Goal: Task Accomplishment & Management: Manage account settings

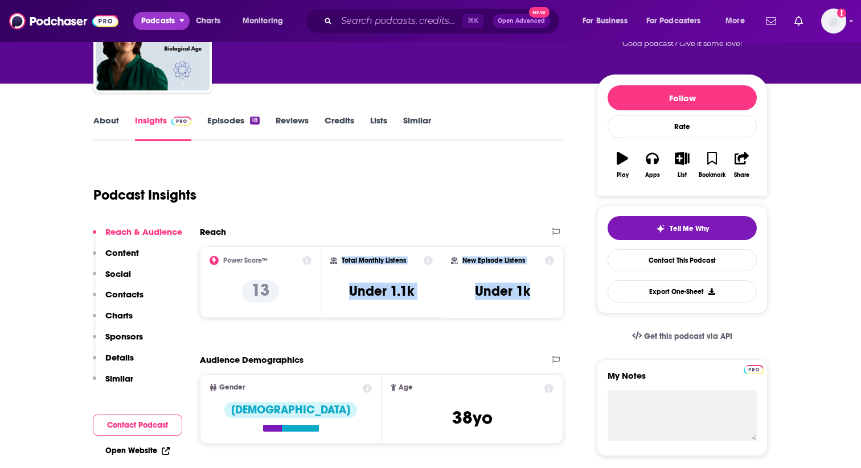
click at [167, 18] on span "Podcasts" at bounding box center [158, 21] width 34 height 16
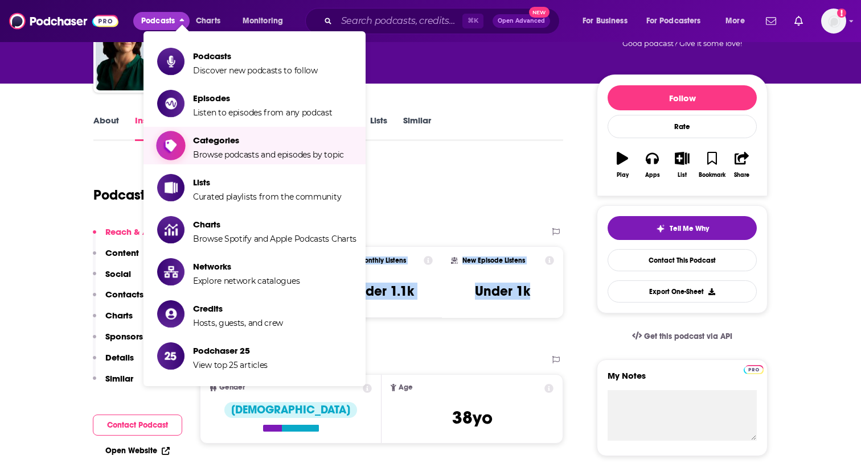
click at [295, 145] on span "Categories" at bounding box center [268, 140] width 151 height 11
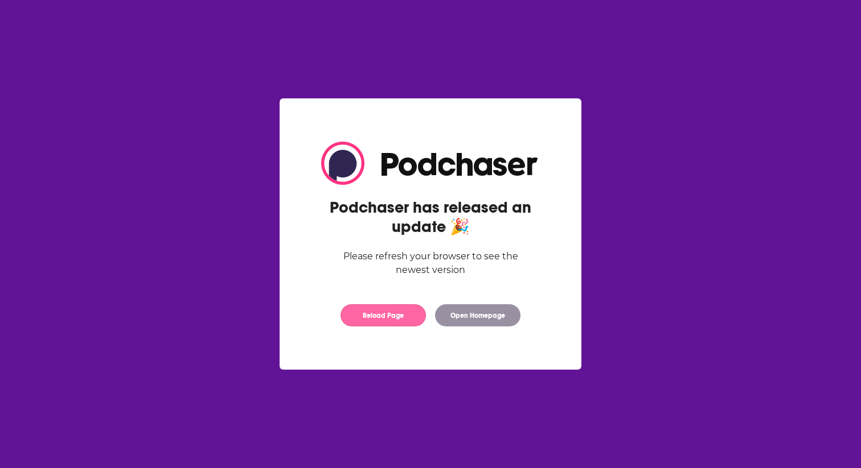
click at [400, 319] on button "Reload Page" at bounding box center [382, 315] width 85 height 22
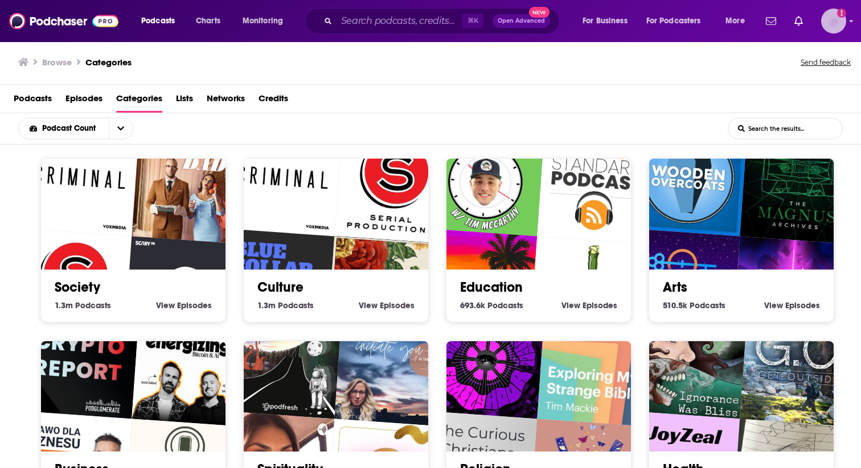
click at [834, 13] on img "Logged in as rgertner" at bounding box center [833, 21] width 25 height 25
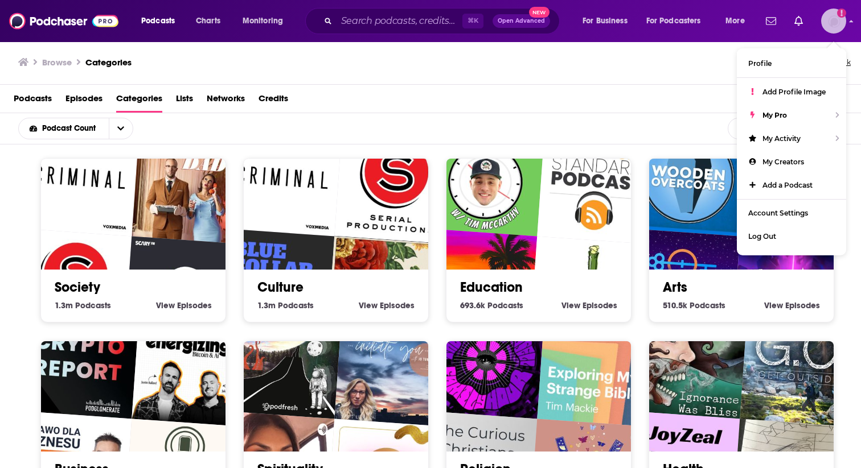
click at [834, 13] on img "Logged in as rgertner" at bounding box center [833, 21] width 25 height 25
click at [581, 83] on div "Browse Categories Send feedback" at bounding box center [430, 63] width 861 height 44
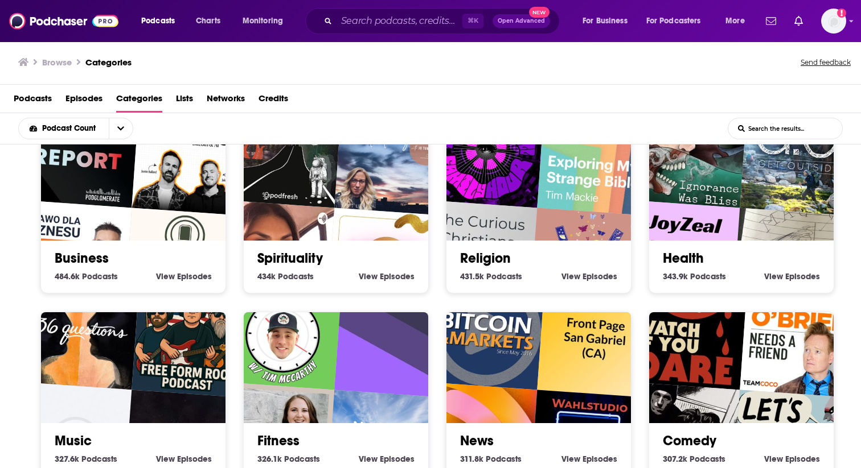
scroll to position [213, 0]
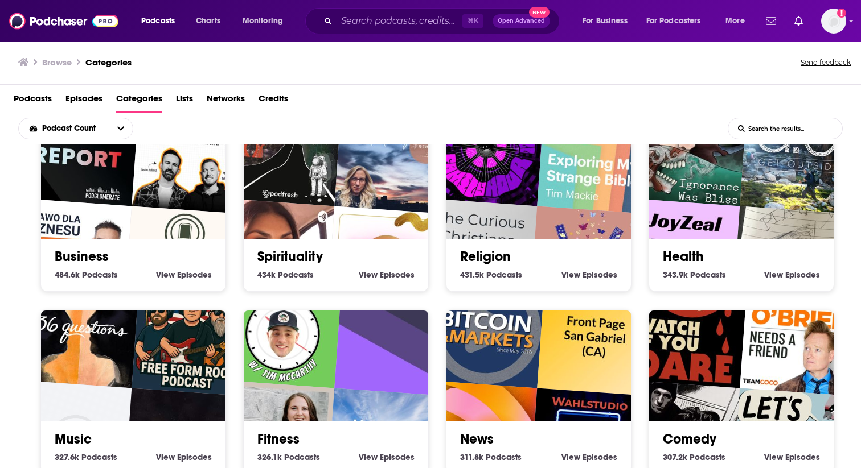
click at [731, 211] on img "Joyzeal podcast" at bounding box center [681, 258] width 118 height 118
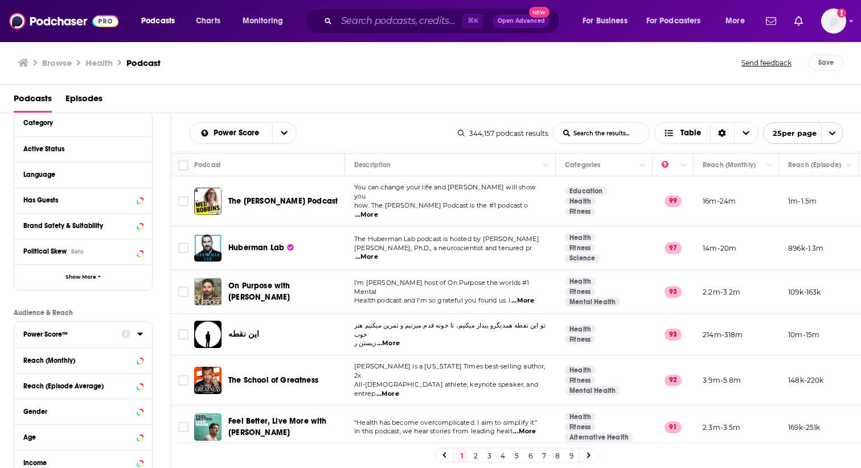
scroll to position [100, 0]
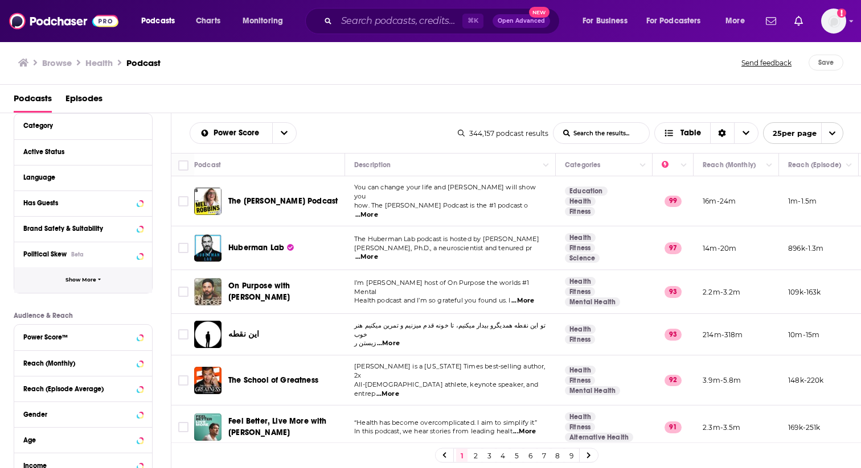
click at [75, 286] on button "Show More" at bounding box center [83, 281] width 138 height 26
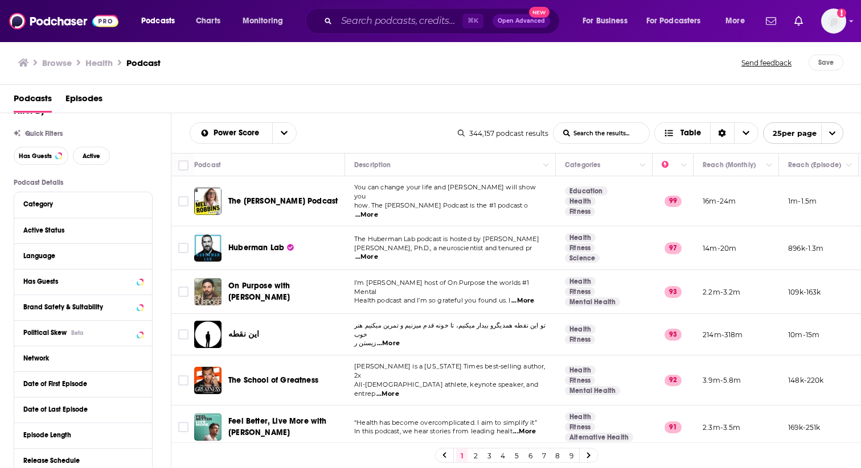
scroll to position [10, 0]
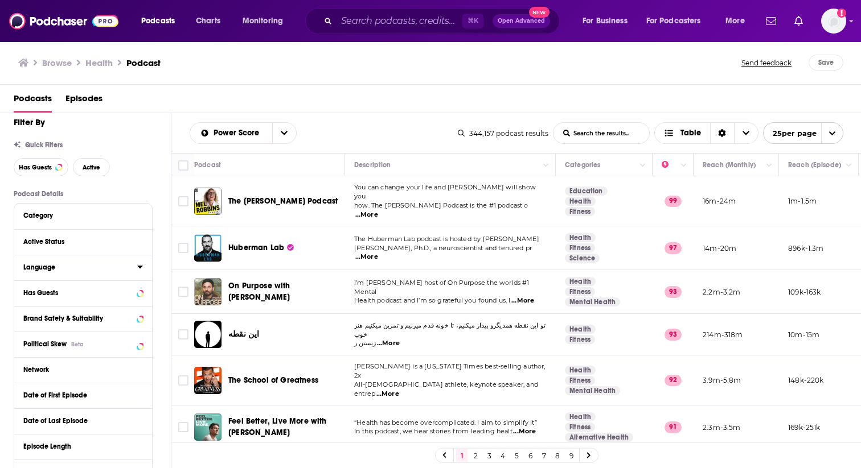
click at [142, 270] on icon at bounding box center [140, 266] width 6 height 9
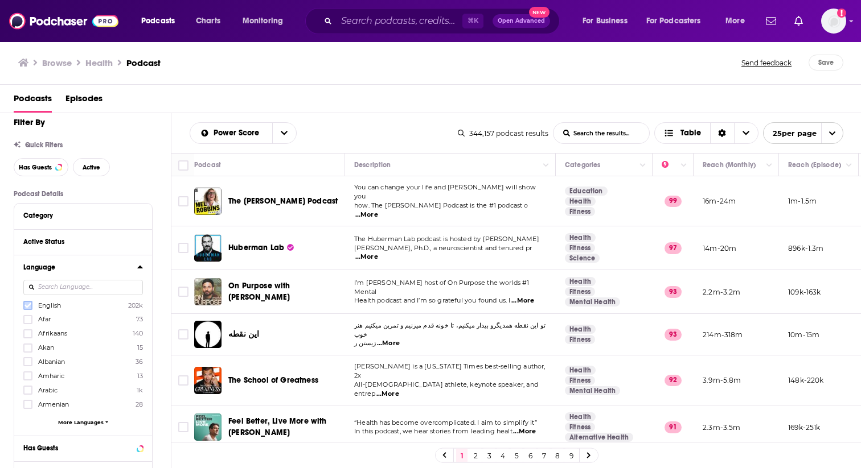
click at [27, 307] on icon at bounding box center [27, 305] width 7 height 7
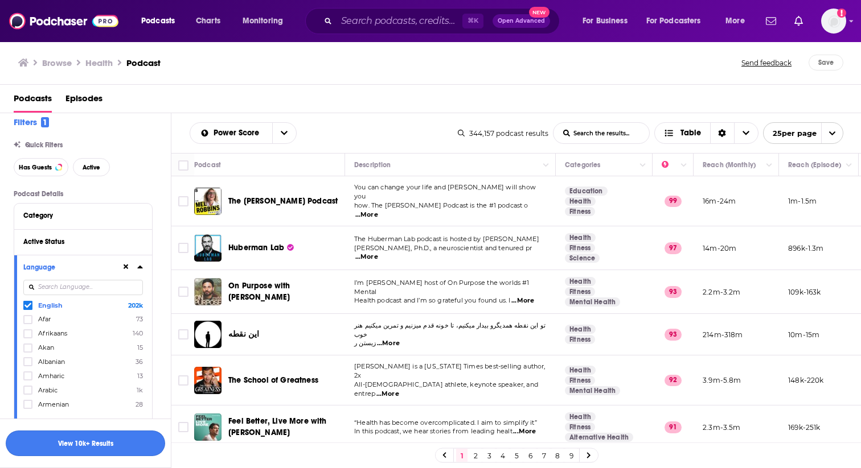
click at [80, 446] on button "View 10k+ Results" at bounding box center [85, 444] width 159 height 26
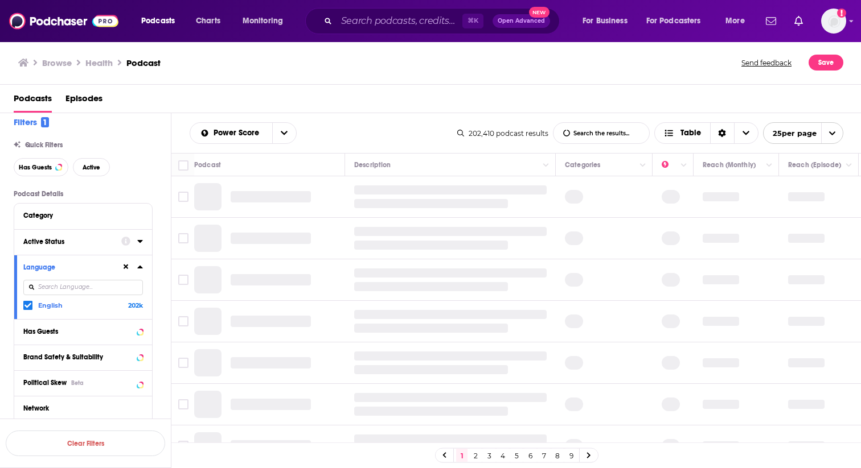
click at [141, 242] on icon at bounding box center [139, 241] width 5 height 3
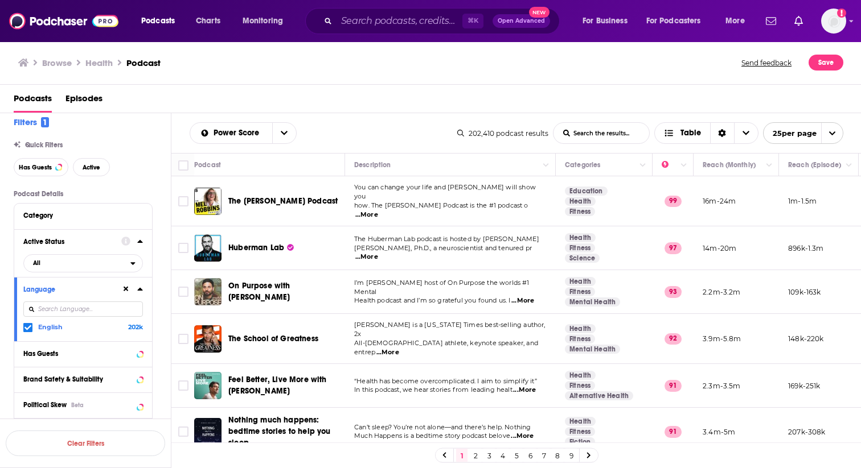
click at [141, 242] on icon at bounding box center [139, 241] width 5 height 3
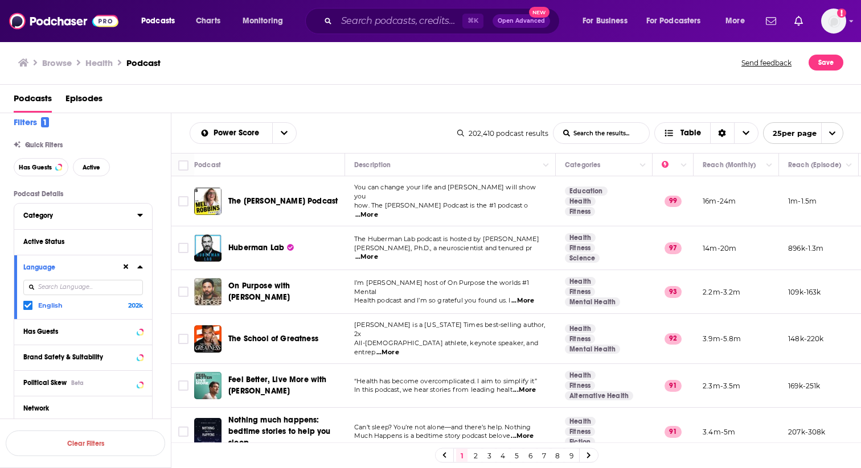
click at [140, 216] on icon at bounding box center [139, 215] width 5 height 3
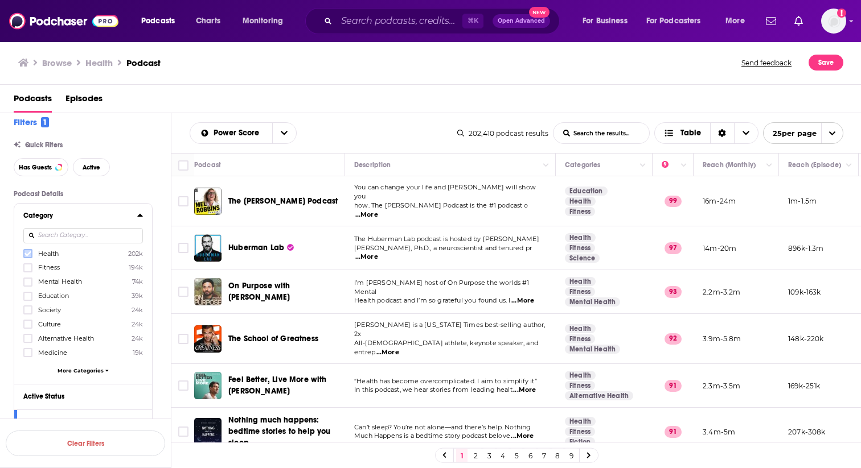
click at [27, 256] on icon at bounding box center [27, 254] width 7 height 5
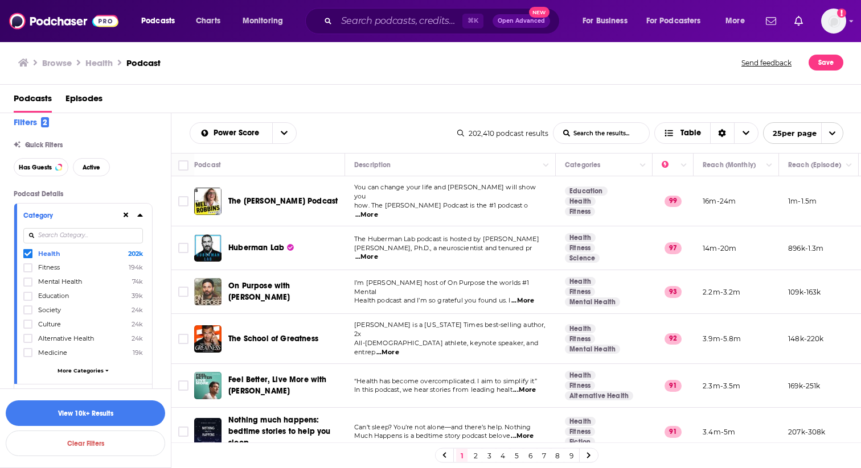
click at [93, 369] on span "More Categories" at bounding box center [80, 371] width 46 height 6
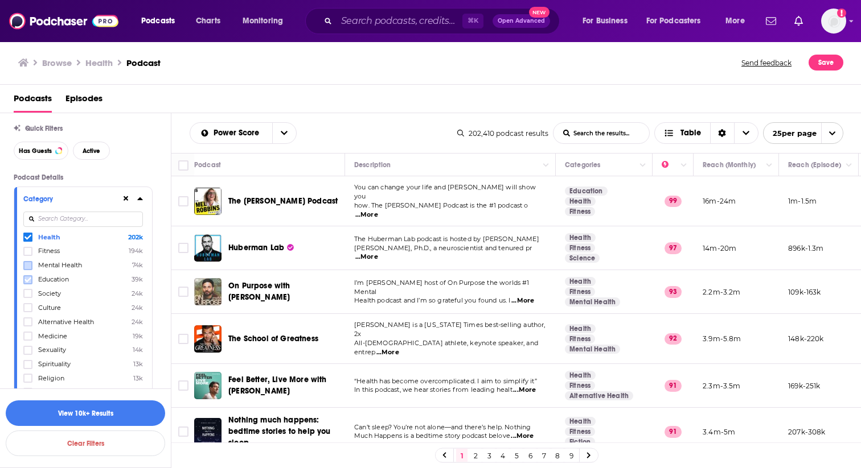
click at [28, 280] on icon at bounding box center [27, 279] width 7 height 5
click at [27, 320] on icon at bounding box center [27, 322] width 7 height 7
click at [30, 335] on icon at bounding box center [27, 336] width 7 height 7
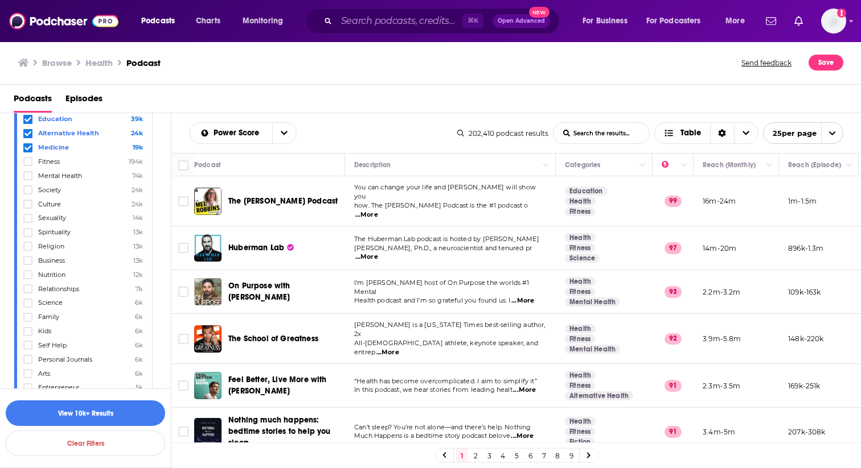
scroll to position [162, 0]
click at [27, 270] on icon at bounding box center [27, 271] width 7 height 5
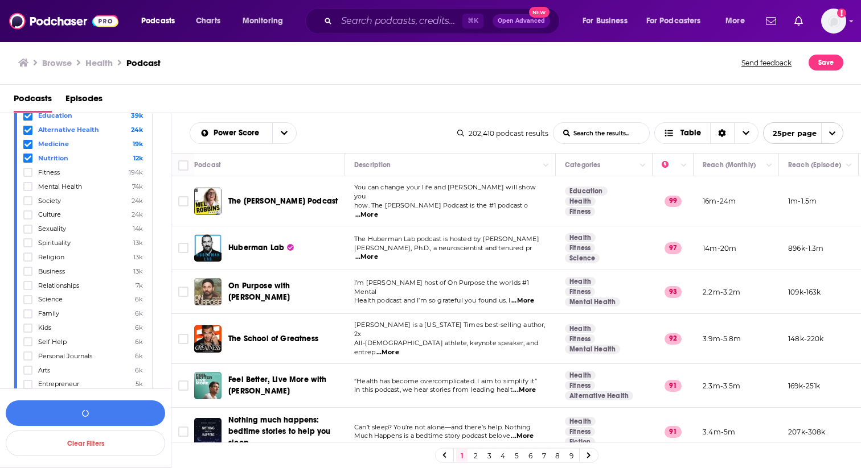
scroll to position [178, 0]
click at [28, 281] on icon at bounding box center [27, 283] width 7 height 5
click at [30, 309] on icon at bounding box center [27, 312] width 7 height 7
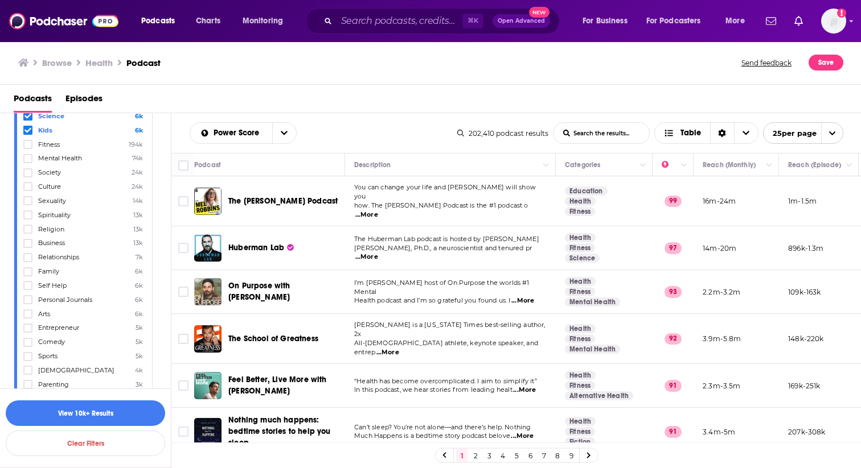
scroll to position [234, 0]
click at [26, 253] on icon at bounding box center [27, 256] width 7 height 7
click at [26, 269] on icon at bounding box center [27, 269] width 7 height 7
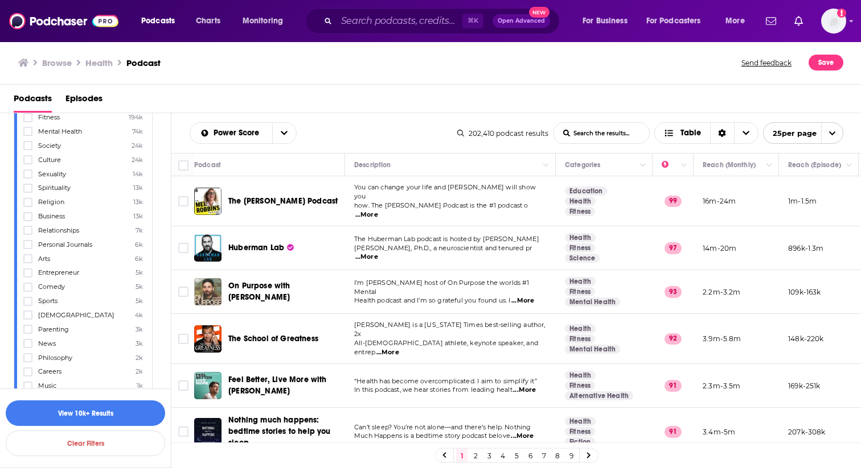
scroll to position [284, 0]
click at [28, 260] on icon at bounding box center [27, 262] width 7 height 5
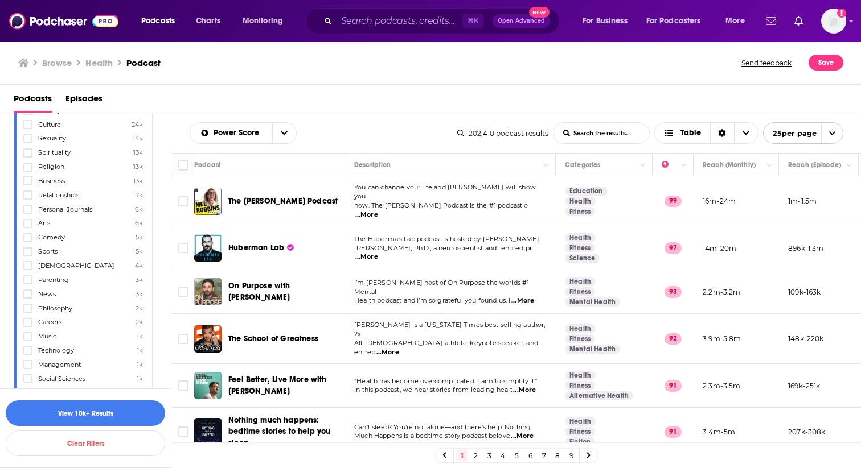
scroll to position [330, 0]
click at [24, 270] on icon at bounding box center [27, 273] width 7 height 7
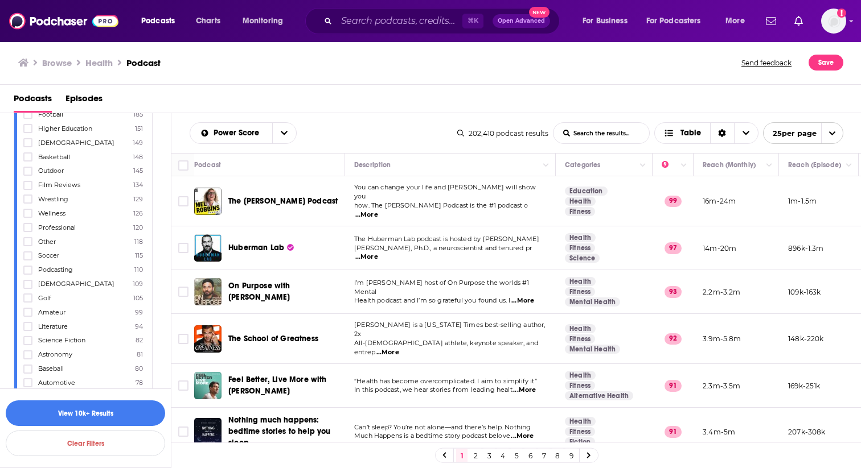
scroll to position [1113, 0]
click at [24, 208] on icon at bounding box center [27, 211] width 7 height 7
click at [24, 229] on icon at bounding box center [27, 231] width 7 height 5
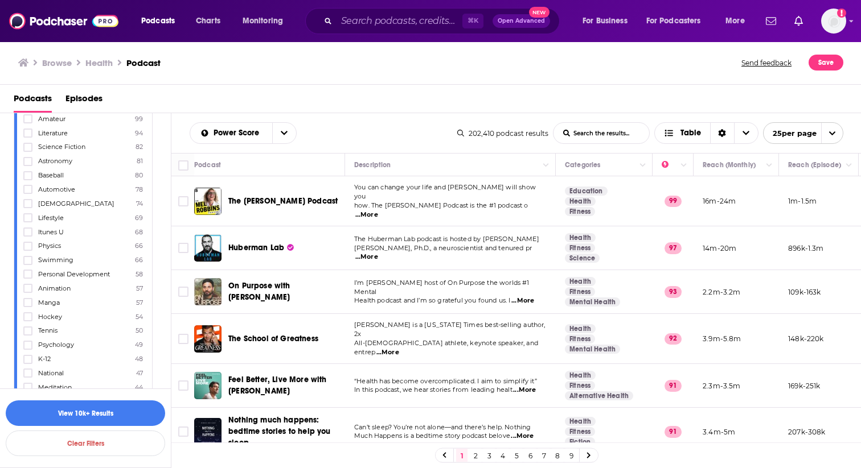
scroll to position [1312, 0]
click at [27, 207] on icon at bounding box center [27, 210] width 7 height 7
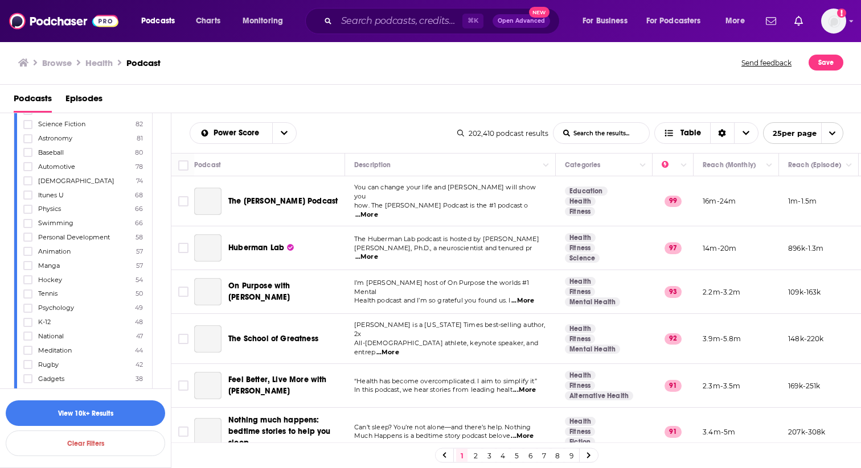
scroll to position [1351, 0]
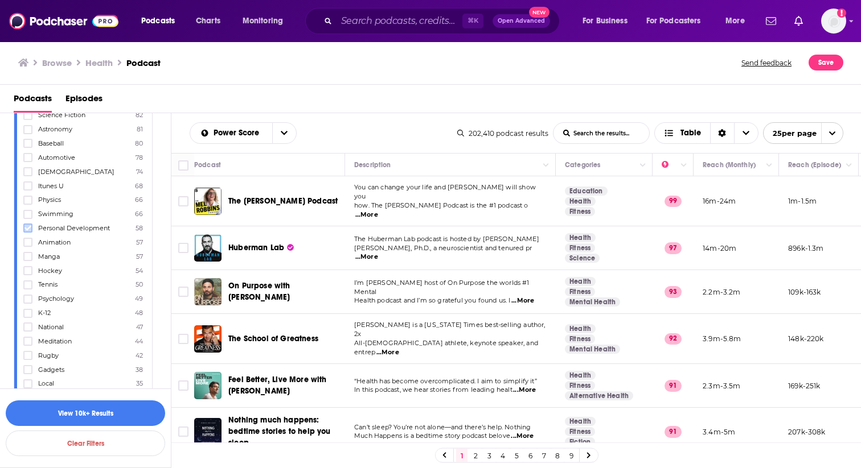
click at [26, 226] on icon at bounding box center [27, 228] width 7 height 5
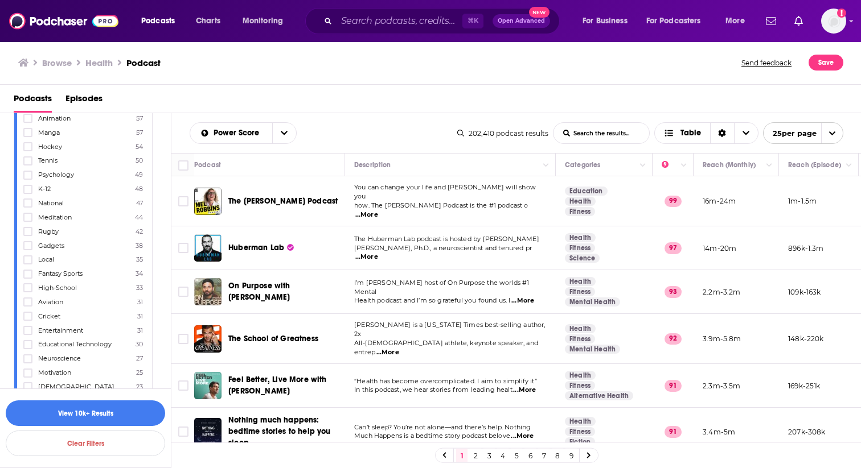
scroll to position [1476, 0]
click at [29, 213] on icon at bounding box center [27, 216] width 7 height 7
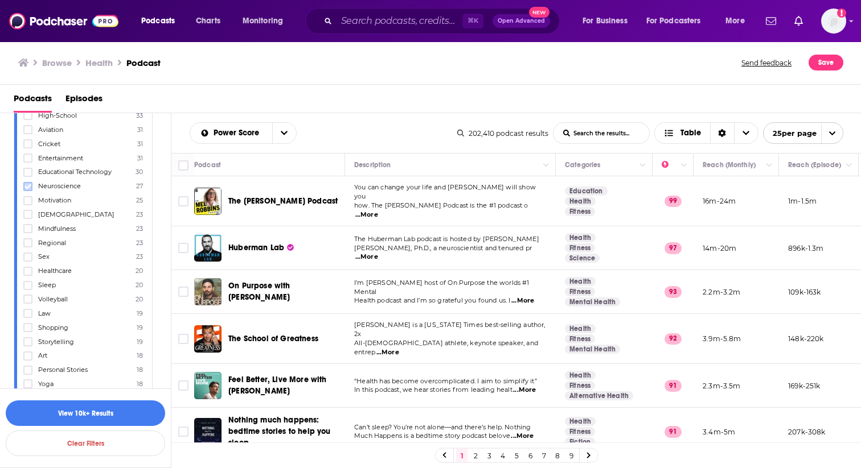
click at [26, 184] on icon at bounding box center [27, 186] width 7 height 5
click at [27, 198] on icon at bounding box center [27, 200] width 7 height 5
click at [29, 227] on icon at bounding box center [27, 229] width 7 height 5
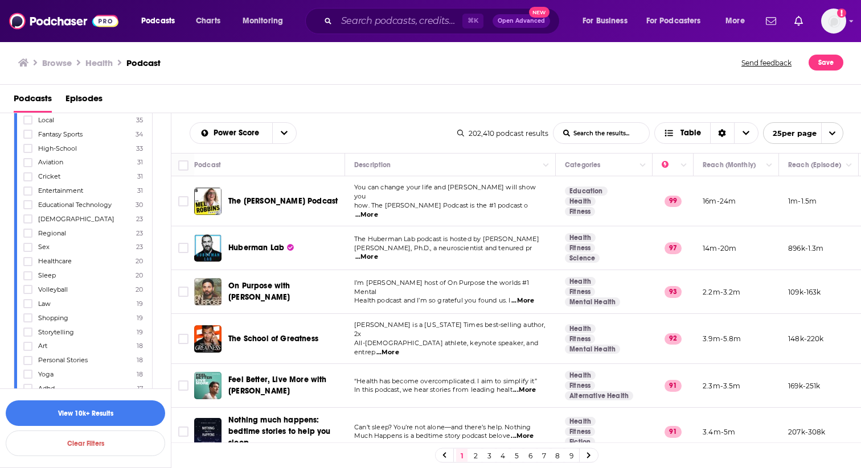
scroll to position [1664, 0]
click at [30, 252] on icon at bounding box center [27, 254] width 7 height 5
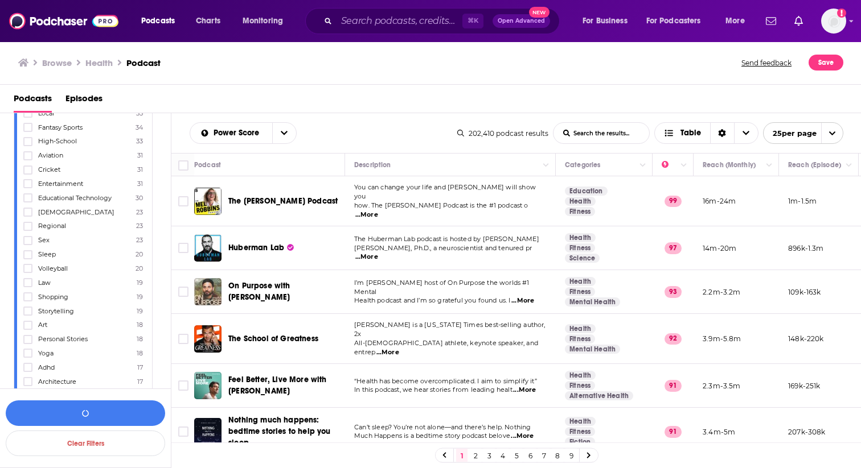
scroll to position [1685, 0]
click at [25, 244] on icon at bounding box center [27, 247] width 7 height 7
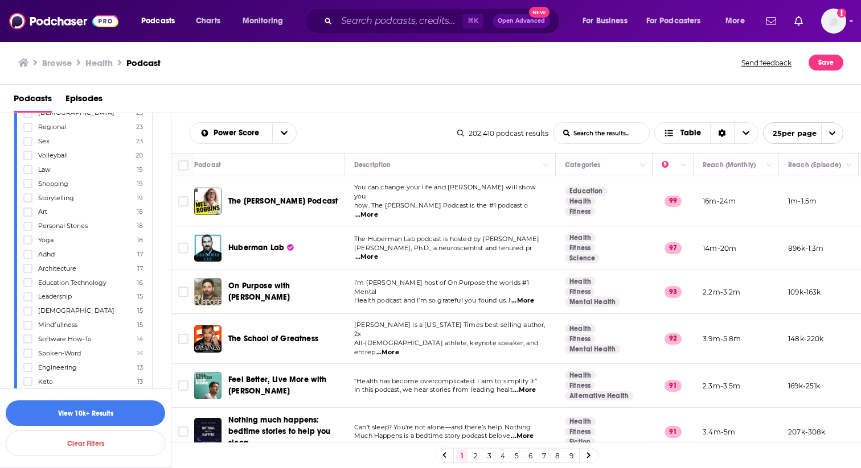
scroll to position [1805, 0]
click at [28, 209] on icon at bounding box center [27, 212] width 7 height 7
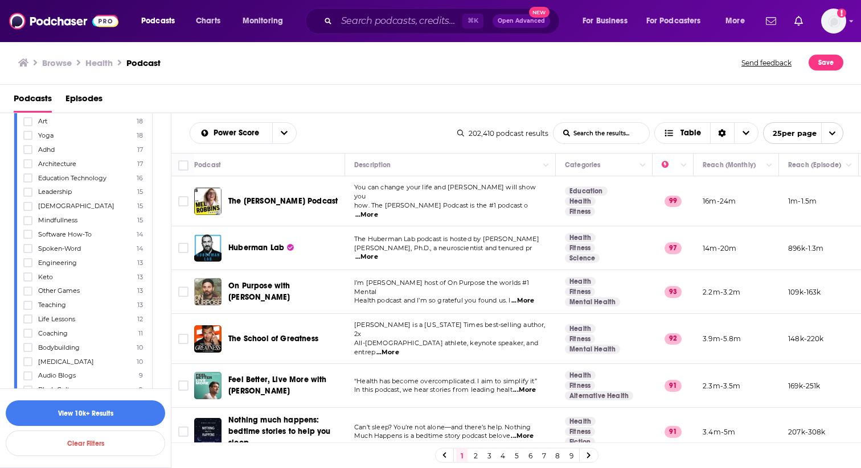
scroll to position [1907, 0]
click at [25, 207] on icon at bounding box center [27, 209] width 7 height 5
click at [28, 203] on icon at bounding box center [27, 205] width 7 height 5
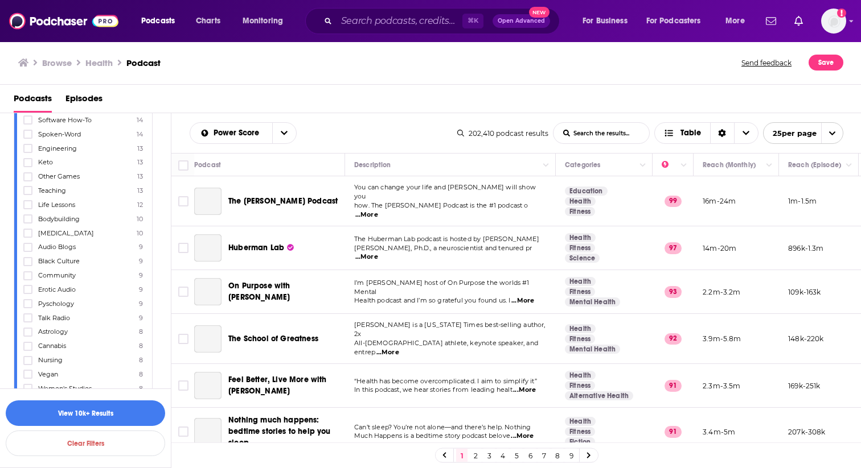
scroll to position [2036, 0]
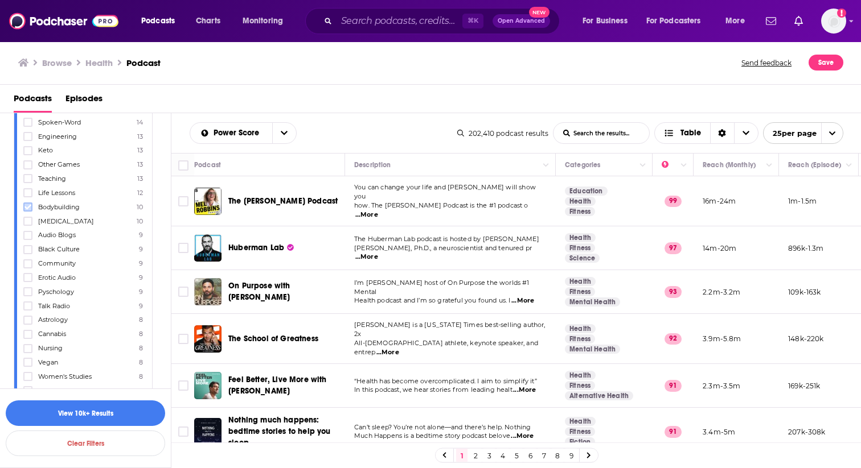
click at [27, 204] on icon at bounding box center [27, 207] width 7 height 7
click at [28, 200] on icon at bounding box center [27, 203] width 7 height 7
click at [27, 161] on icon at bounding box center [27, 164] width 7 height 7
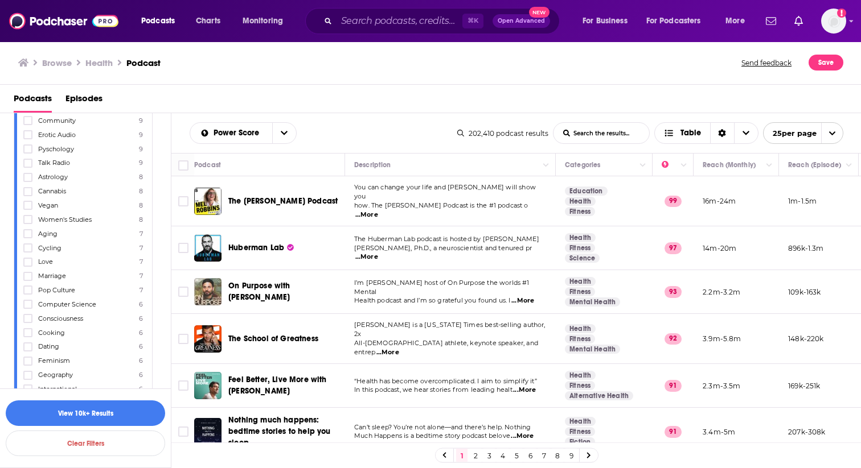
scroll to position [2196, 0]
click at [30, 214] on icon at bounding box center [27, 217] width 7 height 7
click at [30, 229] on icon at bounding box center [27, 231] width 7 height 5
click at [26, 234] on icon at bounding box center [27, 237] width 7 height 7
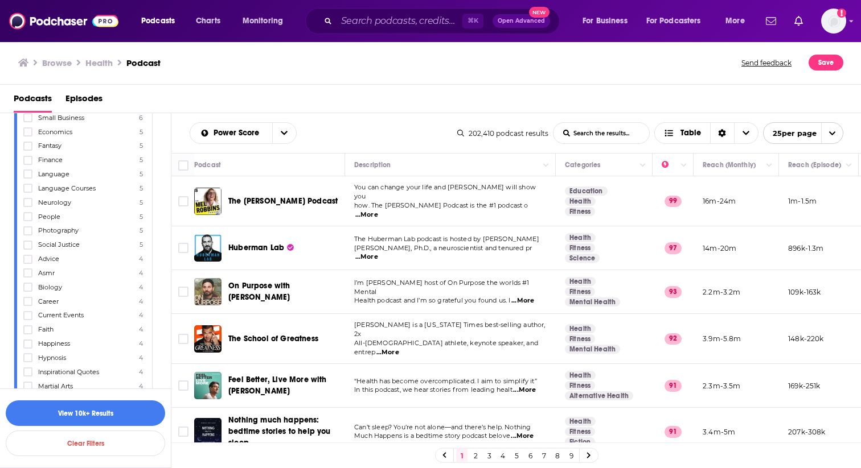
scroll to position [2495, 0]
click at [27, 213] on icon at bounding box center [27, 215] width 7 height 5
click at [28, 184] on icon at bounding box center [27, 187] width 7 height 7
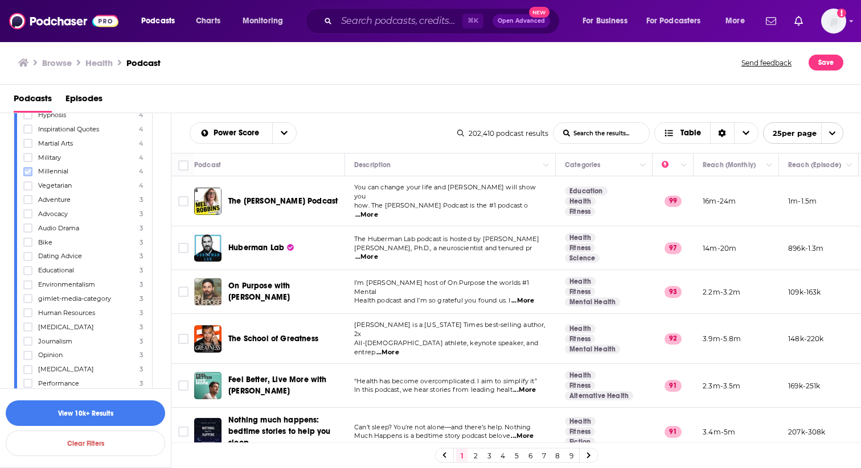
click at [26, 168] on icon at bounding box center [27, 171] width 7 height 7
click at [27, 199] on icon at bounding box center [27, 201] width 7 height 5
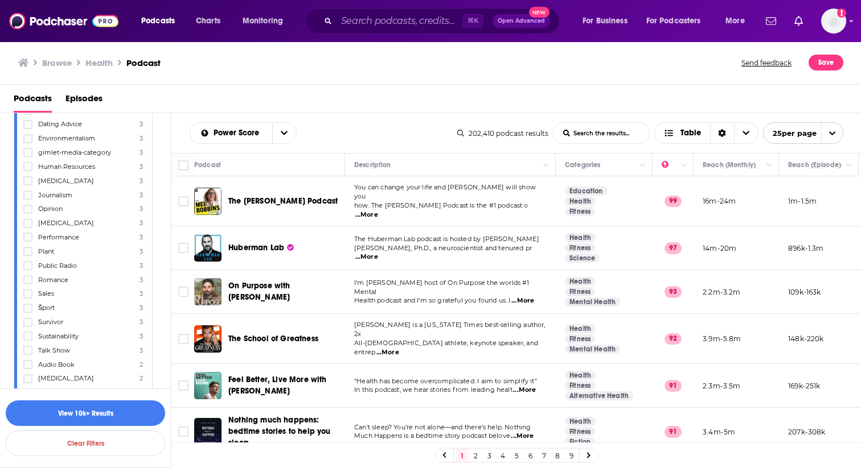
scroll to position [2882, 0]
click at [27, 178] on icon at bounding box center [27, 181] width 7 height 7
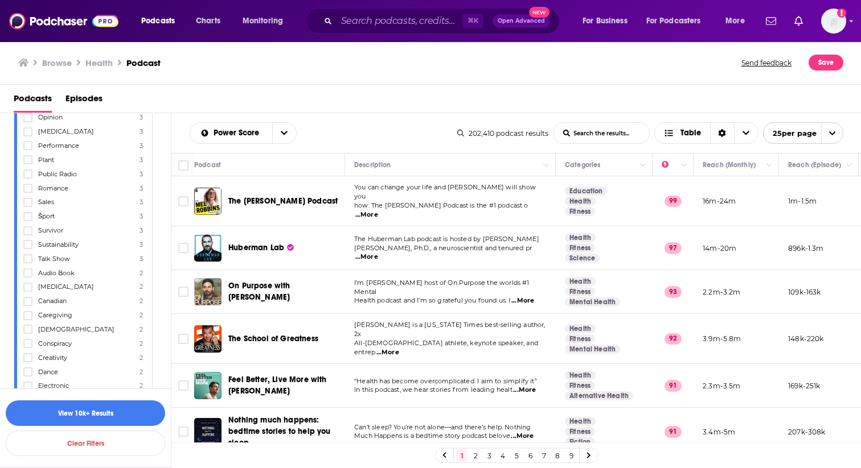
scroll to position [2995, 0]
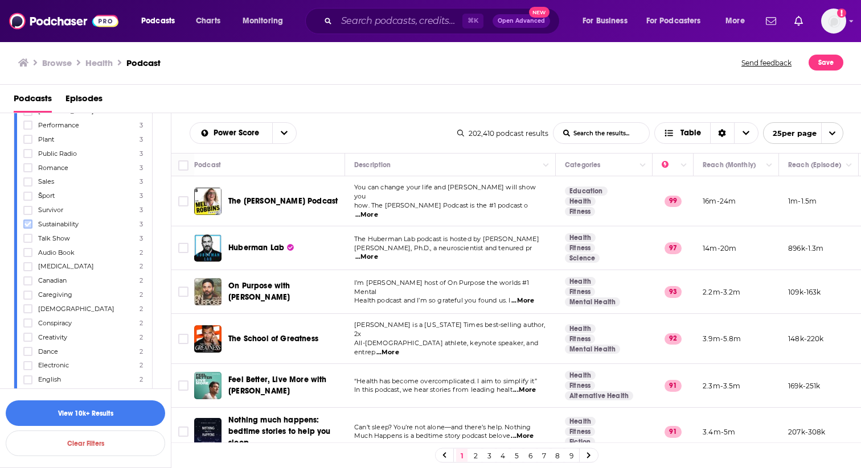
click at [30, 221] on icon at bounding box center [27, 224] width 7 height 7
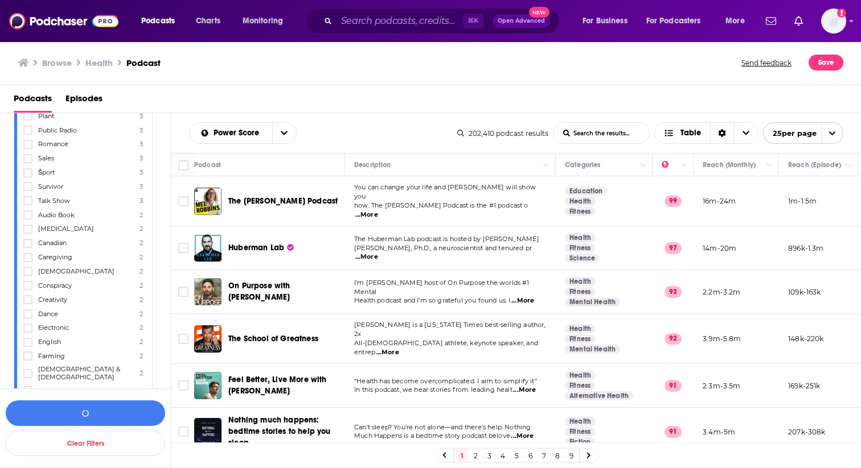
scroll to position [3035, 0]
click at [28, 195] on icon at bounding box center [27, 198] width 7 height 7
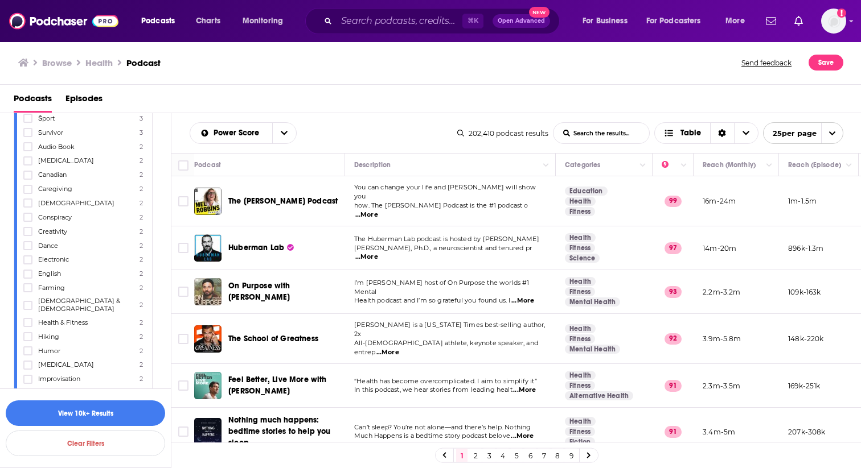
scroll to position [3100, 0]
click at [28, 187] on icon at bounding box center [27, 190] width 7 height 7
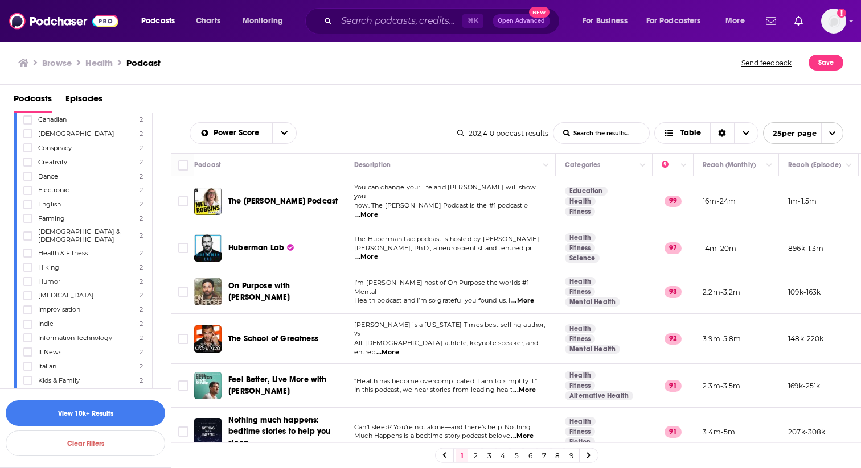
scroll to position [3172, 0]
click at [31, 248] on icon at bounding box center [27, 251] width 7 height 7
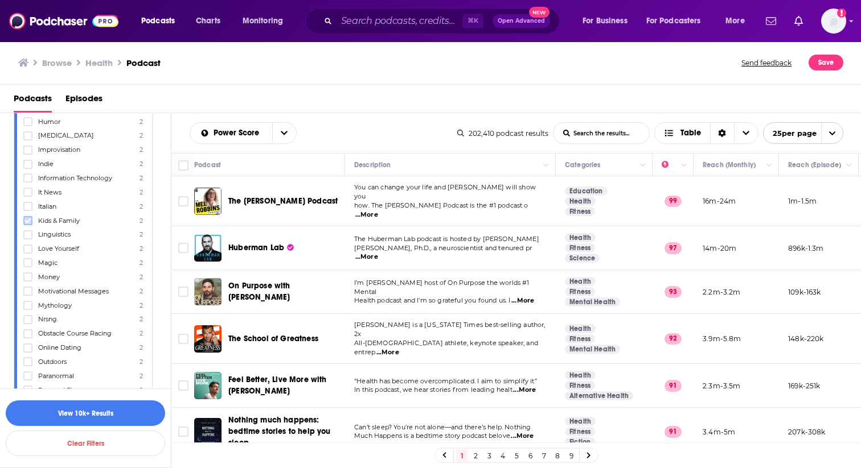
click at [29, 217] on icon at bounding box center [27, 220] width 7 height 7
click at [24, 246] on icon at bounding box center [27, 249] width 7 height 7
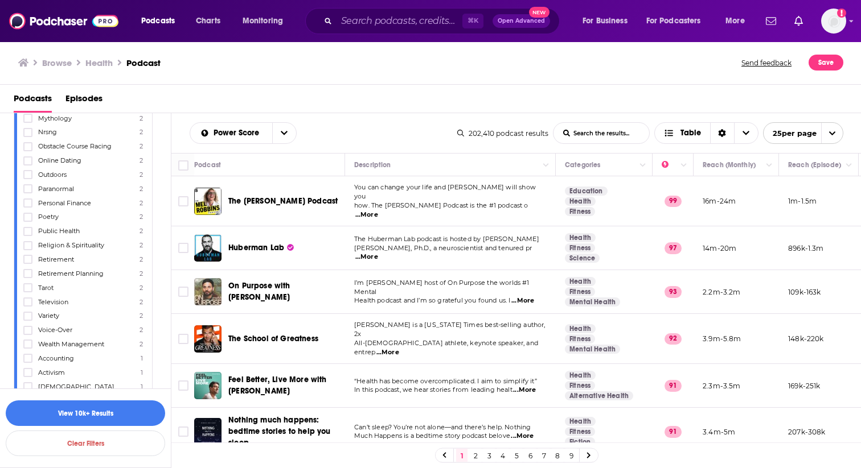
scroll to position [3518, 0]
click at [30, 227] on icon at bounding box center [27, 230] width 7 height 7
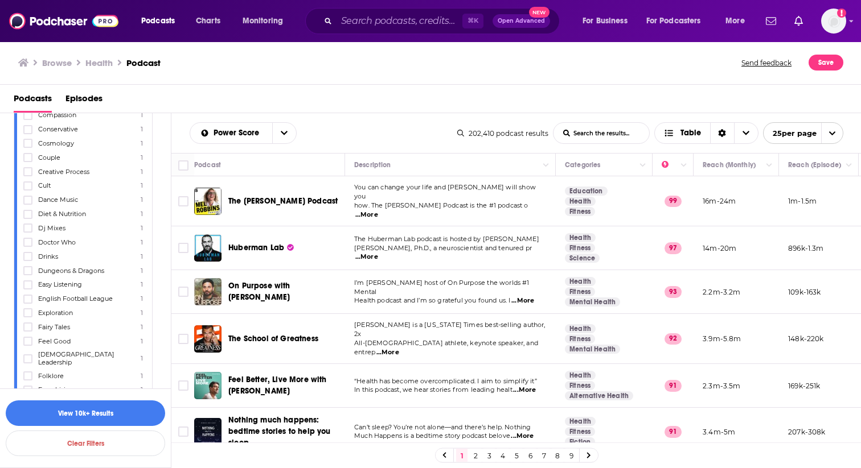
scroll to position [4004, 0]
click at [30, 208] on icon at bounding box center [27, 211] width 7 height 7
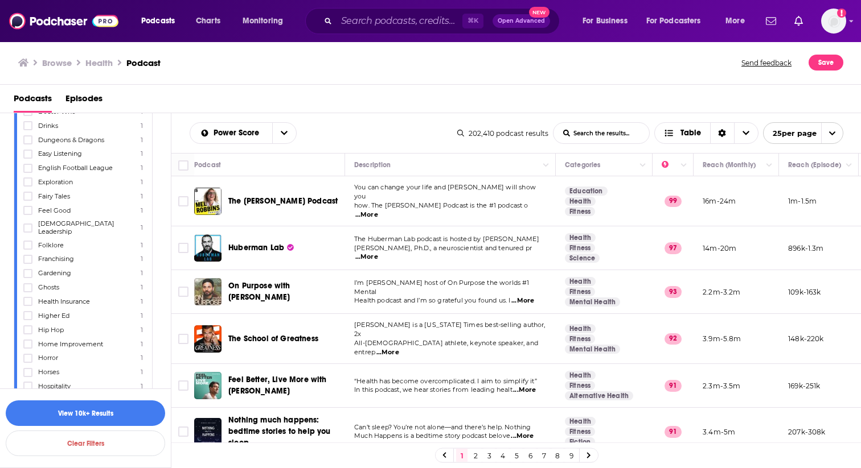
scroll to position [4134, 0]
click at [26, 223] on icon at bounding box center [27, 225] width 7 height 5
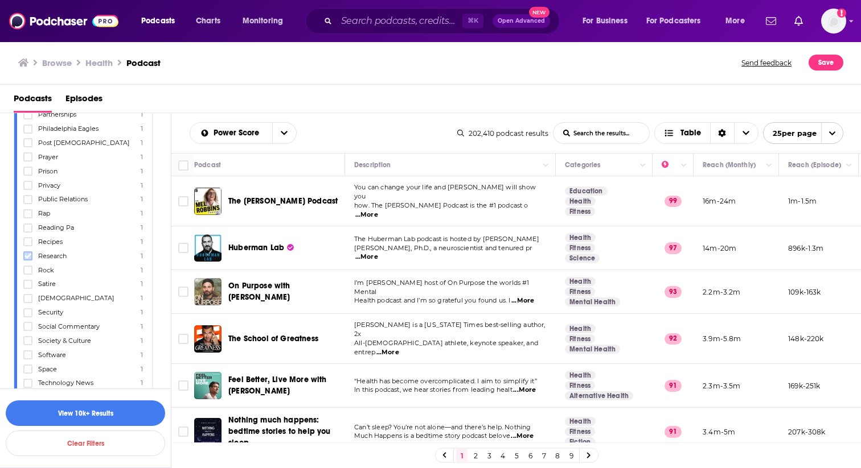
click at [29, 254] on icon at bounding box center [27, 256] width 7 height 5
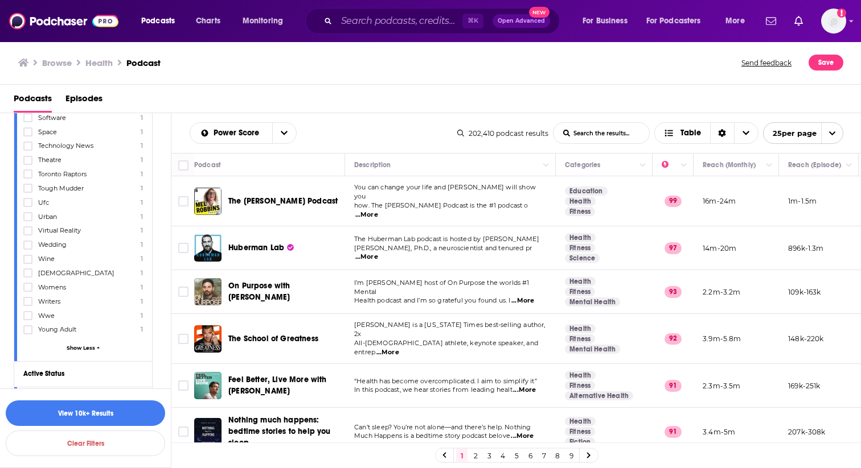
scroll to position [5067, 0]
click at [28, 283] on icon at bounding box center [27, 286] width 7 height 7
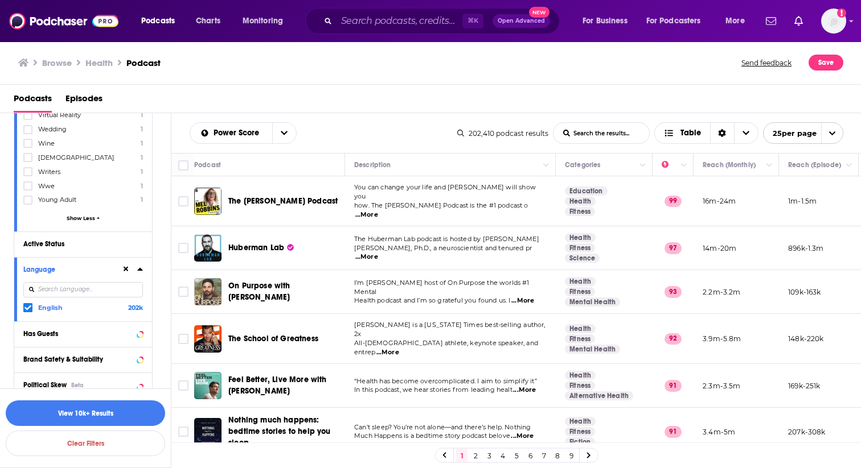
scroll to position [5196, 0]
click at [138, 329] on icon at bounding box center [140, 333] width 6 height 9
click at [101, 348] on span "All" at bounding box center [77, 355] width 106 height 15
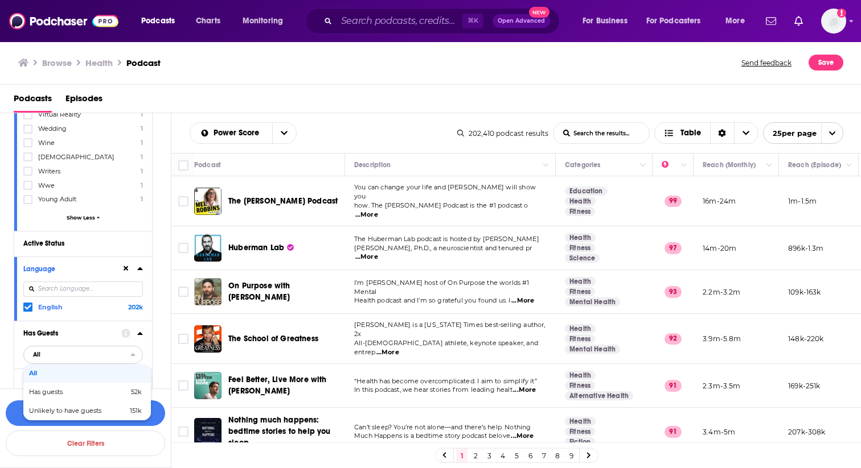
click at [101, 348] on span "All" at bounding box center [77, 355] width 106 height 15
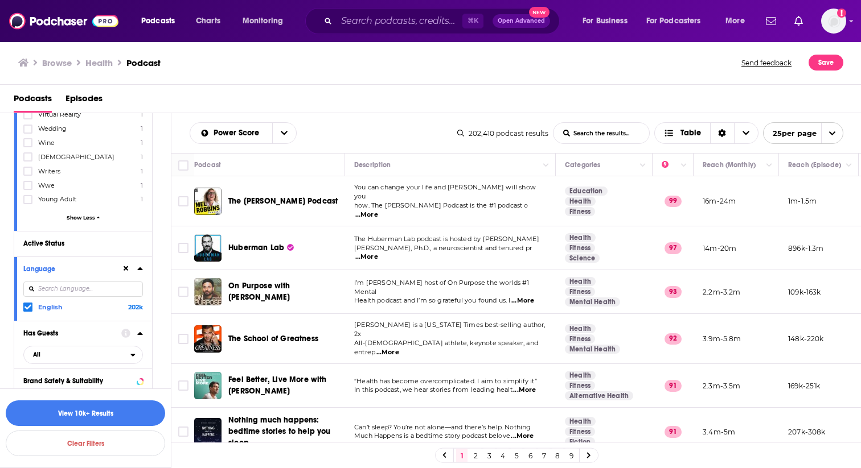
click at [139, 427] on icon at bounding box center [140, 431] width 6 height 9
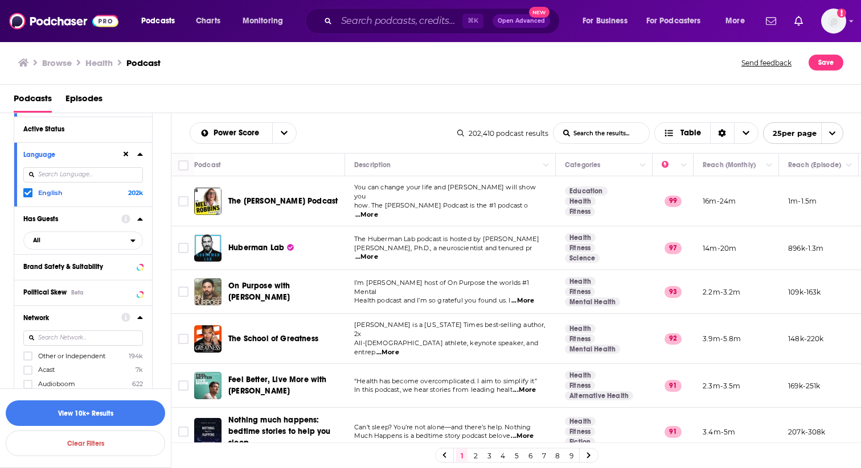
scroll to position [5317, 0]
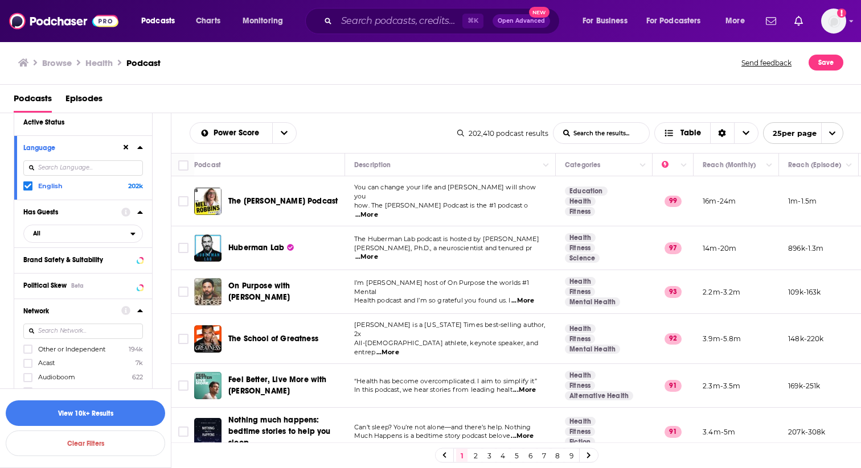
click at [138, 310] on icon at bounding box center [139, 311] width 5 height 3
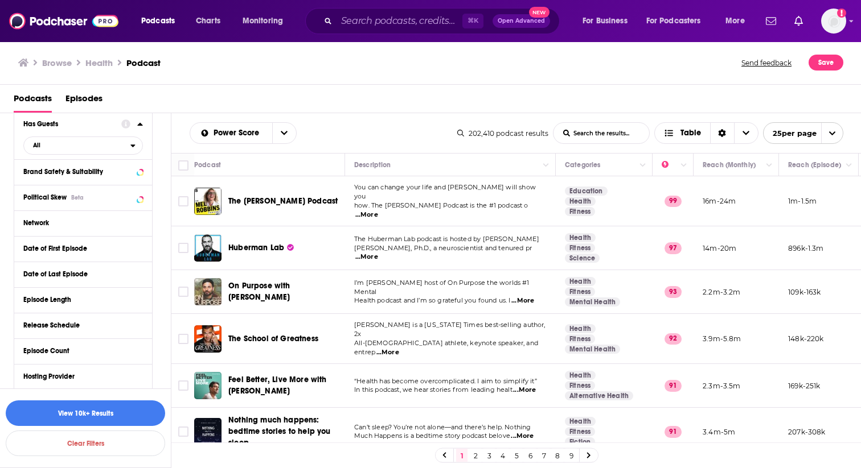
scroll to position [5406, 0]
click at [141, 319] on icon at bounding box center [140, 323] width 6 height 9
click at [141, 323] on icon at bounding box center [139, 324] width 5 height 3
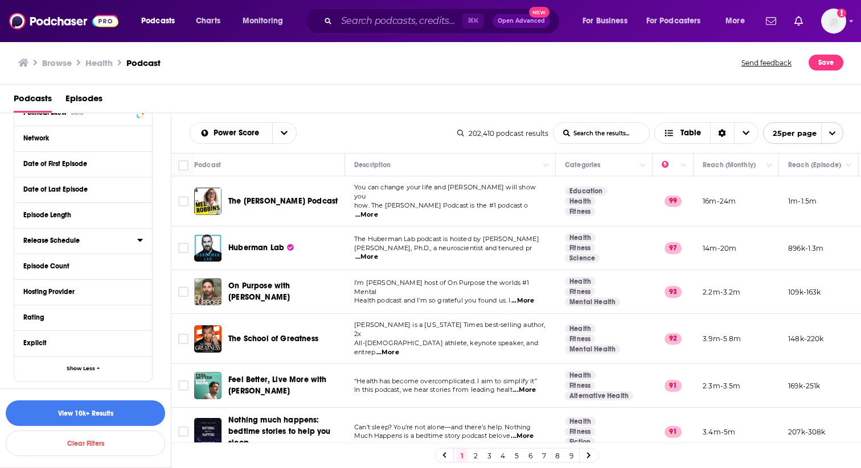
scroll to position [5492, 0]
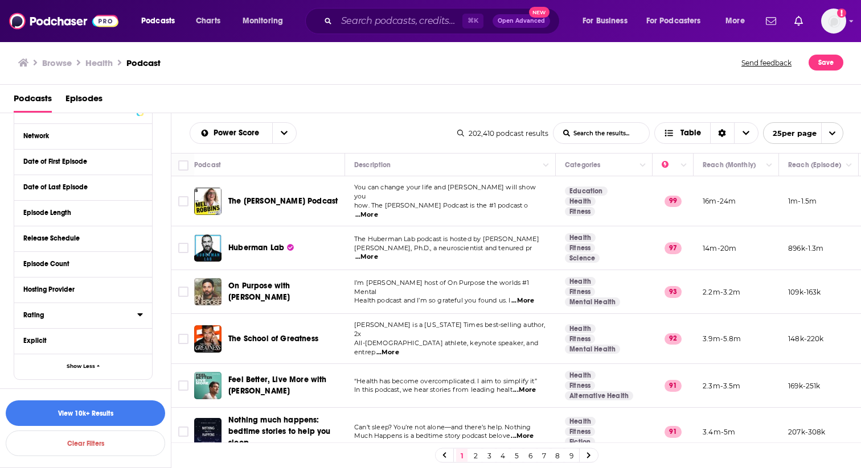
click at [140, 314] on icon at bounding box center [139, 315] width 5 height 3
click at [114, 329] on span "Any Rating" at bounding box center [77, 336] width 106 height 15
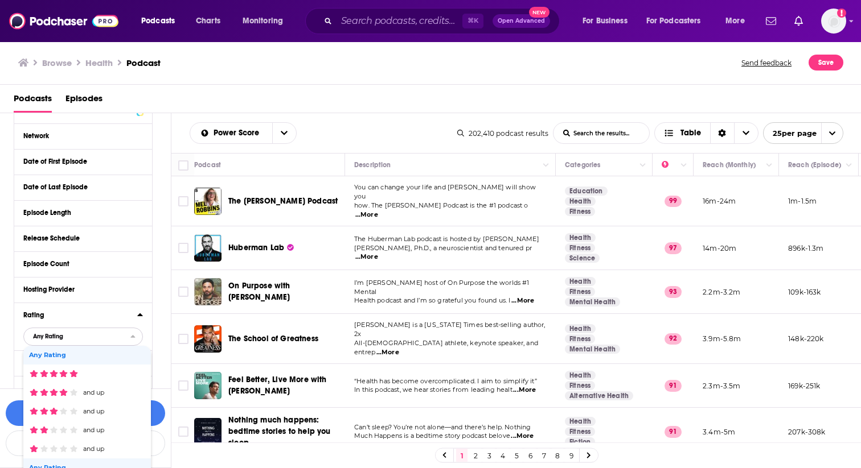
click at [114, 329] on span "Any Rating" at bounding box center [77, 336] width 106 height 15
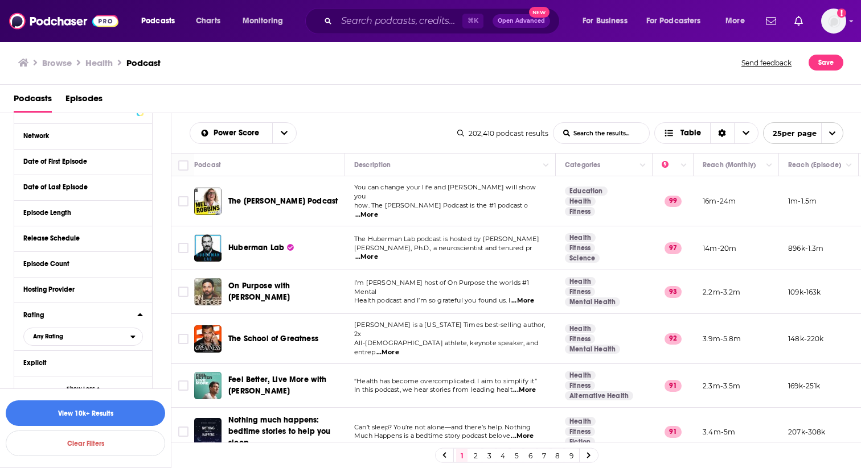
click at [139, 310] on icon at bounding box center [140, 314] width 6 height 9
click at [139, 339] on icon at bounding box center [139, 340] width 5 height 3
click at [121, 355] on span "All" at bounding box center [77, 362] width 106 height 15
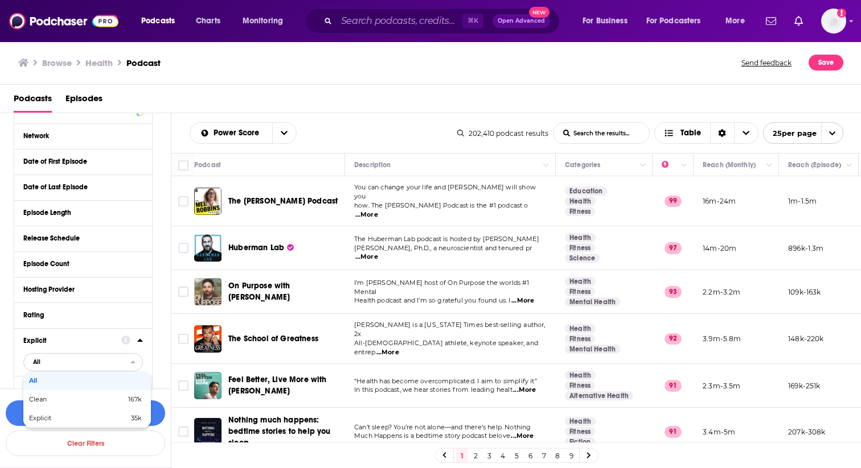
click at [121, 355] on span "All" at bounding box center [77, 362] width 106 height 15
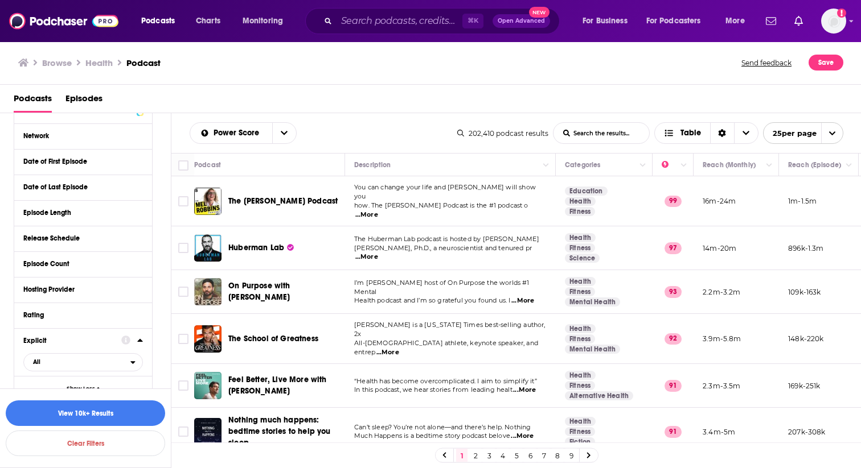
click at [140, 339] on icon at bounding box center [139, 340] width 5 height 3
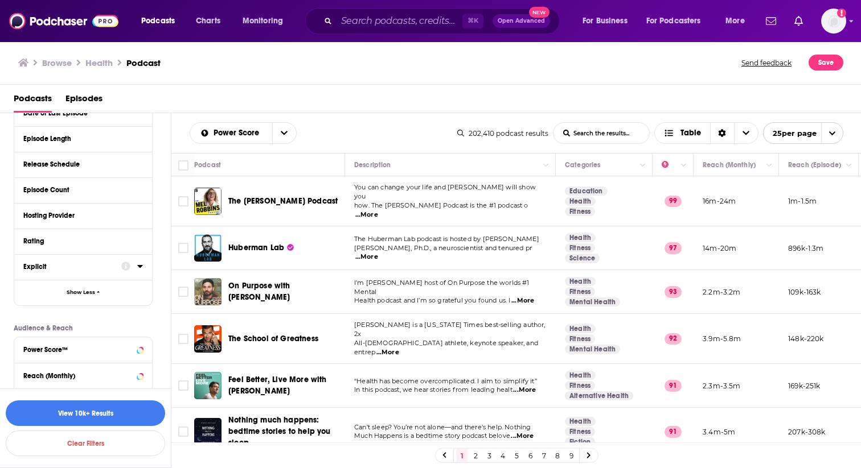
scroll to position [5570, 0]
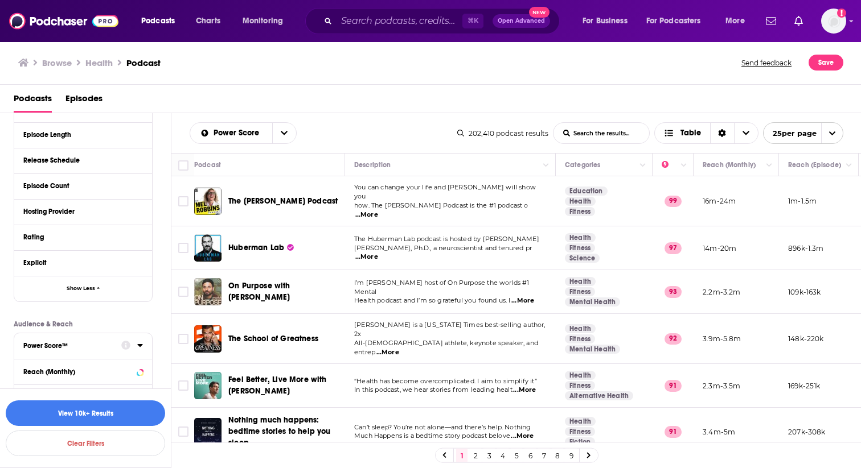
click at [141, 344] on icon at bounding box center [139, 345] width 5 height 3
click at [141, 341] on icon at bounding box center [140, 345] width 6 height 9
click at [141, 344] on icon at bounding box center [139, 345] width 5 height 3
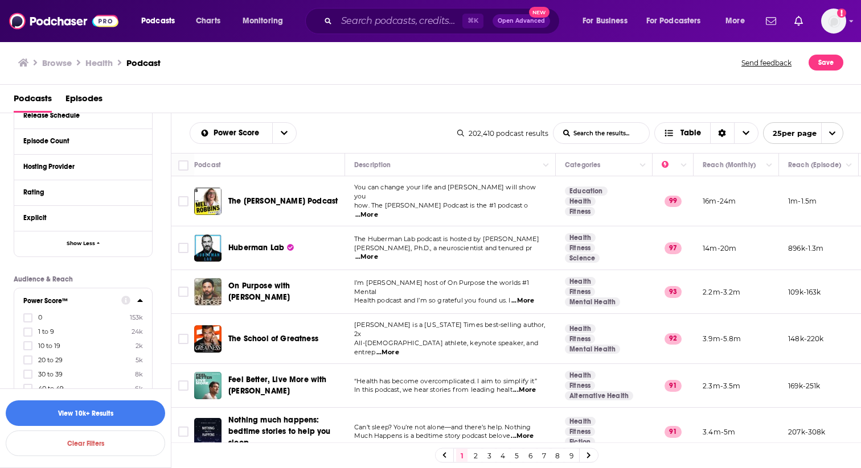
scroll to position [5617, 0]
click at [28, 356] on icon at bounding box center [27, 358] width 7 height 5
click at [29, 369] on icon at bounding box center [27, 372] width 7 height 7
click at [28, 454] on icon at bounding box center [27, 457] width 7 height 7
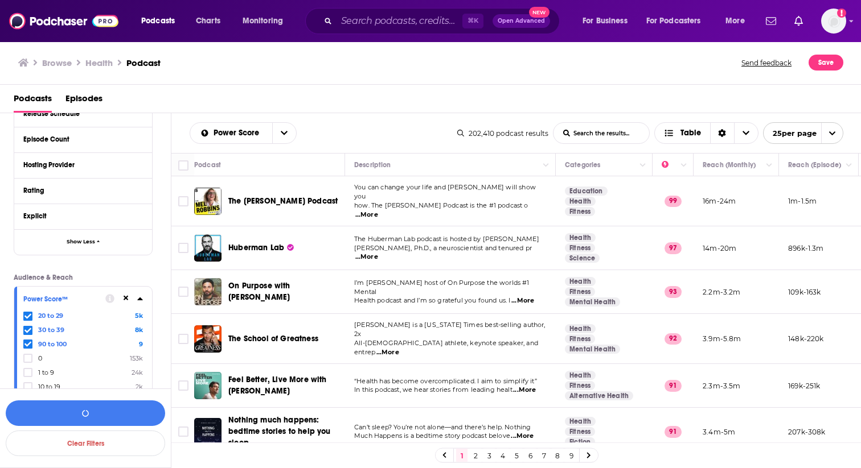
click at [28, 440] on icon at bounding box center [27, 443] width 7 height 7
click at [30, 453] on label at bounding box center [27, 457] width 9 height 9
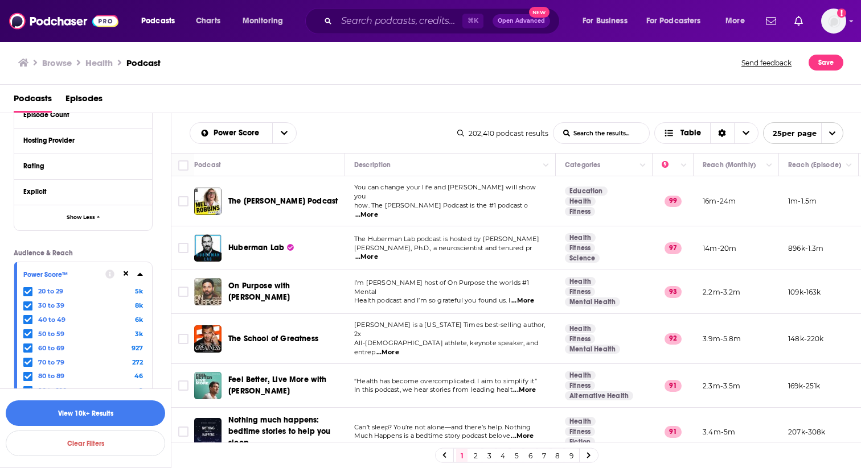
scroll to position [5643, 0]
click at [141, 454] on icon at bounding box center [140, 458] width 6 height 9
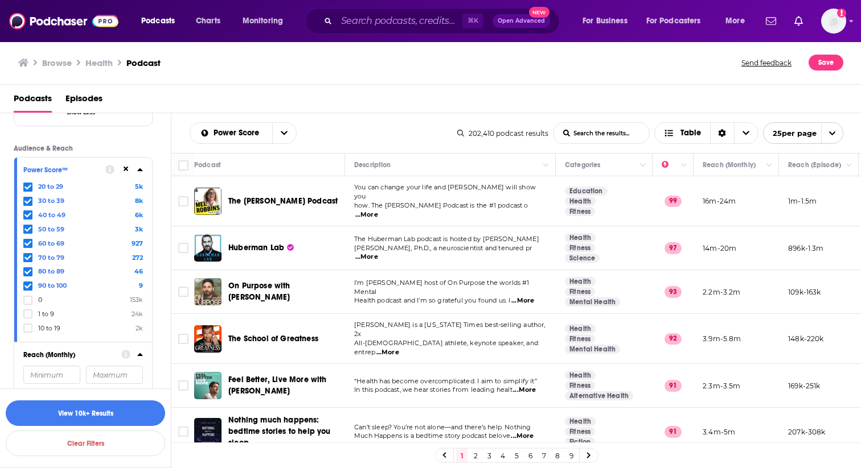
scroll to position [5763, 0]
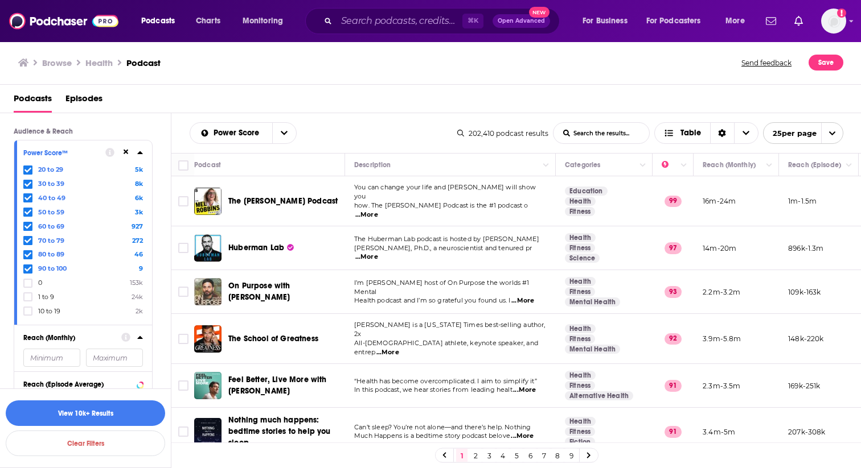
click at [68, 349] on input "number" at bounding box center [51, 358] width 57 height 18
type input "1000"
click at [139, 380] on icon at bounding box center [140, 384] width 6 height 9
click at [62, 396] on input "number" at bounding box center [51, 405] width 57 height 18
type input "1000"
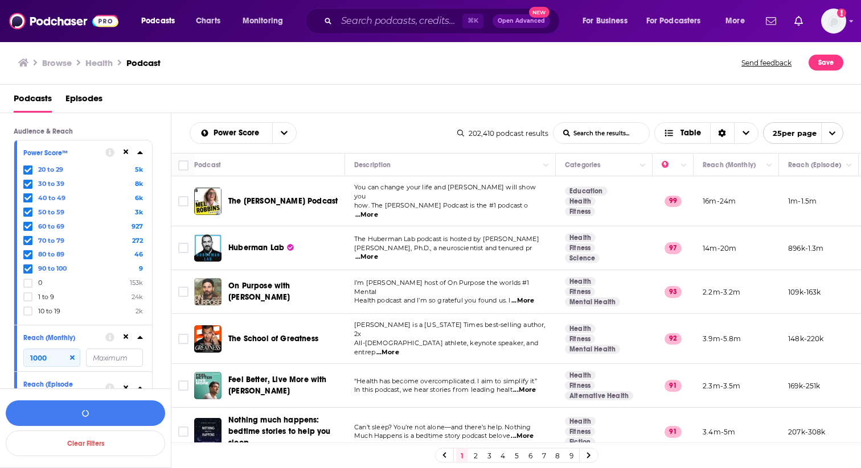
click at [141, 387] on icon at bounding box center [139, 388] width 5 height 3
click at [140, 336] on icon at bounding box center [139, 337] width 5 height 3
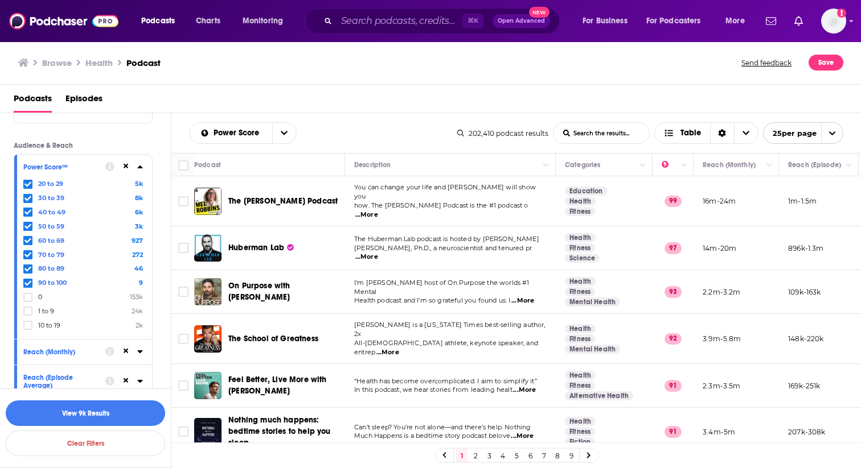
click at [138, 405] on icon at bounding box center [140, 409] width 6 height 9
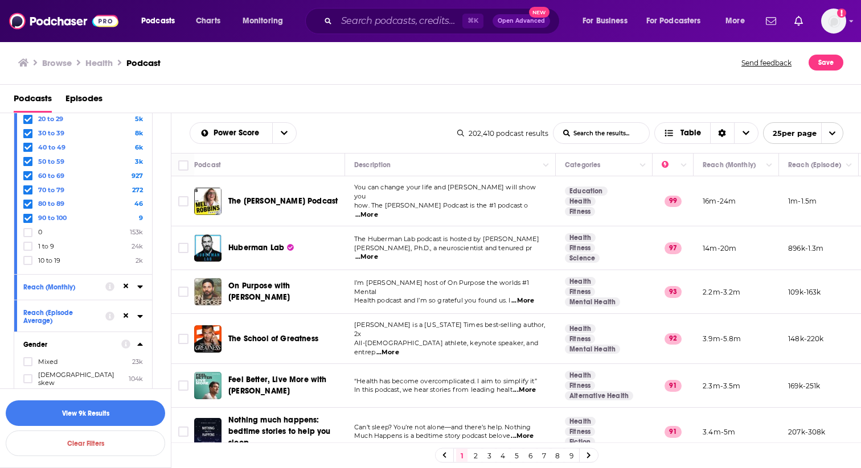
scroll to position [5815, 0]
click at [29, 375] on icon at bounding box center [27, 378] width 7 height 7
click at [27, 421] on icon at bounding box center [27, 423] width 7 height 5
click at [29, 408] on icon at bounding box center [27, 410] width 7 height 5
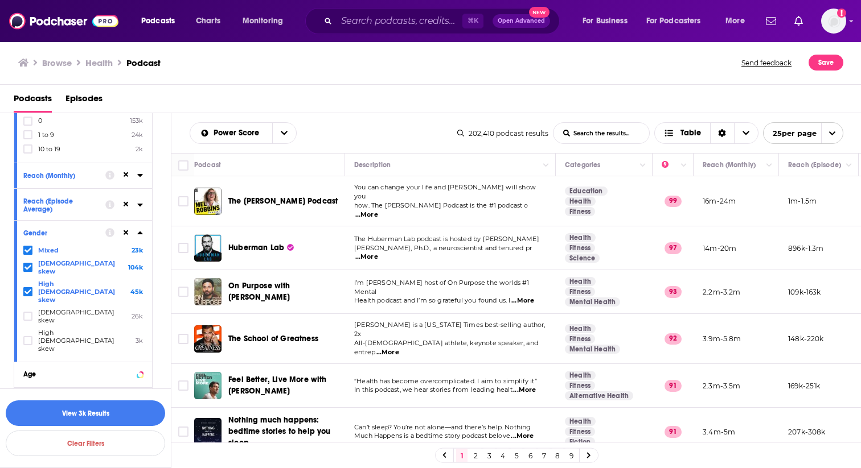
scroll to position [5941, 0]
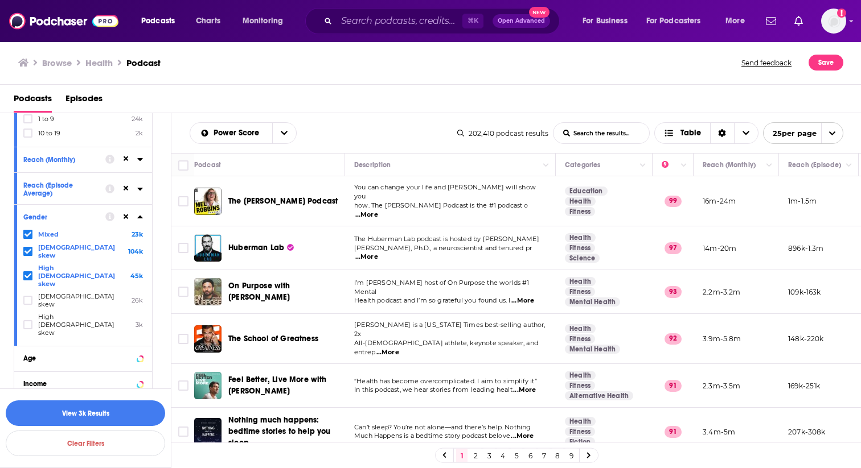
click at [142, 405] on icon at bounding box center [140, 409] width 6 height 9
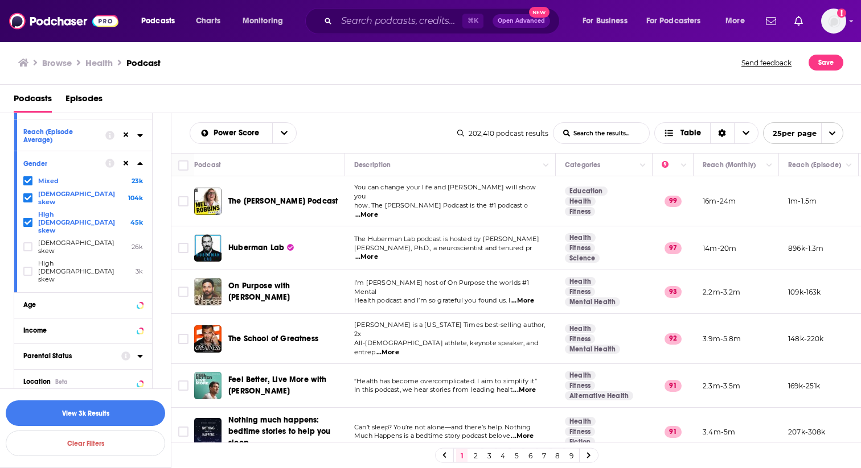
scroll to position [6002, 0]
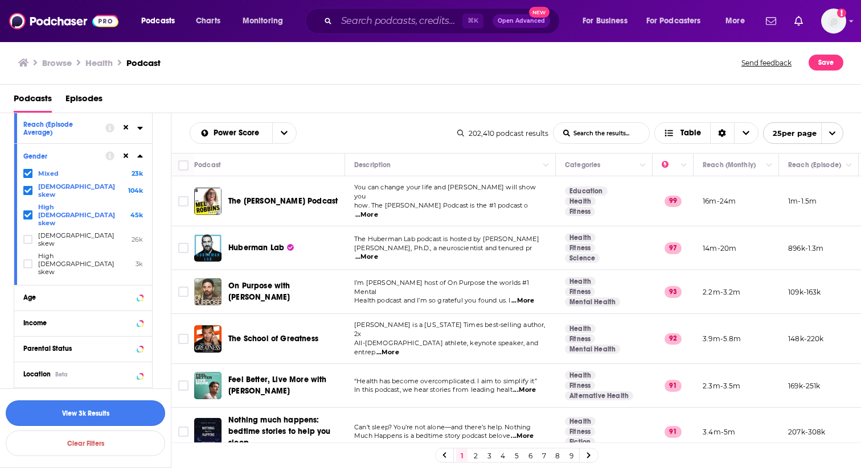
click at [112, 414] on button "View 3k Results" at bounding box center [85, 414] width 159 height 26
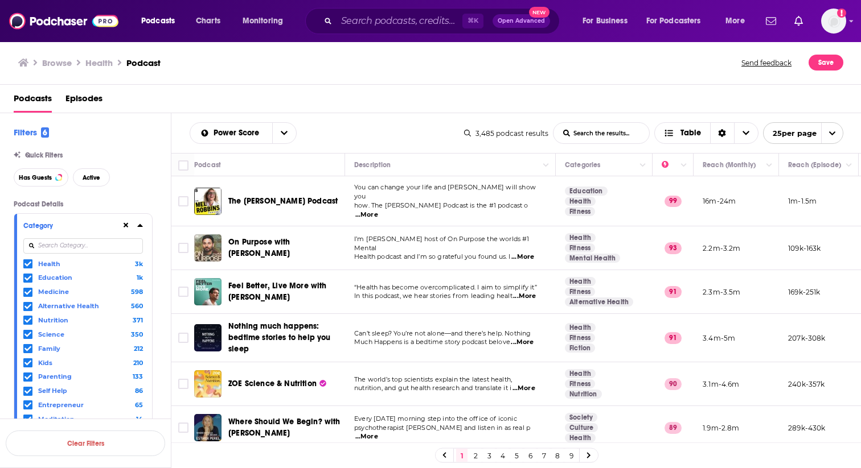
click at [139, 228] on icon at bounding box center [140, 225] width 6 height 9
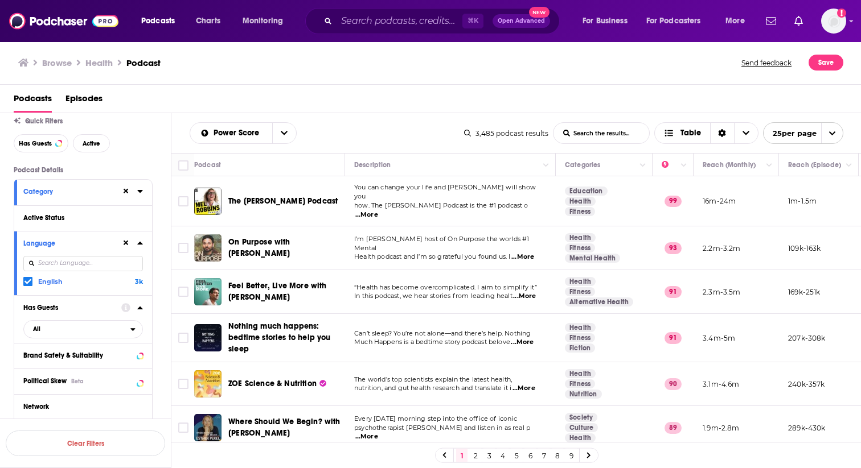
scroll to position [43, 0]
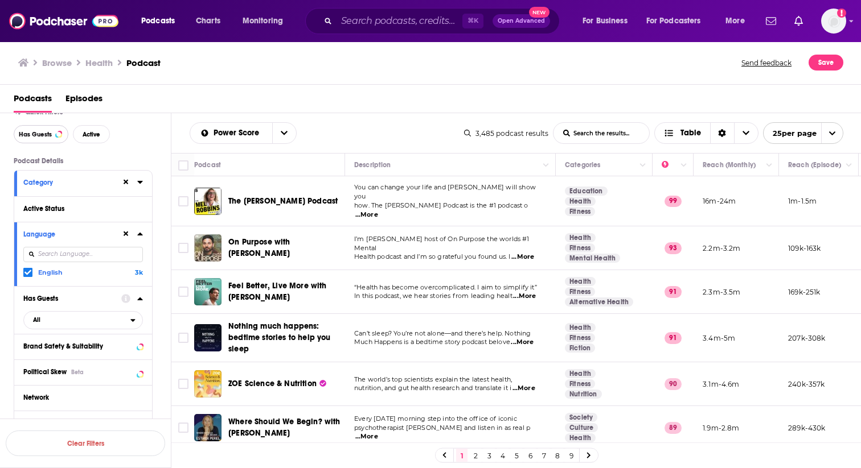
click at [32, 136] on span "Has Guests" at bounding box center [35, 134] width 33 height 6
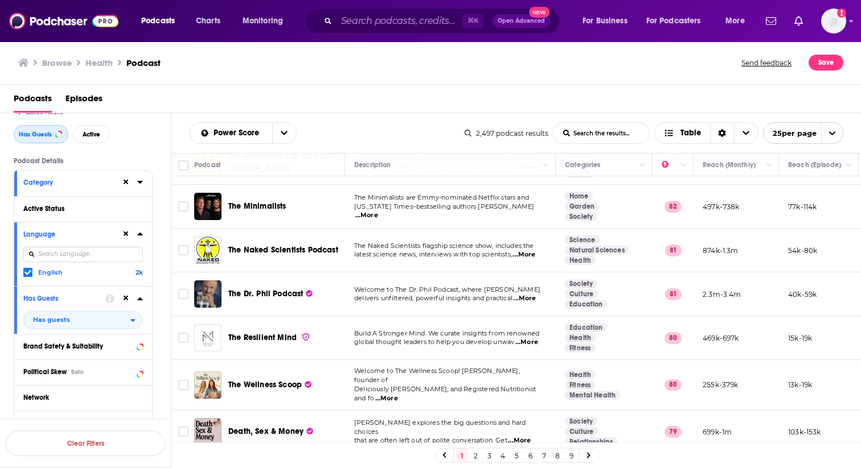
scroll to position [826, 0]
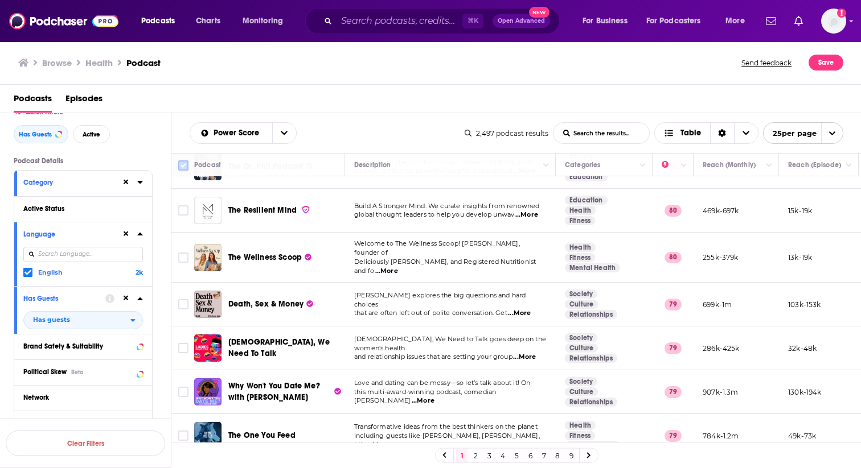
click at [183, 168] on input "Toggle select all" at bounding box center [183, 166] width 10 height 10
checkbox input "true"
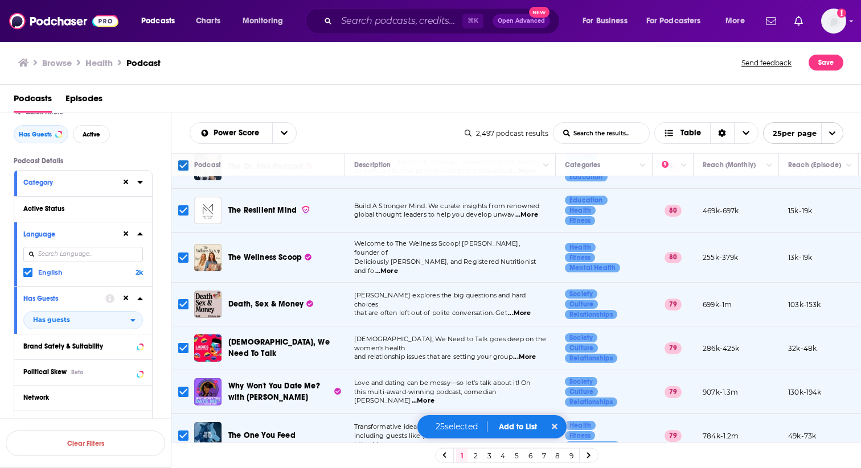
click at [507, 427] on button "Add to List" at bounding box center [517, 427] width 56 height 10
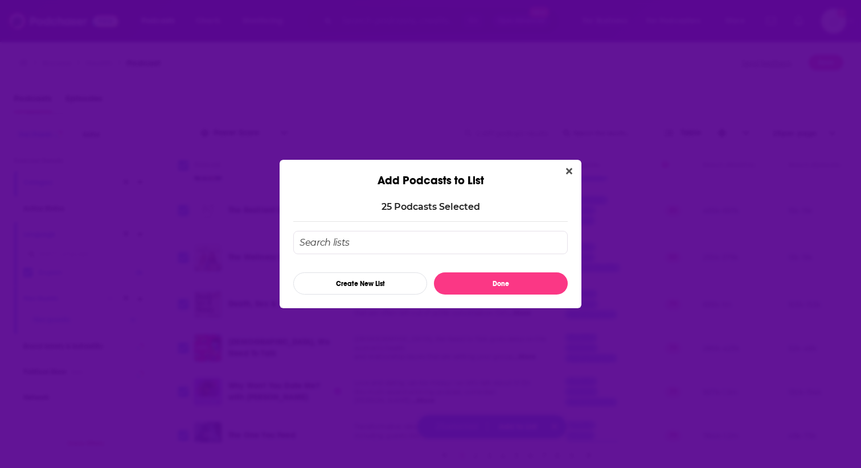
click at [401, 243] on input "Add Podcast To List" at bounding box center [430, 242] width 274 height 23
type input "Potential Pods - MB"
click at [503, 290] on button "Done" at bounding box center [501, 284] width 134 height 22
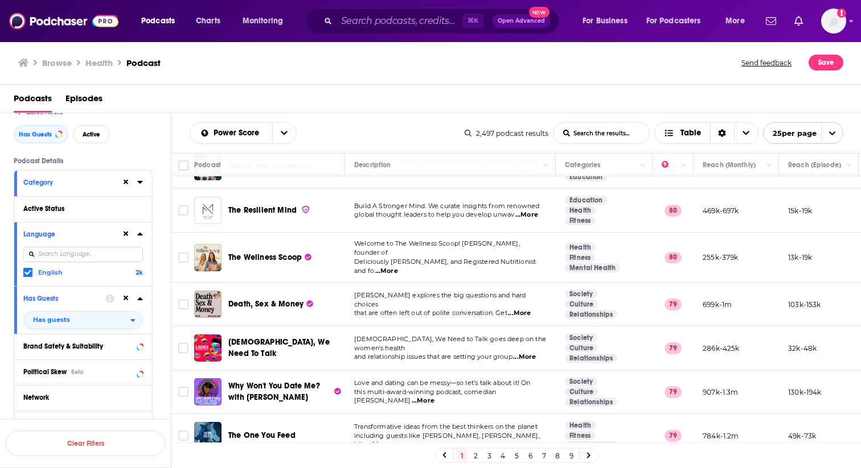
click at [829, 134] on icon "open menu" at bounding box center [831, 133] width 7 height 7
click at [799, 192] on button "100 per page" at bounding box center [802, 191] width 79 height 18
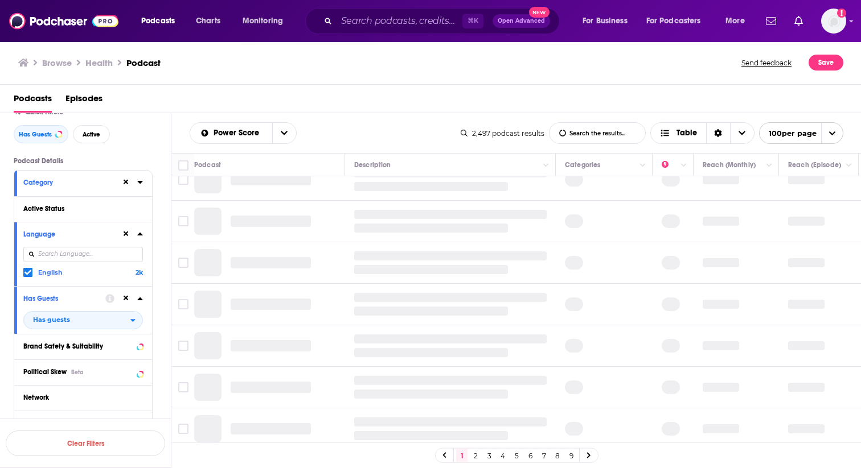
scroll to position [0, 0]
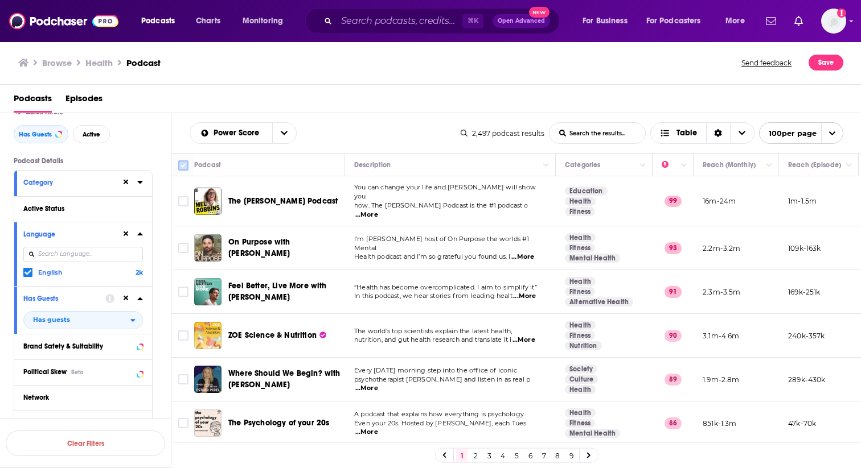
click at [183, 166] on input "Toggle select all" at bounding box center [183, 166] width 10 height 10
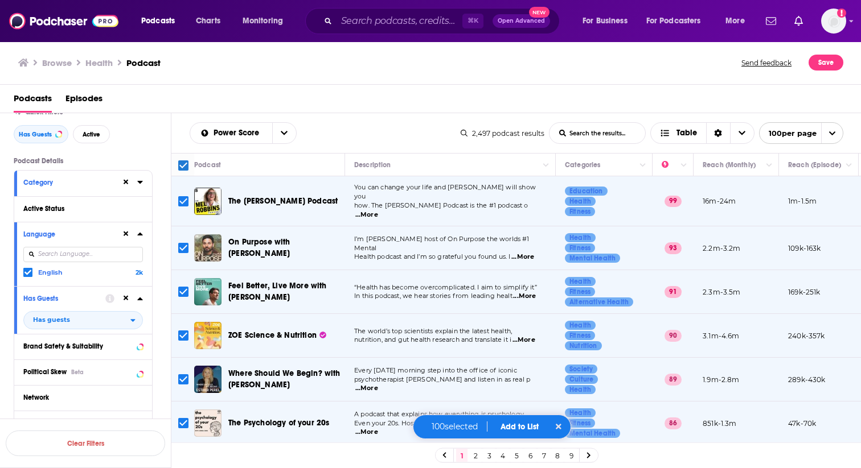
click at [183, 197] on input "Toggle select row" at bounding box center [183, 201] width 10 height 10
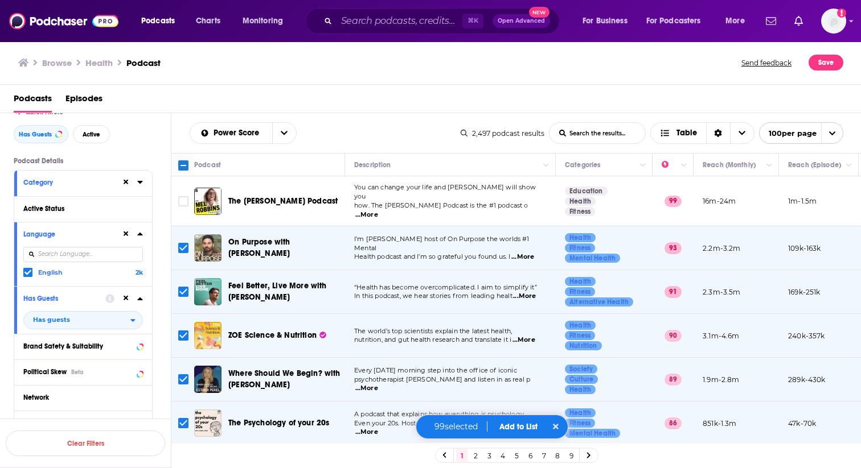
click at [182, 244] on input "Toggle select row" at bounding box center [183, 248] width 10 height 10
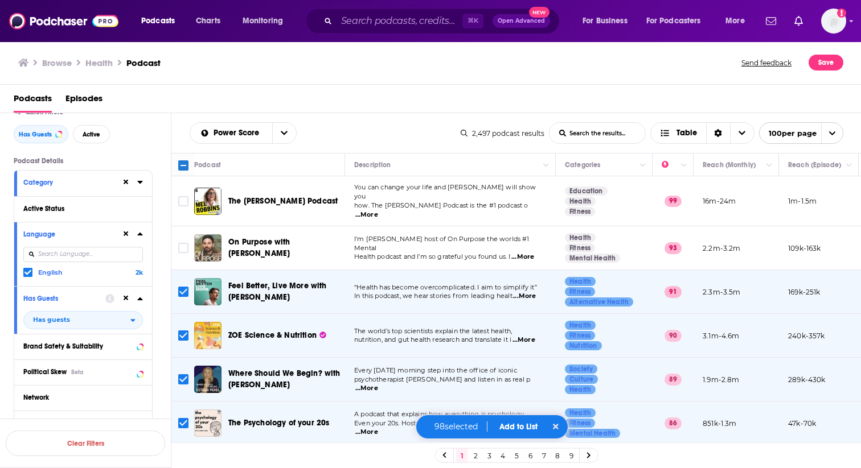
click at [183, 287] on input "Toggle select row" at bounding box center [183, 292] width 10 height 10
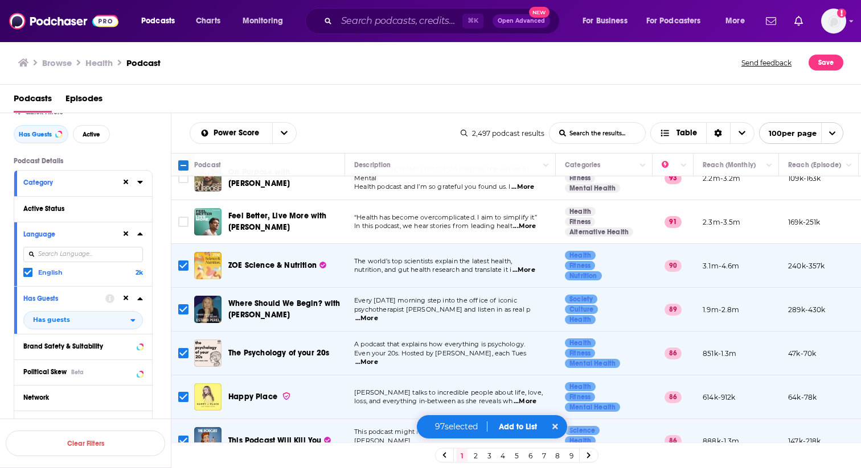
scroll to position [73, 0]
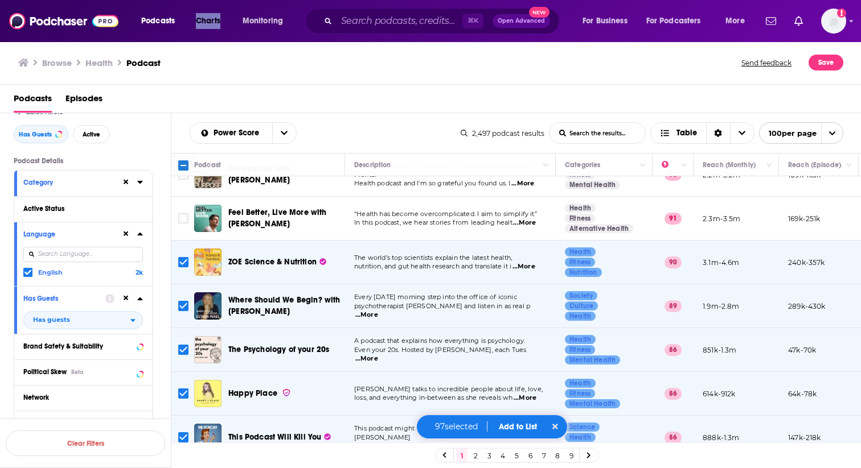
click at [184, 168] on input "Toggle select all" at bounding box center [183, 166] width 10 height 10
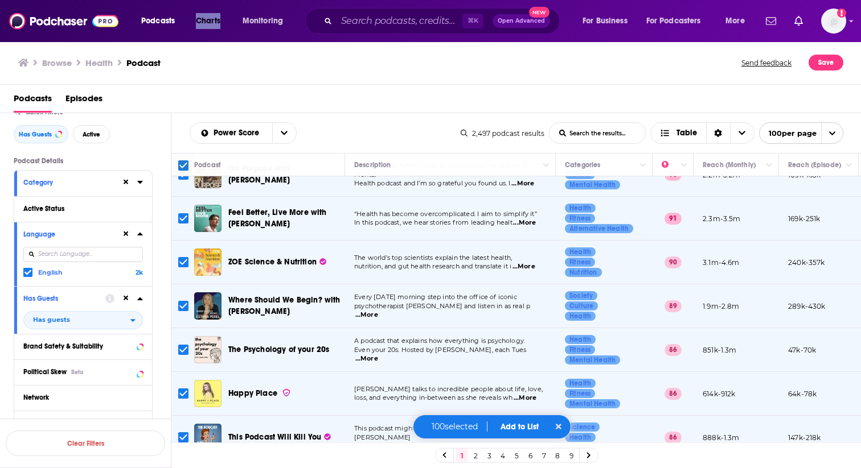
click at [183, 162] on input "Toggle select all" at bounding box center [183, 166] width 10 height 10
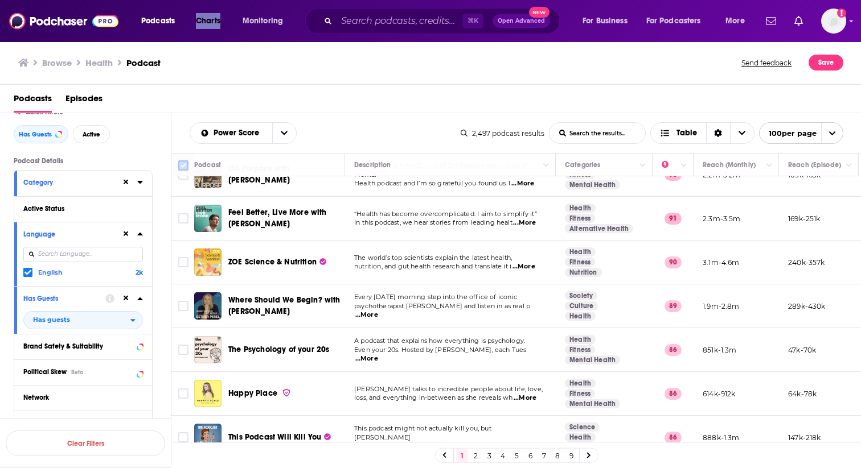
click at [183, 162] on input "Toggle select all" at bounding box center [183, 166] width 10 height 10
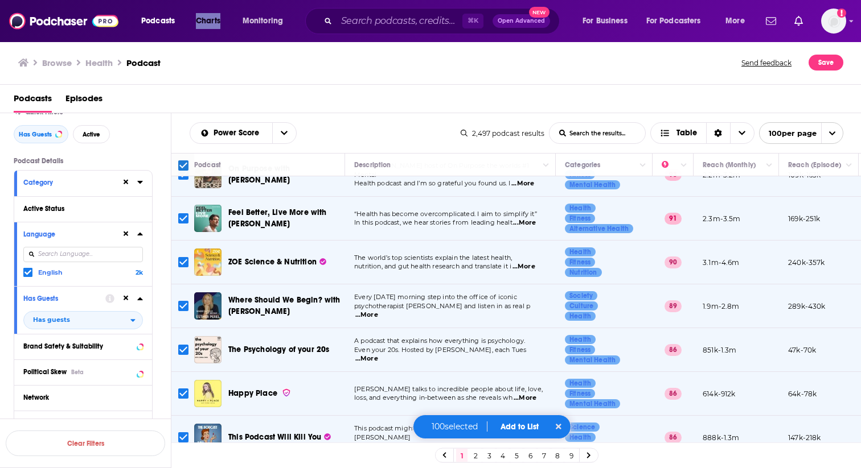
click at [520, 427] on button "Add to List" at bounding box center [519, 427] width 56 height 10
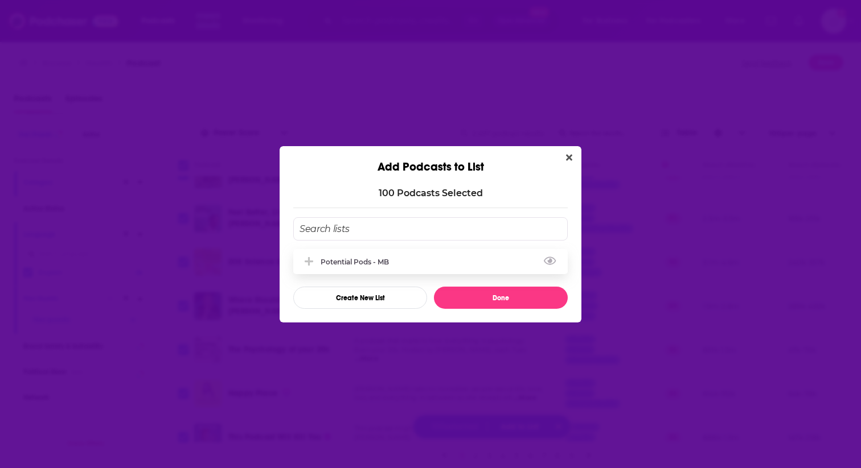
click at [372, 261] on div "Potential Pods - MB" at bounding box center [357, 262] width 75 height 9
click at [498, 303] on button "Done" at bounding box center [501, 298] width 134 height 22
checkbox input "false"
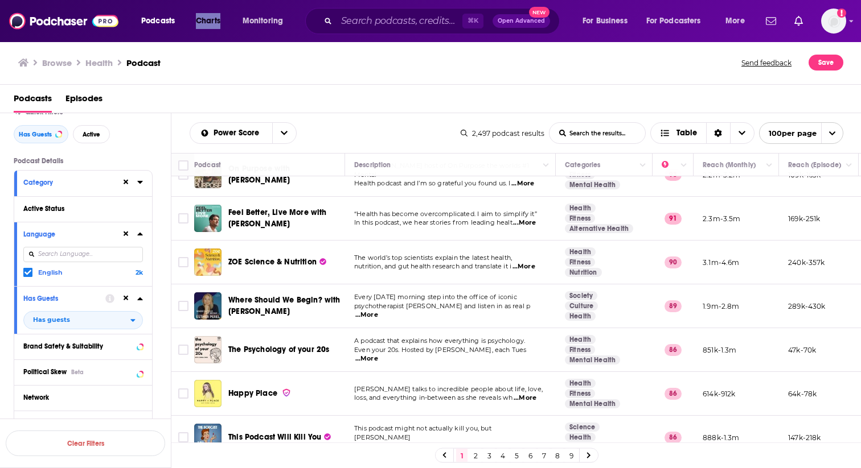
click at [476, 455] on link "2" at bounding box center [475, 456] width 11 height 14
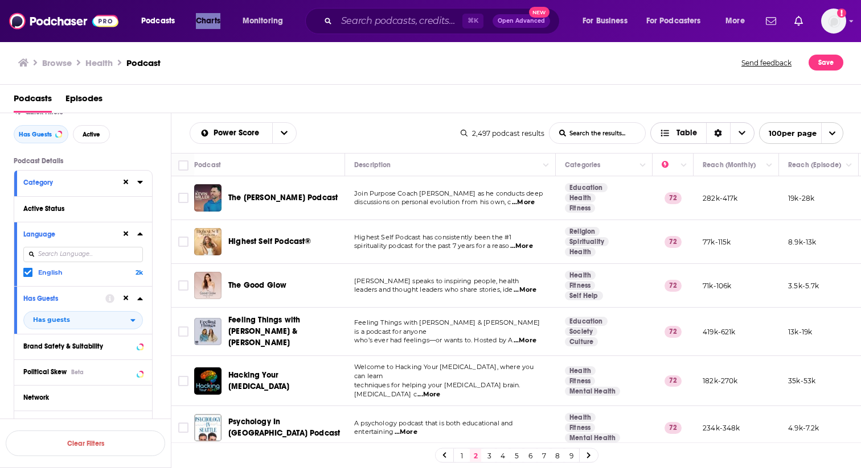
click at [715, 134] on icon "Sort Direction" at bounding box center [717, 134] width 7 height 8
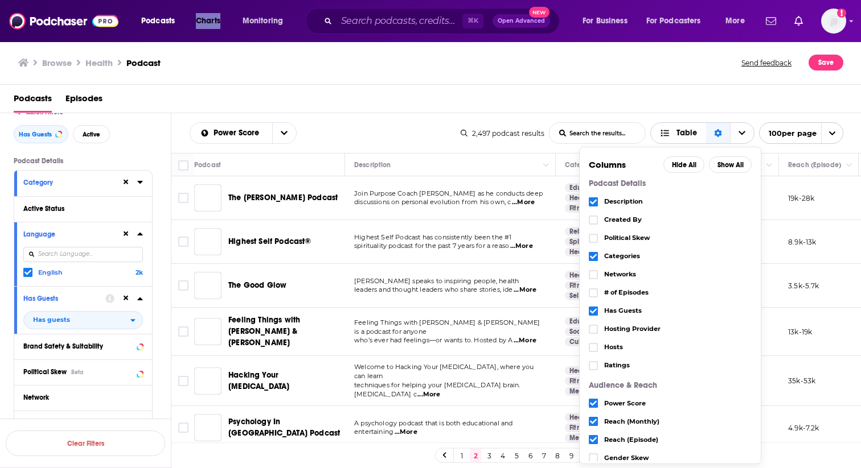
scroll to position [4, 0]
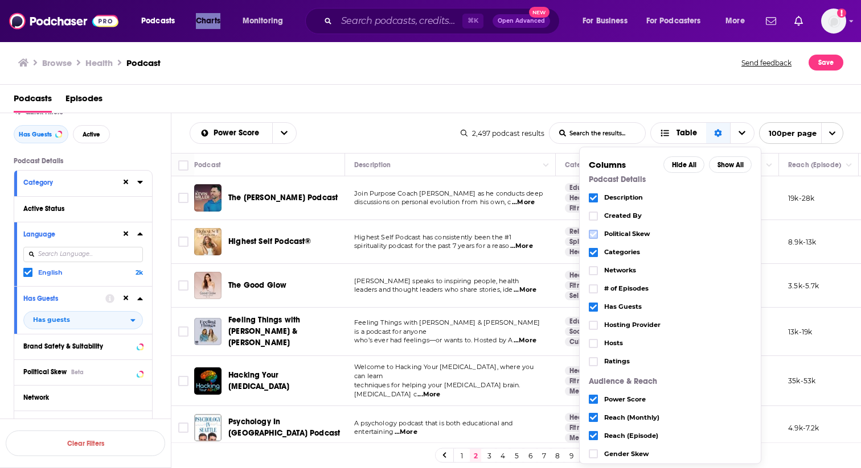
click at [593, 236] on icon "Choose View" at bounding box center [593, 234] width 7 height 7
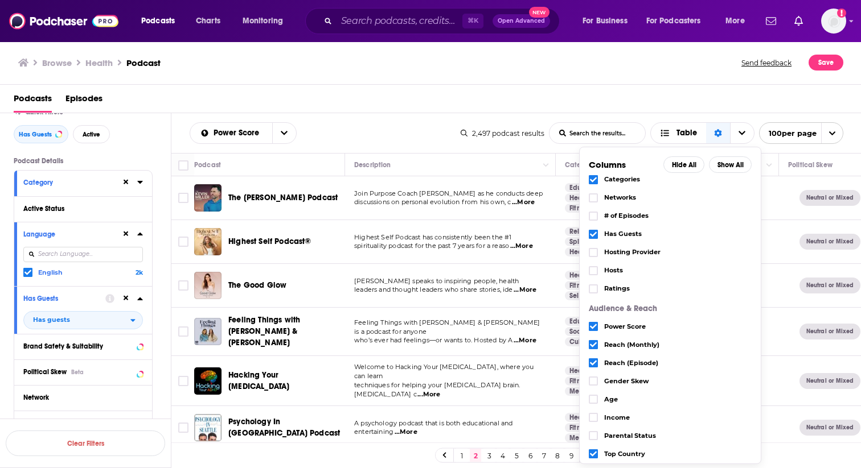
scroll to position [79, 0]
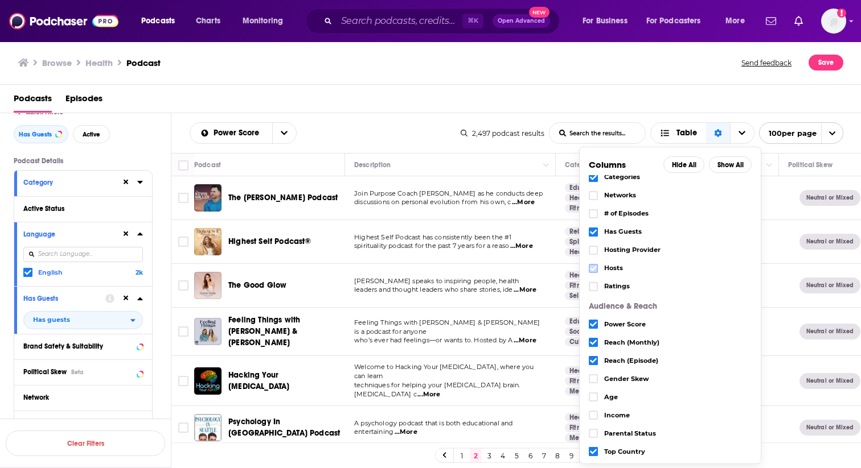
click at [592, 268] on icon "Choose View" at bounding box center [593, 268] width 7 height 7
click at [592, 286] on icon "Choose View" at bounding box center [593, 286] width 7 height 7
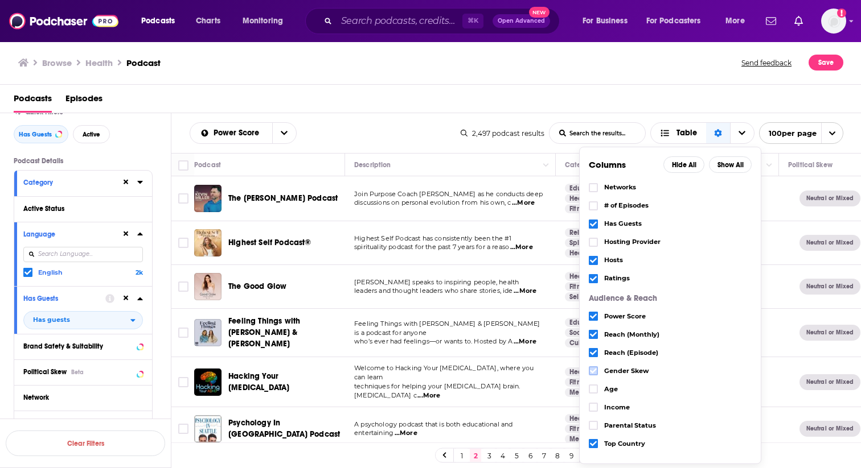
click at [591, 368] on icon "Choose View" at bounding box center [593, 371] width 7 height 7
click at [594, 390] on icon "Choose View" at bounding box center [593, 389] width 7 height 7
click at [594, 408] on icon "Choose View" at bounding box center [593, 407] width 7 height 7
click at [594, 425] on icon "Choose View" at bounding box center [593, 425] width 7 height 5
click at [649, 81] on div "Browse Health Podcast Send feedback Save" at bounding box center [430, 63] width 861 height 44
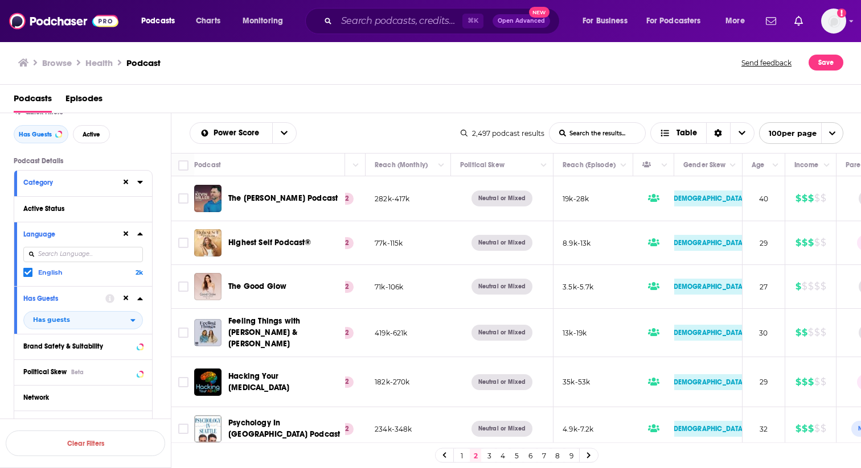
scroll to position [0, 328]
click at [515, 168] on button "Move" at bounding box center [500, 165] width 84 height 14
click at [542, 168] on icon "Column Actions" at bounding box center [543, 165] width 6 height 7
click at [542, 168] on div at bounding box center [430, 234] width 861 height 468
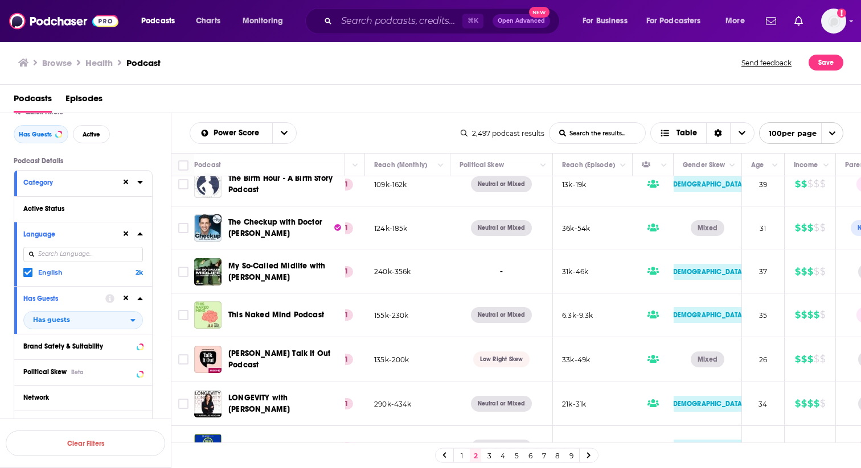
scroll to position [822, 328]
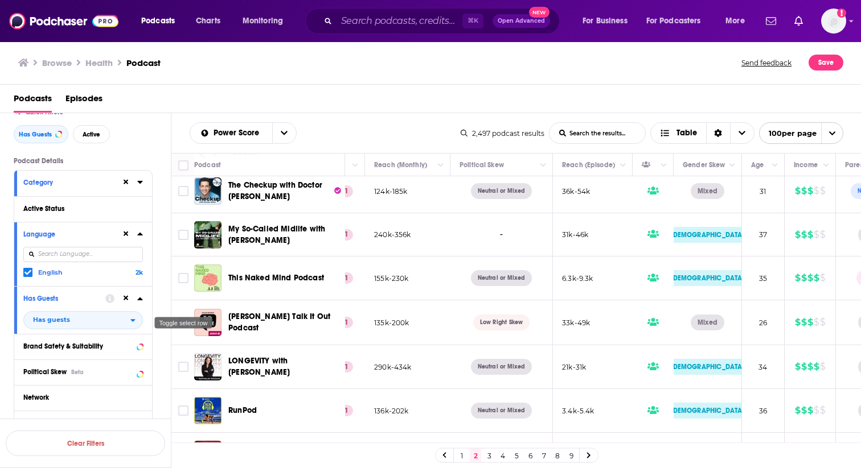
click at [182, 318] on input "Toggle select row" at bounding box center [183, 323] width 10 height 10
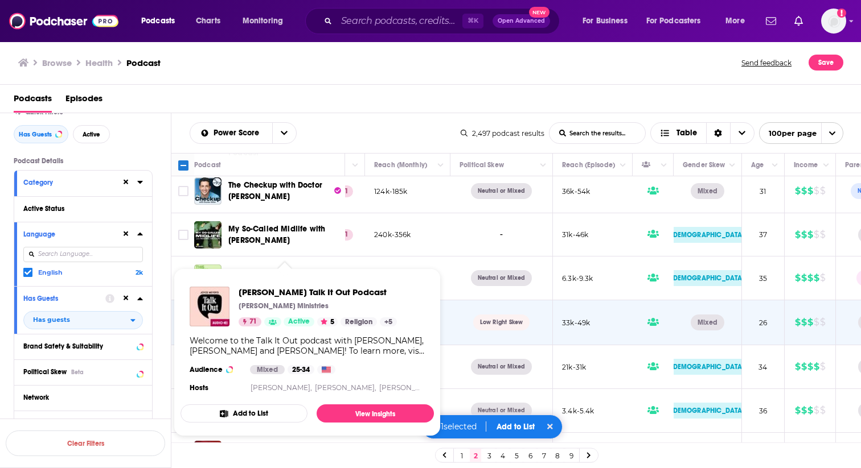
click at [340, 116] on div "Power Score List Search Input Search the results... Table 2,497 podcast results…" at bounding box center [516, 133] width 690 height 40
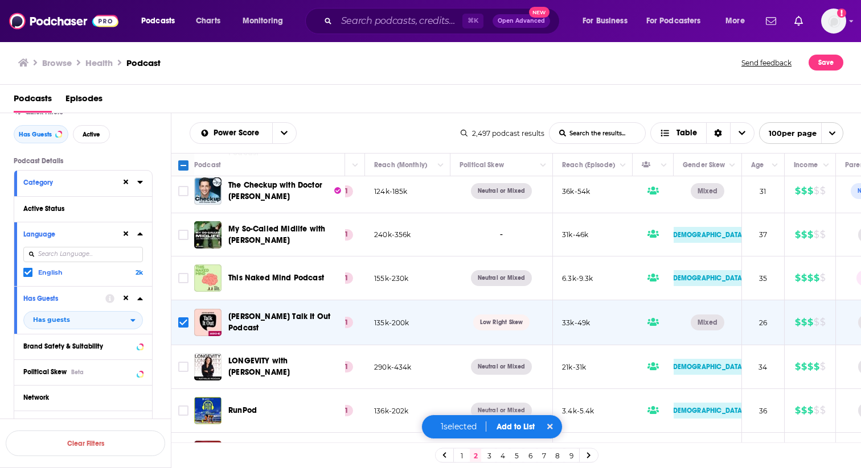
click at [340, 116] on div "Power Score List Search Input Search the results... Table 2,497 podcast results…" at bounding box center [516, 133] width 690 height 40
click at [183, 318] on input "Toggle select row" at bounding box center [183, 323] width 10 height 10
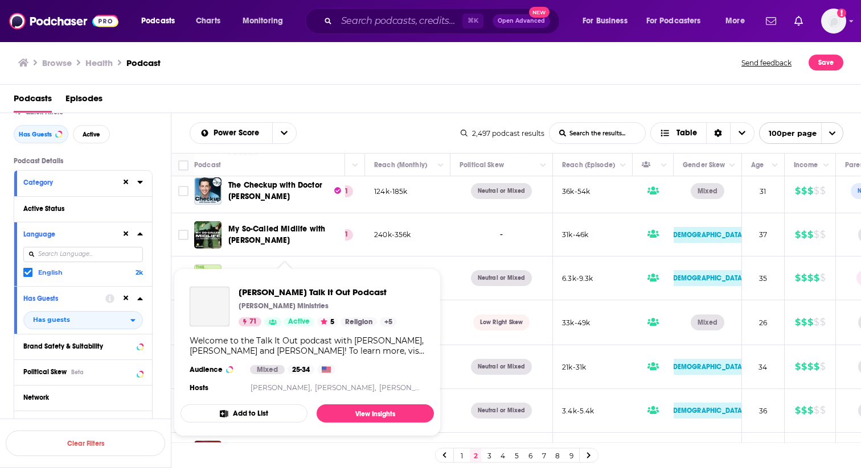
click at [286, 299] on div "Joyce Meyer's Talk It Out Podcast Joyce Meyer Ministries 71 Active 5 Religion +…" at bounding box center [317, 307] width 158 height 40
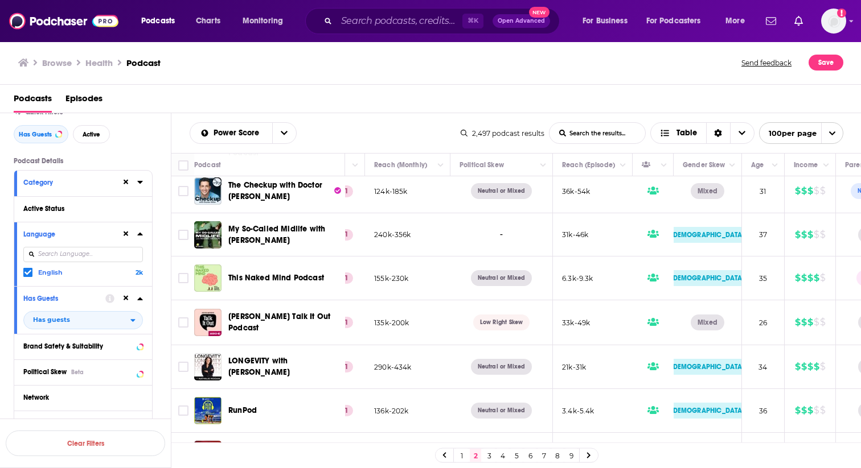
click at [329, 83] on div "Browse Health Podcast Send feedback Save" at bounding box center [430, 63] width 861 height 44
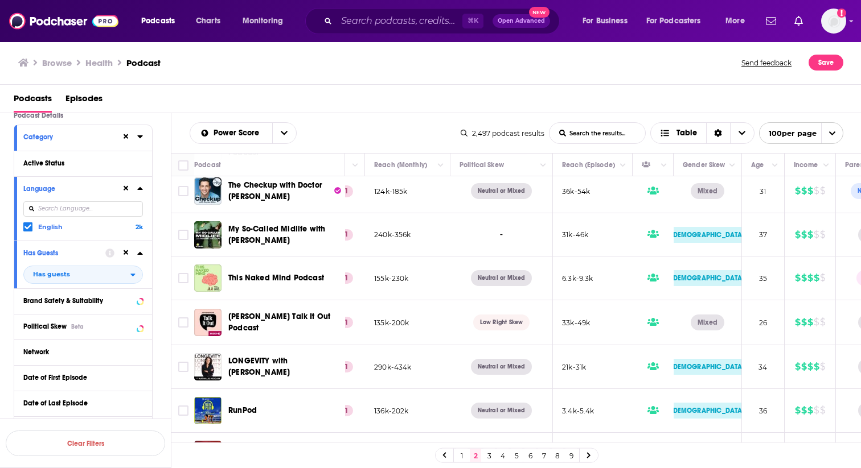
scroll to position [92, 0]
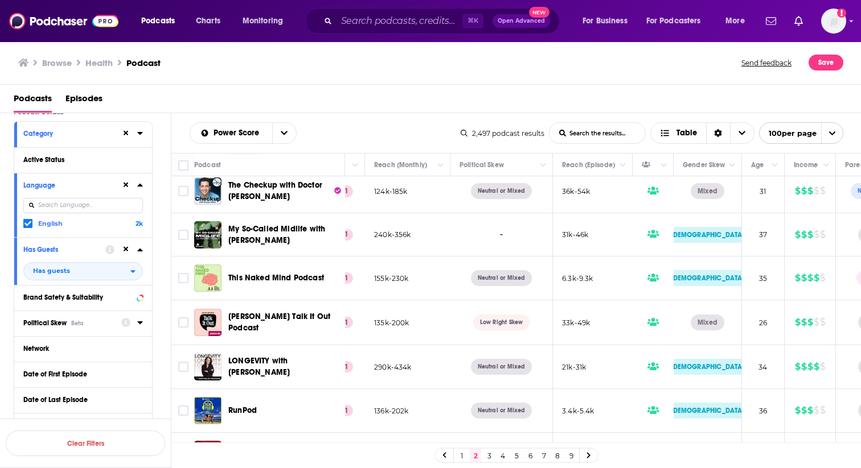
click at [140, 324] on icon at bounding box center [139, 323] width 5 height 3
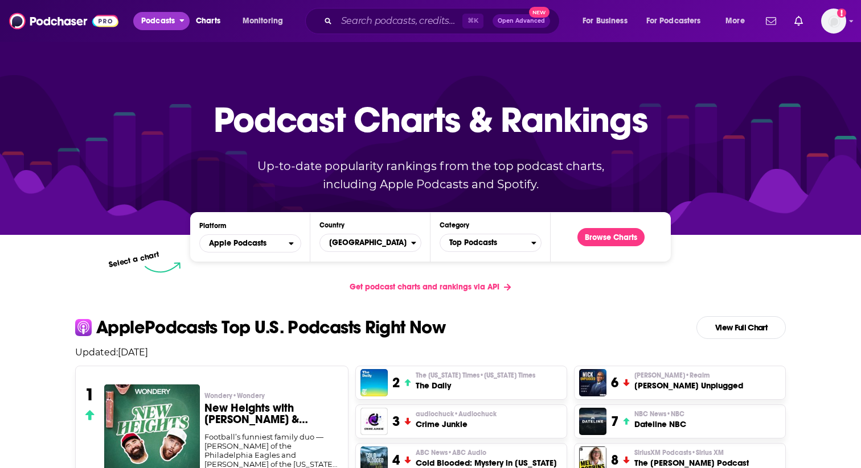
click at [164, 26] on span "Podcasts" at bounding box center [158, 21] width 34 height 16
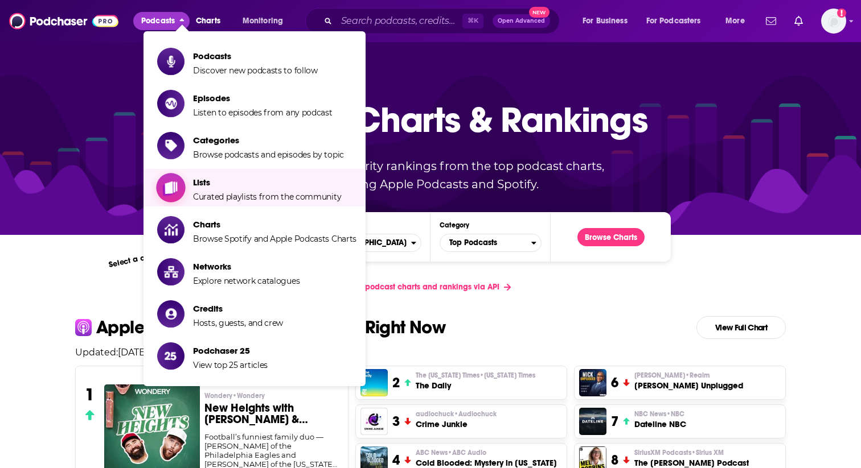
click at [245, 188] on span "Lists Curated playlists from the community" at bounding box center [267, 188] width 148 height 28
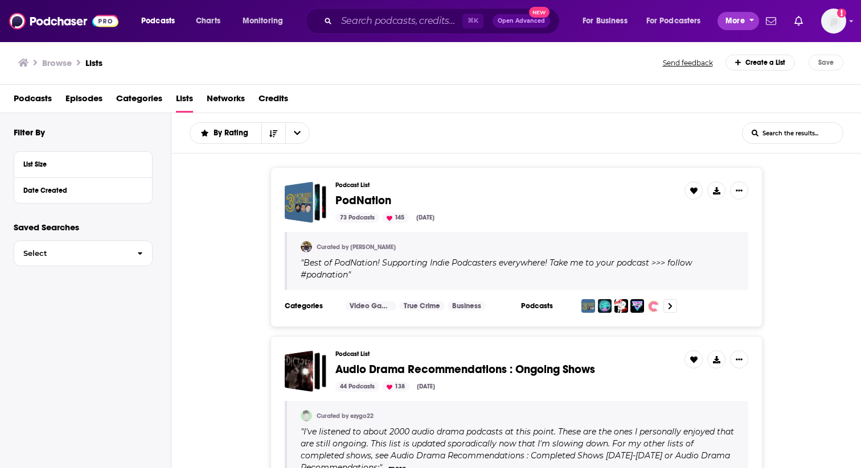
click at [730, 19] on span "More" at bounding box center [734, 21] width 19 height 16
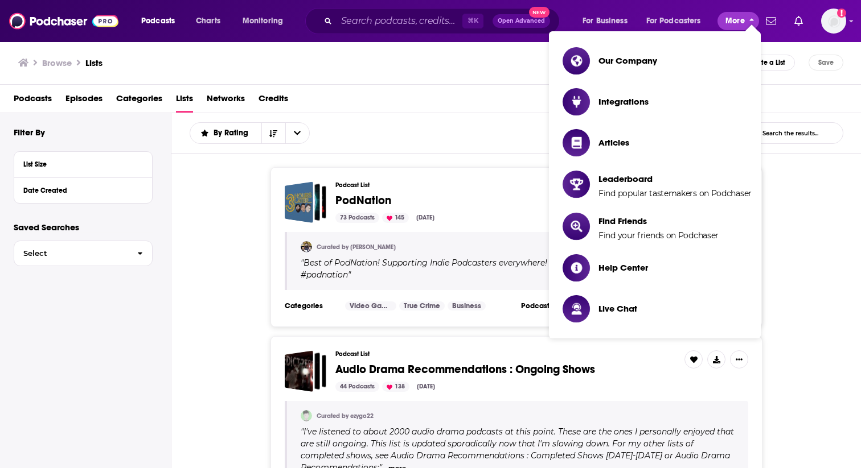
click at [730, 19] on span "More" at bounding box center [734, 21] width 19 height 16
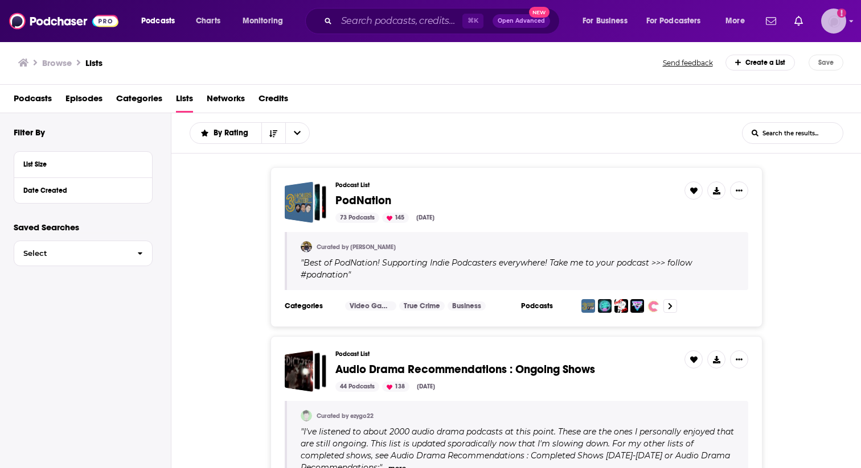
click at [826, 25] on img "Logged in as rgertner" at bounding box center [833, 21] width 25 height 25
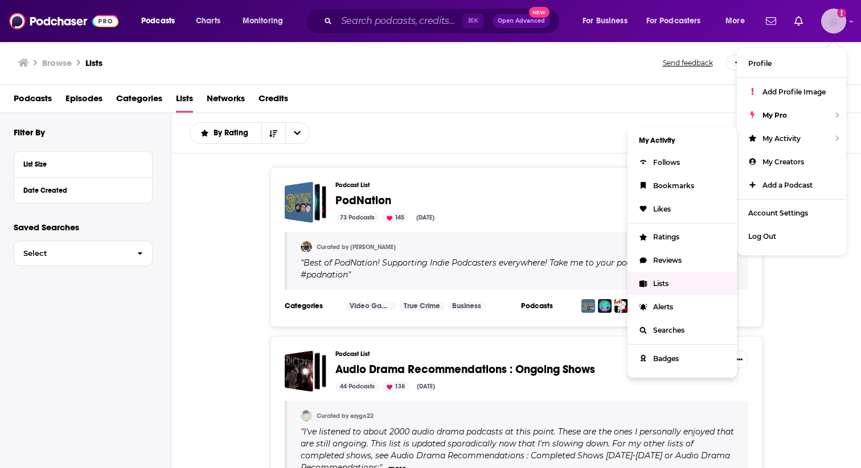
click at [681, 276] on link "Lists" at bounding box center [681, 283] width 109 height 23
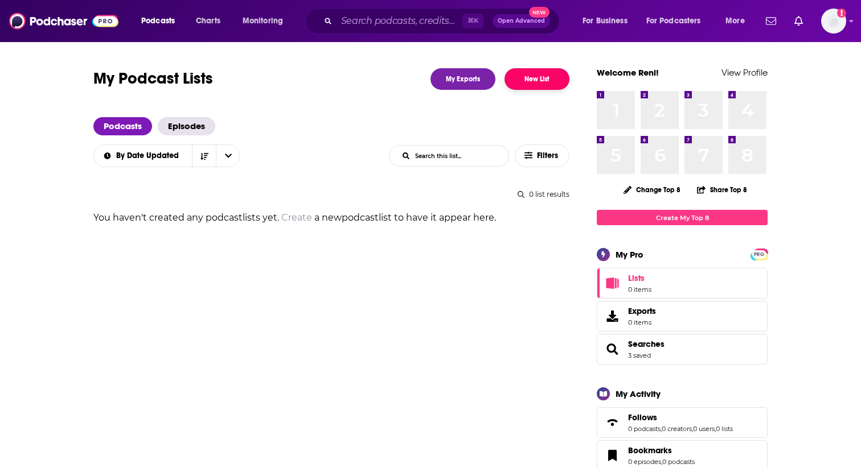
click at [529, 79] on button "New List" at bounding box center [536, 79] width 65 height 22
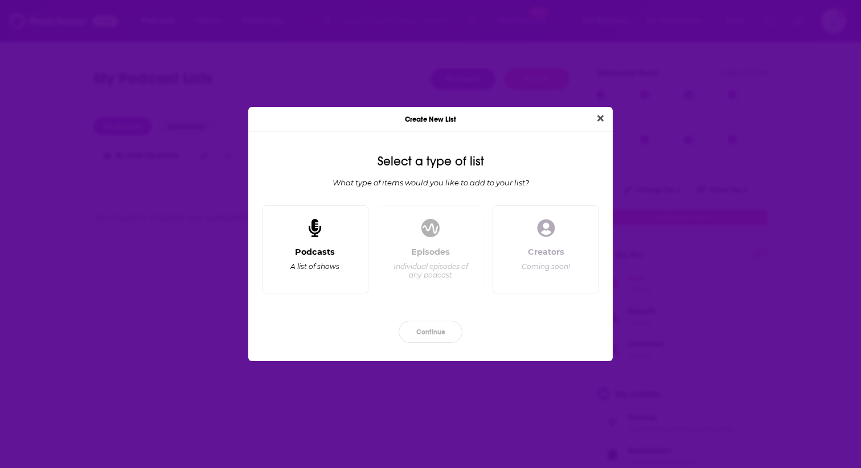
click at [318, 257] on div "Podcasts A list of shows" at bounding box center [314, 266] width 87 height 38
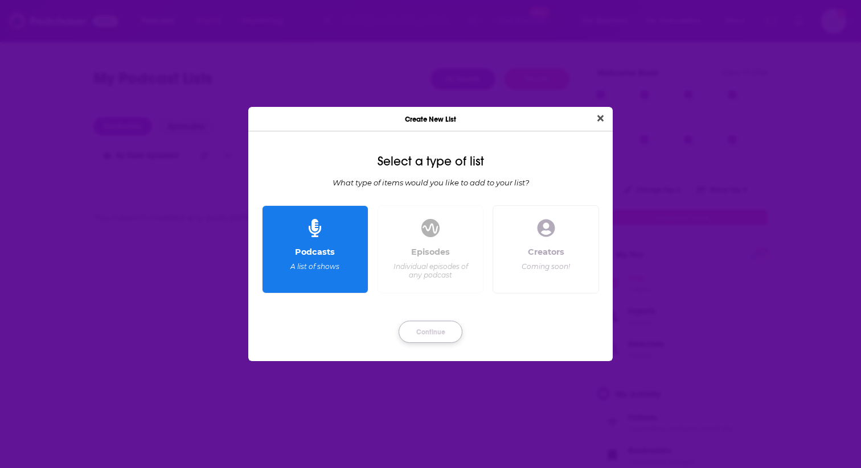
click at [438, 335] on button "Continue" at bounding box center [430, 332] width 64 height 22
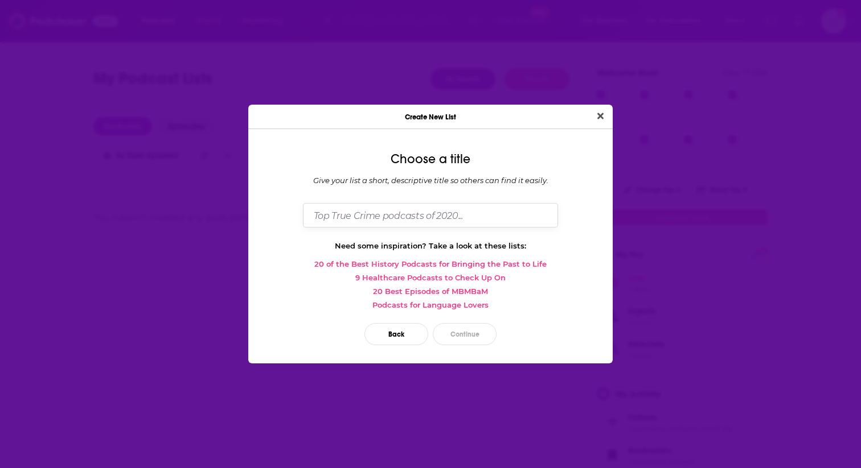
click at [389, 216] on input "Dialog" at bounding box center [430, 215] width 255 height 24
type input "p"
type input "Potential Pods - MB"
click at [458, 337] on button "Continue" at bounding box center [465, 334] width 64 height 22
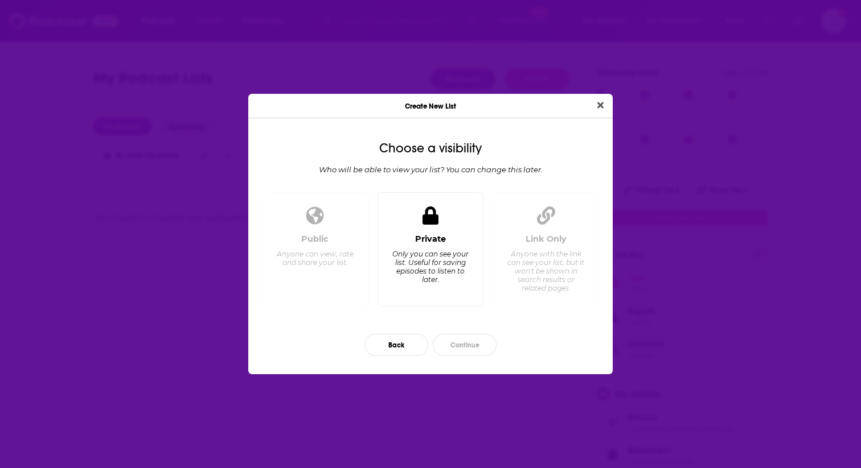
click at [435, 266] on div "Only you can see your list. Useful for saving episodes to listen to later." at bounding box center [430, 267] width 78 height 34
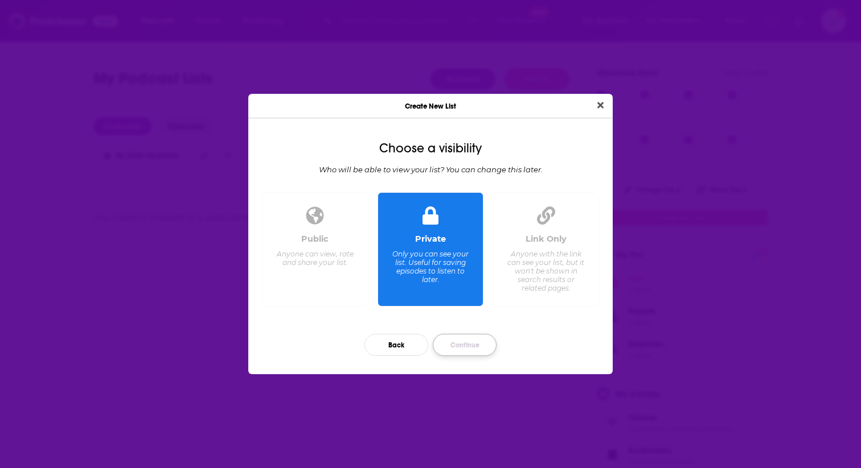
click at [472, 344] on button "Continue" at bounding box center [465, 345] width 64 height 22
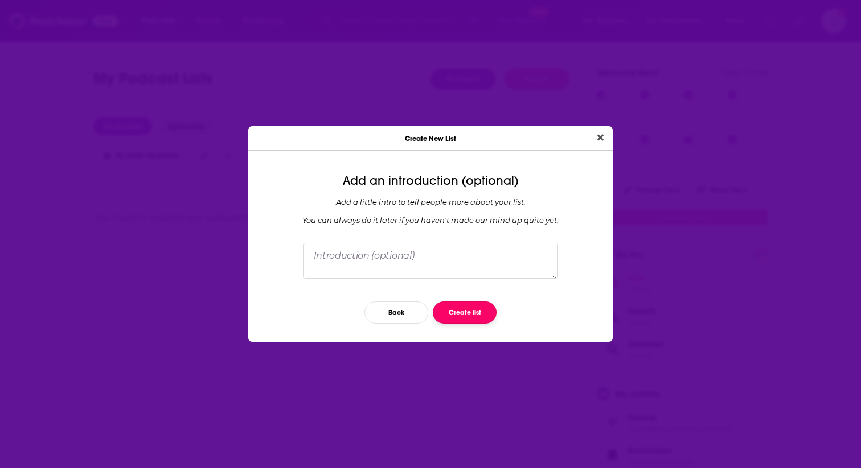
click at [469, 315] on button "Create list" at bounding box center [465, 313] width 64 height 22
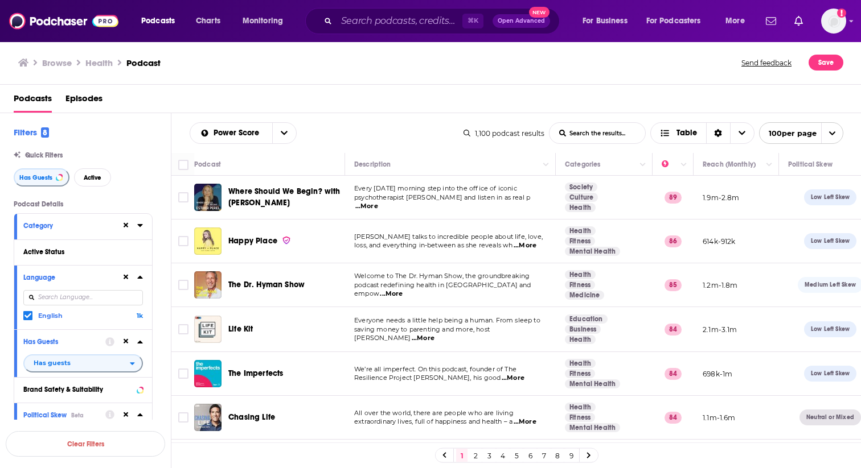
click at [369, 92] on div "Podcasts Episodes" at bounding box center [433, 100] width 838 height 23
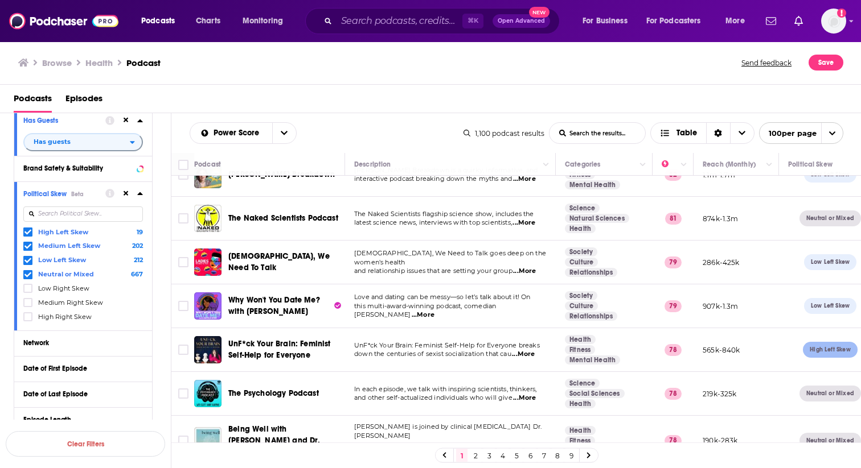
scroll to position [303, 0]
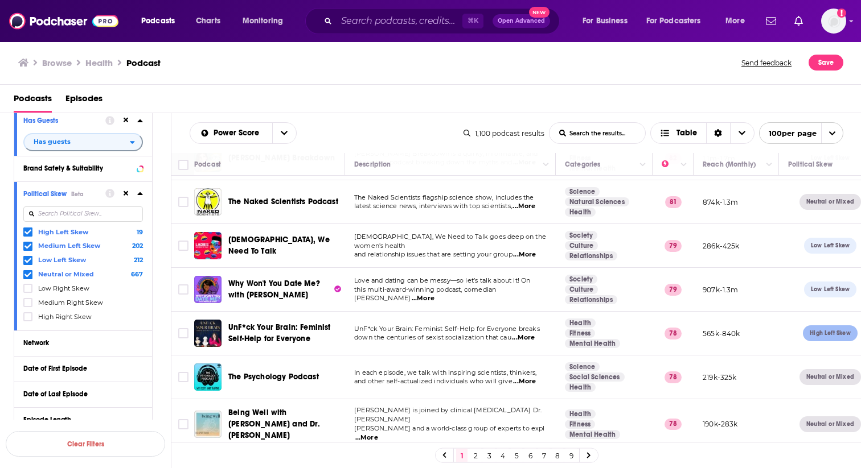
click at [127, 195] on icon at bounding box center [126, 193] width 5 height 5
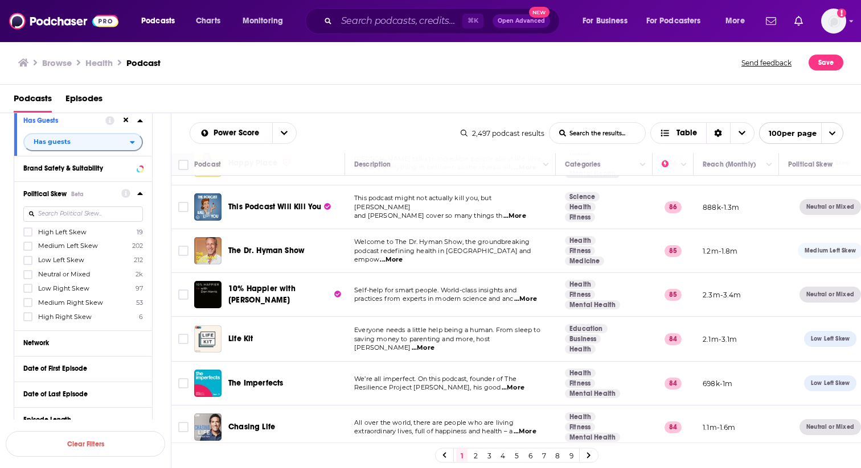
click at [139, 194] on icon at bounding box center [140, 193] width 6 height 9
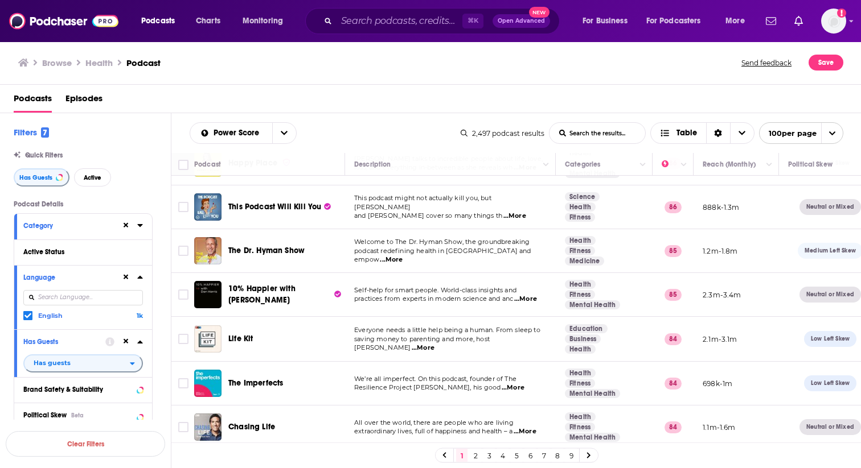
click at [139, 227] on icon at bounding box center [139, 225] width 5 height 3
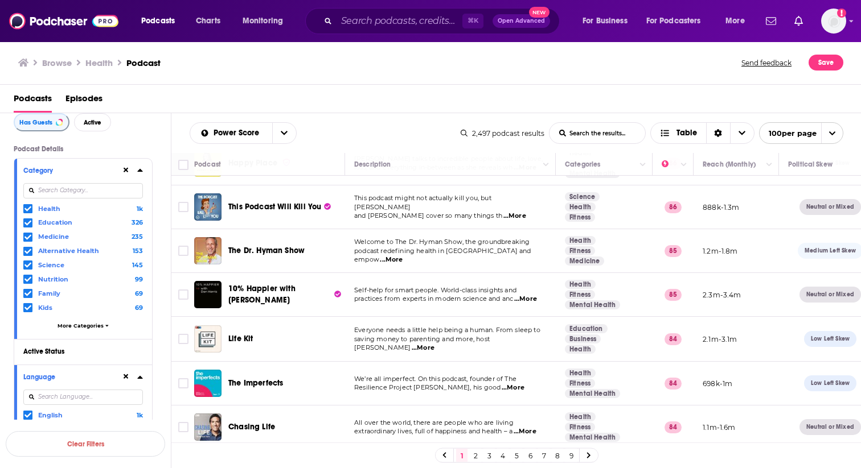
scroll to position [59, 0]
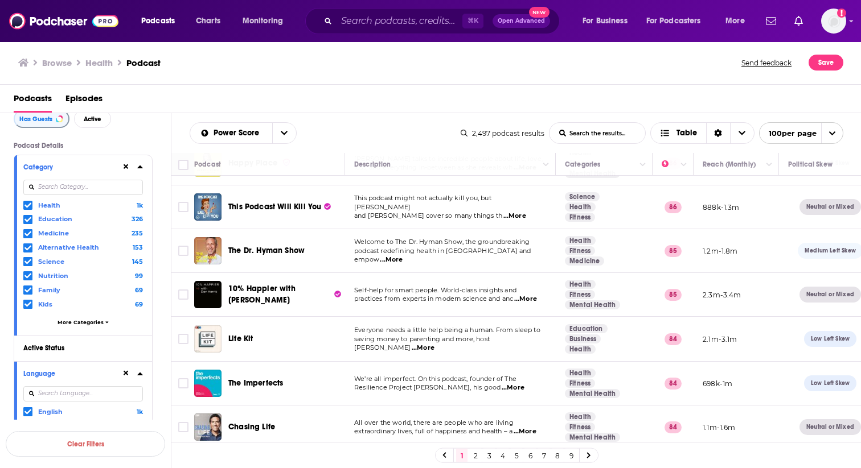
click at [26, 206] on icon at bounding box center [27, 205] width 7 height 5
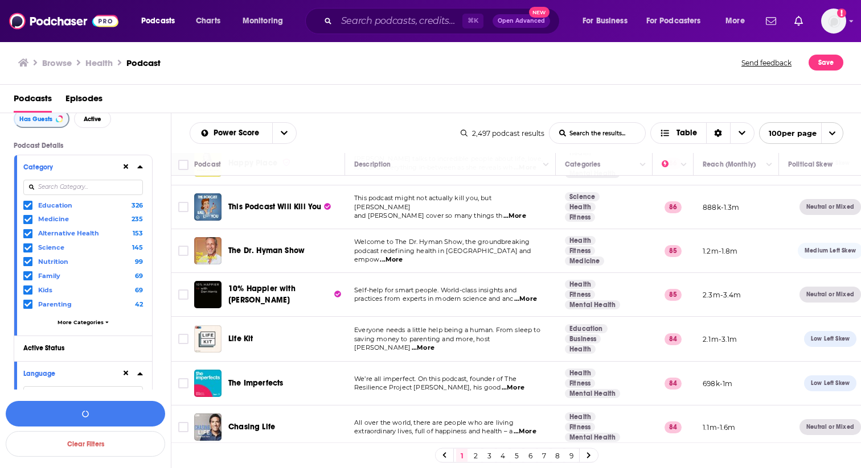
click at [26, 207] on icon at bounding box center [27, 205] width 7 height 5
click at [28, 220] on icon at bounding box center [27, 219] width 7 height 5
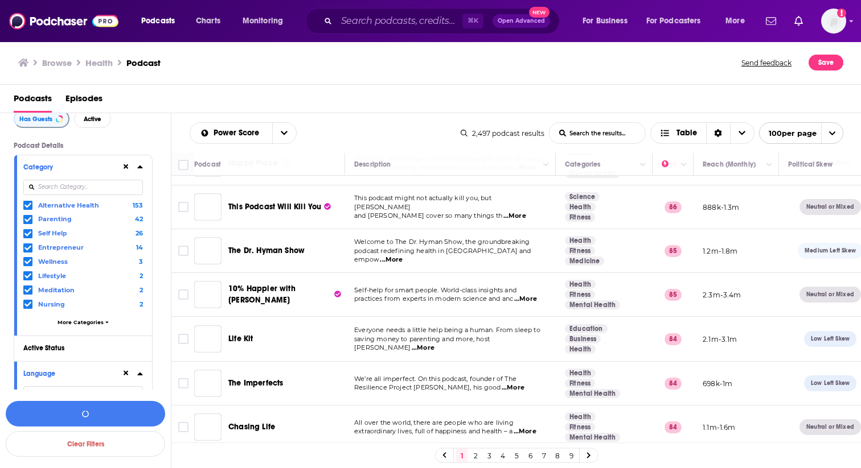
click at [28, 220] on icon at bounding box center [27, 219] width 7 height 5
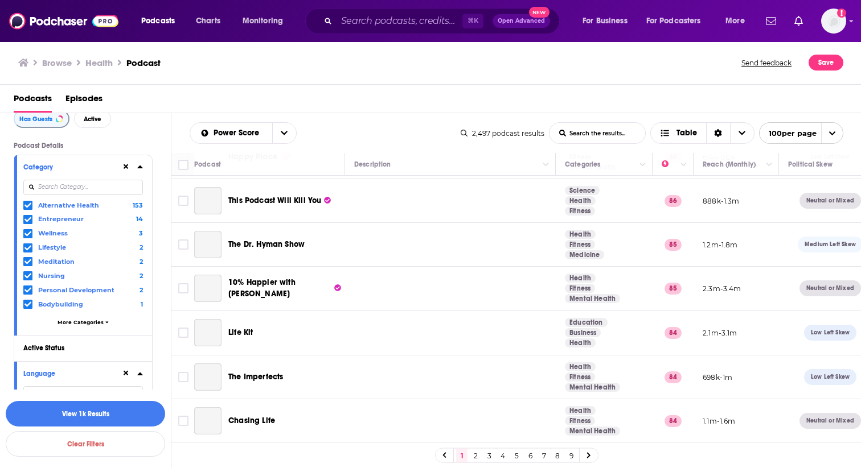
click at [28, 220] on icon at bounding box center [27, 219] width 7 height 5
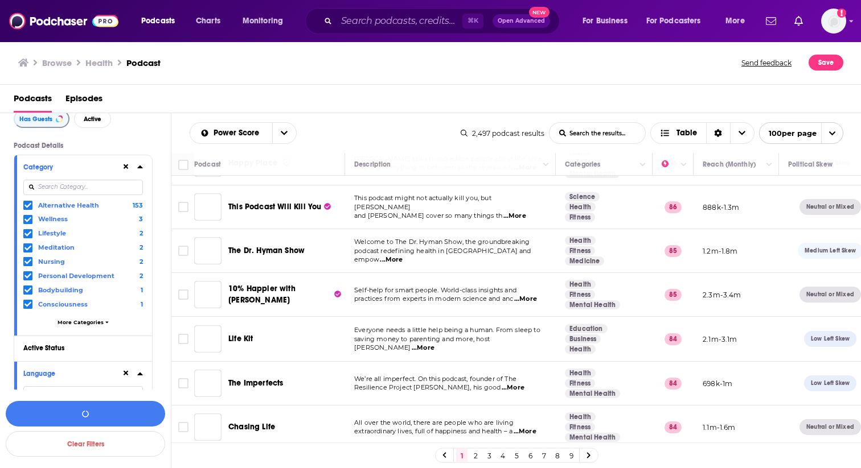
click at [28, 220] on icon at bounding box center [27, 219] width 7 height 5
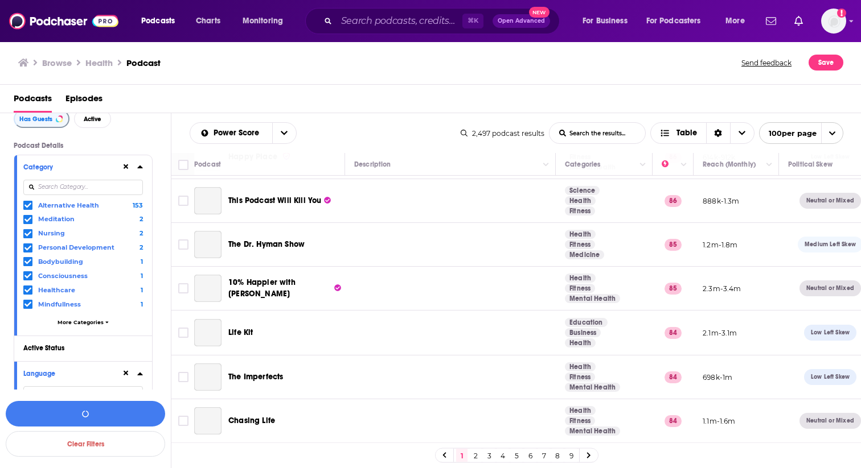
click at [28, 220] on icon at bounding box center [27, 219] width 7 height 5
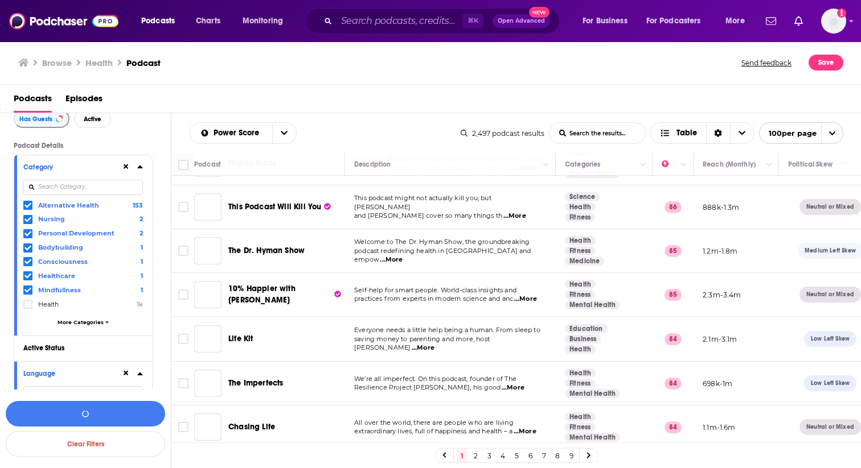
click at [28, 220] on icon at bounding box center [27, 219] width 7 height 5
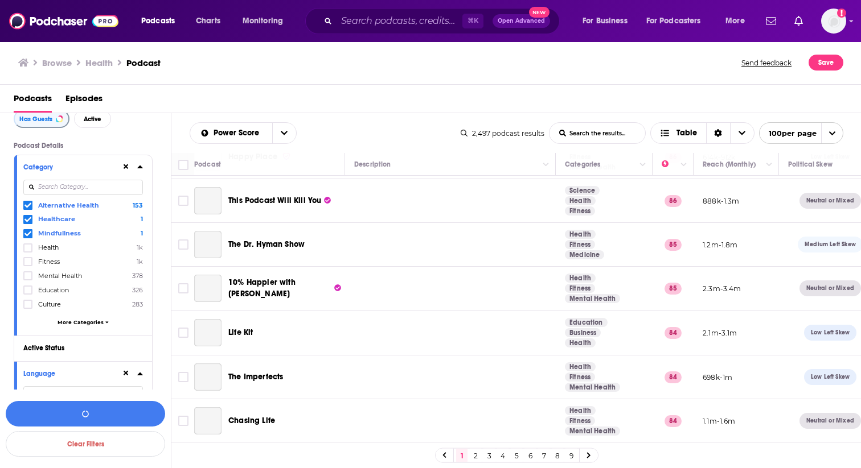
click at [28, 220] on icon at bounding box center [27, 219] width 7 height 5
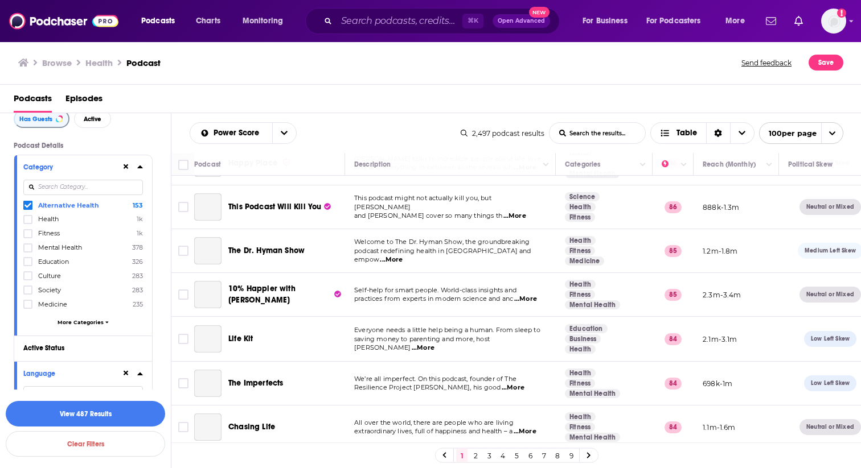
click at [133, 126] on div "Has Guests Active" at bounding box center [92, 119] width 157 height 18
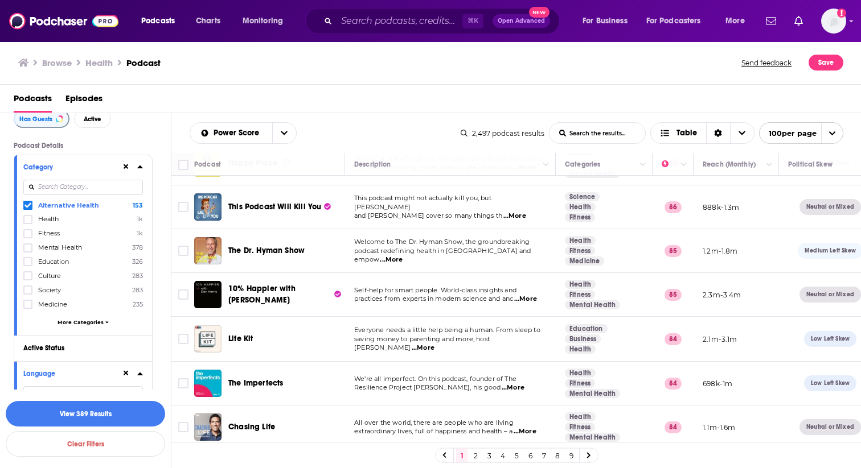
scroll to position [170, 0]
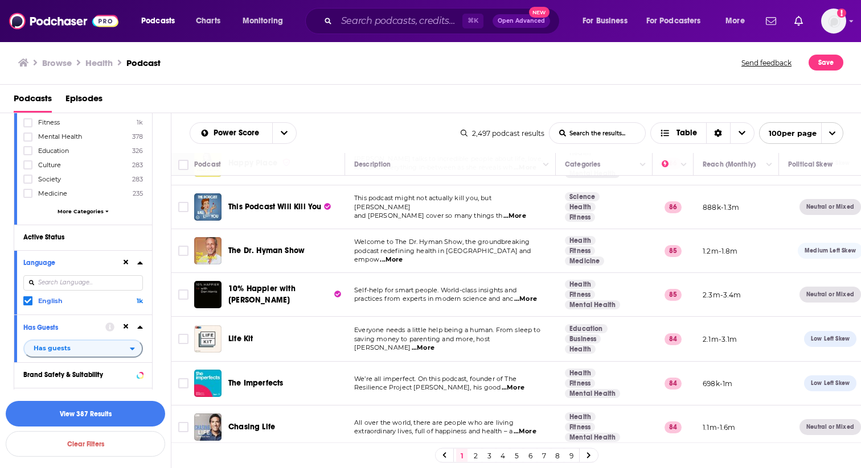
click at [127, 262] on icon at bounding box center [126, 262] width 5 height 7
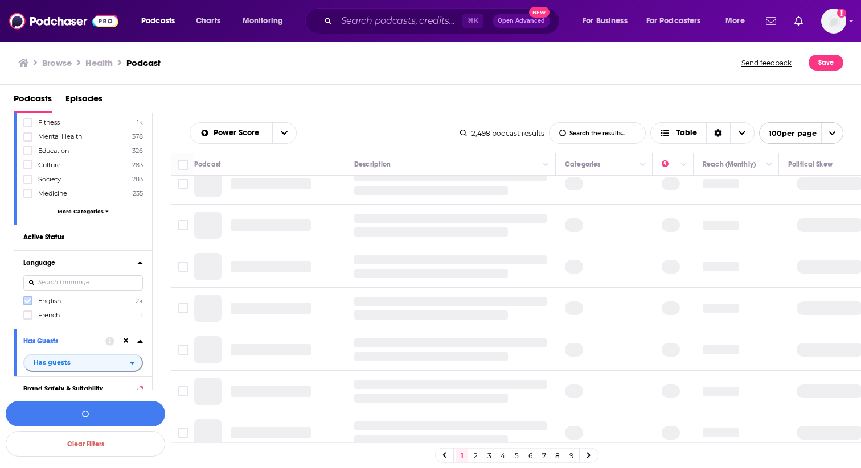
click at [29, 299] on icon at bounding box center [27, 301] width 7 height 5
click at [140, 263] on icon at bounding box center [139, 262] width 5 height 3
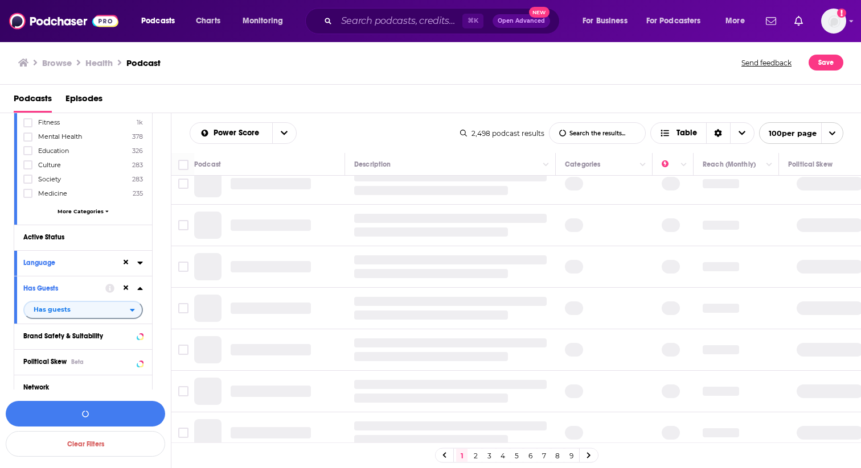
scroll to position [204, 0]
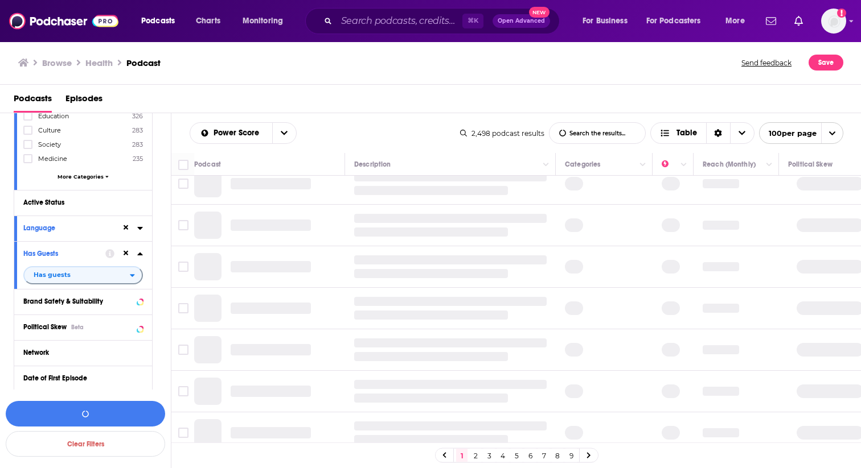
click at [126, 252] on icon at bounding box center [126, 253] width 5 height 5
click at [106, 280] on span "All" at bounding box center [77, 275] width 106 height 15
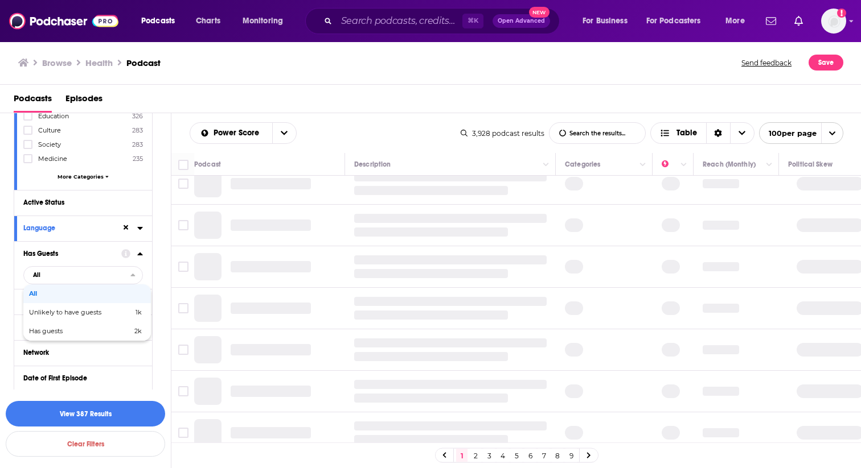
click at [151, 242] on div "Has Guests All All Unlikely to have guests 1k Has guests 2k" at bounding box center [83, 265] width 138 height 48
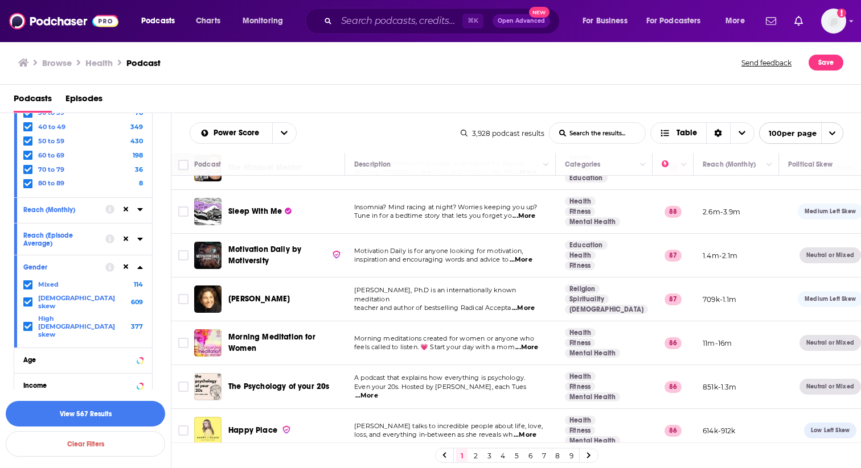
scroll to position [766, 0]
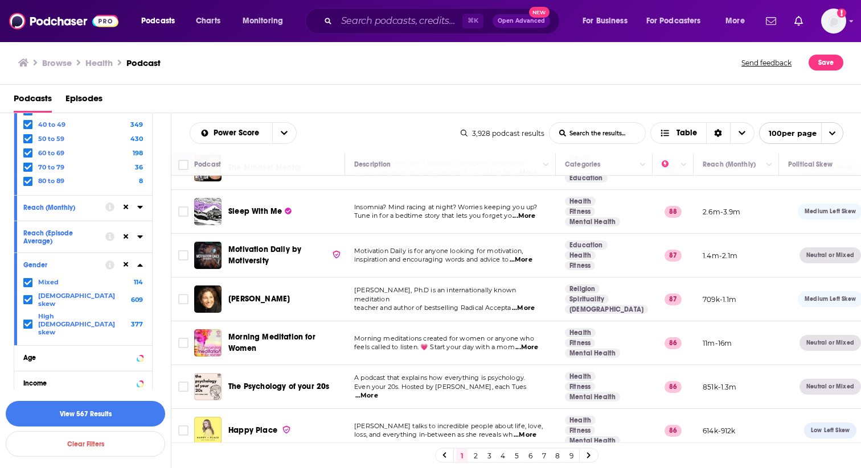
click at [139, 237] on icon at bounding box center [139, 237] width 5 height 3
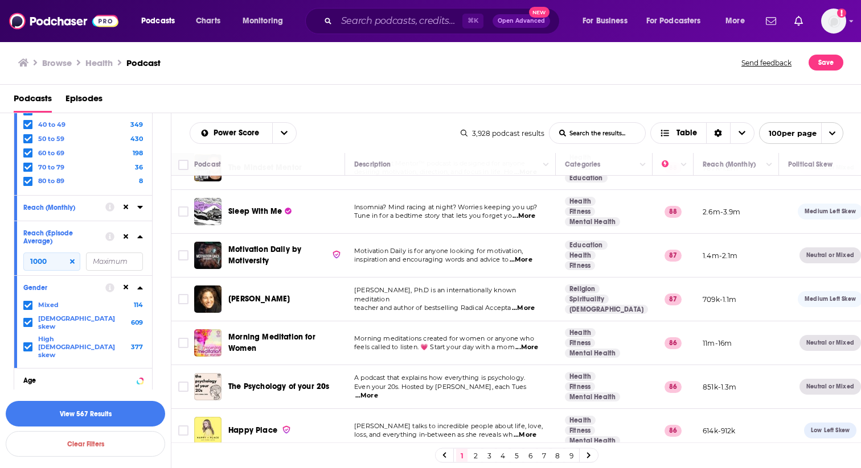
click at [139, 237] on icon at bounding box center [139, 237] width 5 height 3
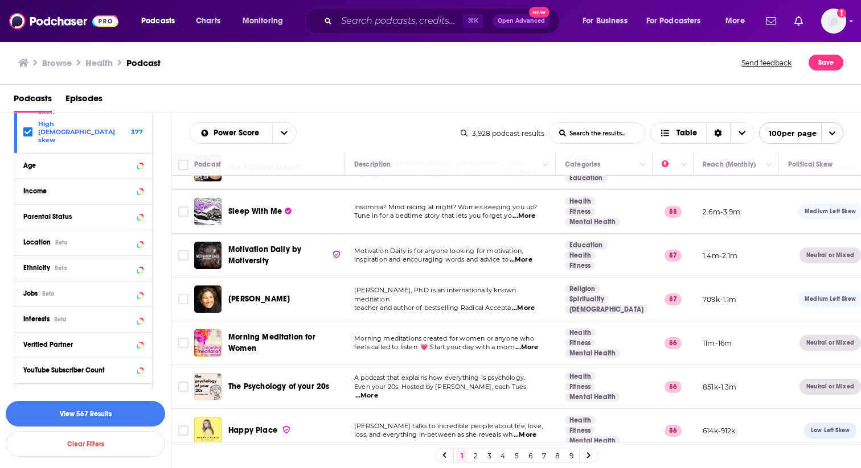
scroll to position [961, 0]
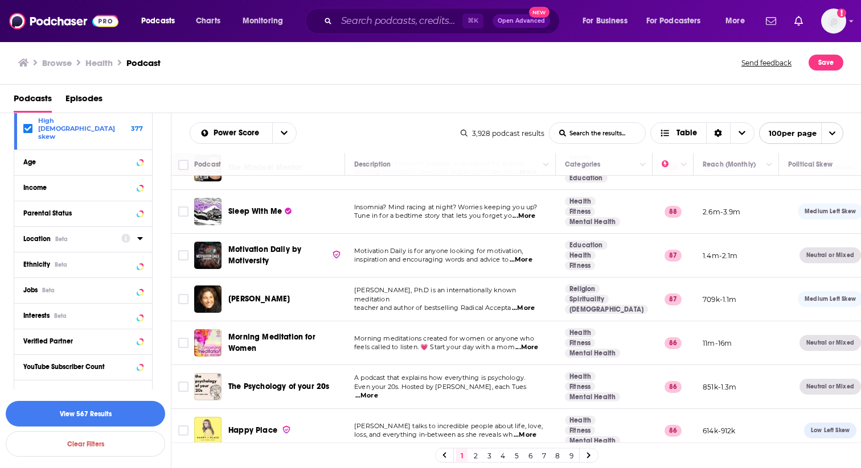
click at [138, 237] on icon at bounding box center [139, 238] width 5 height 3
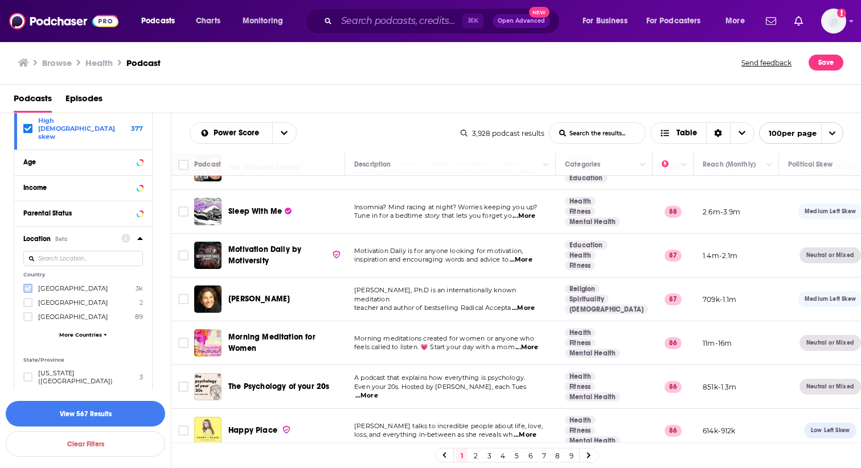
click at [25, 286] on icon at bounding box center [27, 288] width 7 height 5
click at [140, 237] on icon at bounding box center [139, 238] width 5 height 3
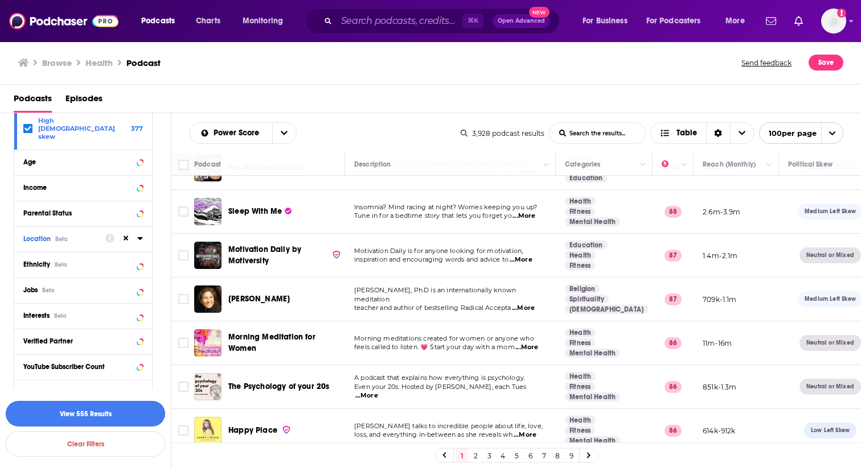
click at [117, 412] on button "View 555 Results" at bounding box center [85, 414] width 159 height 26
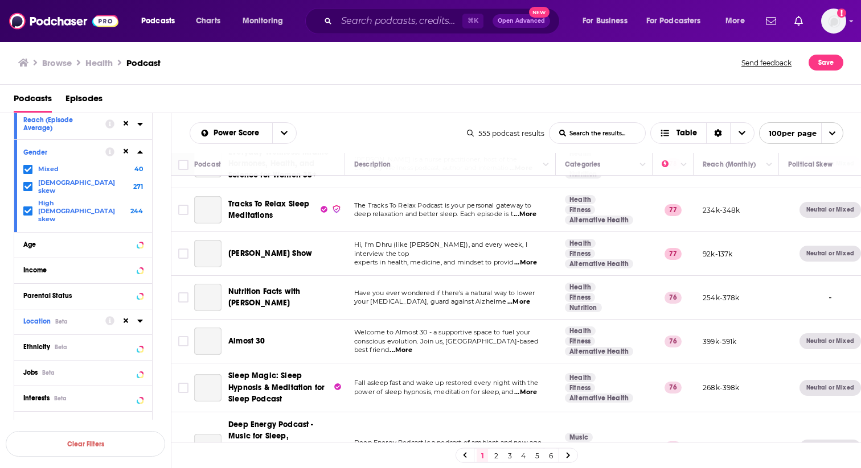
scroll to position [860, 0]
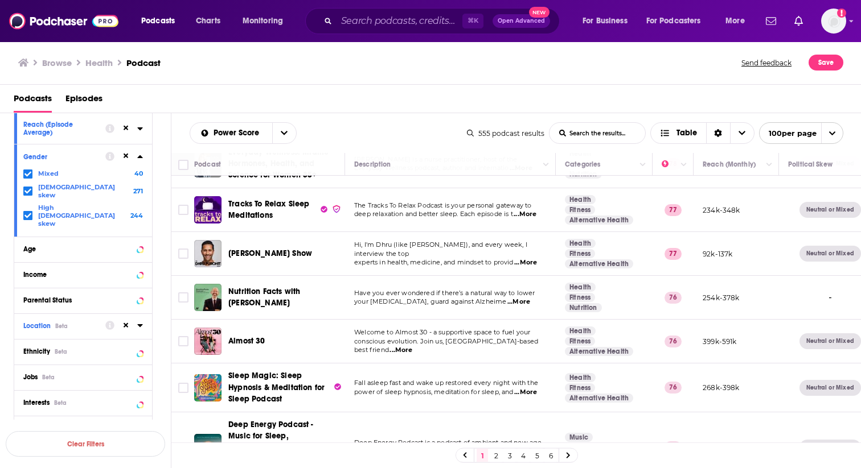
click at [125, 156] on icon at bounding box center [126, 156] width 5 height 5
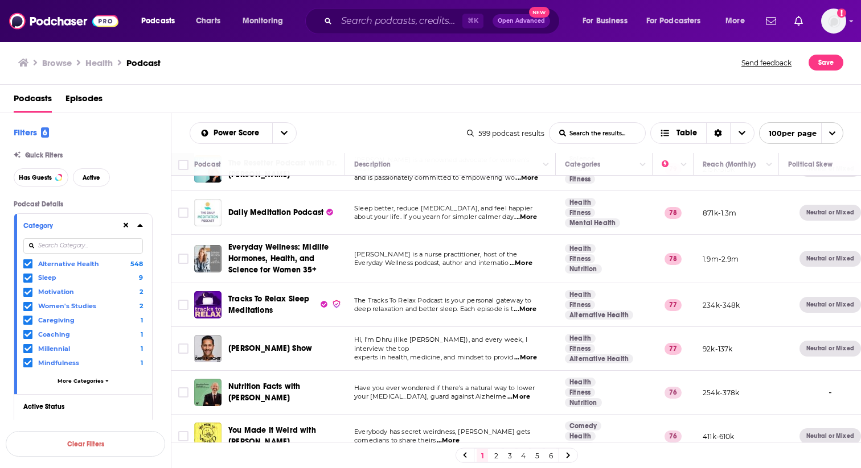
click at [830, 136] on icon "open menu" at bounding box center [831, 133] width 7 height 7
click at [830, 136] on icon "close menu" at bounding box center [831, 133] width 7 height 7
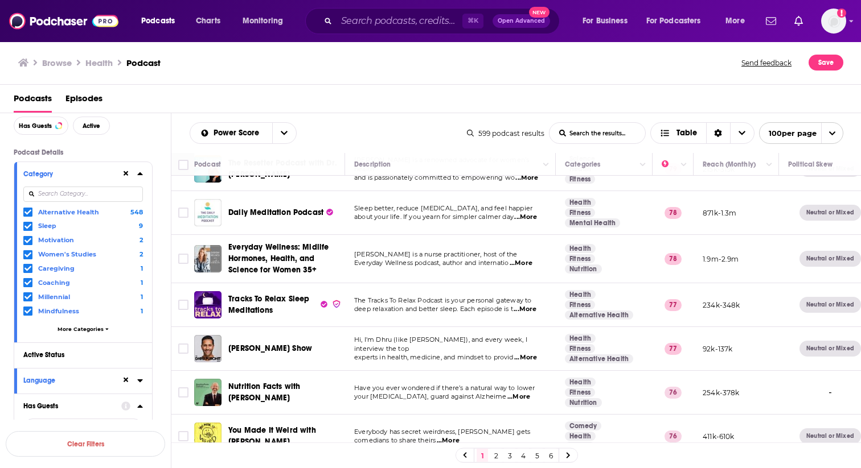
scroll to position [56, 0]
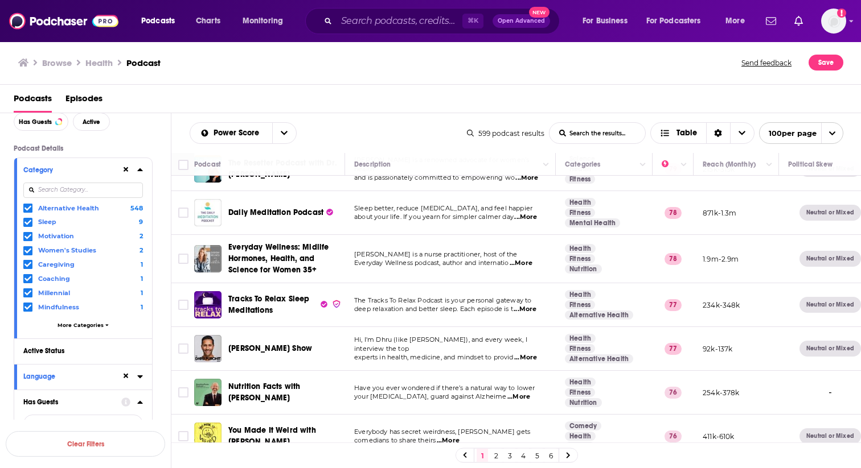
click at [26, 220] on icon at bounding box center [27, 222] width 7 height 7
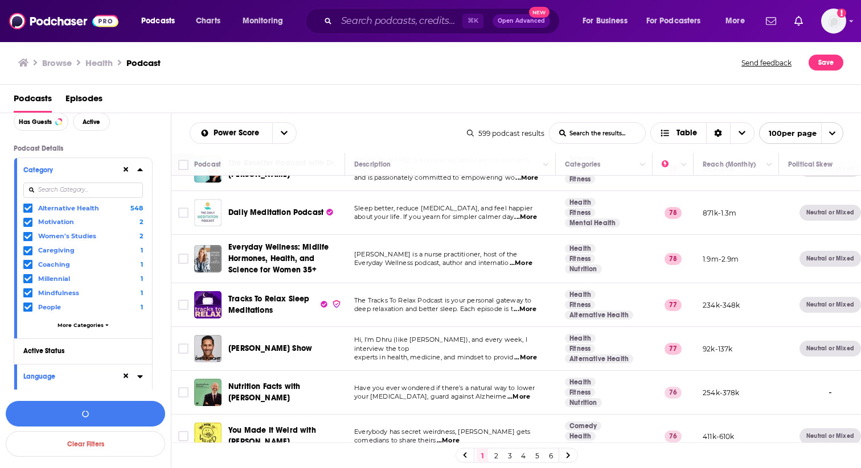
click at [28, 223] on icon at bounding box center [27, 222] width 7 height 7
click at [126, 171] on icon at bounding box center [126, 169] width 5 height 5
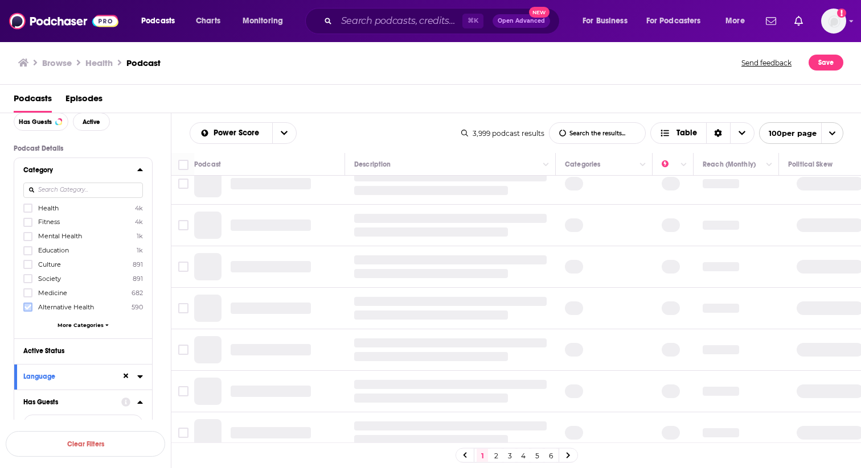
click at [24, 307] on icon at bounding box center [27, 307] width 7 height 7
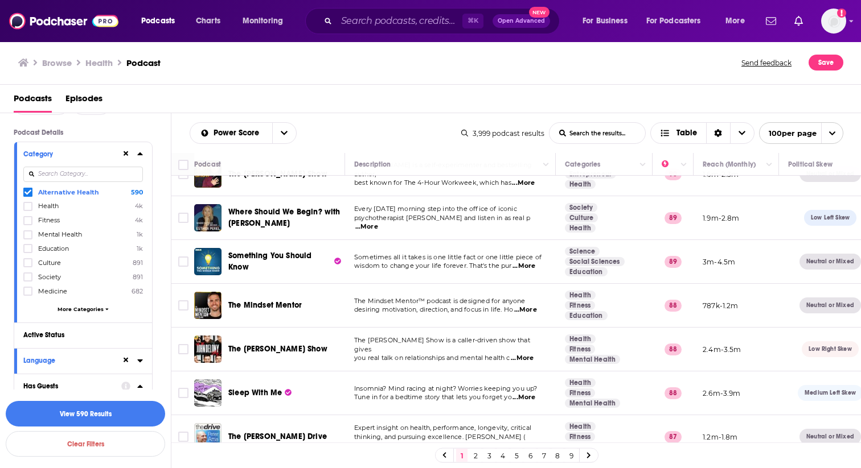
scroll to position [73, 0]
click at [105, 414] on button "View 590 Results" at bounding box center [85, 414] width 159 height 26
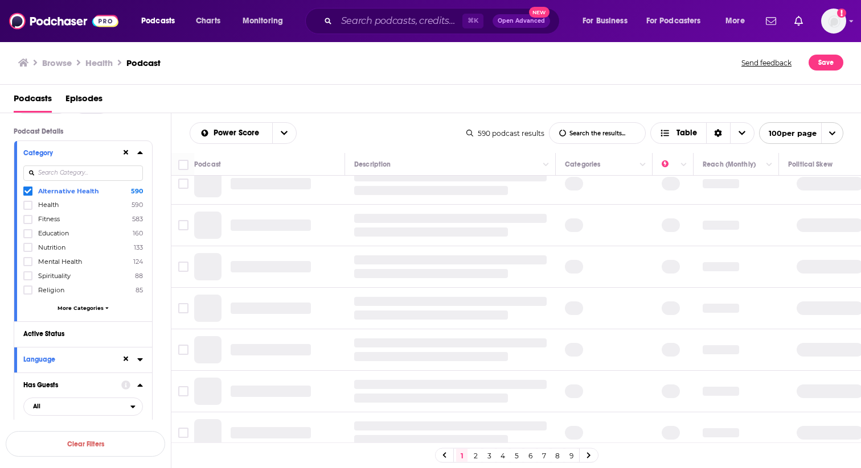
click at [141, 359] on icon at bounding box center [139, 360] width 5 height 3
click at [141, 358] on icon at bounding box center [139, 359] width 5 height 3
click at [141, 359] on icon at bounding box center [139, 360] width 5 height 3
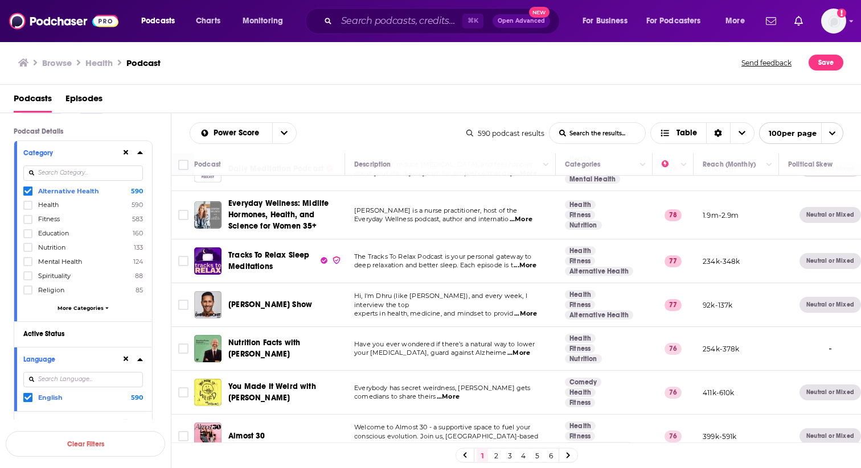
scroll to position [135, 0]
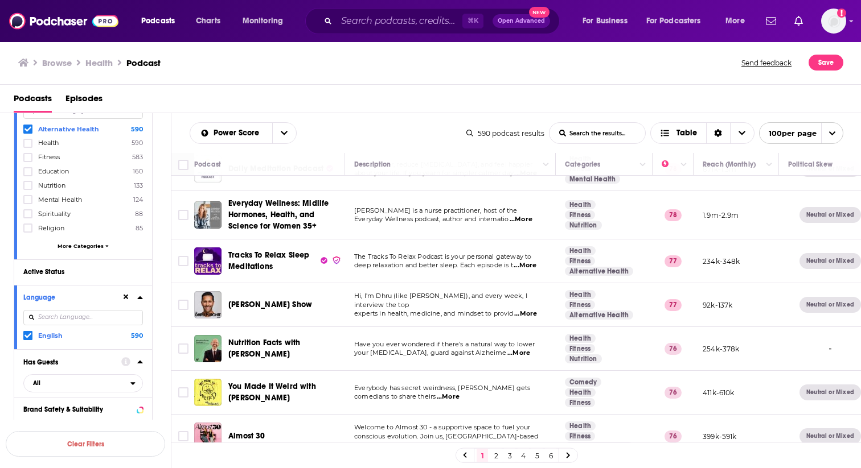
click at [126, 296] on icon at bounding box center [126, 297] width 5 height 5
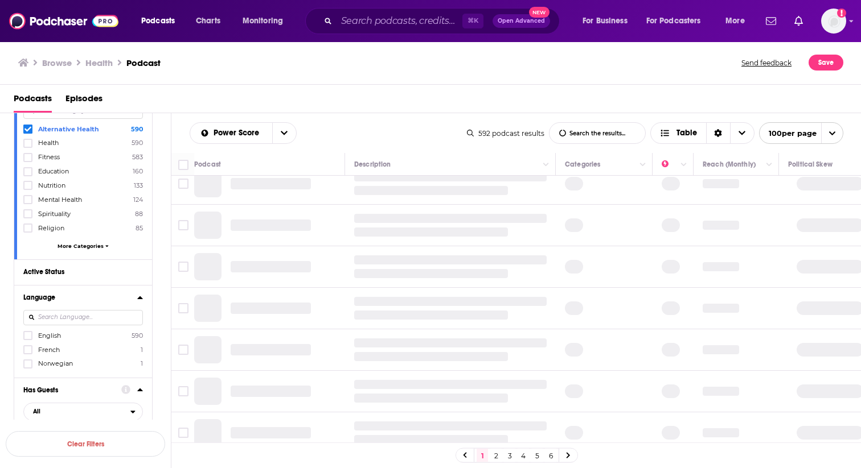
click at [43, 336] on span "English" at bounding box center [49, 336] width 23 height 8
click at [28, 339] on input "multiSelectOption-en-0" at bounding box center [28, 339] width 0 height 0
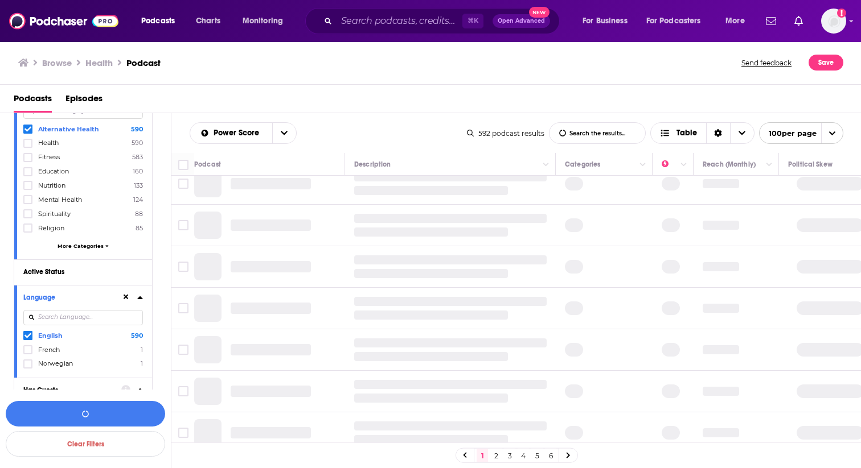
click at [142, 297] on icon at bounding box center [140, 297] width 6 height 9
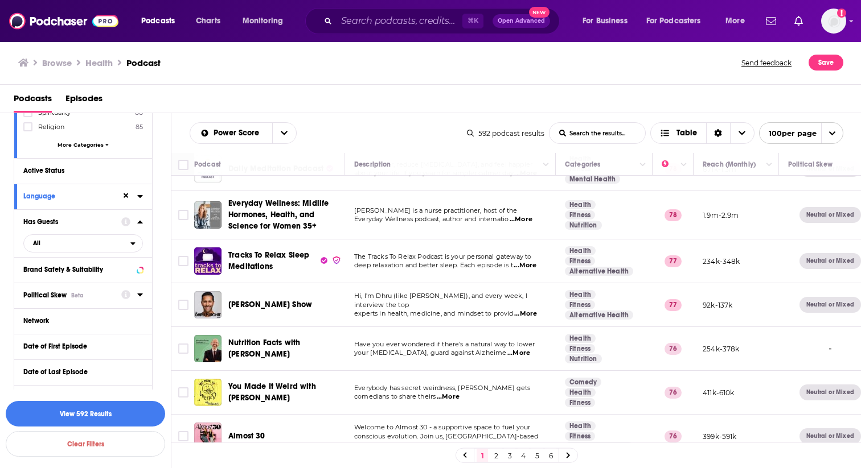
scroll to position [238, 0]
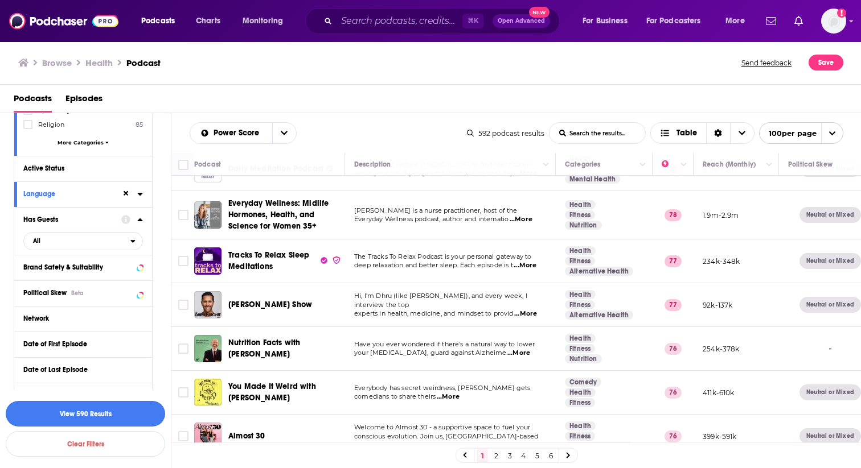
click at [109, 417] on button "View 590 Results" at bounding box center [85, 414] width 159 height 26
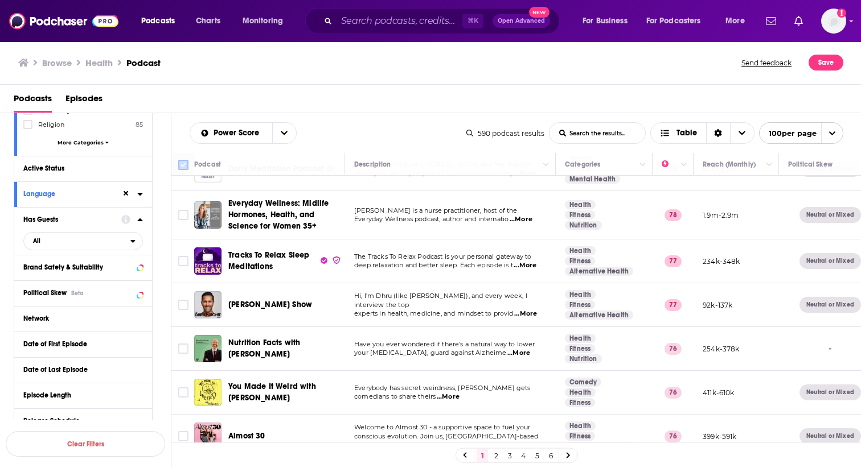
click at [186, 166] on input "Toggle select all" at bounding box center [183, 165] width 10 height 10
checkbox input "true"
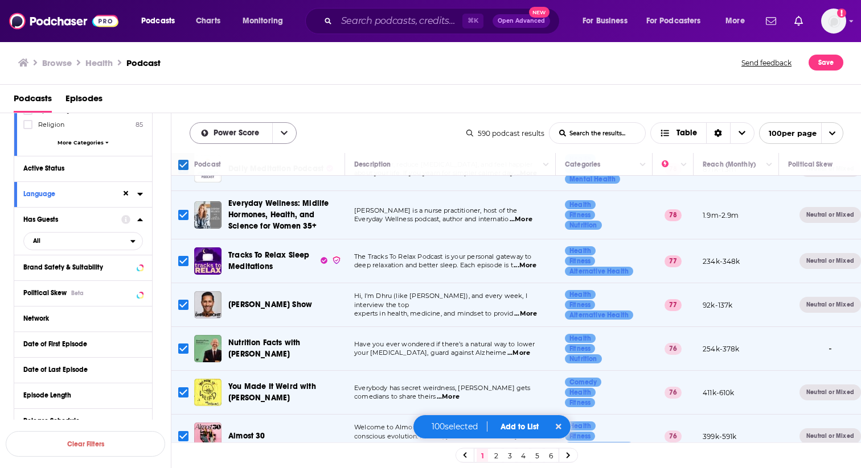
click at [289, 135] on button "open menu" at bounding box center [284, 133] width 24 height 20
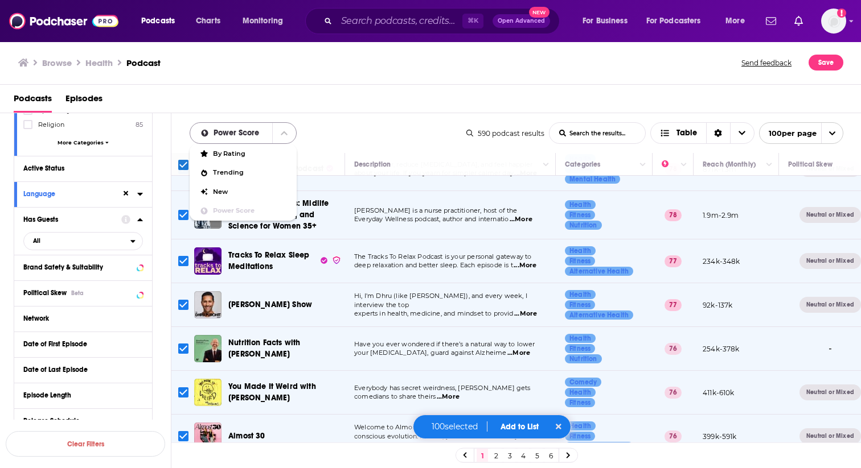
click at [289, 135] on button "close menu" at bounding box center [284, 133] width 24 height 20
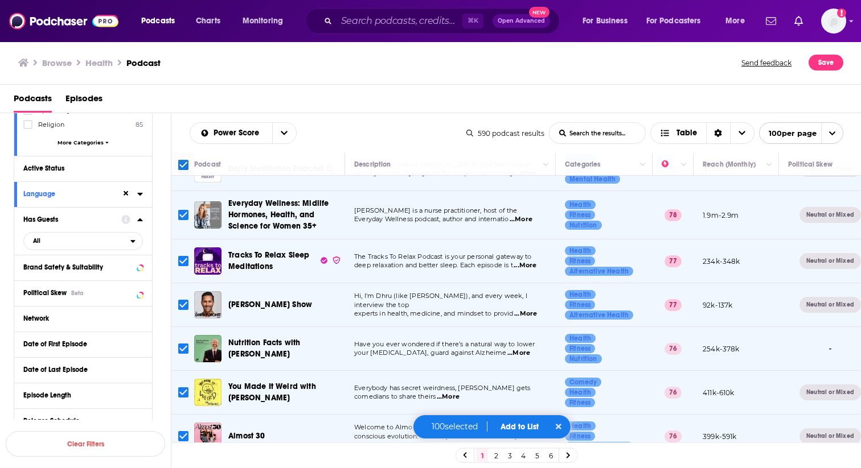
click at [522, 427] on button "Add to List" at bounding box center [519, 427] width 56 height 10
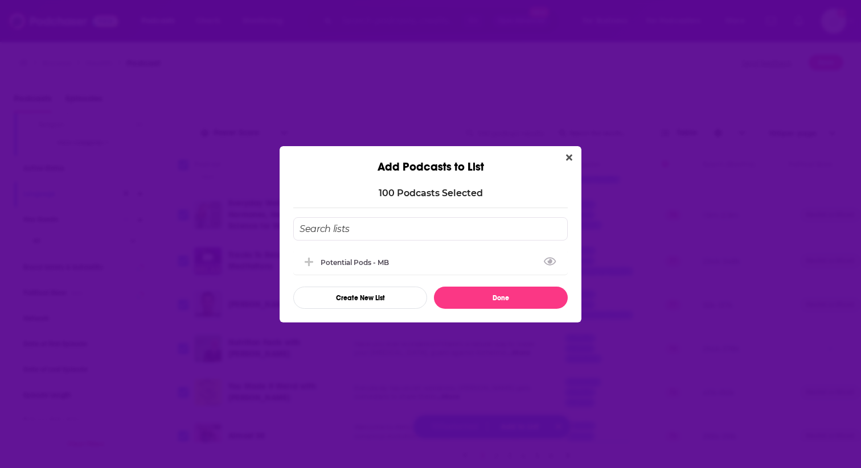
click at [382, 223] on input "Add Podcast To List" at bounding box center [430, 228] width 274 height 23
type input "Potential Pods - MB - Alternative Health"
click at [496, 304] on button "Done" at bounding box center [501, 298] width 134 height 22
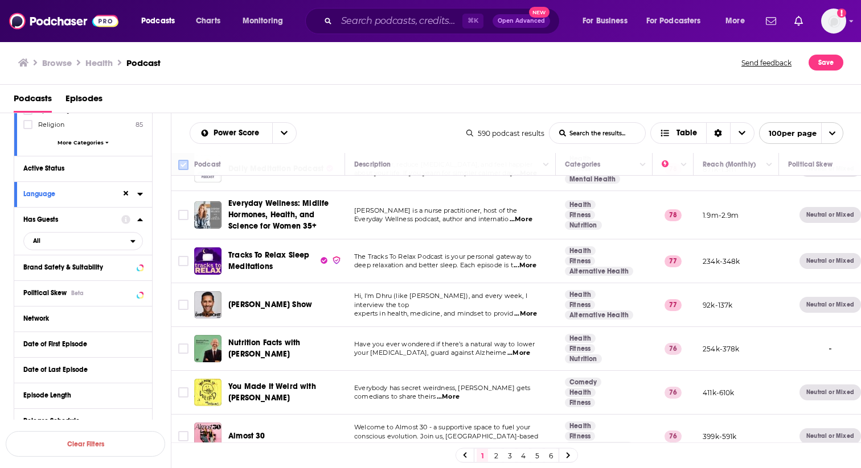
click at [182, 164] on input "Toggle select all" at bounding box center [183, 165] width 10 height 10
checkbox input "true"
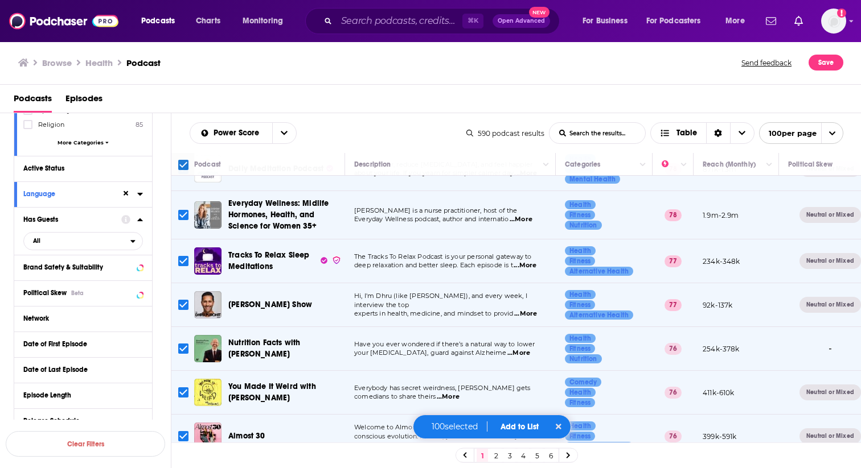
click at [516, 429] on button "Add to List" at bounding box center [519, 427] width 56 height 10
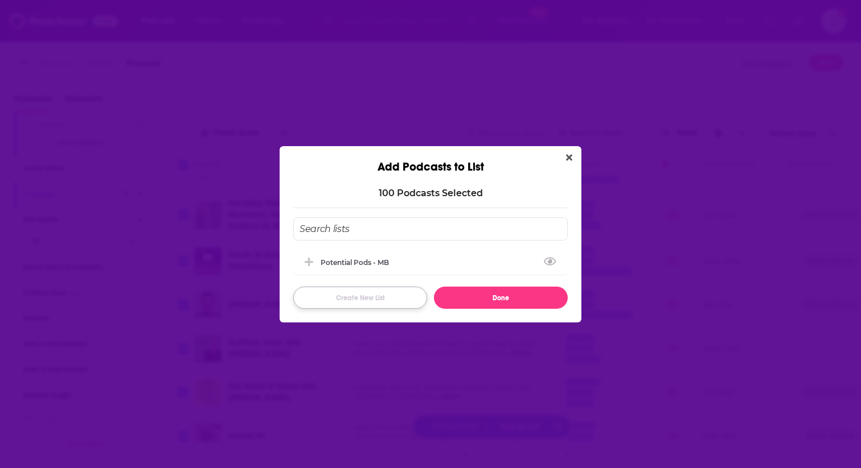
click at [357, 295] on button "Create New List" at bounding box center [360, 298] width 134 height 22
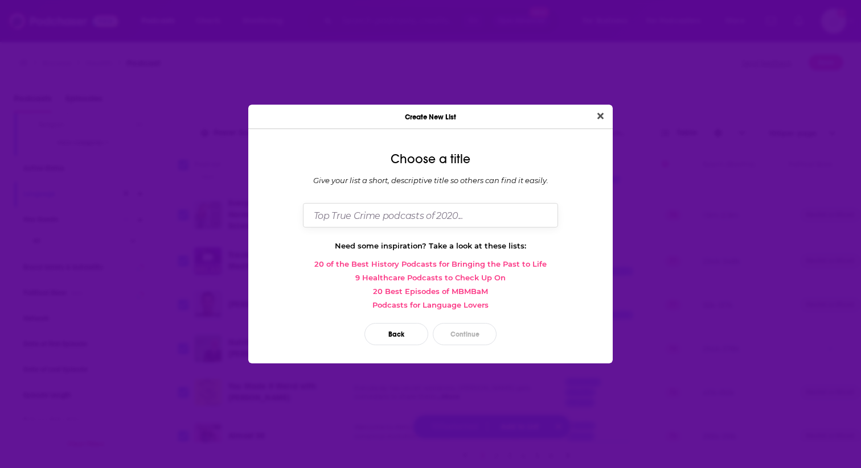
click at [371, 210] on input "Dialog" at bounding box center [430, 215] width 255 height 24
type input "Potential Pods - MB - Alternative Health"
click at [472, 335] on button "Continue" at bounding box center [465, 334] width 64 height 22
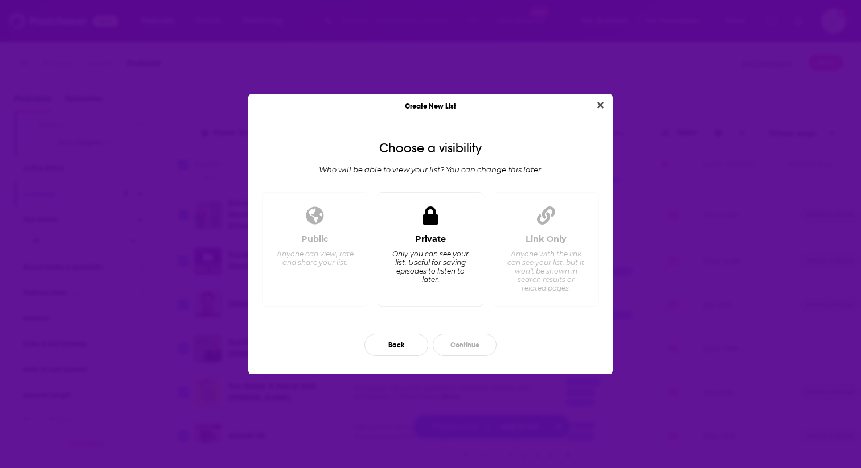
click at [430, 264] on div "Only you can see your list. Useful for saving episodes to listen to later." at bounding box center [430, 267] width 78 height 34
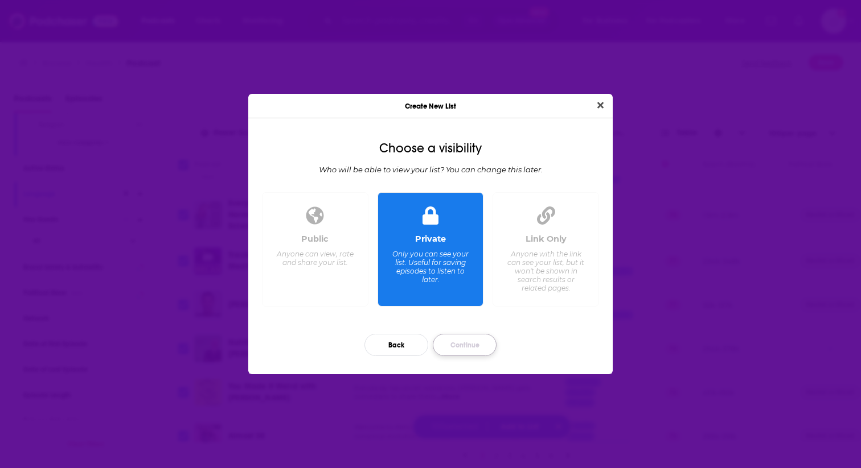
click at [463, 344] on button "Continue" at bounding box center [465, 345] width 64 height 22
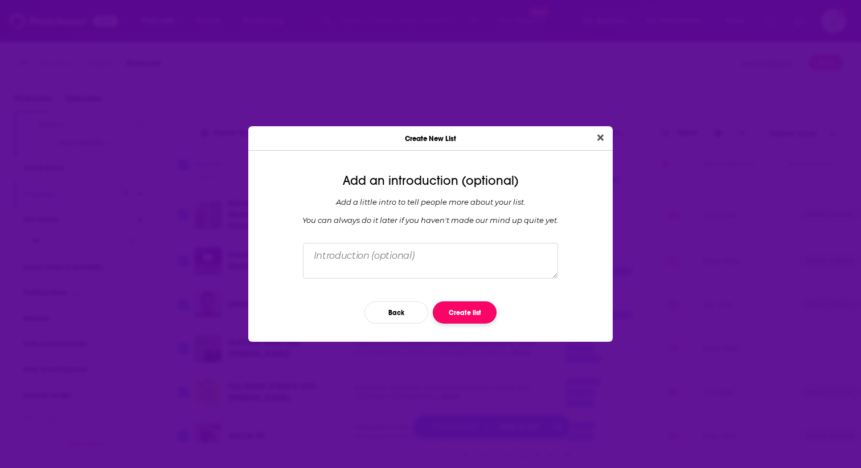
click at [460, 314] on button "Create list" at bounding box center [465, 313] width 64 height 22
click at [599, 133] on button "Close" at bounding box center [599, 138] width 15 height 14
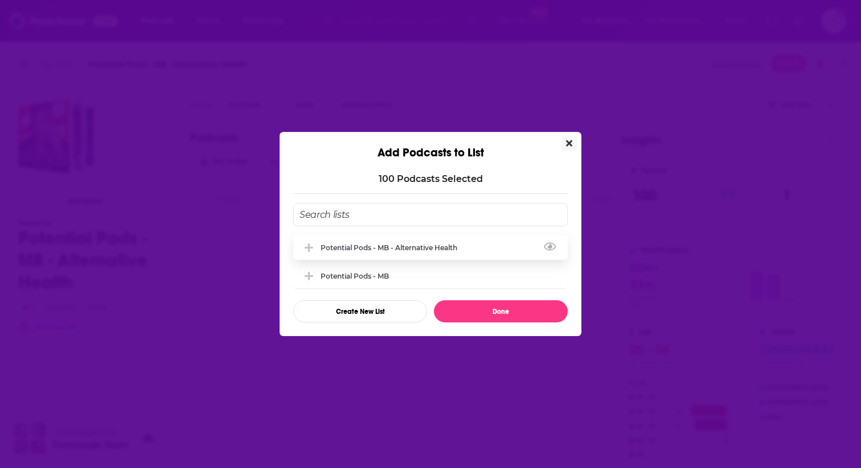
click at [418, 249] on div "Potential Pods - MB - Alternative Health" at bounding box center [391, 248] width 143 height 9
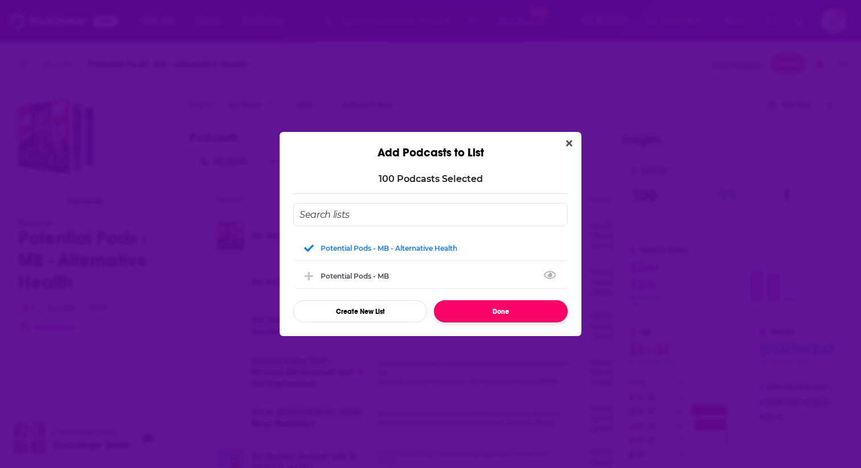
click at [485, 311] on button "Done" at bounding box center [501, 312] width 134 height 22
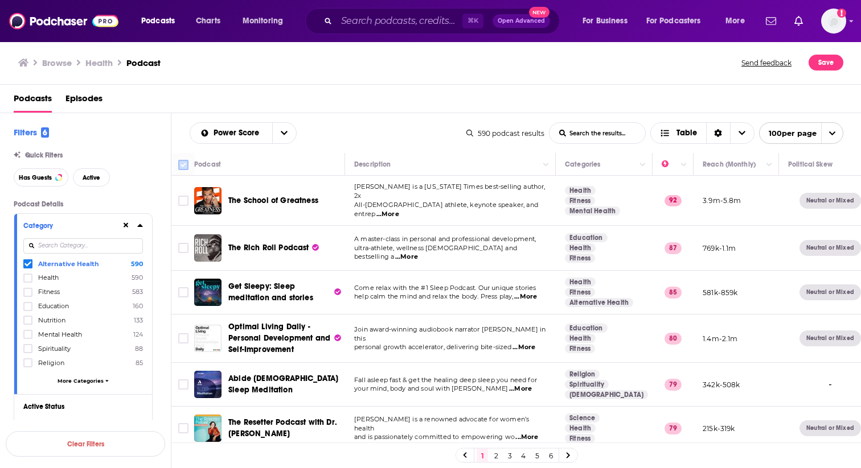
click at [183, 166] on input "Toggle select all" at bounding box center [183, 165] width 10 height 10
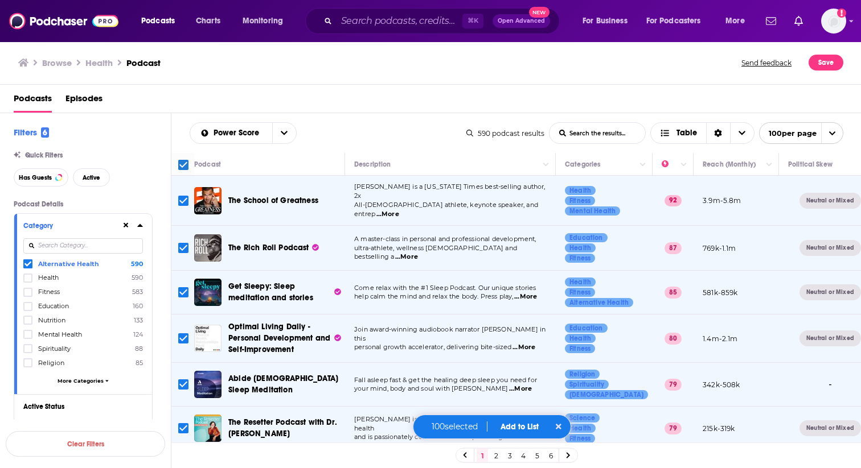
click at [525, 426] on button "Add to List" at bounding box center [519, 427] width 56 height 10
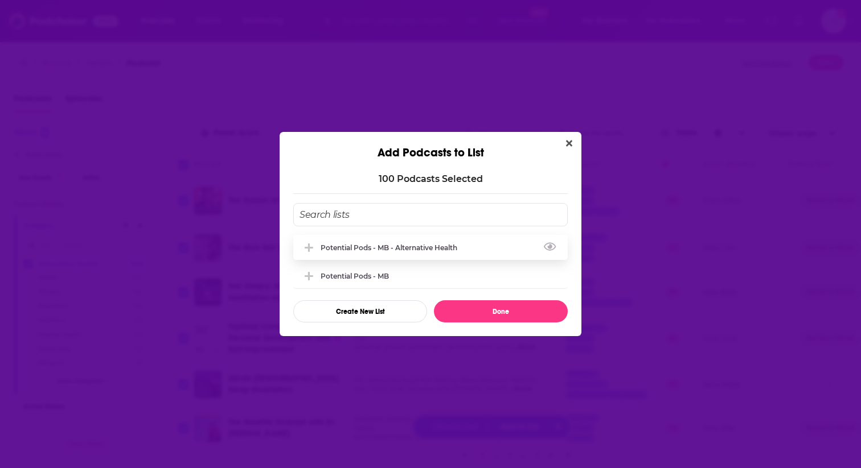
click at [419, 251] on div "Potential Pods - MB - Alternative Health" at bounding box center [391, 248] width 143 height 9
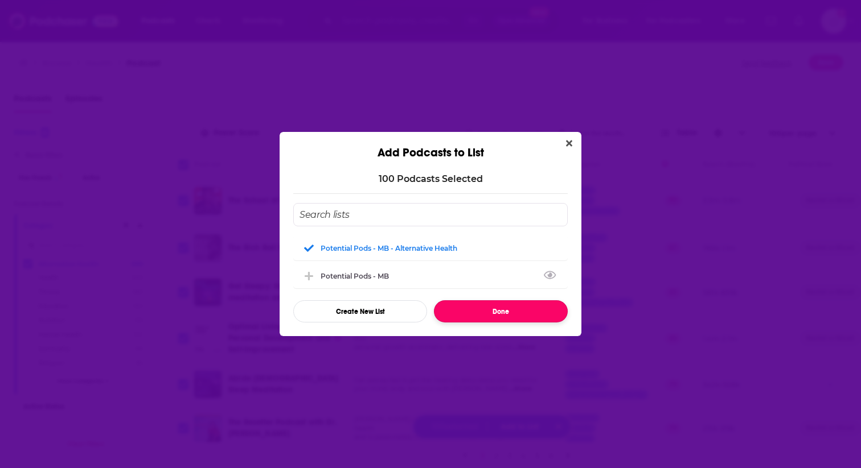
click at [474, 312] on button "Done" at bounding box center [501, 312] width 134 height 22
checkbox input "false"
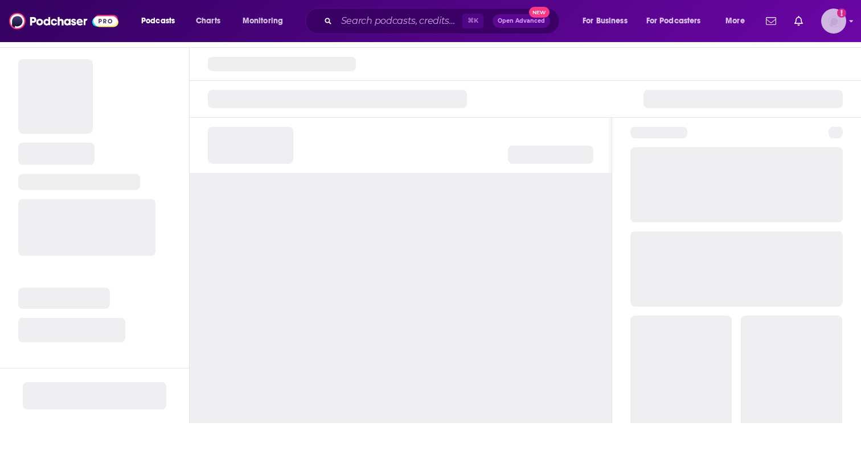
click at [836, 21] on img "Logged in as rgertner" at bounding box center [833, 21] width 25 height 25
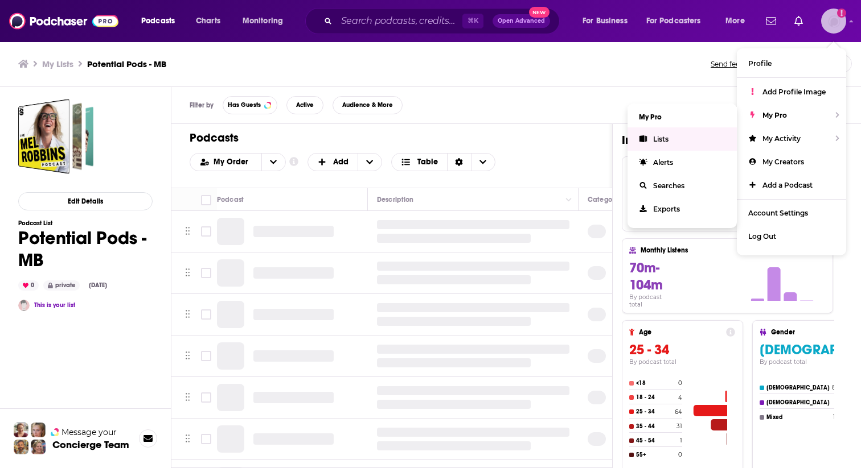
click at [667, 137] on span "Lists" at bounding box center [660, 139] width 15 height 9
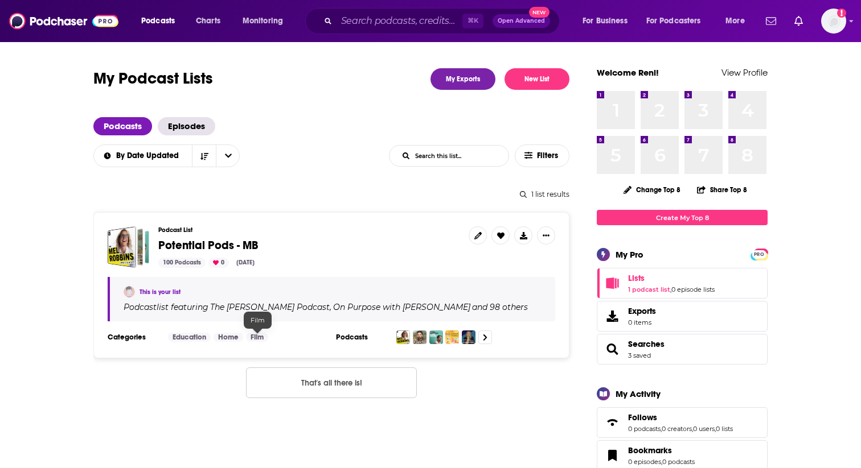
click at [254, 339] on link "Film" at bounding box center [257, 337] width 22 height 9
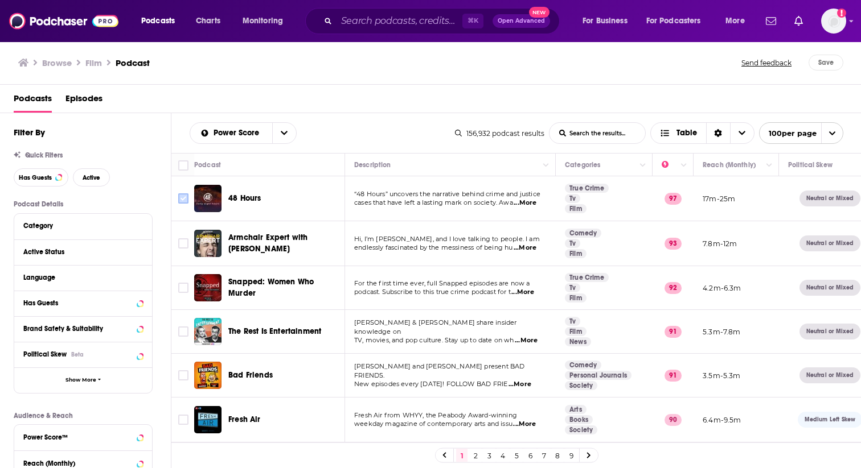
click at [179, 200] on input "Toggle select row" at bounding box center [183, 199] width 10 height 10
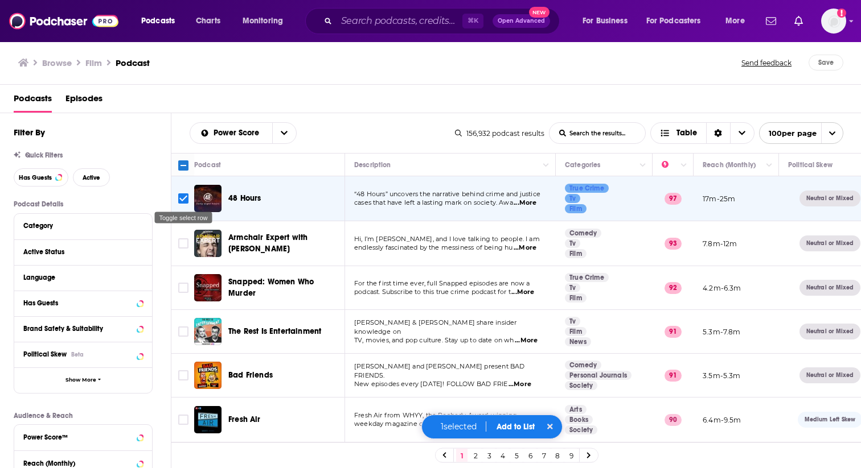
click at [179, 200] on input "Toggle select row" at bounding box center [183, 199] width 10 height 10
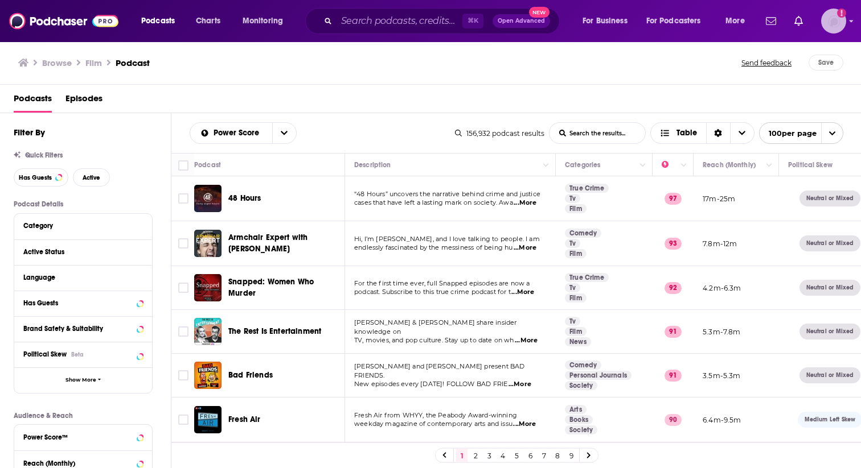
click at [844, 12] on icon "Add a profile image" at bounding box center [841, 13] width 9 height 9
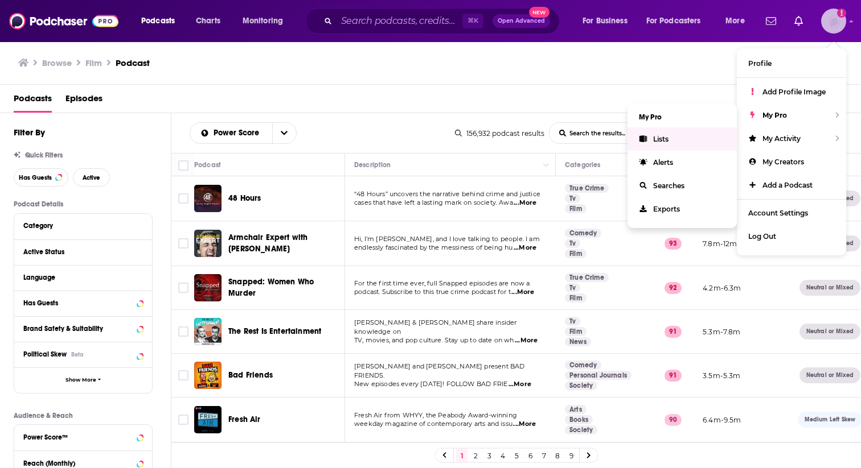
click at [670, 136] on link "Lists" at bounding box center [681, 138] width 109 height 23
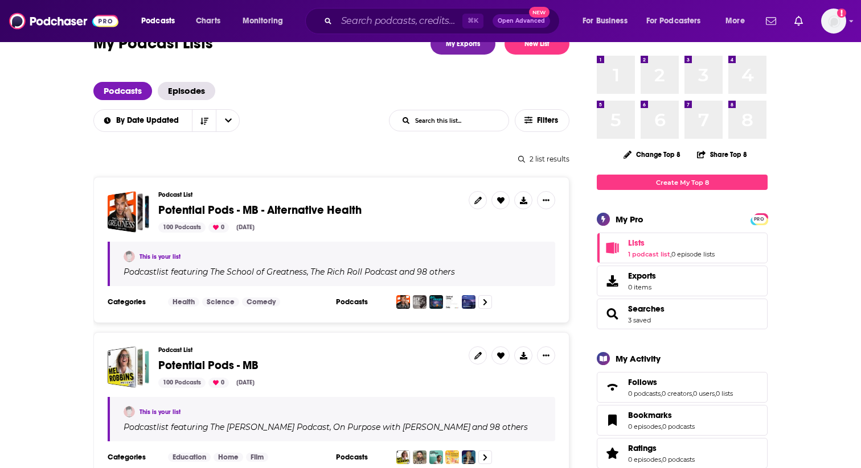
scroll to position [36, 0]
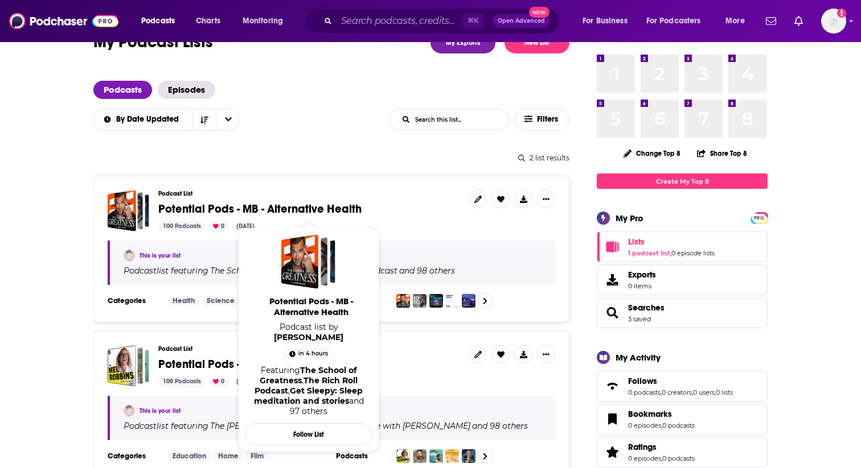
click at [306, 209] on span "Potential Pods - MB - Alternative Health" at bounding box center [259, 209] width 203 height 14
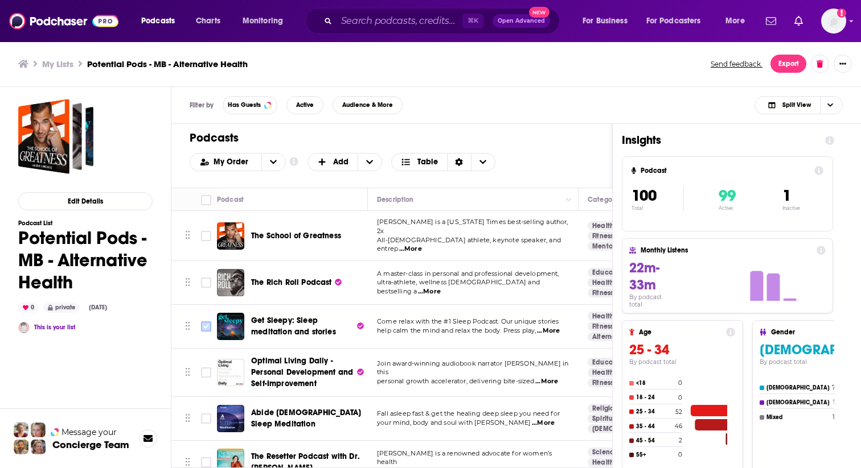
click at [205, 322] on input "Toggle select row" at bounding box center [206, 327] width 10 height 10
checkbox input "true"
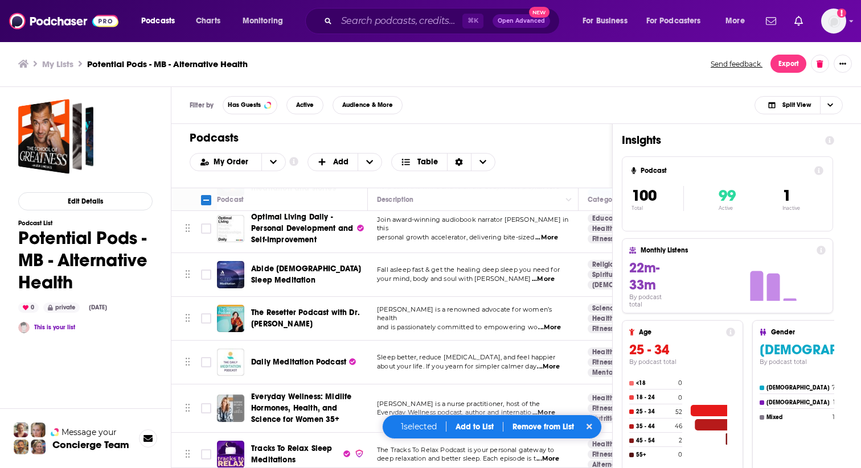
scroll to position [151, 0]
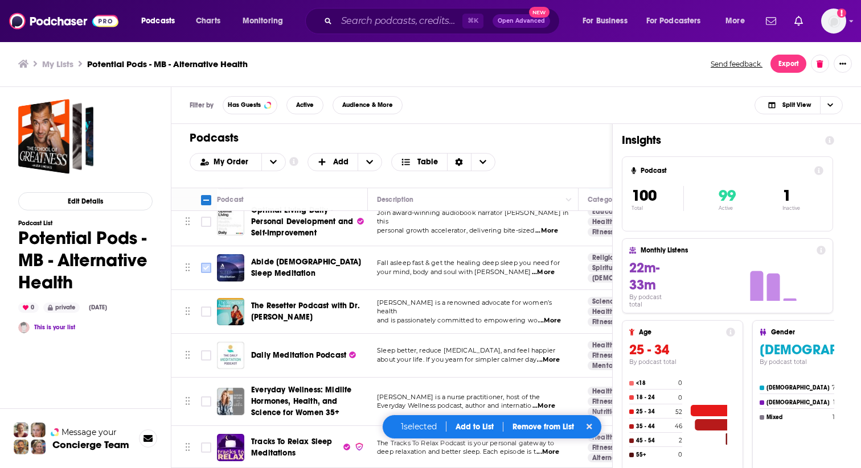
click at [206, 264] on input "Toggle select row" at bounding box center [206, 268] width 10 height 10
checkbox input "true"
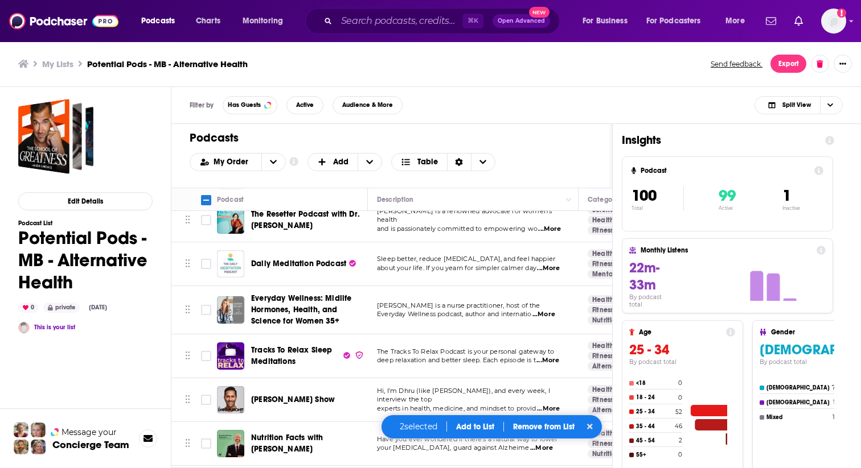
scroll to position [249, 0]
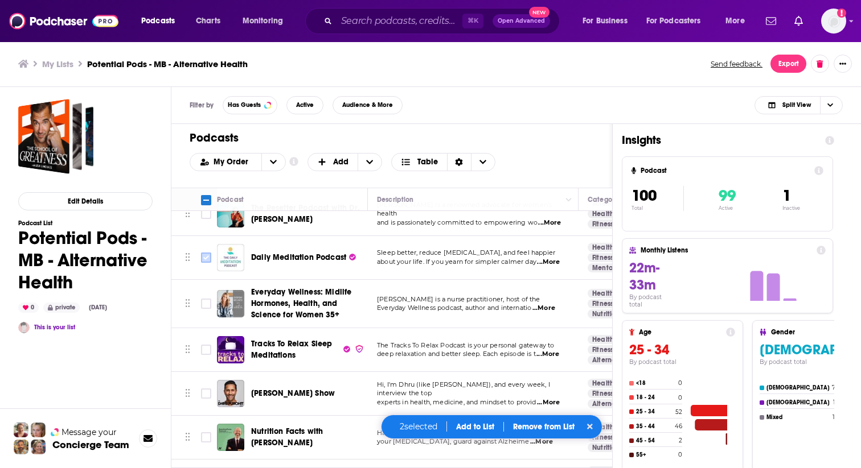
click at [205, 254] on input "Toggle select row" at bounding box center [206, 258] width 10 height 10
checkbox input "true"
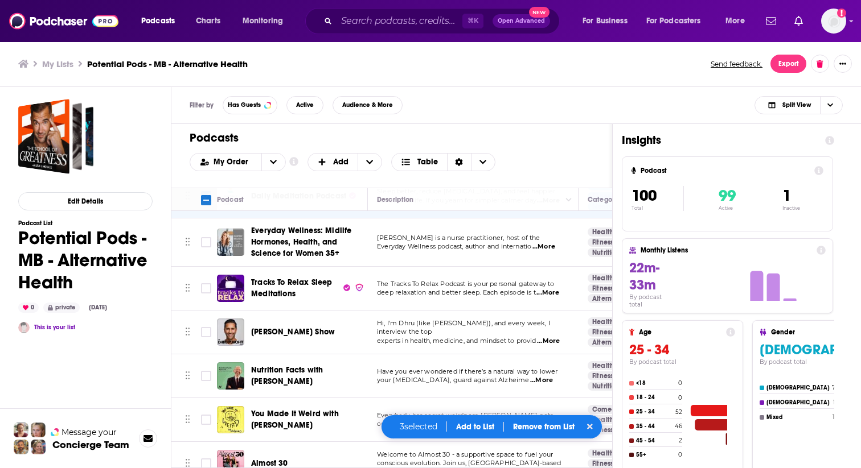
scroll to position [316, 0]
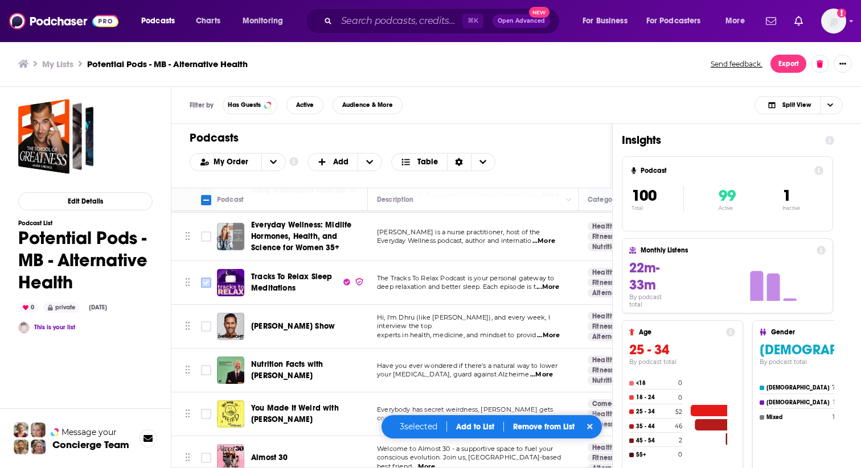
click at [203, 279] on input "Toggle select row" at bounding box center [206, 283] width 10 height 10
checkbox input "true"
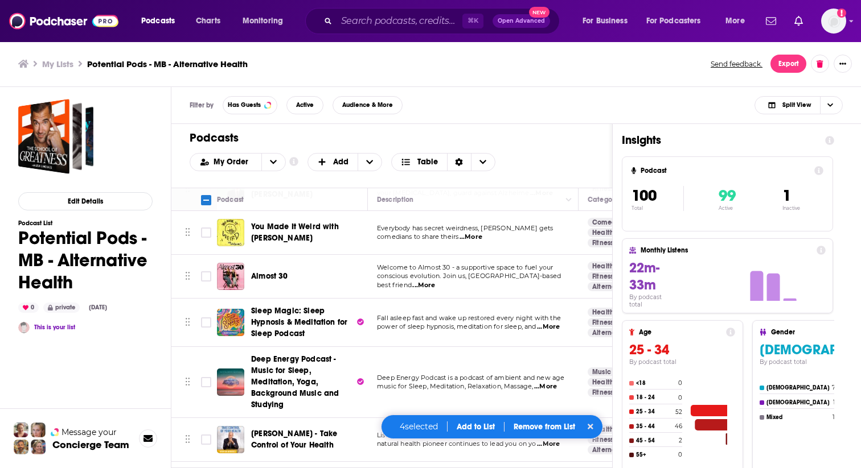
scroll to position [493, 0]
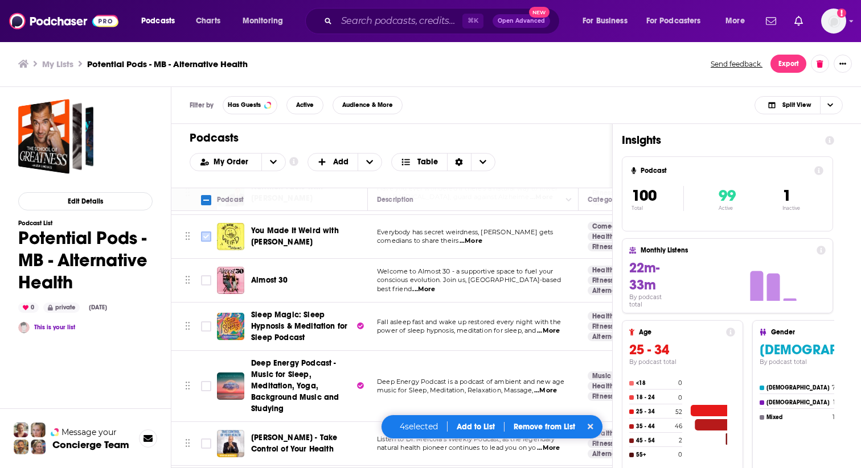
click at [207, 232] on input "Toggle select row" at bounding box center [206, 237] width 10 height 10
checkbox input "true"
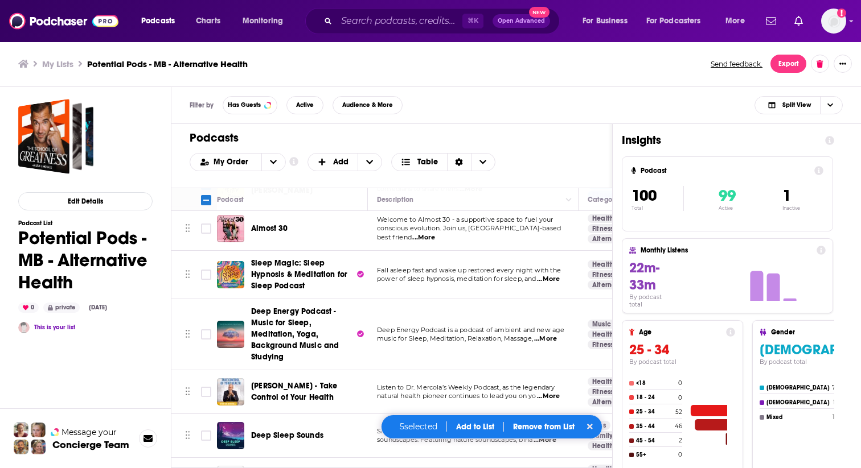
scroll to position [550, 0]
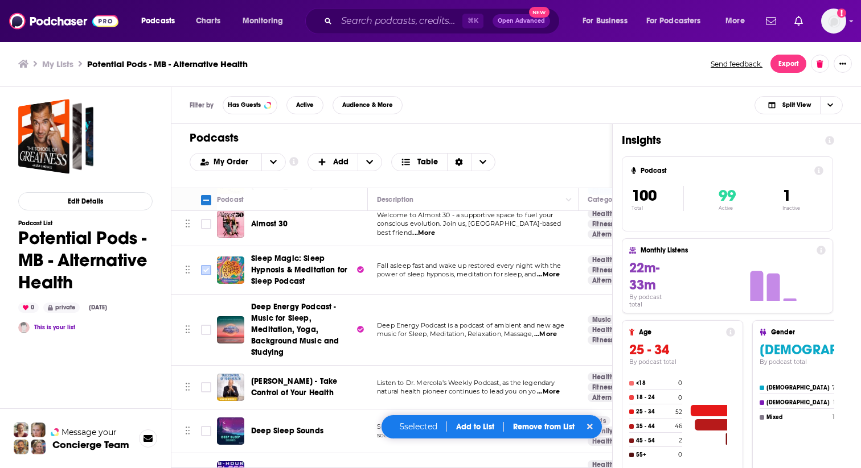
click at [203, 265] on input "Toggle select row" at bounding box center [206, 270] width 10 height 10
checkbox input "true"
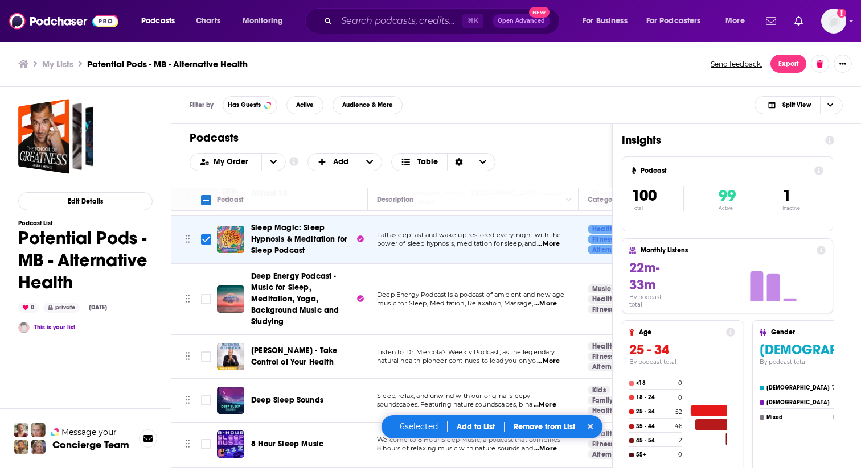
scroll to position [594, 0]
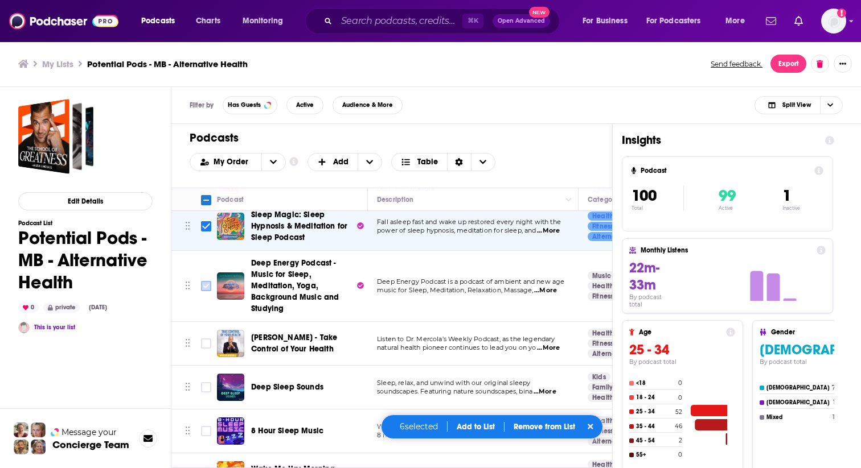
click at [207, 281] on input "Toggle select row" at bounding box center [206, 286] width 10 height 10
checkbox input "true"
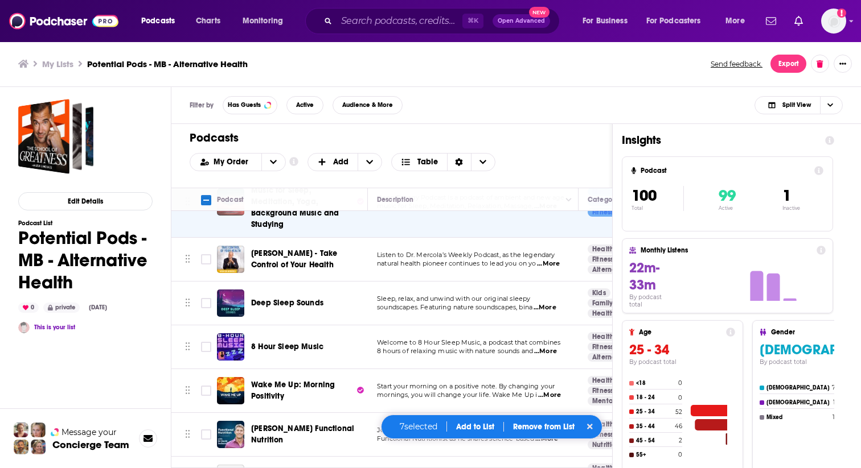
scroll to position [686, 0]
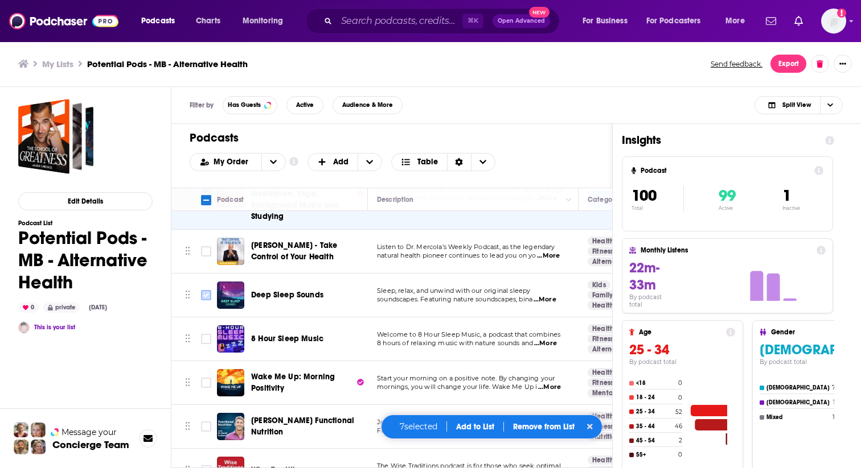
click at [205, 290] on input "Toggle select row" at bounding box center [206, 295] width 10 height 10
checkbox input "true"
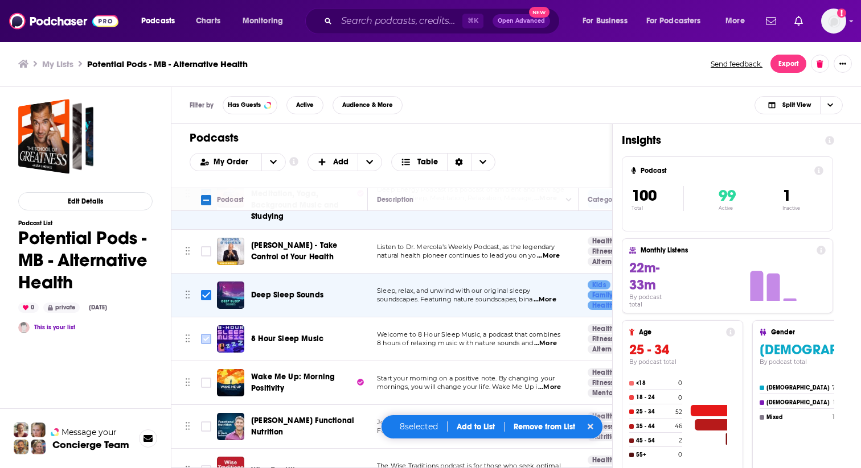
click at [208, 335] on input "Toggle select row" at bounding box center [206, 339] width 10 height 10
checkbox input "true"
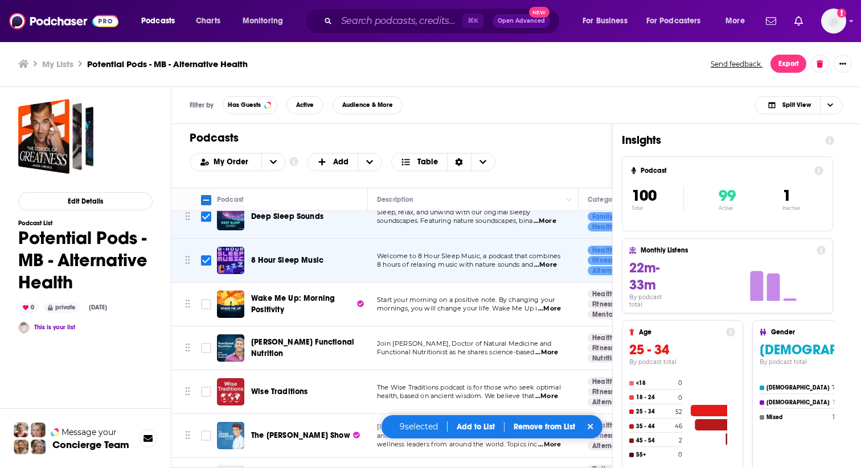
scroll to position [771, 0]
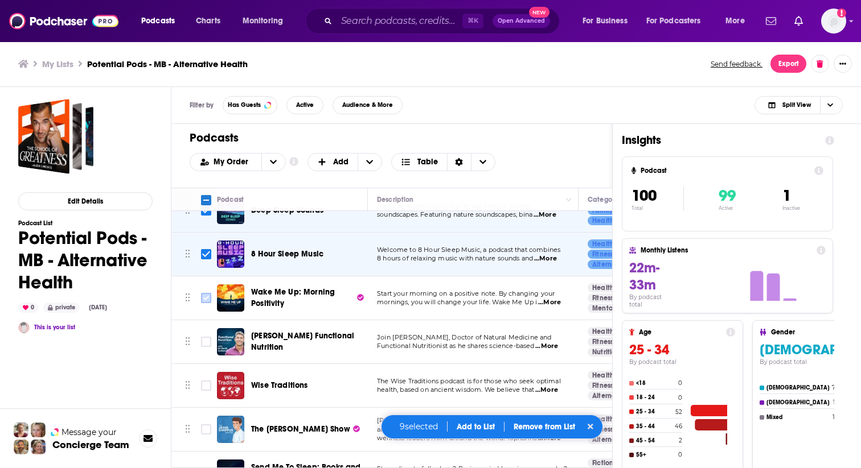
click at [208, 293] on input "Toggle select row" at bounding box center [206, 298] width 10 height 10
checkbox input "true"
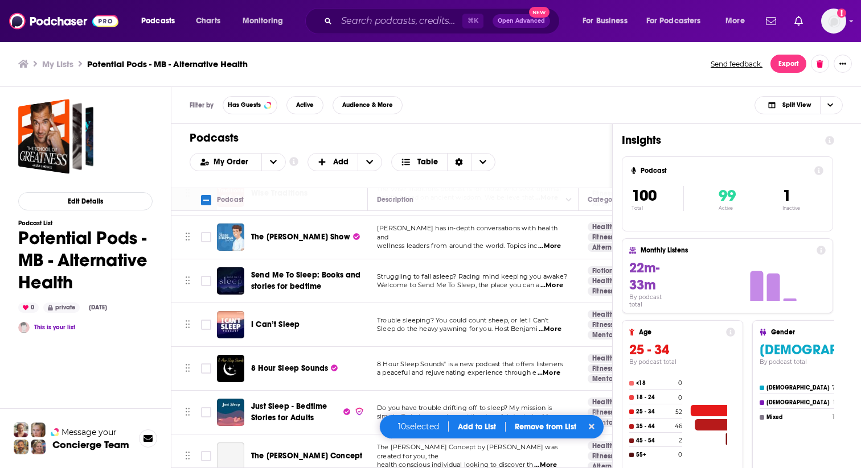
scroll to position [964, 0]
click at [203, 275] on input "Toggle select row" at bounding box center [206, 280] width 10 height 10
checkbox input "true"
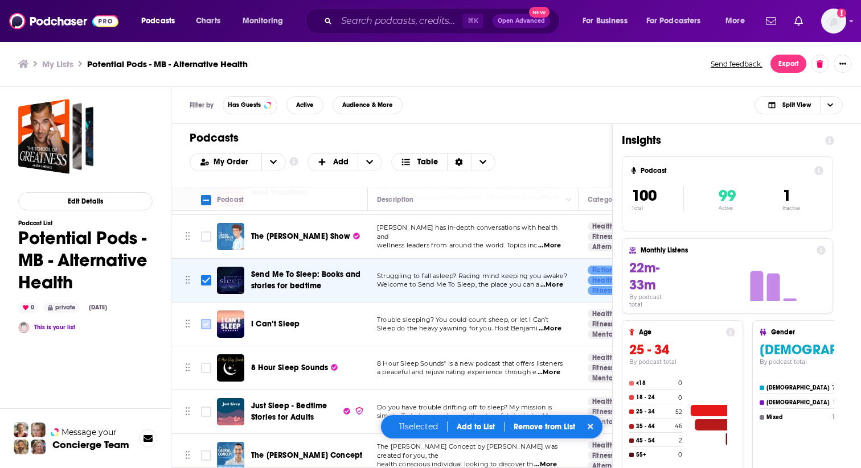
click at [207, 319] on input "Toggle select row" at bounding box center [206, 324] width 10 height 10
checkbox input "true"
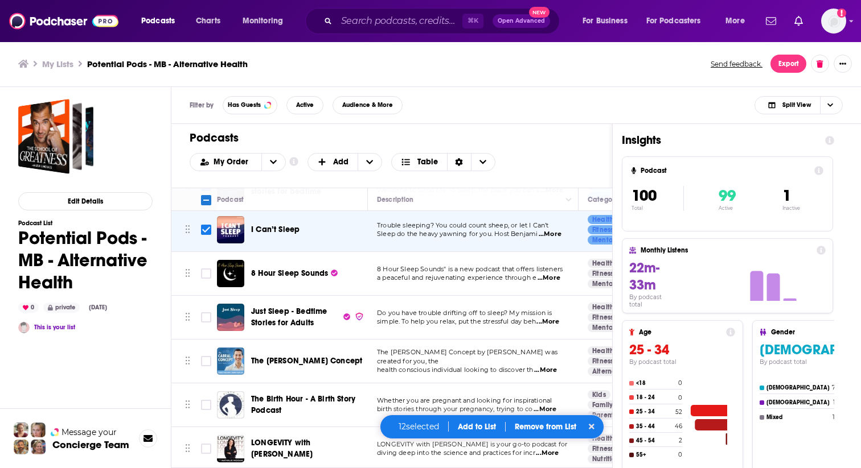
scroll to position [1070, 0]
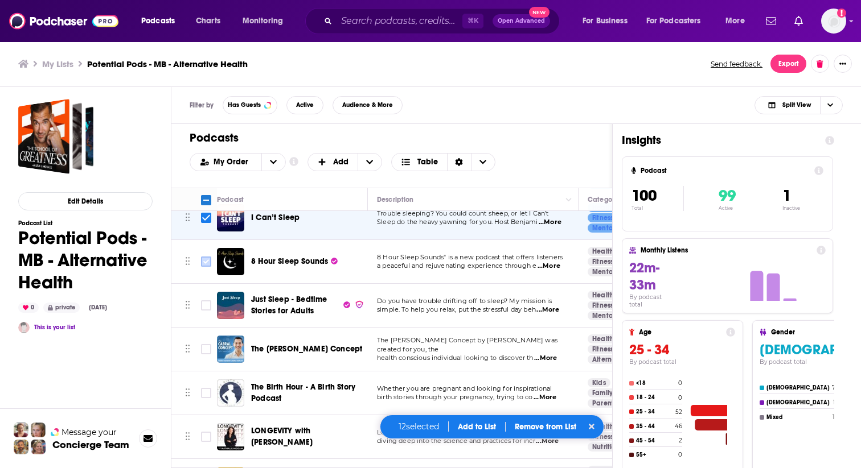
click at [205, 257] on input "Toggle select row" at bounding box center [206, 262] width 10 height 10
checkbox input "true"
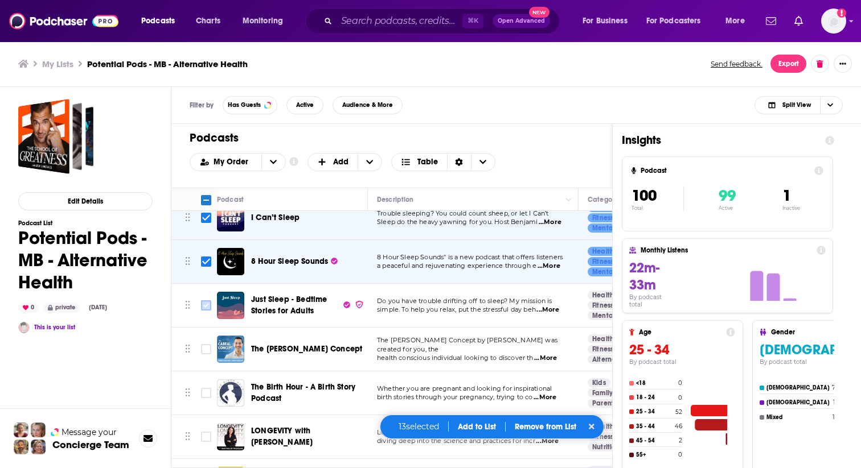
click at [208, 301] on input "Toggle select row" at bounding box center [206, 306] width 10 height 10
checkbox input "true"
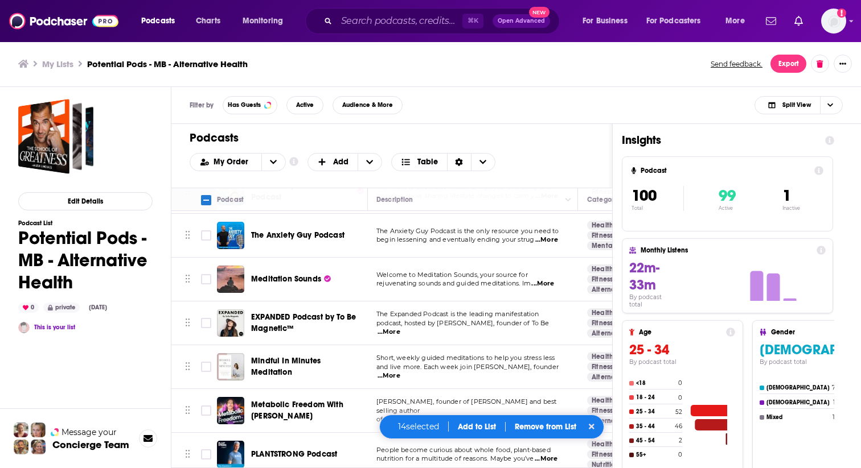
scroll to position [1492, 1]
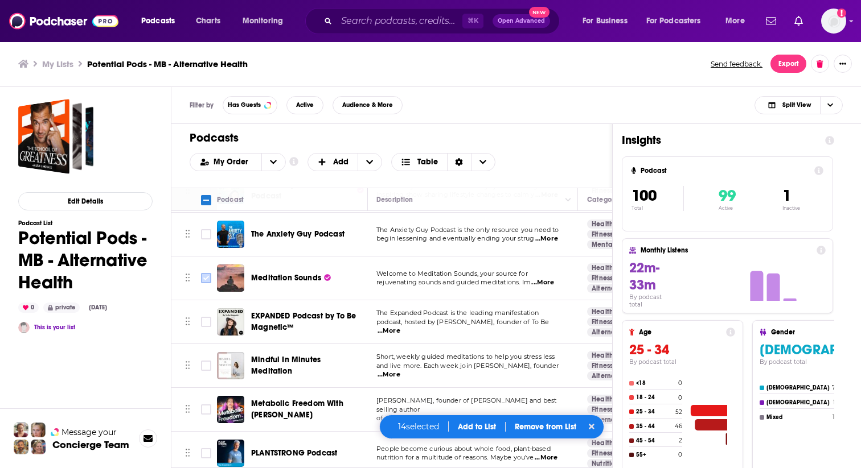
click at [203, 273] on input "Toggle select row" at bounding box center [206, 278] width 10 height 10
checkbox input "true"
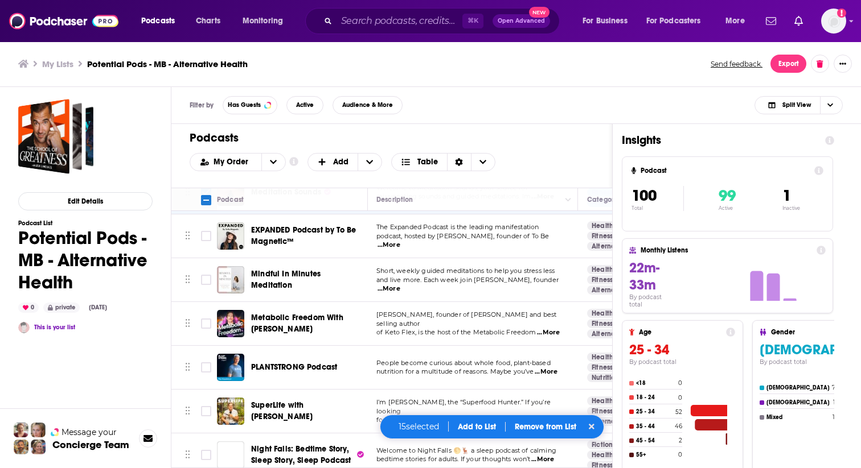
scroll to position [1582, 1]
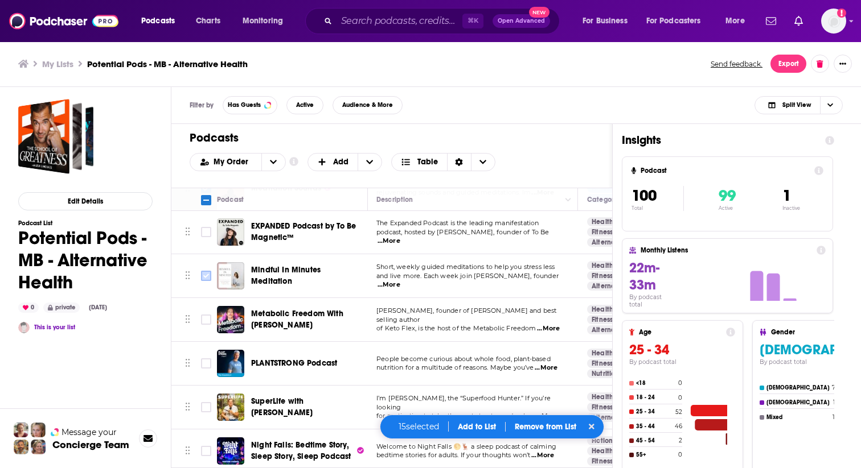
click at [204, 271] on input "Toggle select row" at bounding box center [206, 276] width 10 height 10
checkbox input "true"
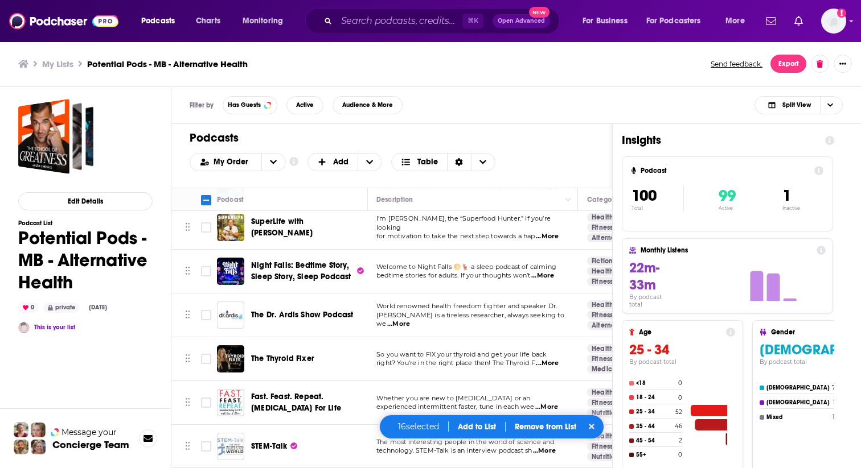
scroll to position [1770, 1]
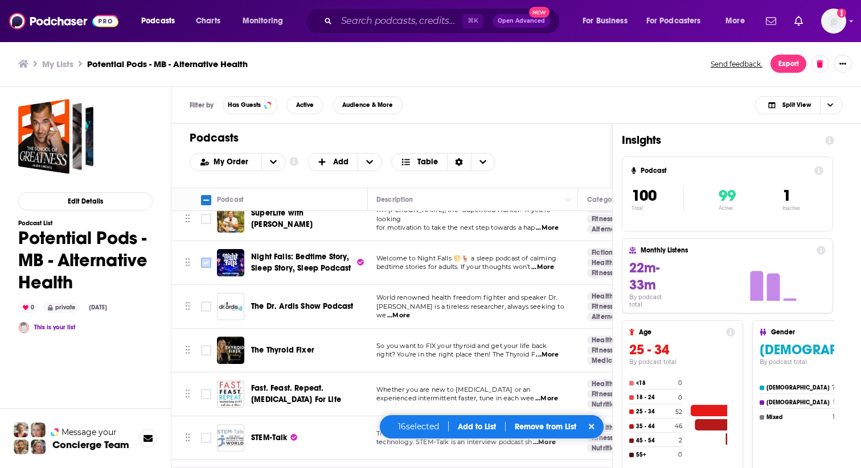
click at [204, 258] on input "Toggle select row" at bounding box center [206, 263] width 10 height 10
checkbox input "true"
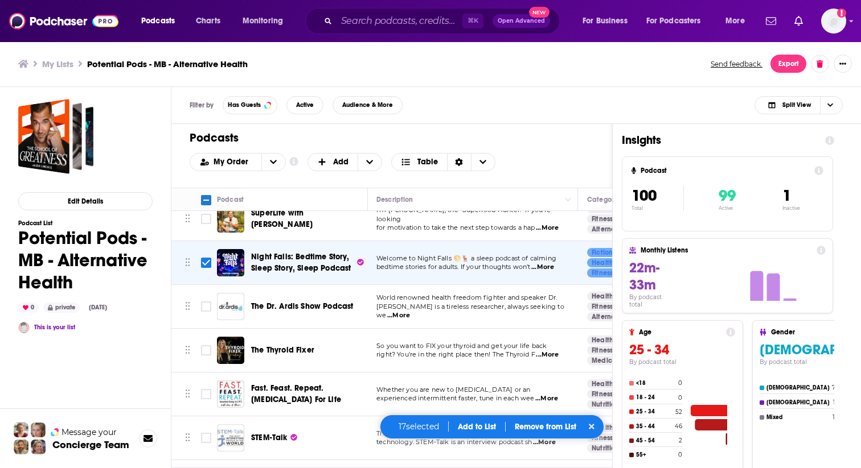
click at [477, 125] on div "Podcasts Add My Order Customize Your List Order Select the “My Order” sort and …" at bounding box center [391, 156] width 441 height 64
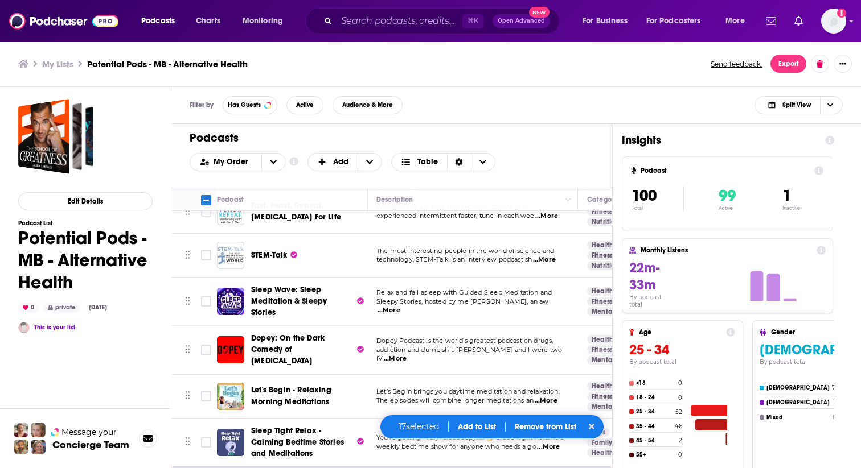
scroll to position [1960, 1]
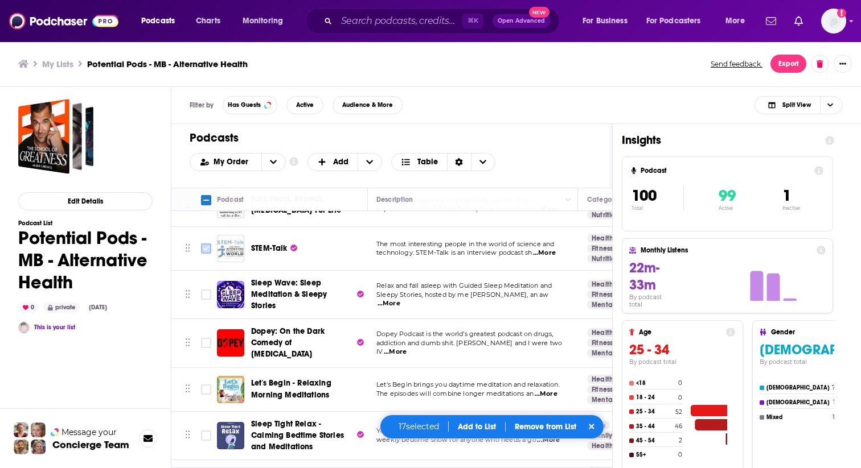
click at [208, 244] on input "Toggle select row" at bounding box center [206, 249] width 10 height 10
checkbox input "true"
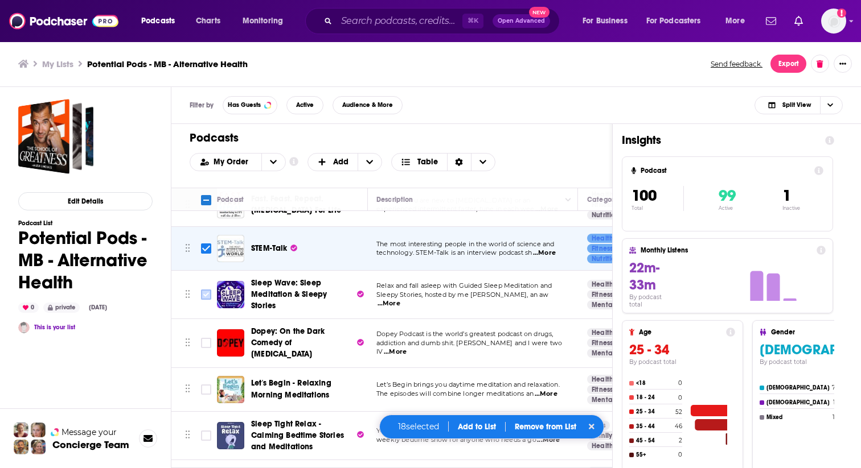
click at [207, 290] on input "Toggle select row" at bounding box center [206, 295] width 10 height 10
checkbox input "true"
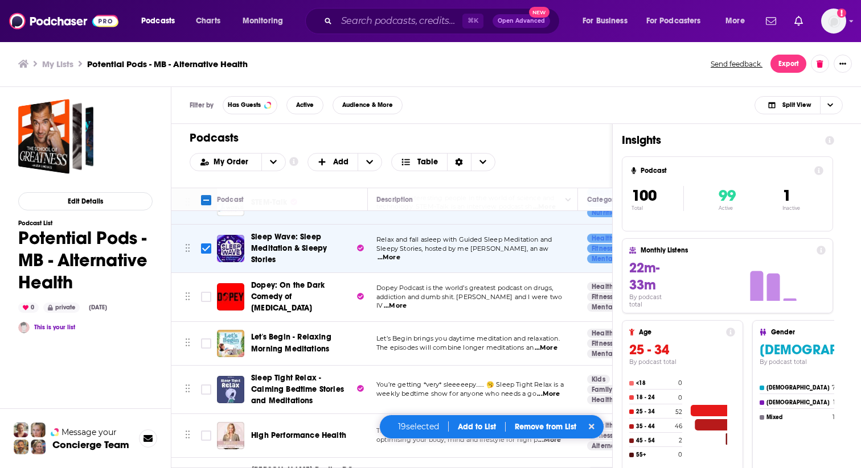
scroll to position [2034, 1]
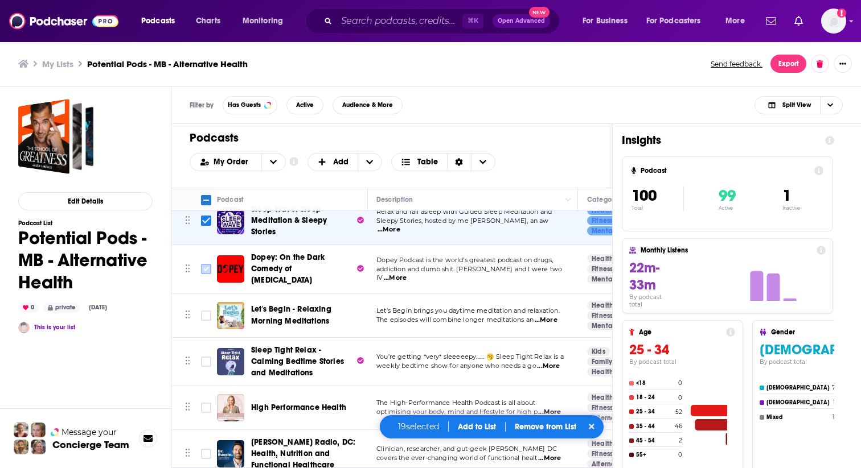
click at [207, 264] on input "Toggle select row" at bounding box center [206, 269] width 10 height 10
checkbox input "true"
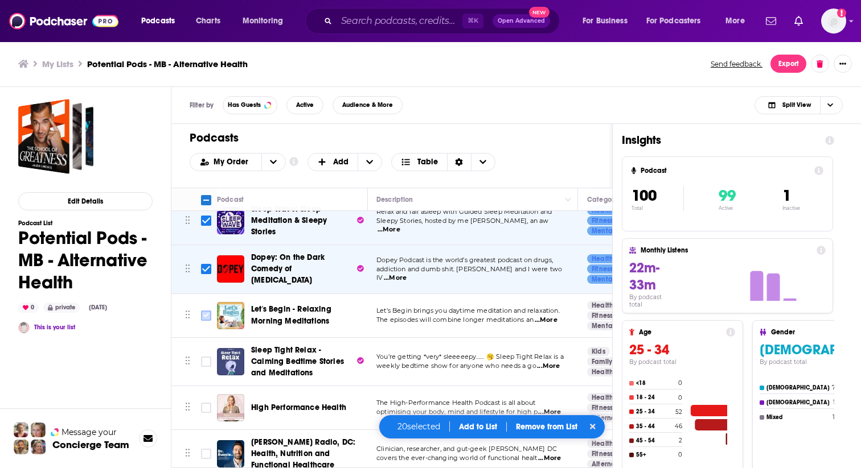
click at [207, 311] on input "Toggle select row" at bounding box center [206, 316] width 10 height 10
checkbox input "true"
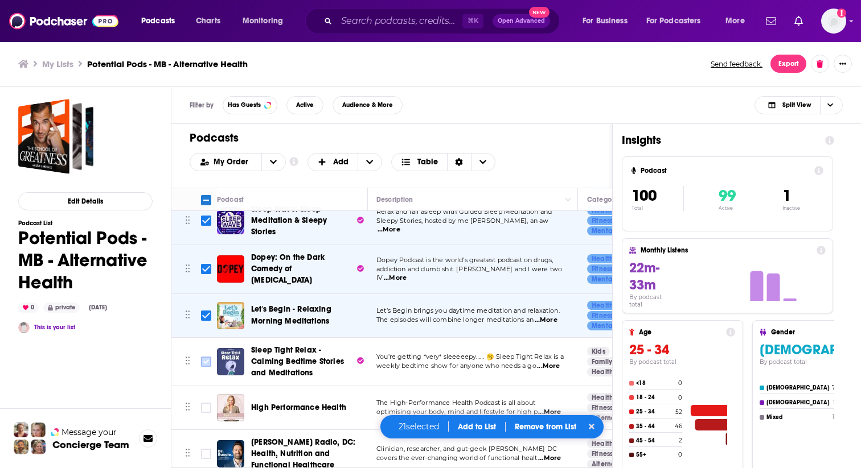
click at [208, 357] on input "Toggle select row" at bounding box center [206, 362] width 10 height 10
checkbox input "true"
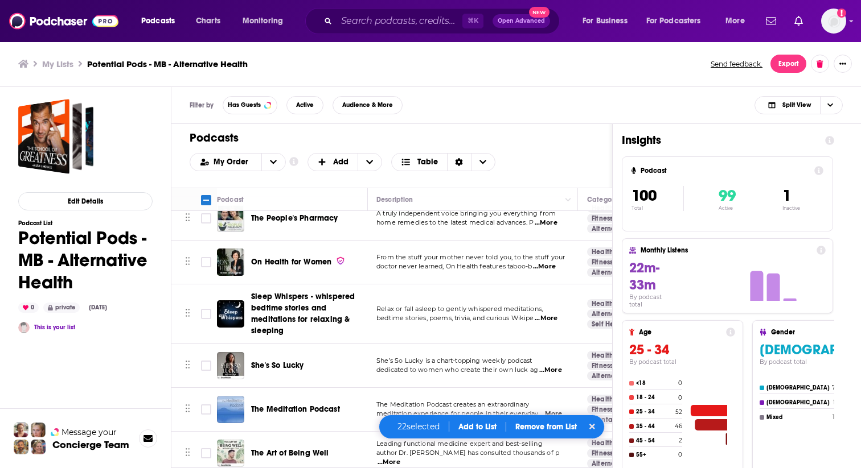
scroll to position [2322, 1]
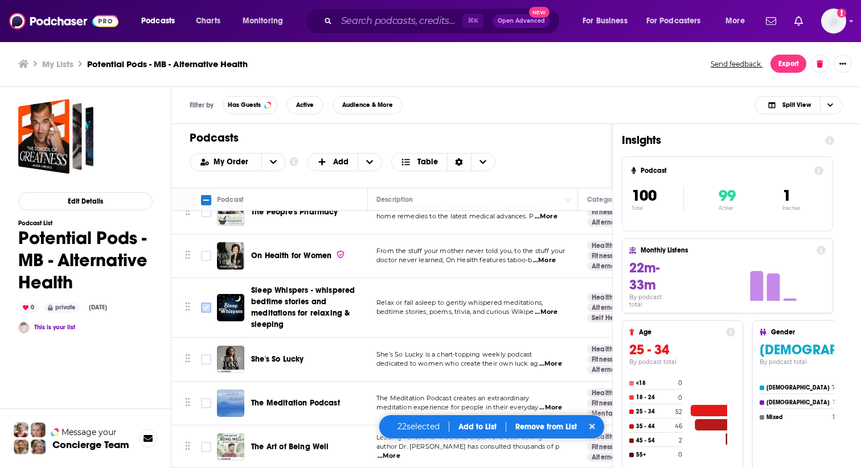
click at [205, 303] on input "Toggle select row" at bounding box center [206, 308] width 10 height 10
checkbox input "true"
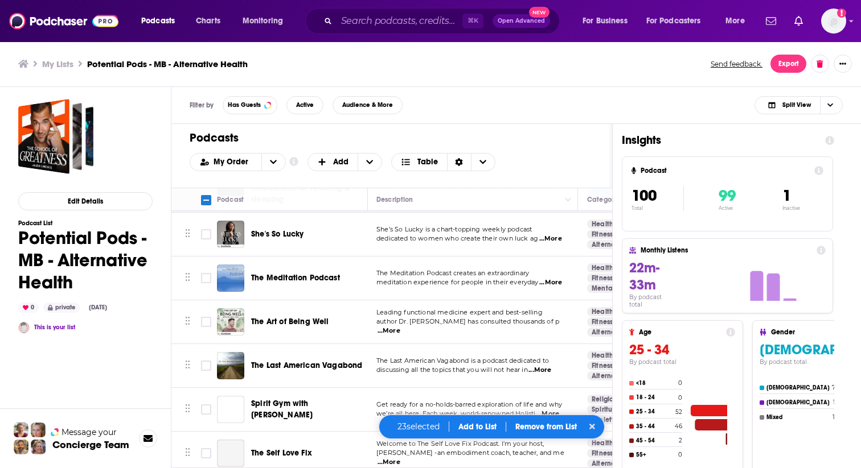
scroll to position [2455, 1]
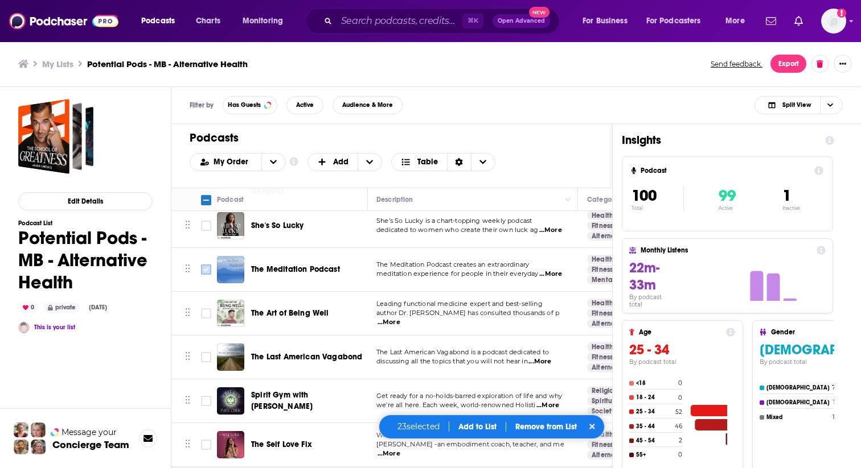
click at [202, 265] on input "Toggle select row" at bounding box center [206, 270] width 10 height 10
checkbox input "true"
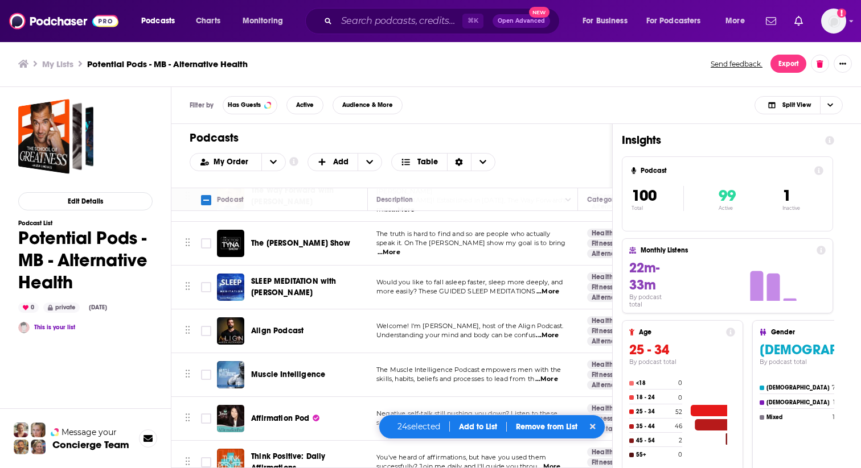
scroll to position [2970, 2]
click at [205, 282] on input "Toggle select row" at bounding box center [206, 287] width 10 height 10
checkbox input "true"
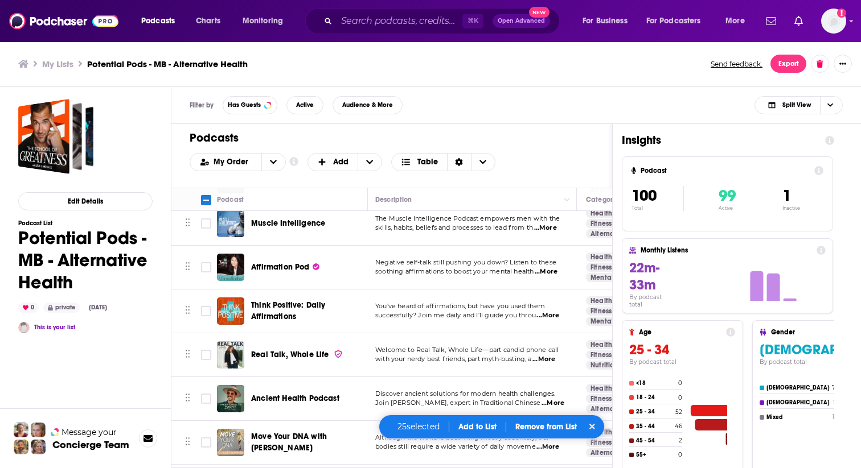
scroll to position [3127, 2]
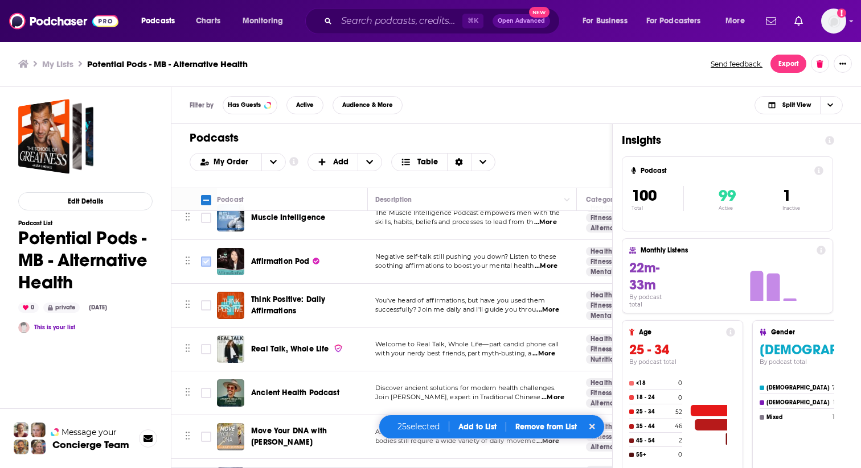
click at [205, 257] on input "Toggle select row" at bounding box center [206, 262] width 10 height 10
checkbox input "true"
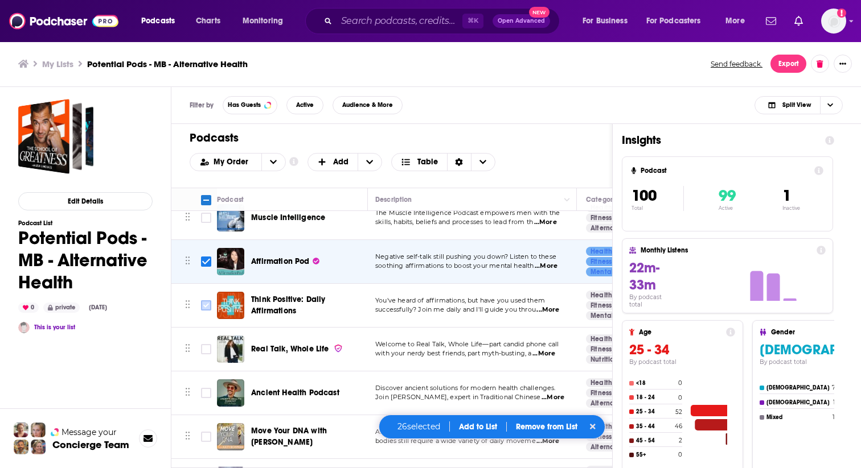
click at [203, 301] on input "Toggle select row" at bounding box center [206, 306] width 10 height 10
checkbox input "true"
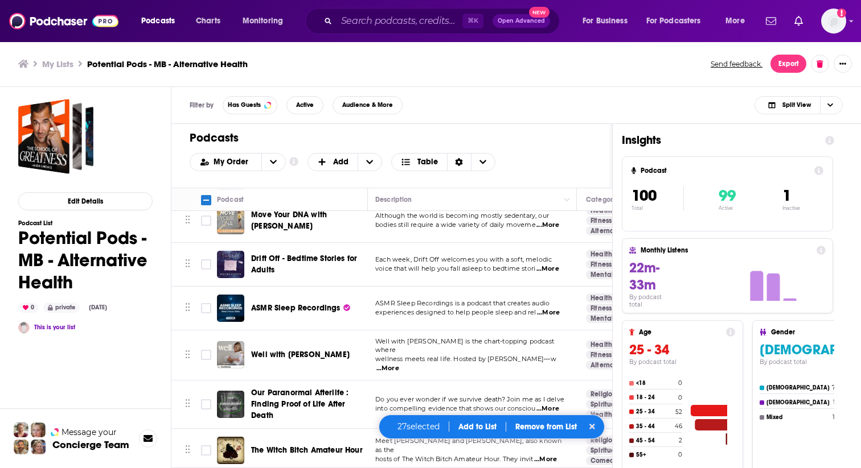
scroll to position [3343, 3]
click at [205, 260] on input "Toggle select row" at bounding box center [206, 265] width 10 height 10
checkbox input "true"
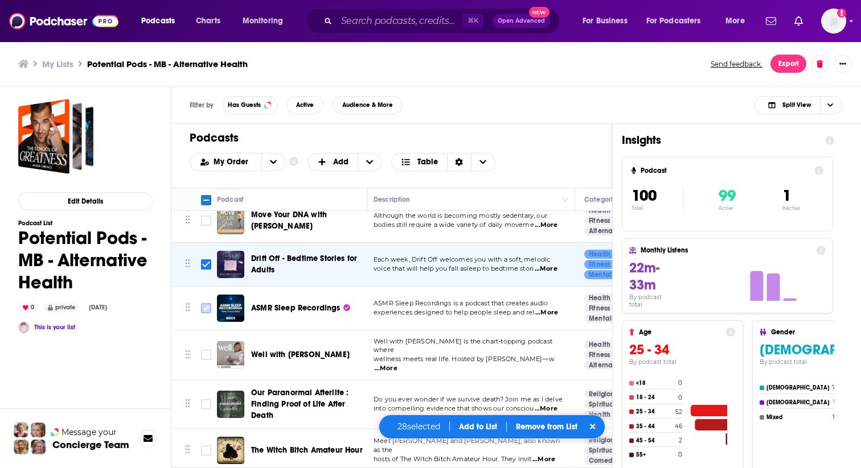
click at [206, 303] on input "Toggle select row" at bounding box center [206, 308] width 10 height 10
checkbox input "true"
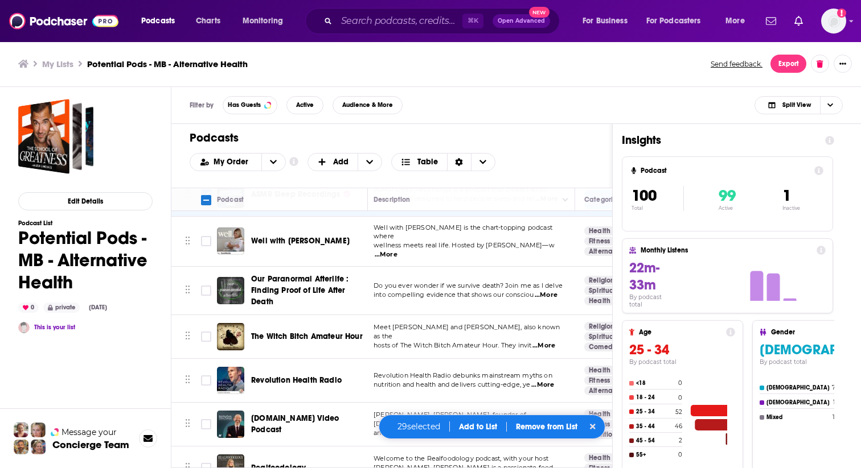
scroll to position [3463, 3]
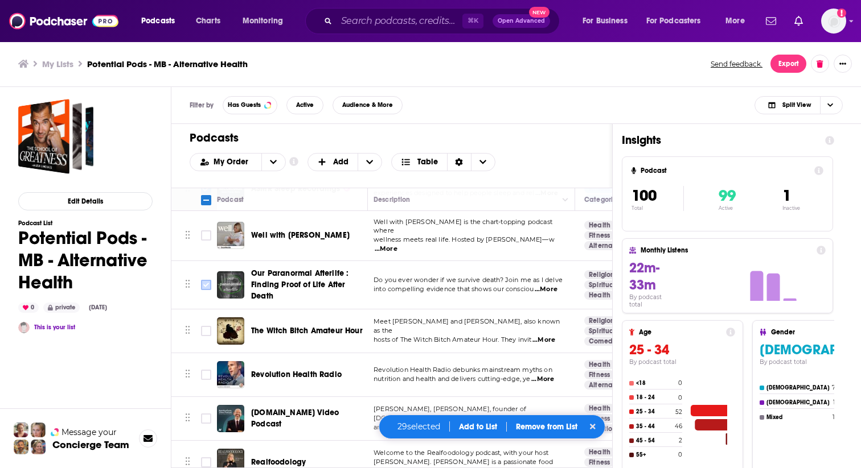
click at [203, 280] on input "Toggle select row" at bounding box center [206, 285] width 10 height 10
checkbox input "true"
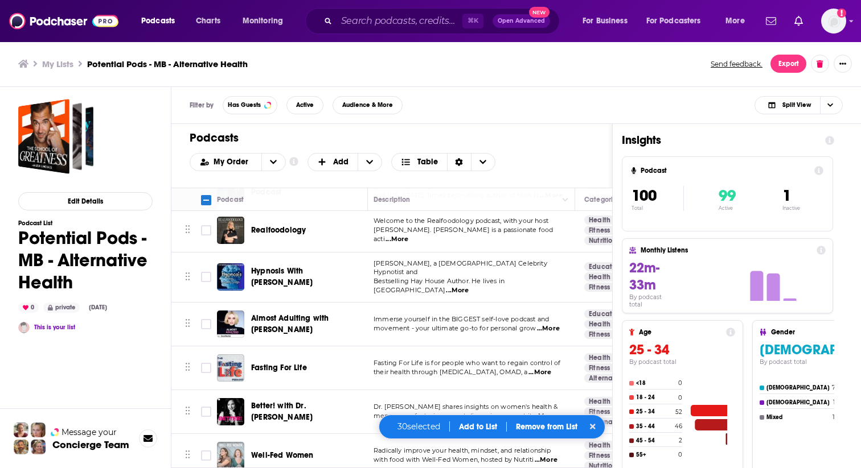
scroll to position [3699, 3]
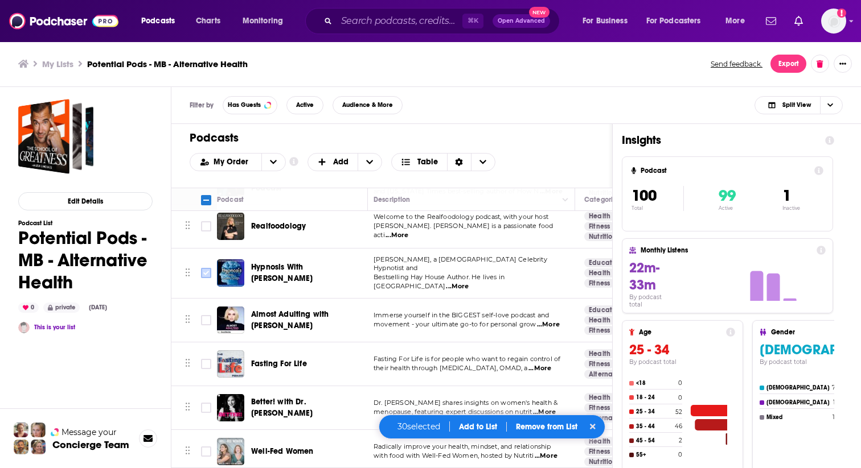
click at [204, 268] on input "Toggle select row" at bounding box center [206, 273] width 10 height 10
checkbox input "true"
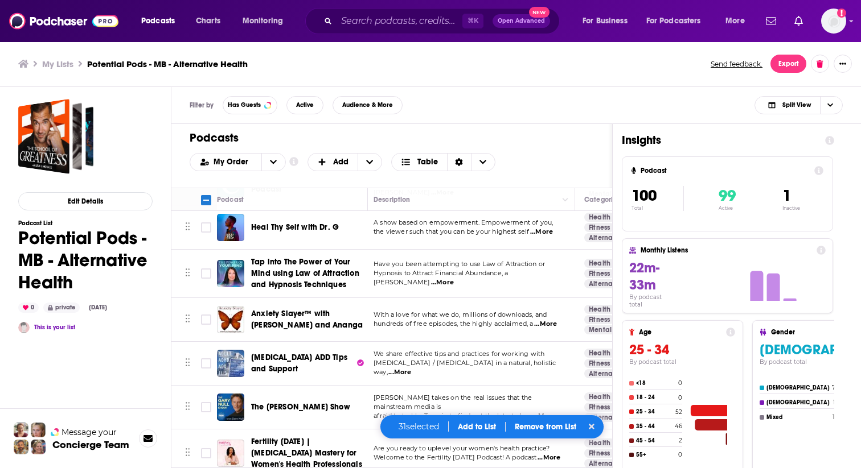
scroll to position [4058, 3]
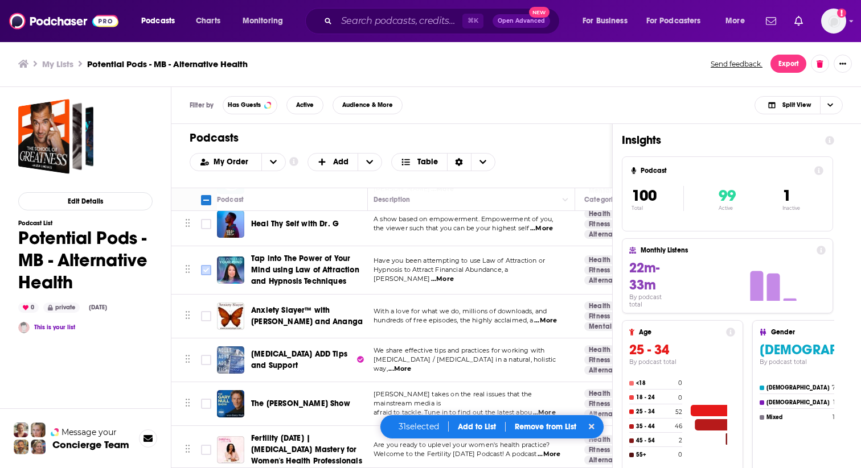
click at [208, 265] on input "Toggle select row" at bounding box center [206, 270] width 10 height 10
checkbox input "true"
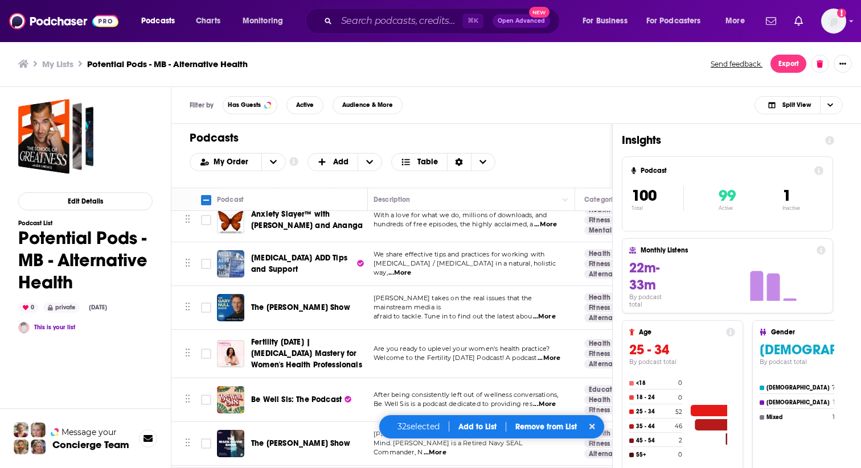
scroll to position [4157, 3]
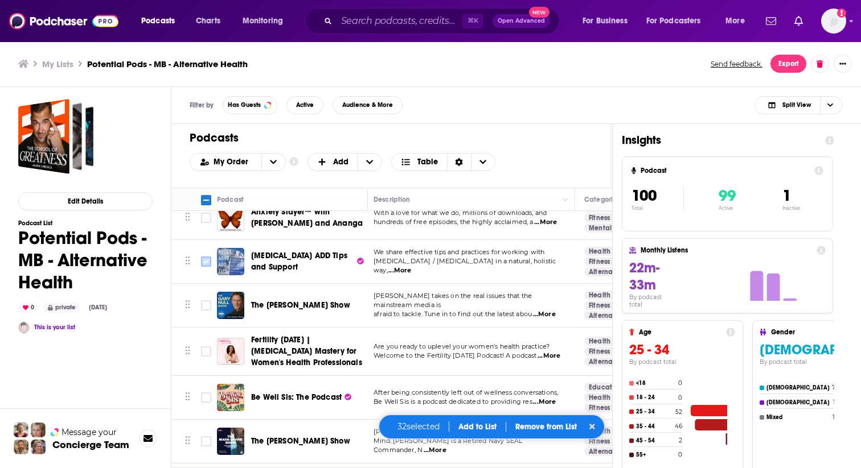
click at [204, 257] on input "Toggle select row" at bounding box center [206, 262] width 10 height 10
checkbox input "true"
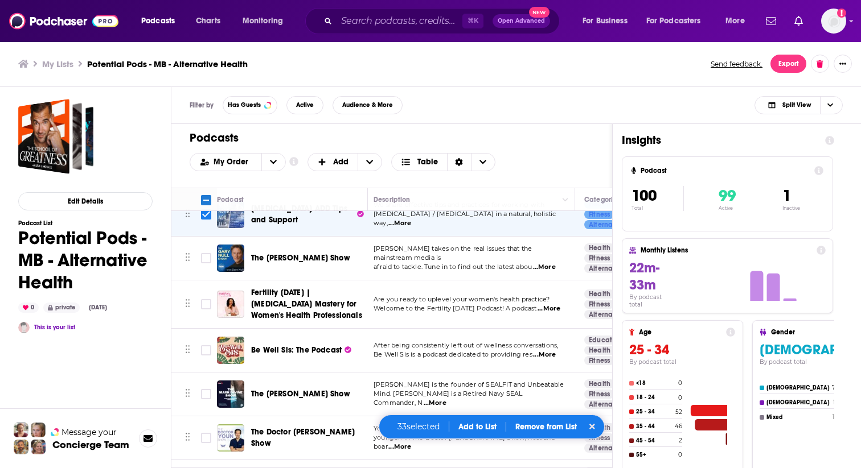
scroll to position [4205, 3]
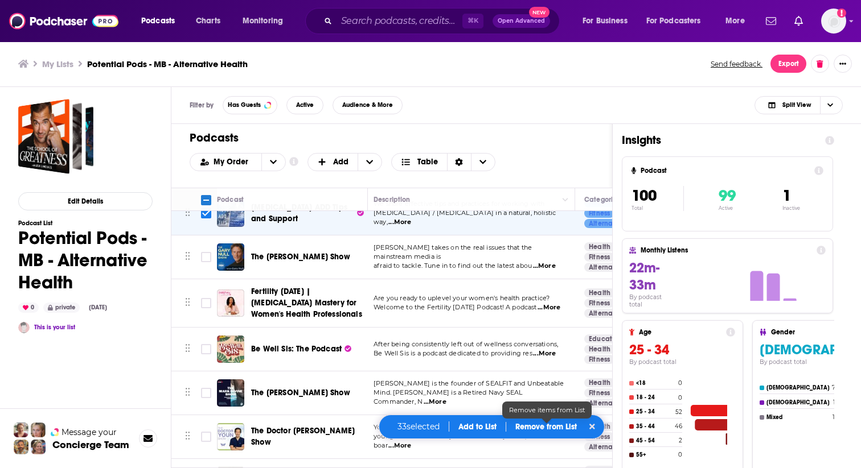
click at [537, 427] on p "Remove from List" at bounding box center [545, 427] width 61 height 10
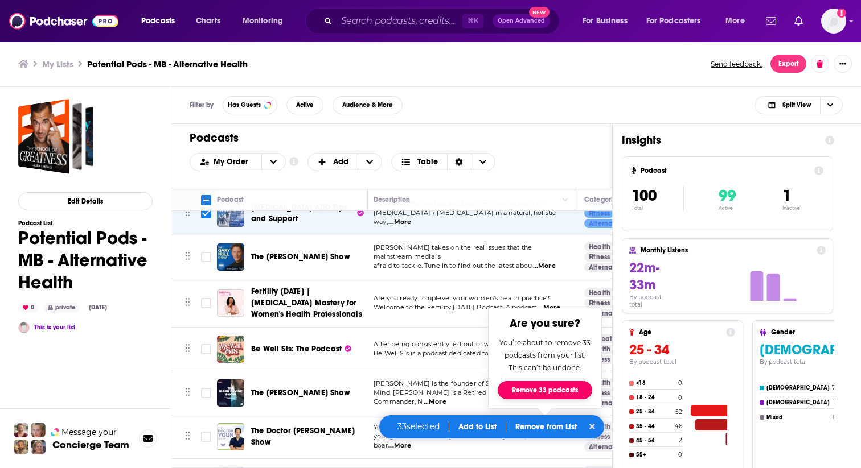
click at [546, 391] on button "Remove 33 podcasts" at bounding box center [544, 390] width 94 height 18
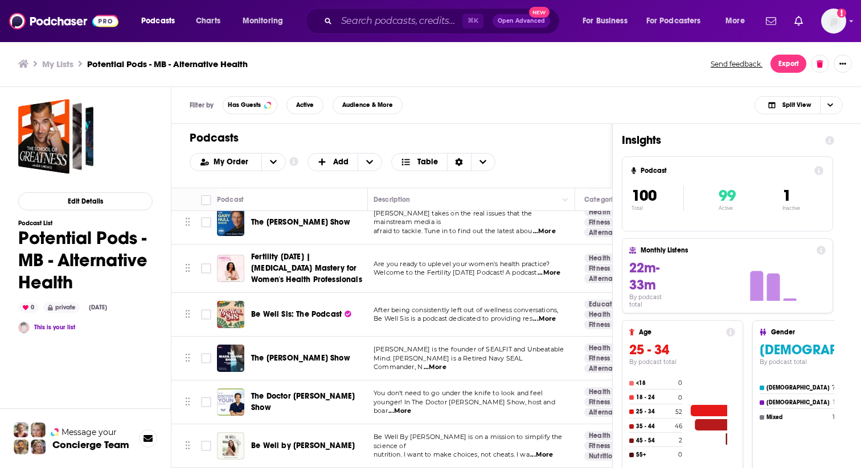
checkbox input "false"
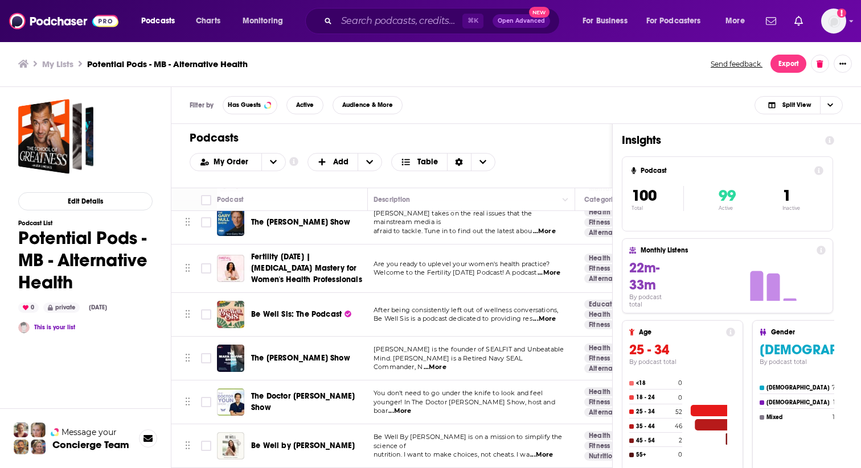
checkbox input "false"
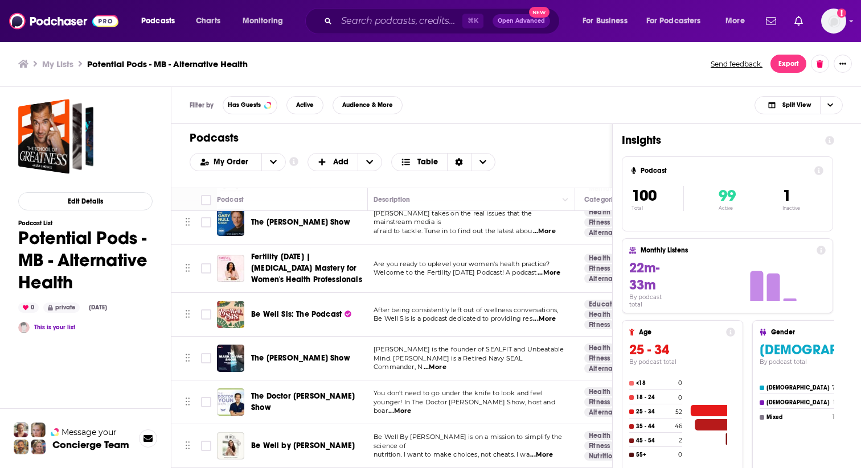
checkbox input "false"
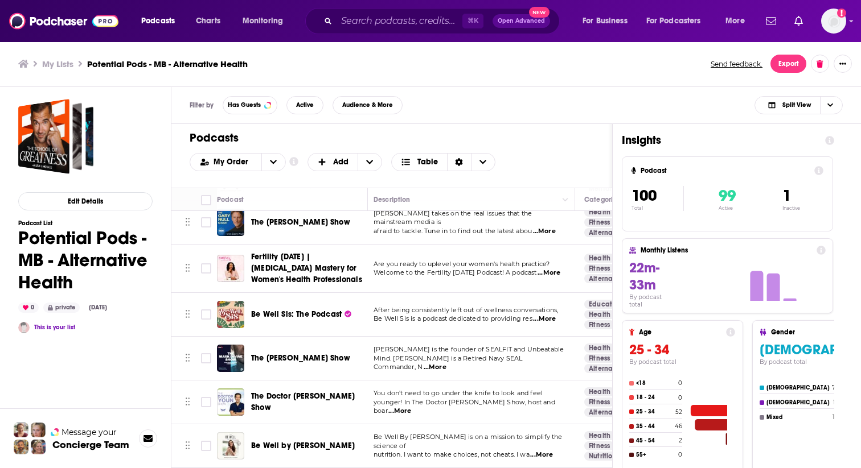
checkbox input "false"
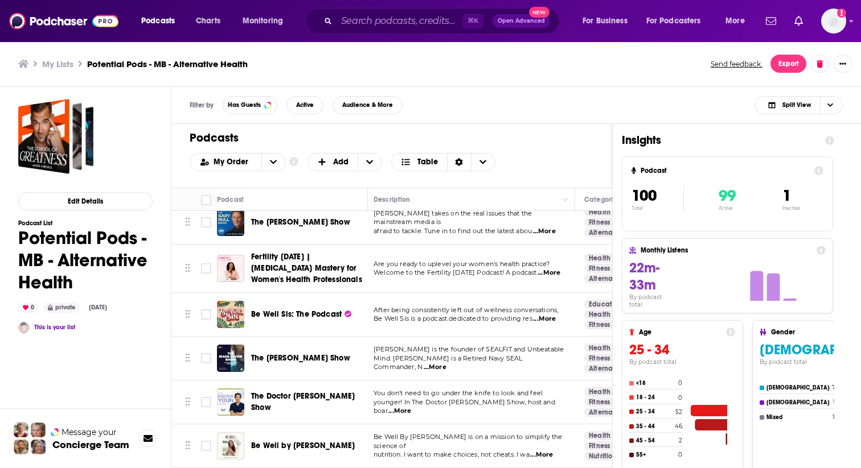
checkbox input "false"
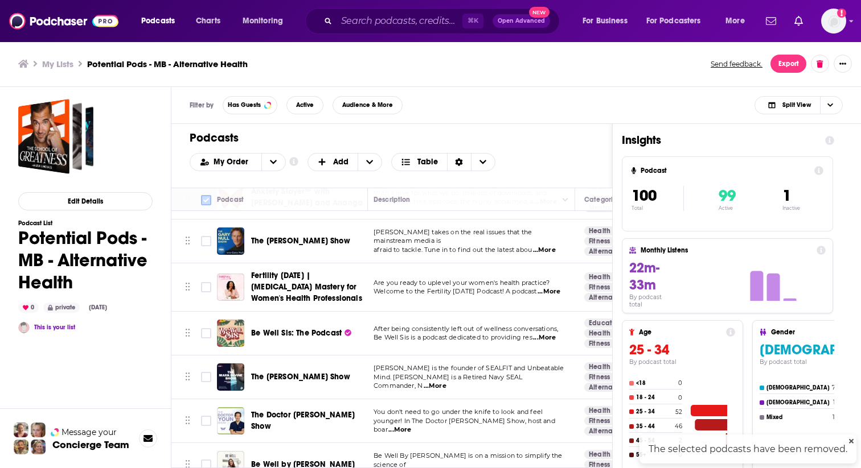
click at [201, 196] on input "Toggle select all" at bounding box center [206, 200] width 10 height 10
checkbox input "true"
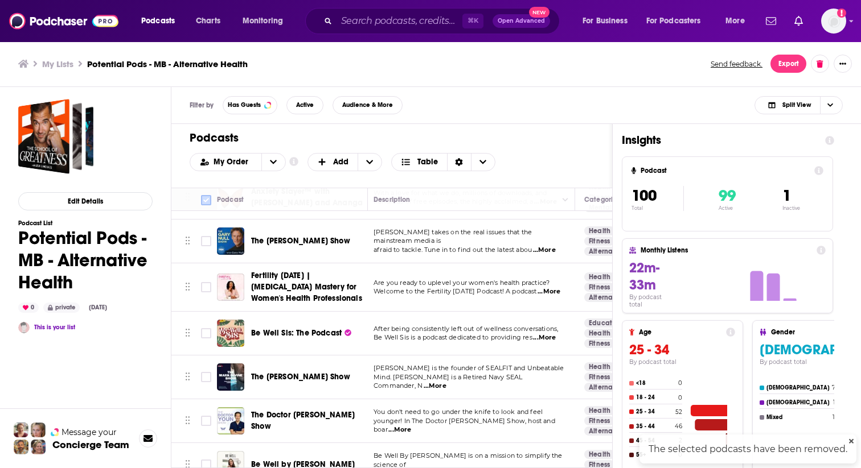
checkbox input "true"
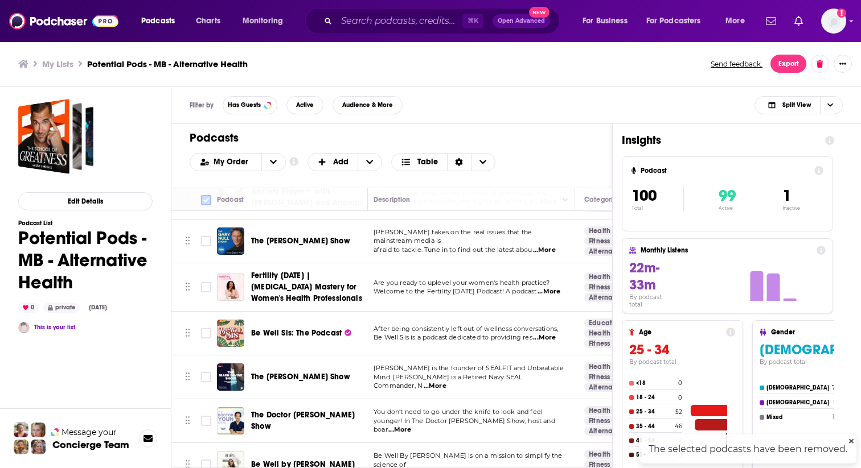
checkbox input "true"
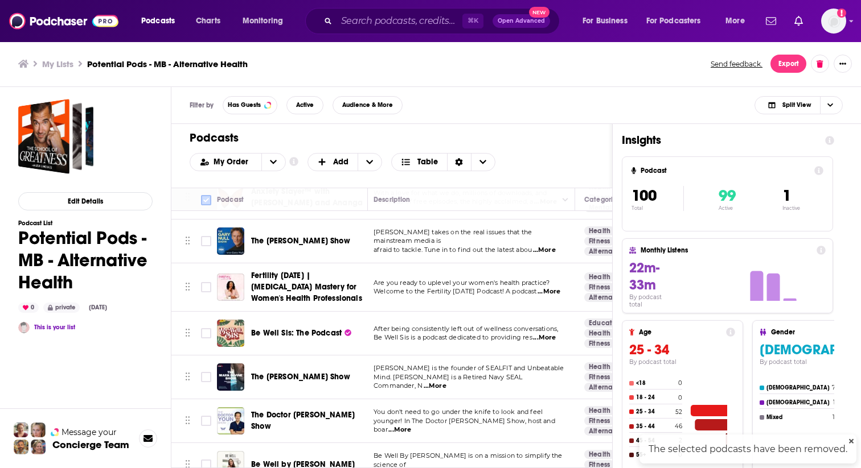
checkbox input "true"
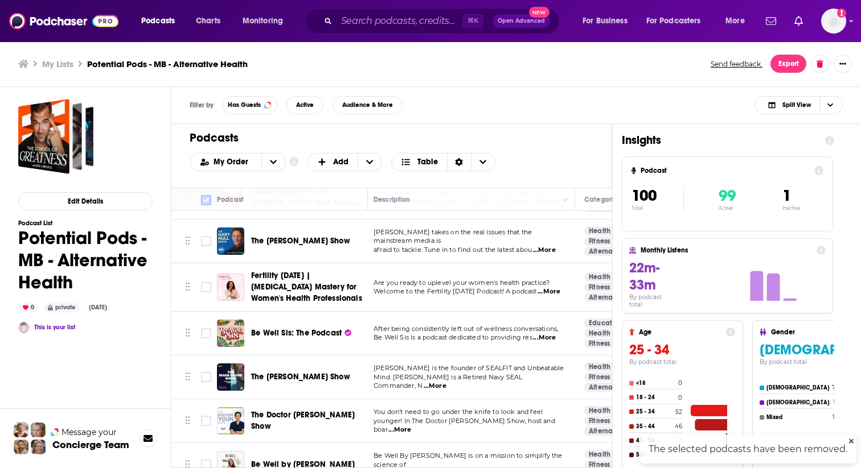
checkbox input "true"
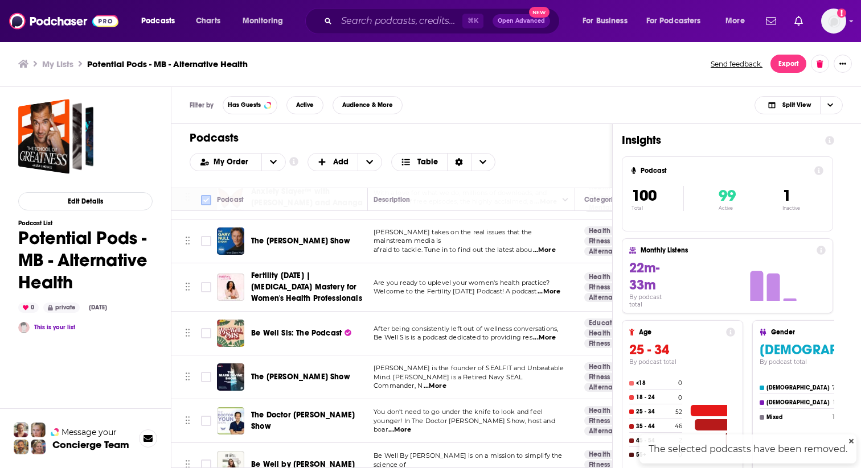
checkbox input "true"
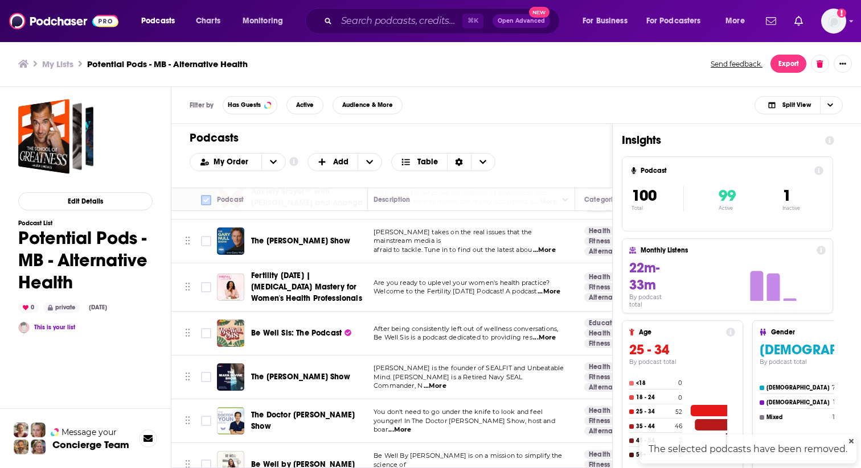
checkbox input "true"
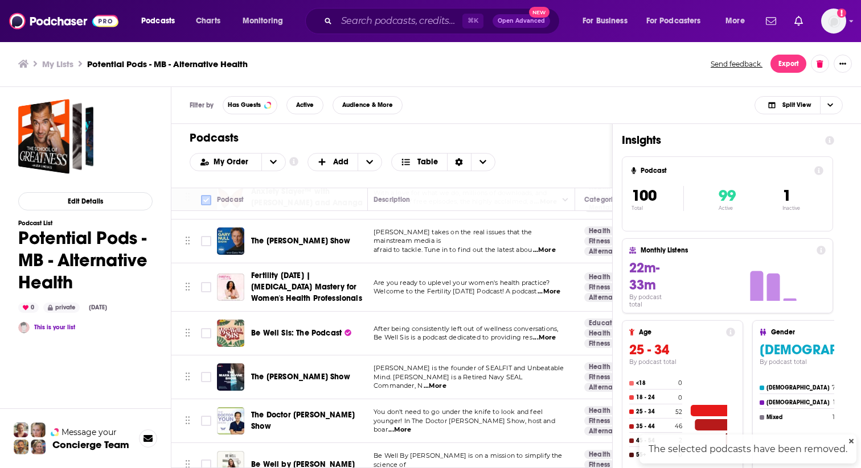
checkbox input "true"
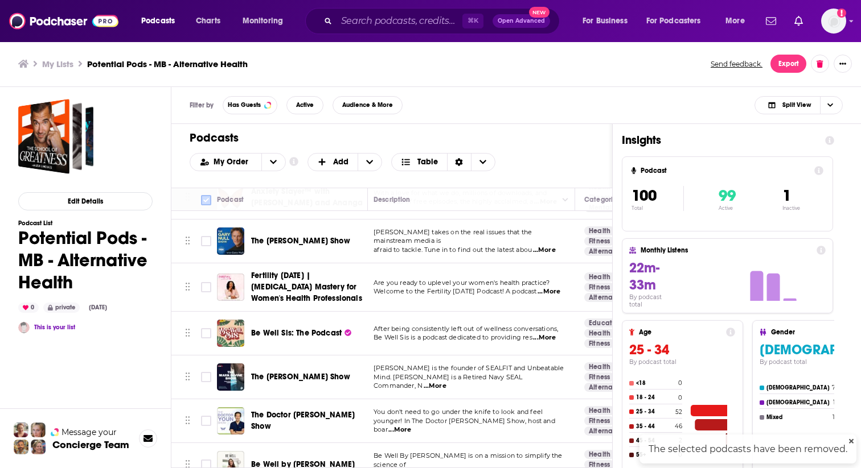
checkbox input "true"
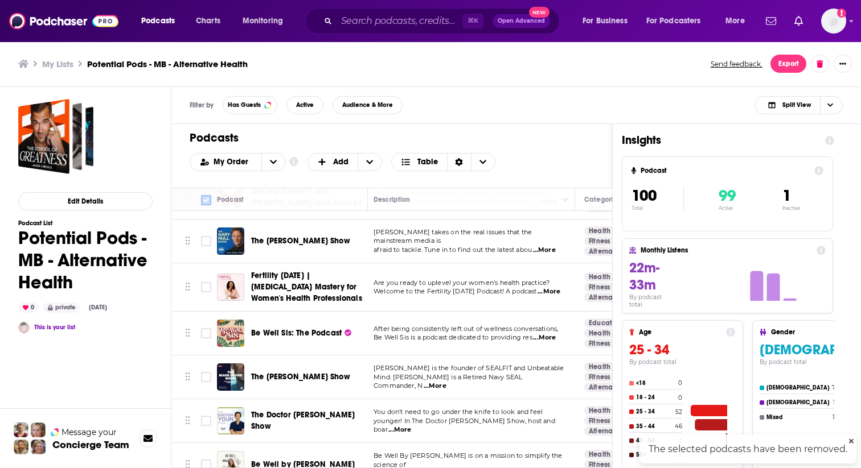
checkbox input "true"
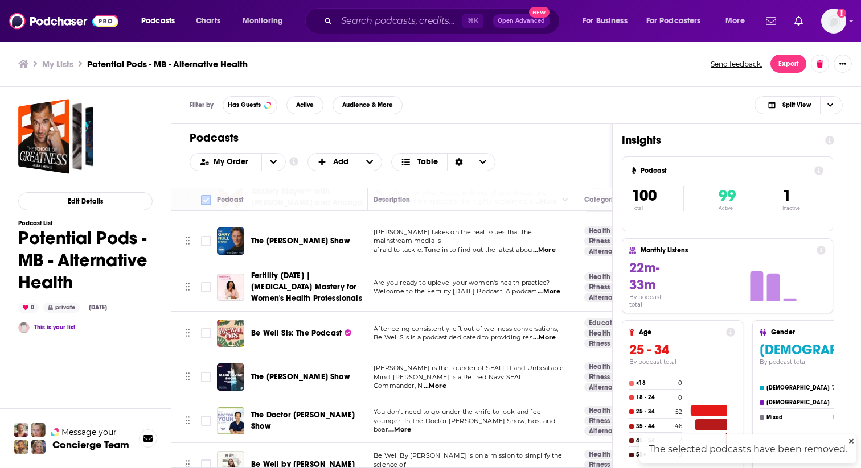
checkbox input "true"
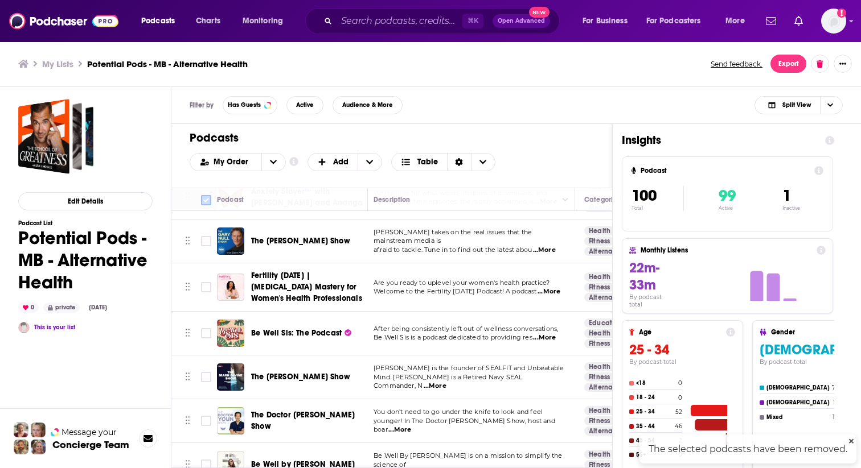
checkbox input "true"
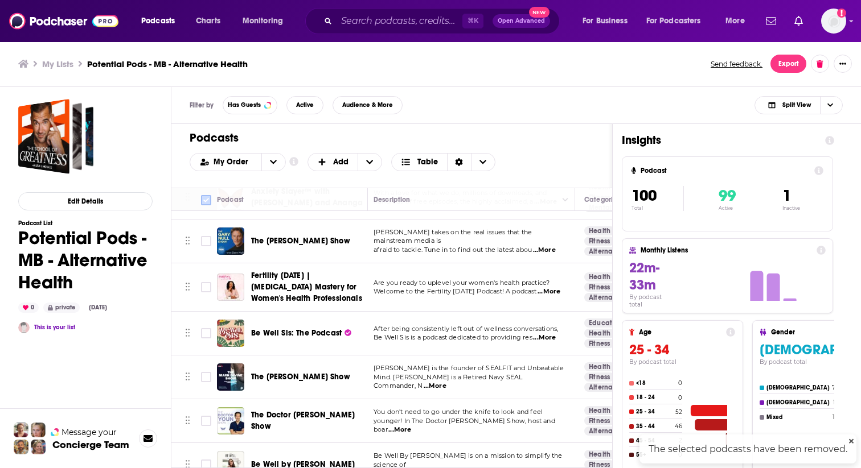
checkbox input "true"
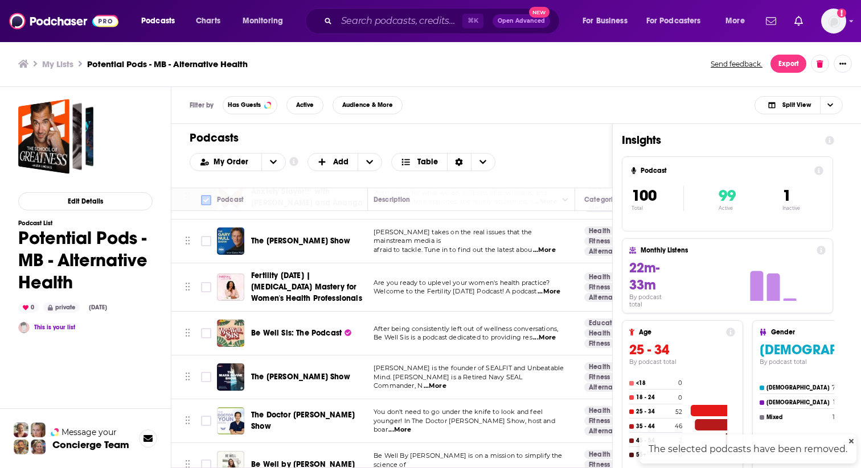
checkbox input "true"
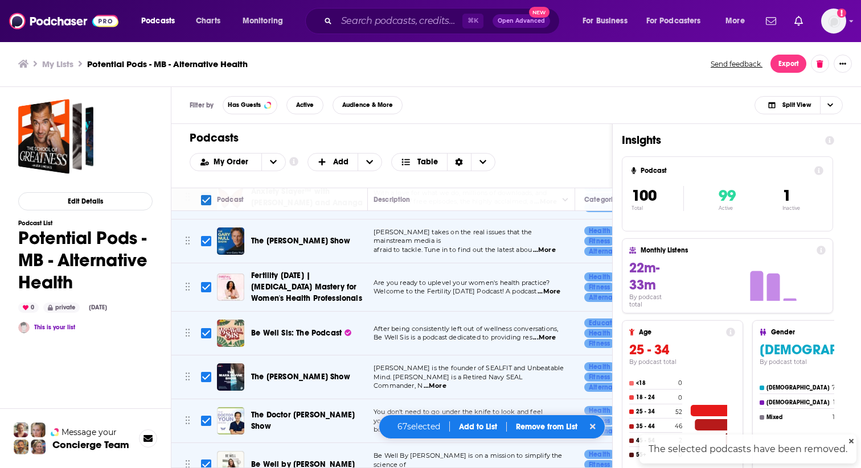
click at [201, 196] on input "Toggle select all" at bounding box center [206, 200] width 10 height 10
checkbox input "false"
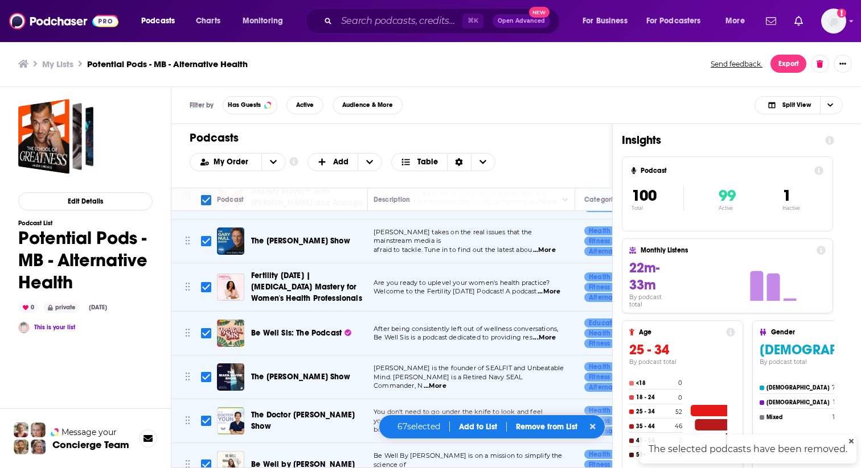
checkbox input "false"
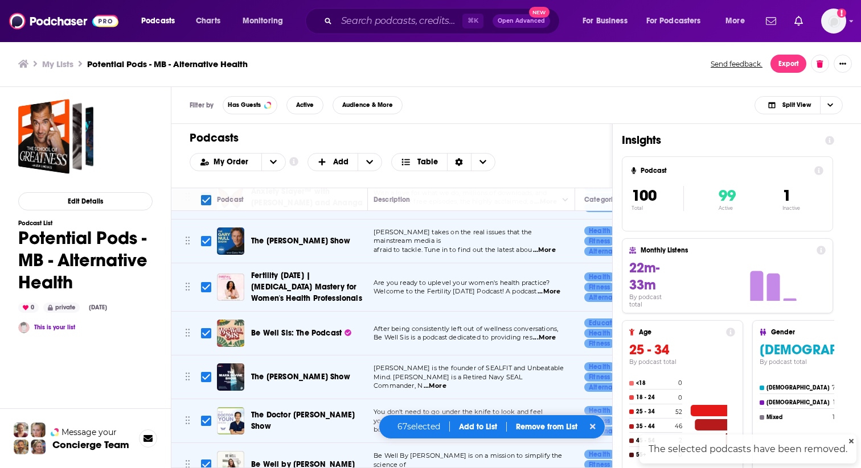
checkbox input "false"
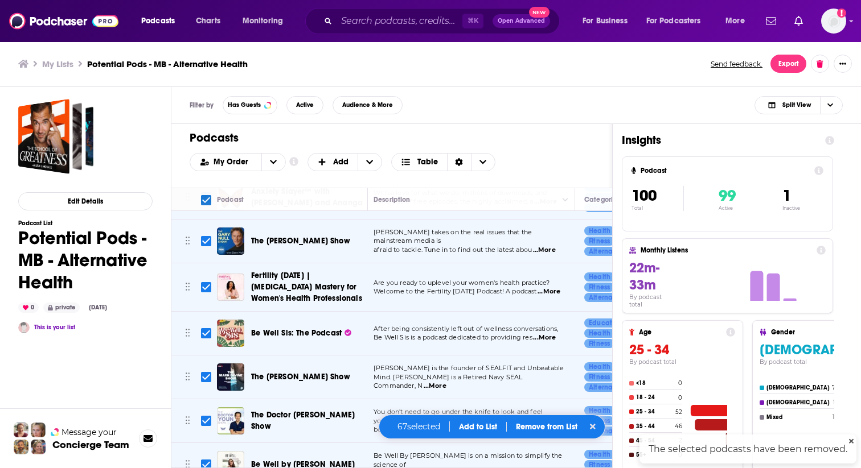
checkbox input "false"
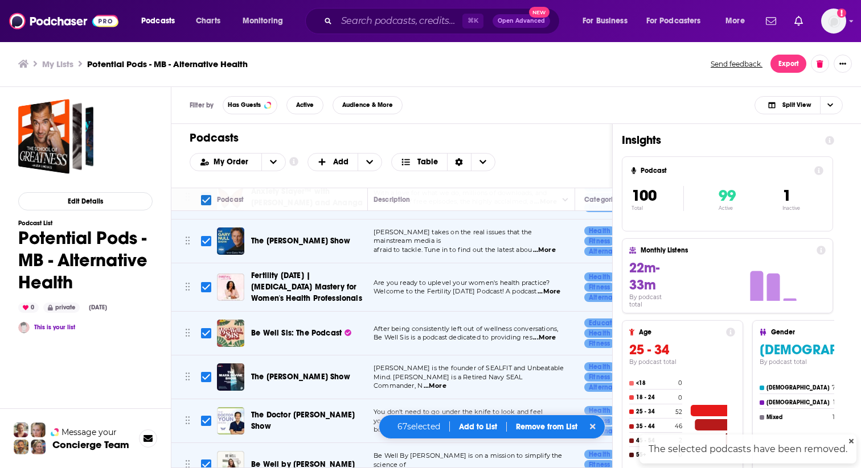
checkbox input "false"
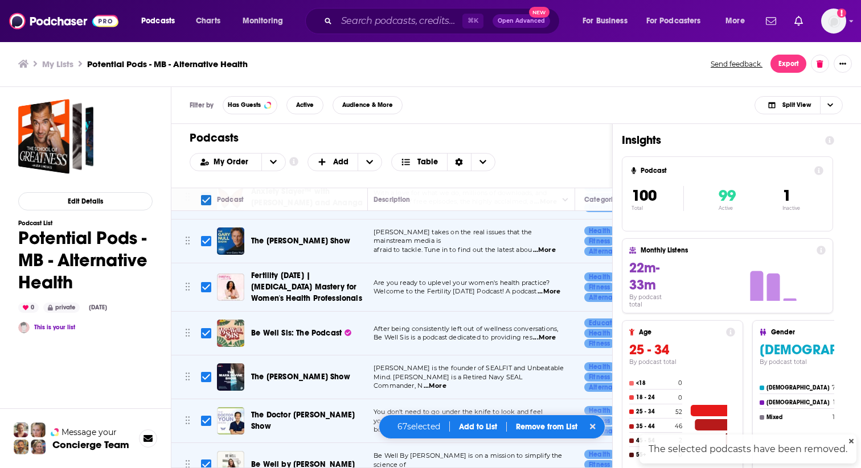
checkbox input "false"
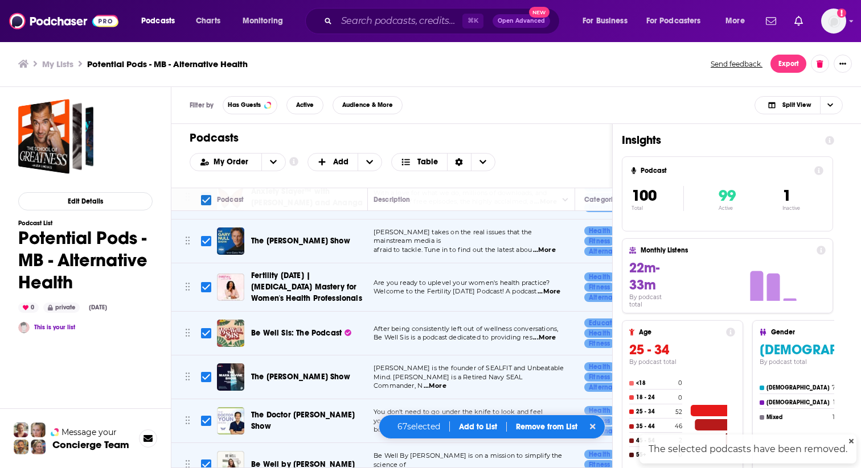
checkbox input "false"
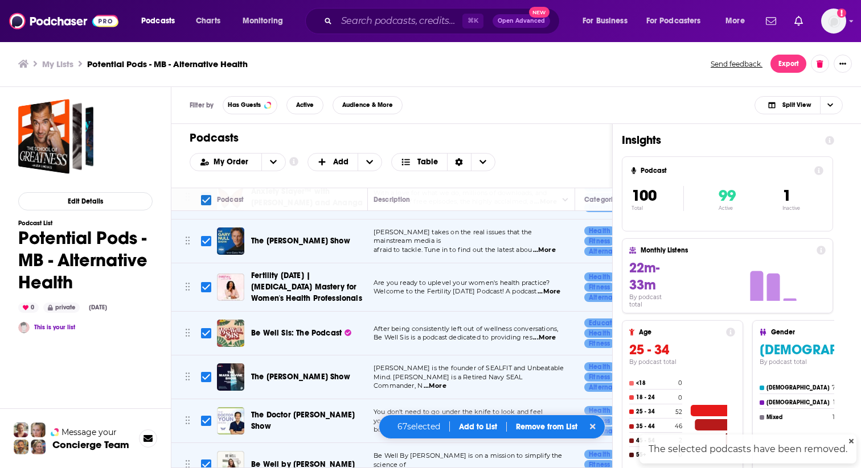
checkbox input "false"
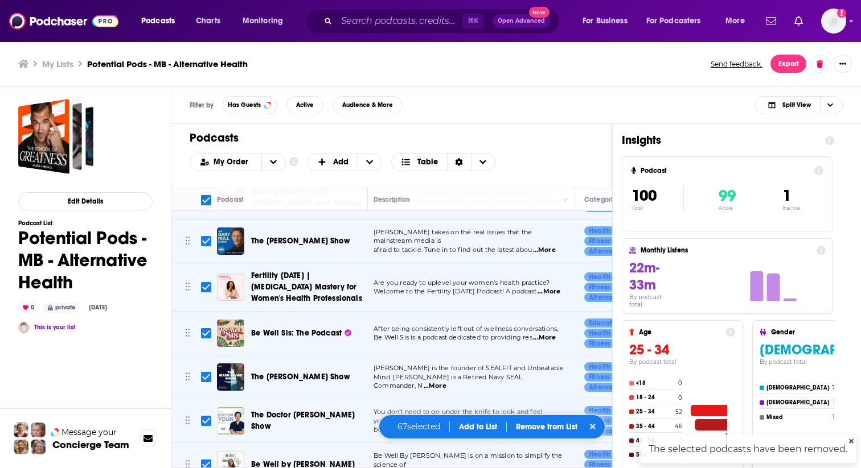
checkbox input "false"
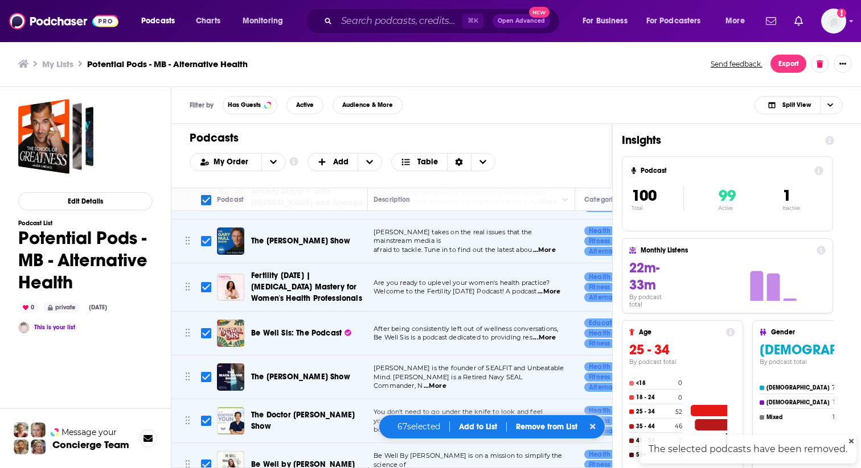
checkbox input "false"
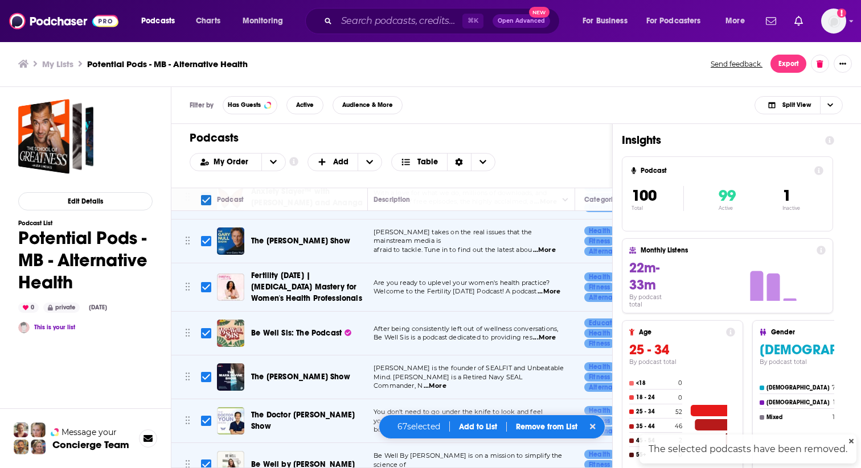
checkbox input "false"
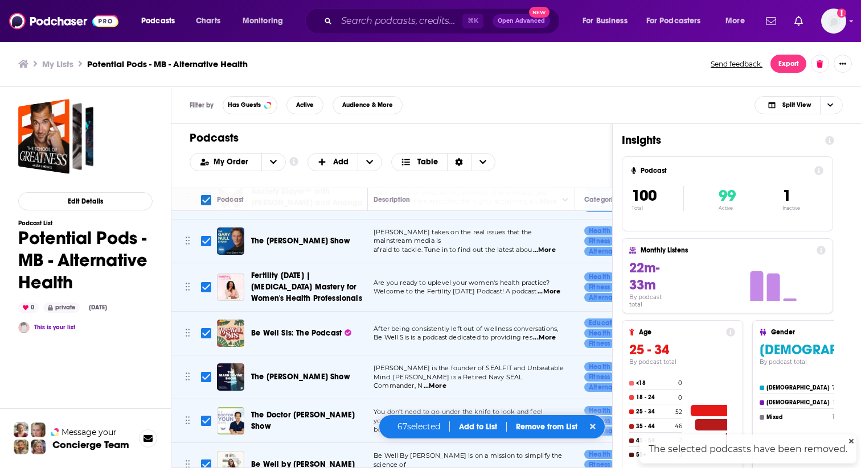
checkbox input "false"
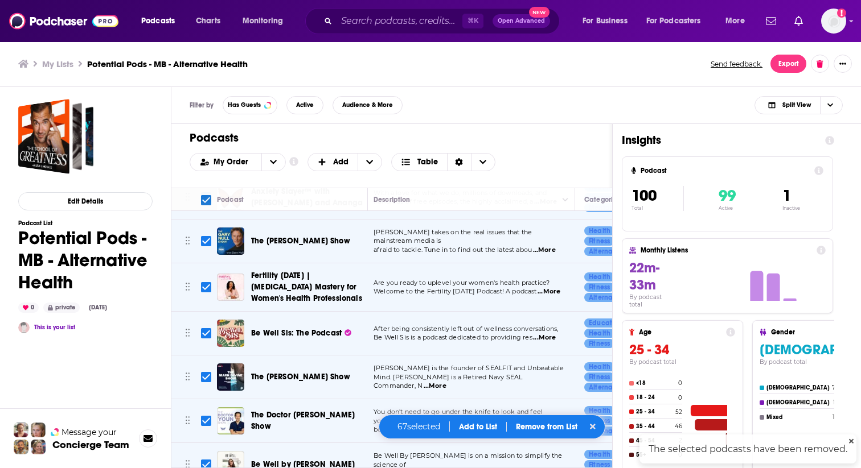
checkbox input "false"
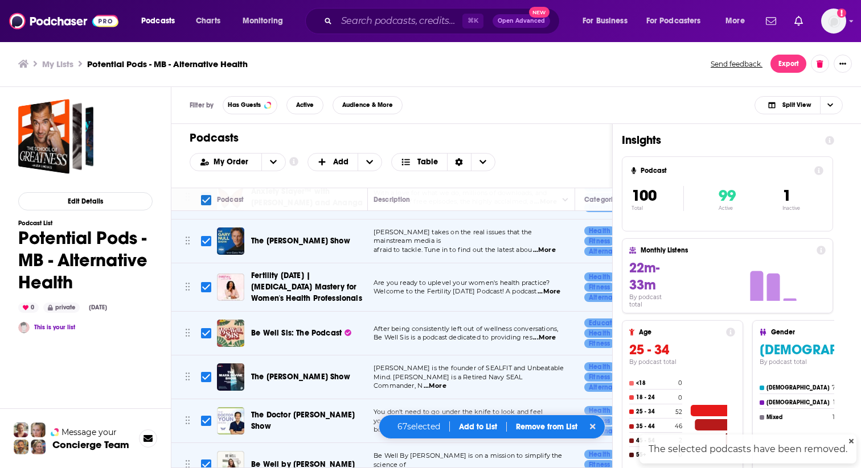
checkbox input "false"
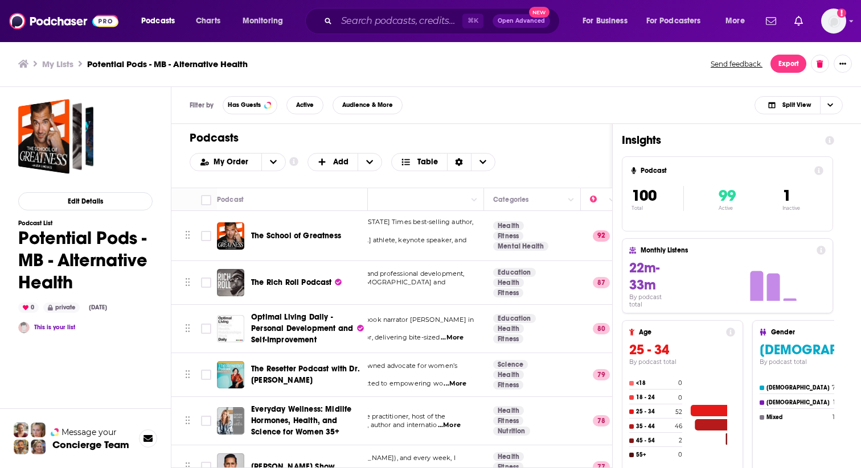
scroll to position [0, 0]
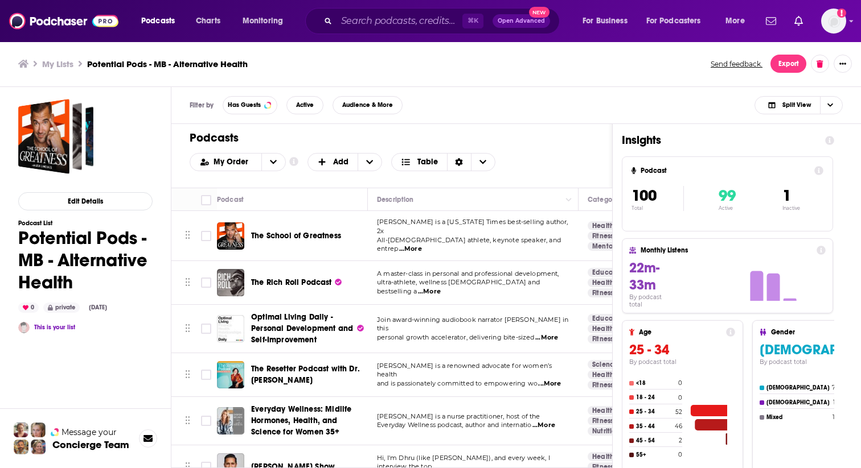
click at [422, 245] on span "...More" at bounding box center [410, 249] width 23 height 9
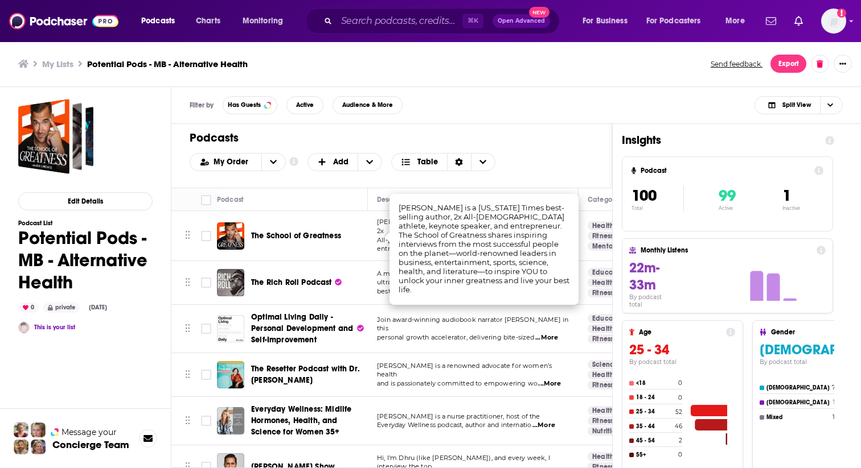
click at [552, 157] on div "My Order Customize Your List Order Select the “My Order” sort and remove all fi…" at bounding box center [392, 162] width 404 height 18
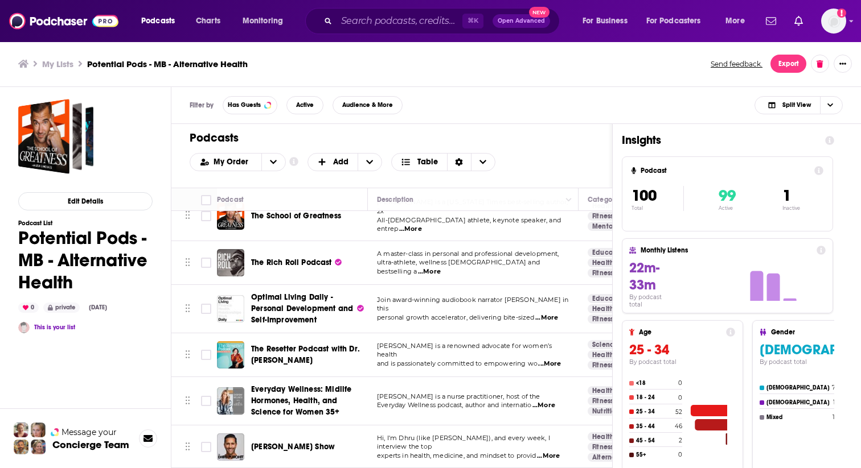
scroll to position [36, 0]
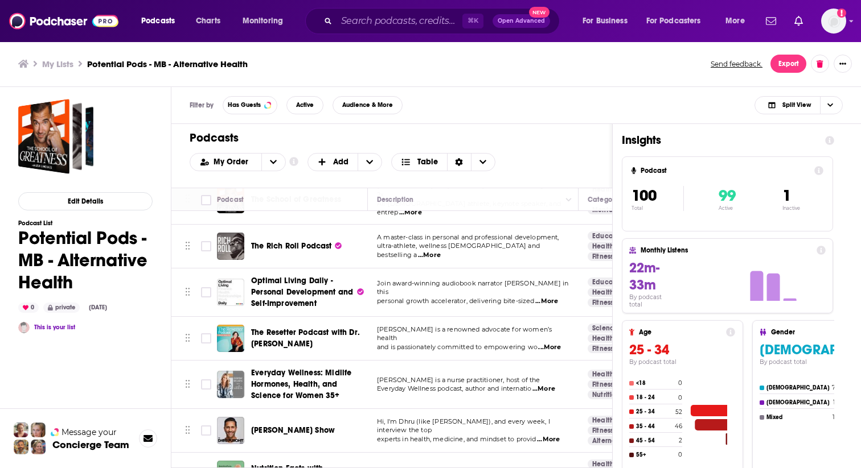
click at [551, 297] on span "...More" at bounding box center [546, 301] width 23 height 9
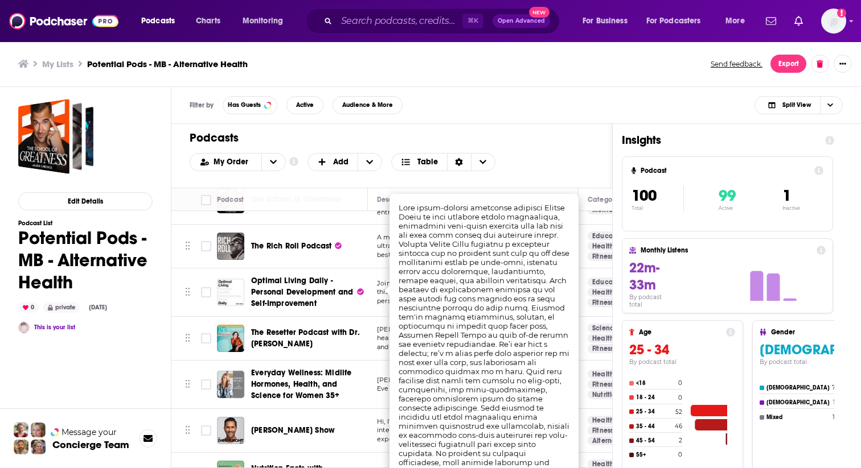
click at [544, 165] on div "My Order Customize Your List Order Select the “My Order” sort and remove all fi…" at bounding box center [392, 162] width 404 height 18
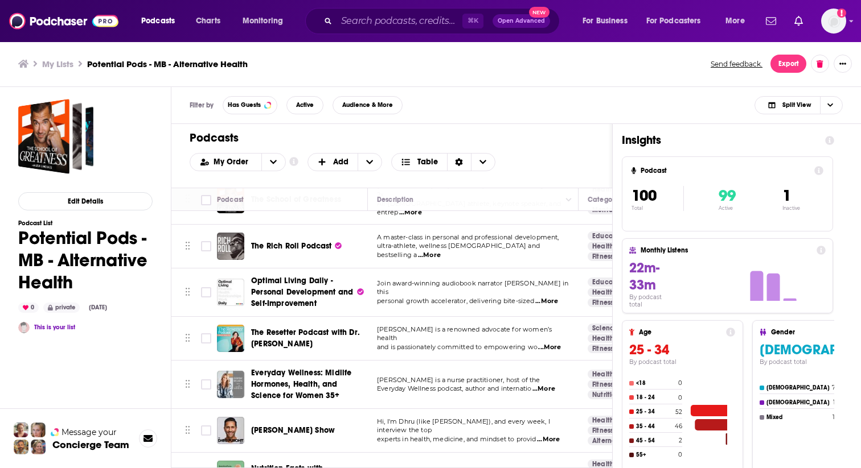
click at [553, 343] on span "...More" at bounding box center [549, 347] width 23 height 9
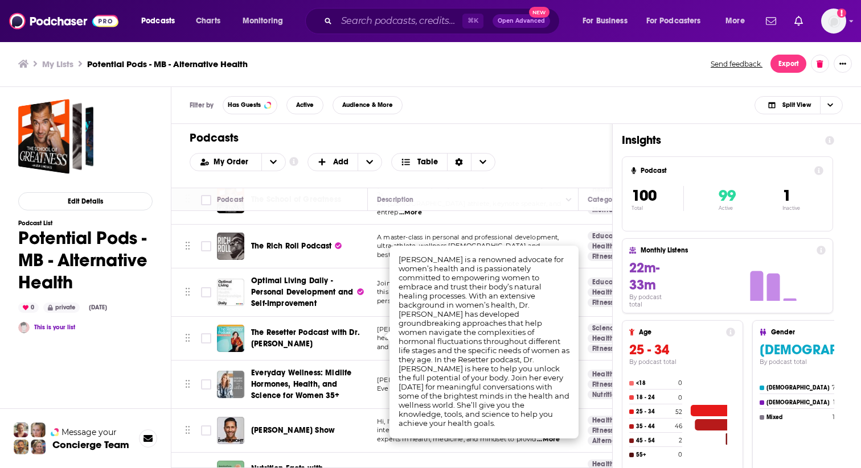
click at [547, 135] on h1 "Podcasts" at bounding box center [387, 138] width 395 height 14
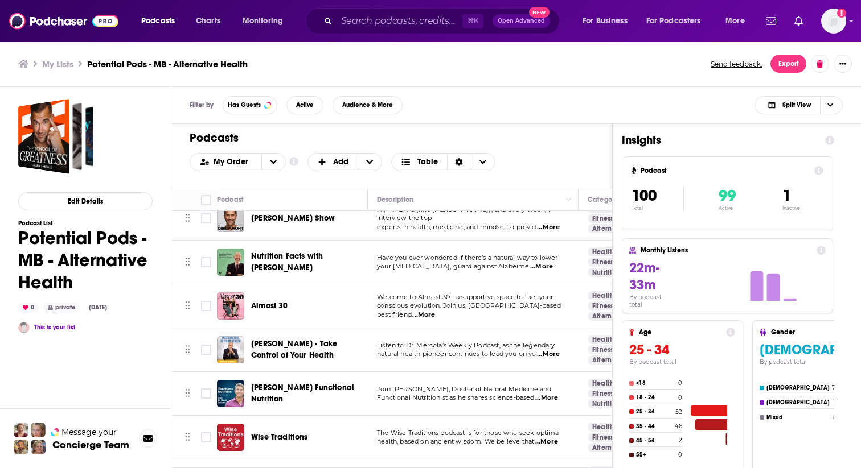
scroll to position [249, 0]
click at [435, 310] on span "...More" at bounding box center [423, 314] width 23 height 9
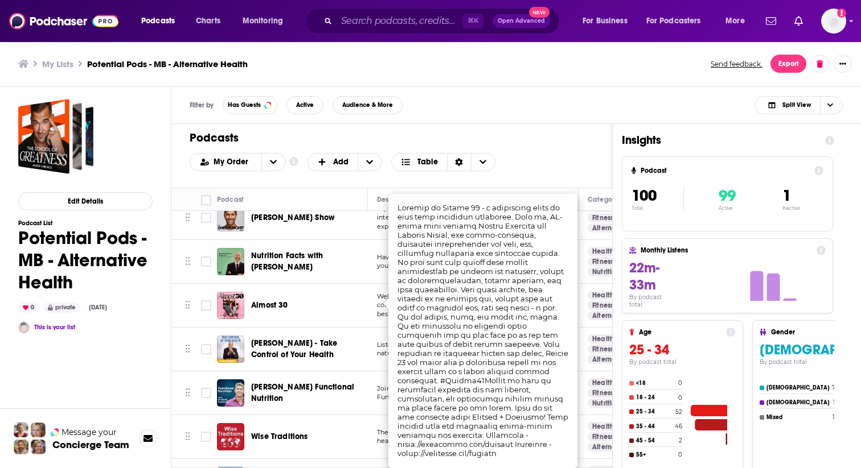
click at [540, 147] on div "Podcasts Add My Order Customize Your List Order Select the “My Order” sort and …" at bounding box center [391, 156] width 441 height 64
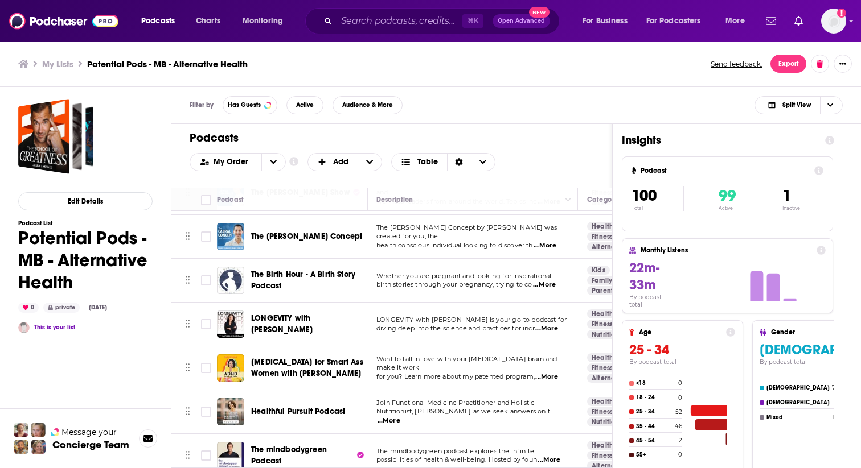
scroll to position [538, 1]
click at [545, 279] on span "...More" at bounding box center [544, 283] width 23 height 9
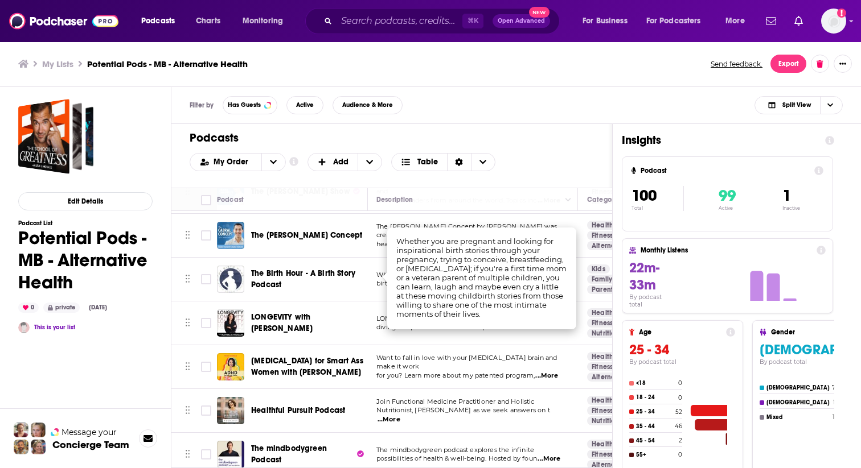
click at [532, 154] on div "My Order Customize Your List Order Select the “My Order” sort and remove all fi…" at bounding box center [392, 162] width 404 height 18
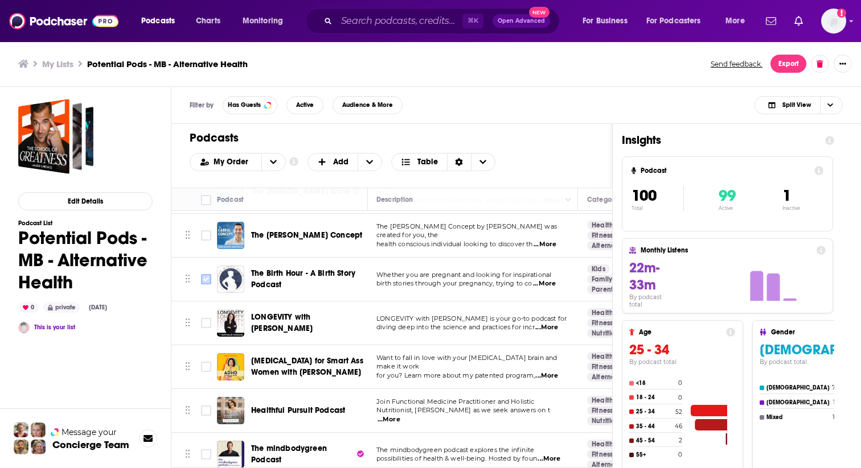
click at [209, 277] on input "Toggle select row" at bounding box center [206, 279] width 10 height 10
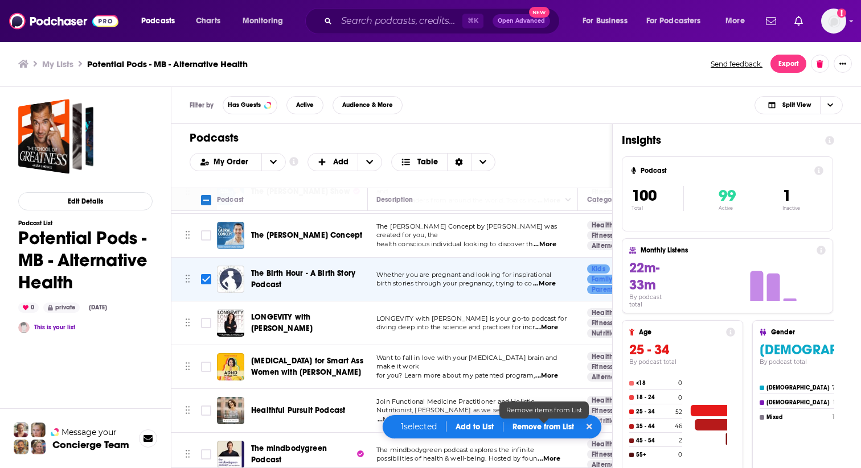
click at [538, 425] on p "Remove from List" at bounding box center [542, 427] width 61 height 10
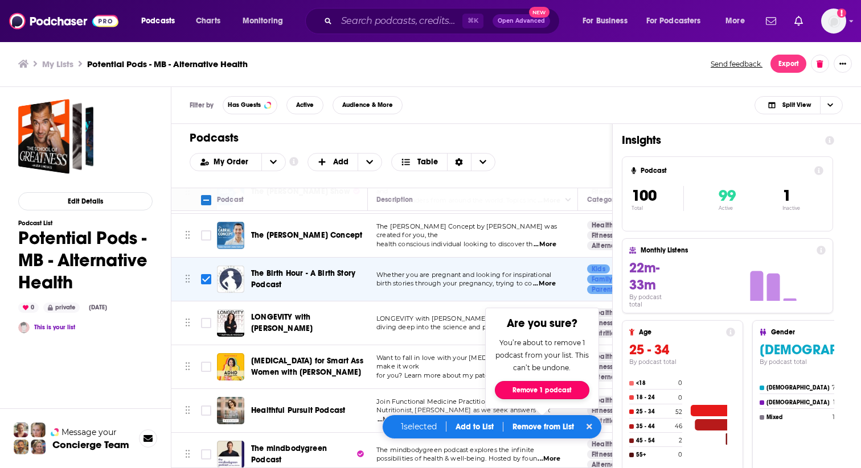
click at [540, 386] on button "Remove 1 podcast" at bounding box center [542, 390] width 94 height 18
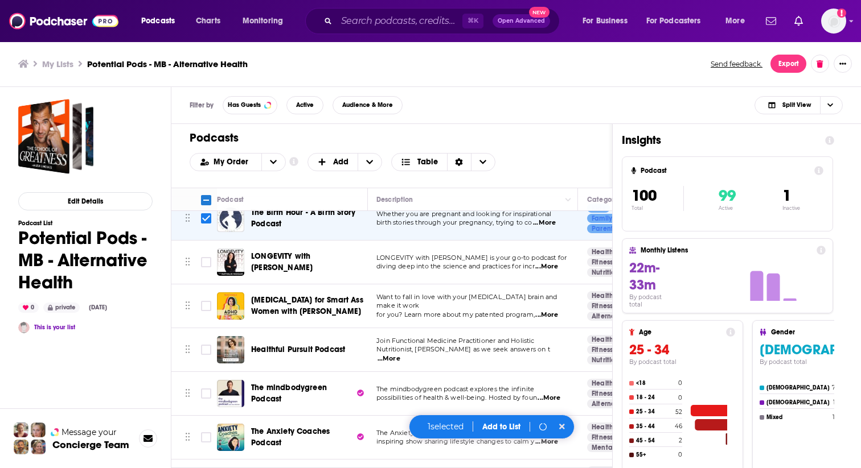
scroll to position [604, 1]
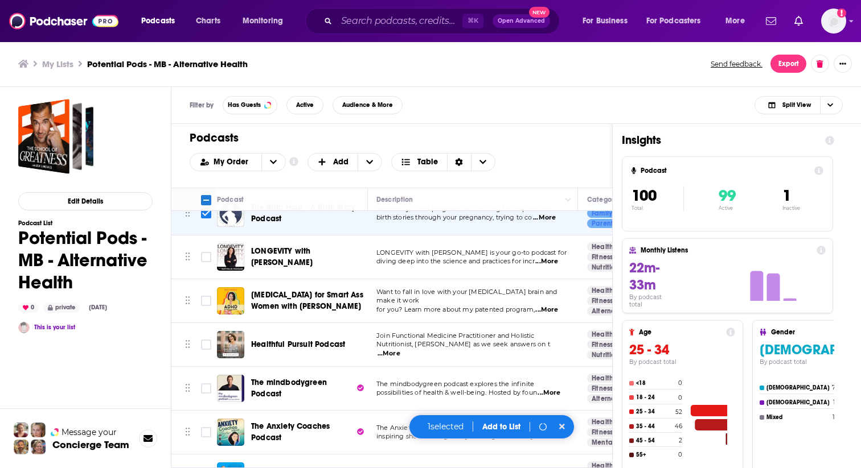
click at [549, 306] on span "...More" at bounding box center [546, 310] width 23 height 9
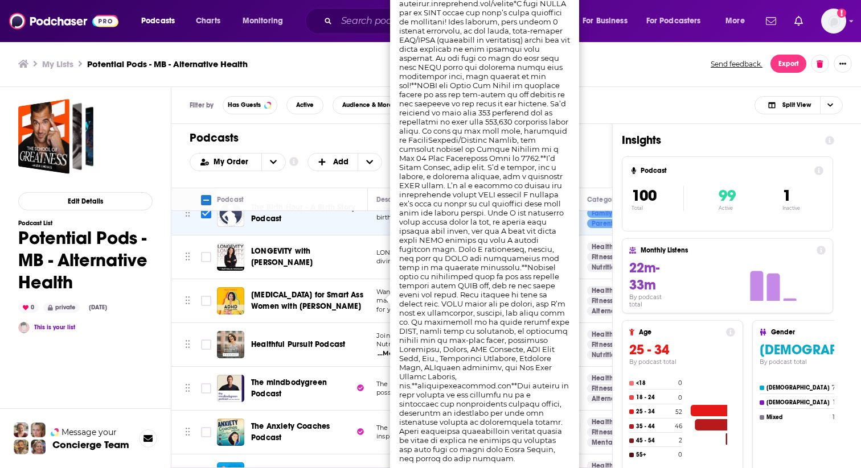
click at [633, 56] on div "My Lists Potential Pods - MB - Alternative Health Send feedback. Export" at bounding box center [430, 64] width 824 height 18
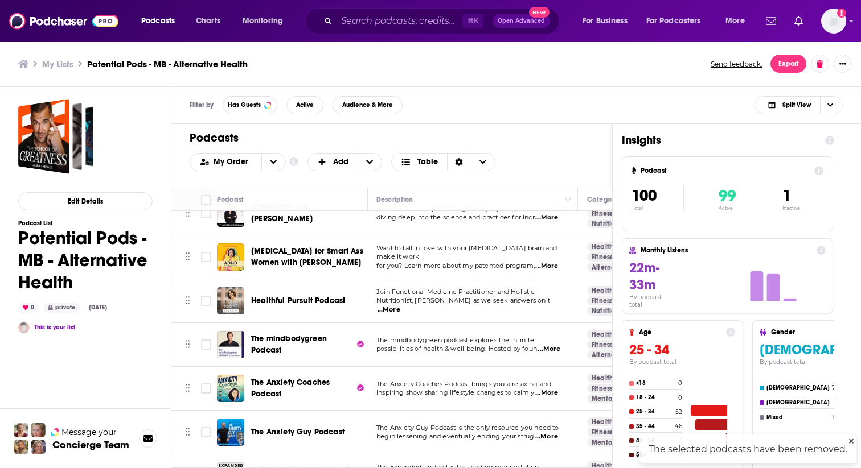
checkbox input "false"
click at [202, 252] on input "Toggle select row" at bounding box center [206, 257] width 10 height 10
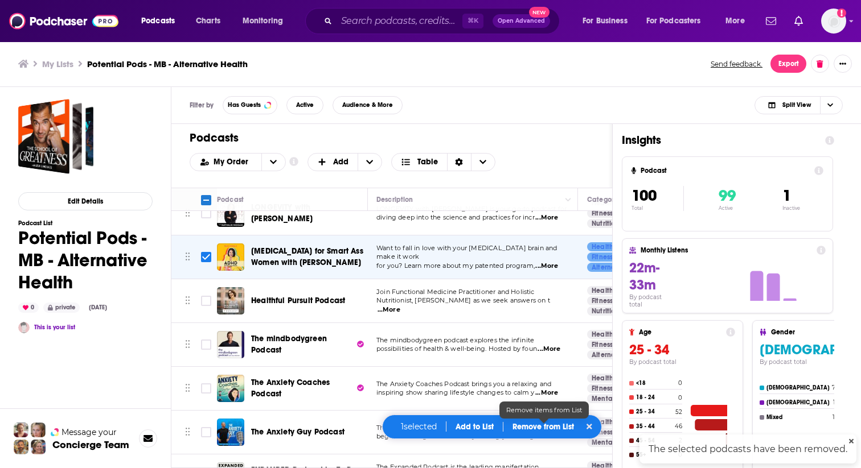
click at [521, 428] on p "Remove from List" at bounding box center [542, 427] width 61 height 10
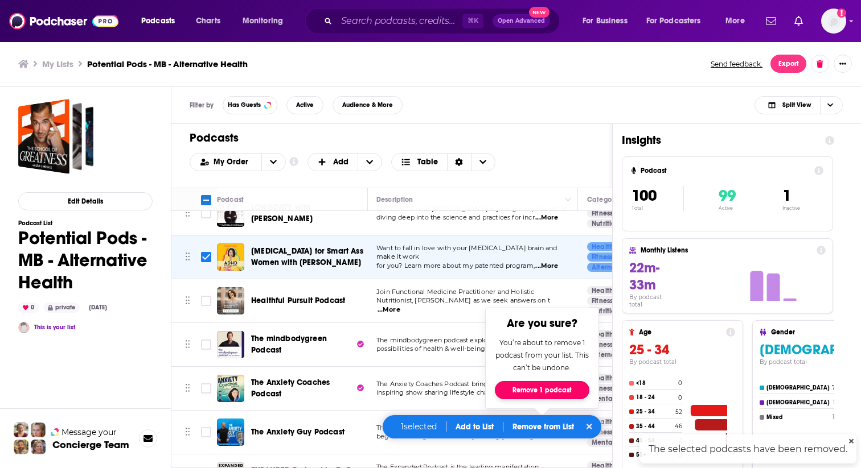
click at [556, 390] on button "Remove 1 podcast" at bounding box center [542, 390] width 94 height 18
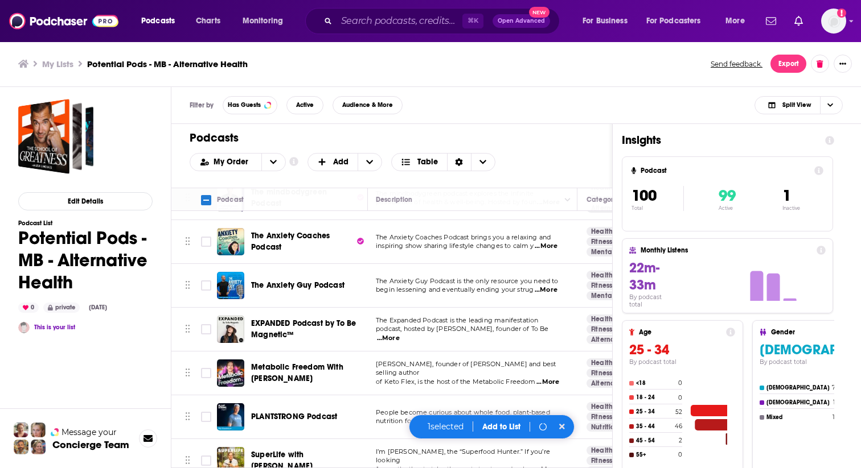
scroll to position [755, 1]
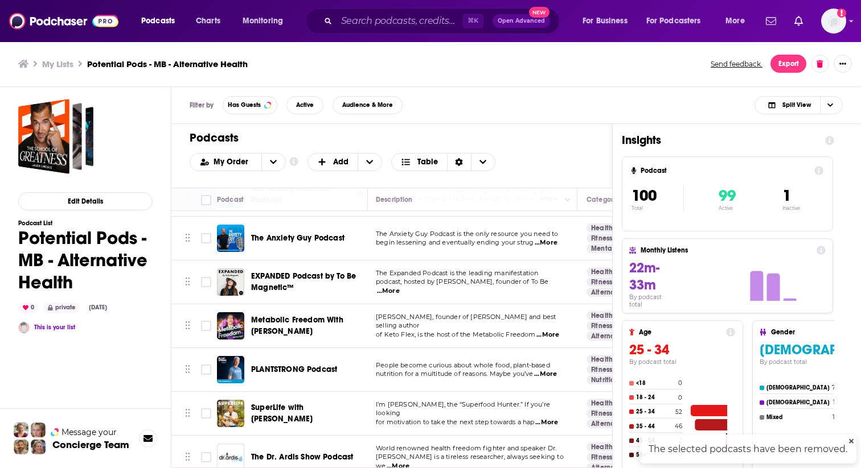
checkbox input "false"
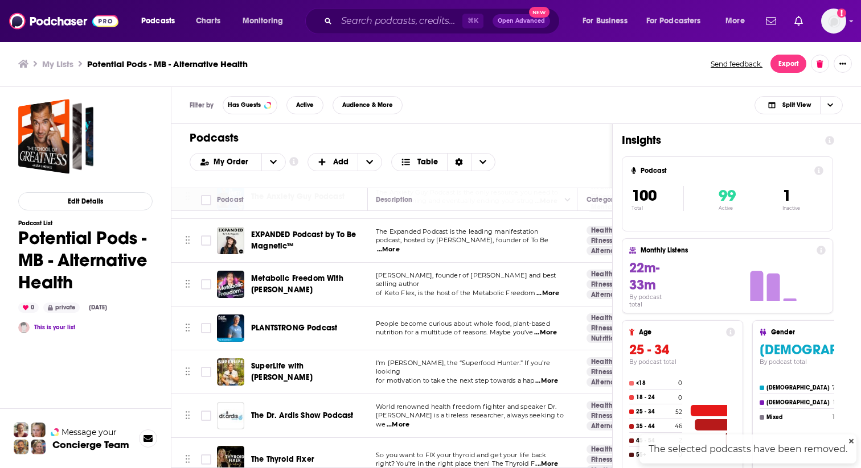
scroll to position [813, 1]
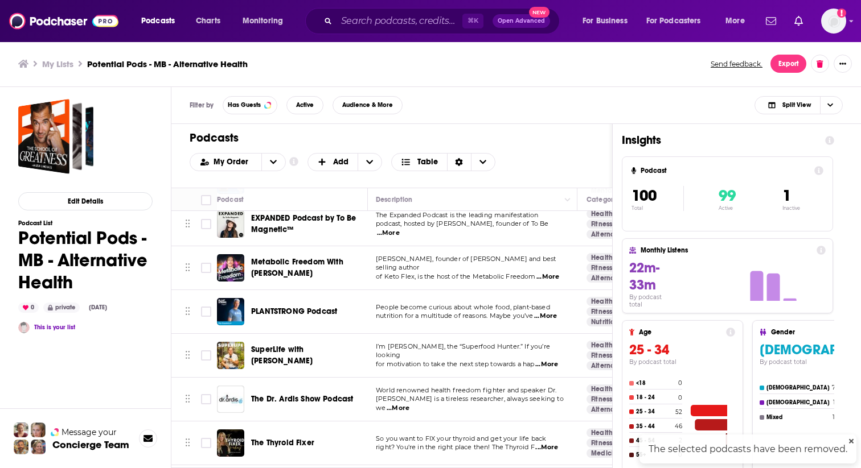
click at [546, 273] on span "...More" at bounding box center [547, 277] width 23 height 9
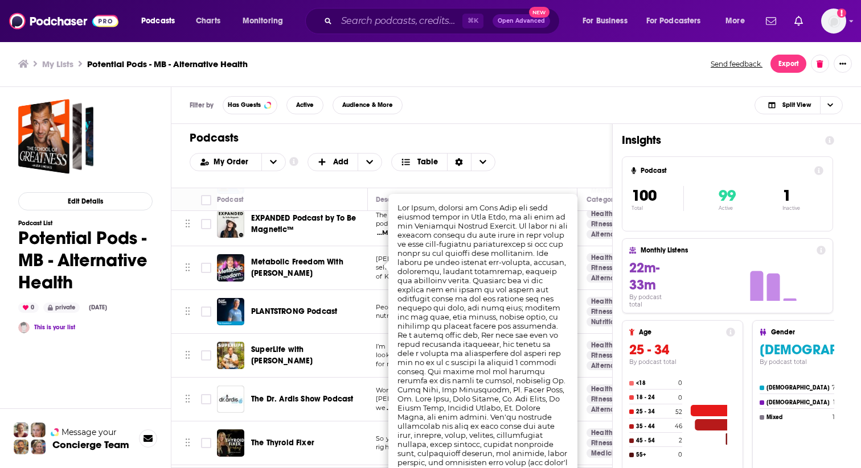
click at [553, 161] on div "My Order Customize Your List Order Select the “My Order” sort and remove all fi…" at bounding box center [392, 162] width 404 height 18
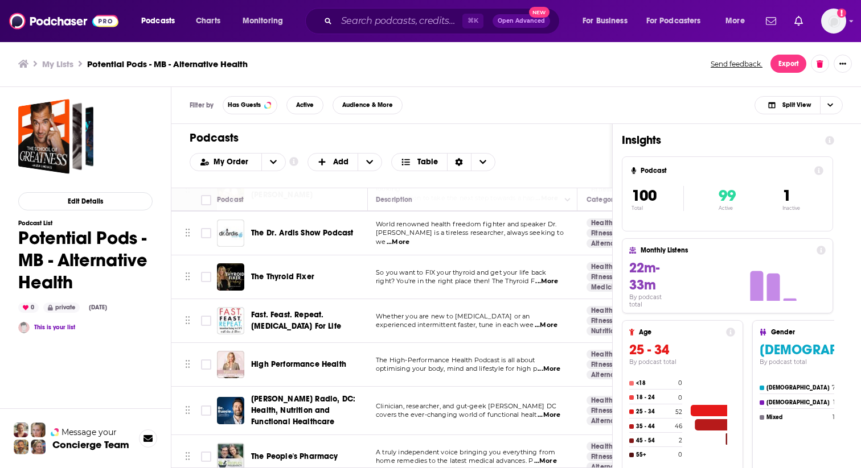
scroll to position [986, 1]
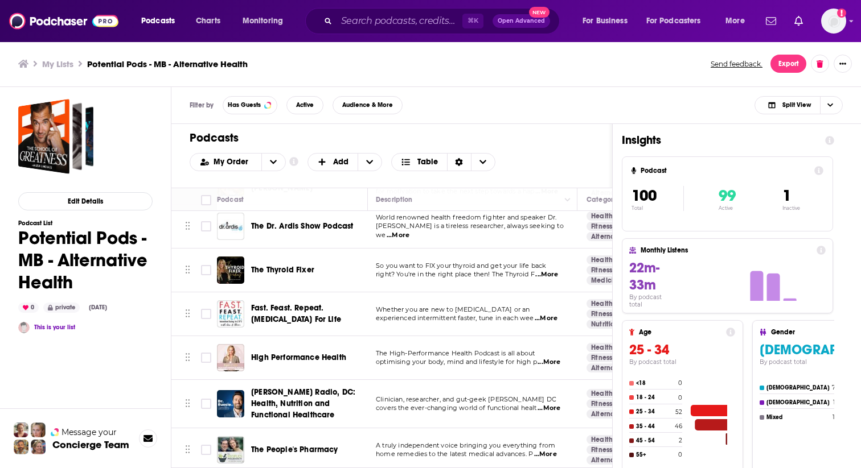
click at [545, 270] on span "...More" at bounding box center [546, 274] width 23 height 9
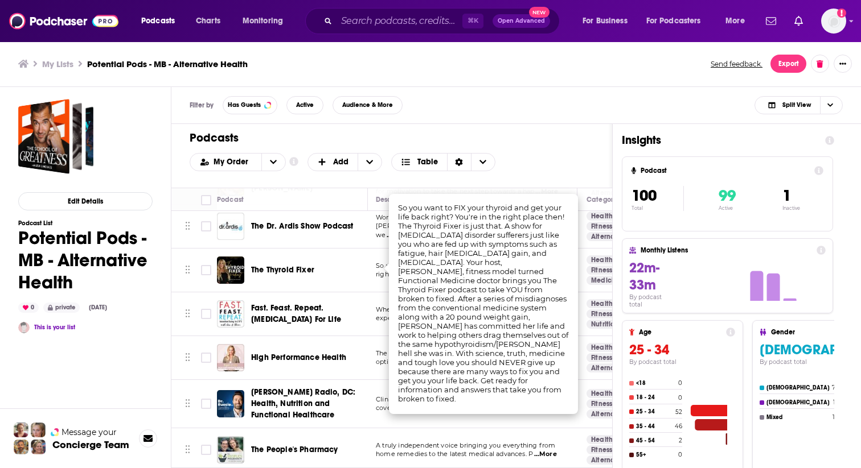
click at [545, 142] on h1 "Podcasts" at bounding box center [387, 138] width 395 height 14
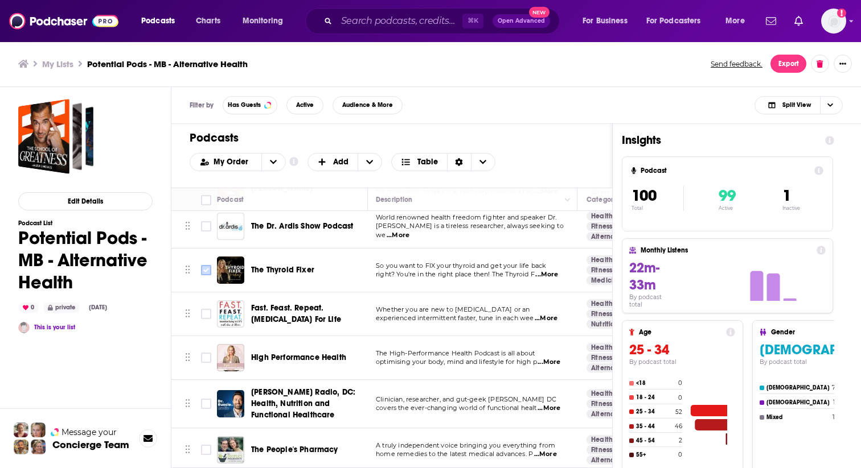
click at [205, 265] on input "Toggle select row" at bounding box center [206, 270] width 10 height 10
checkbox input "true"
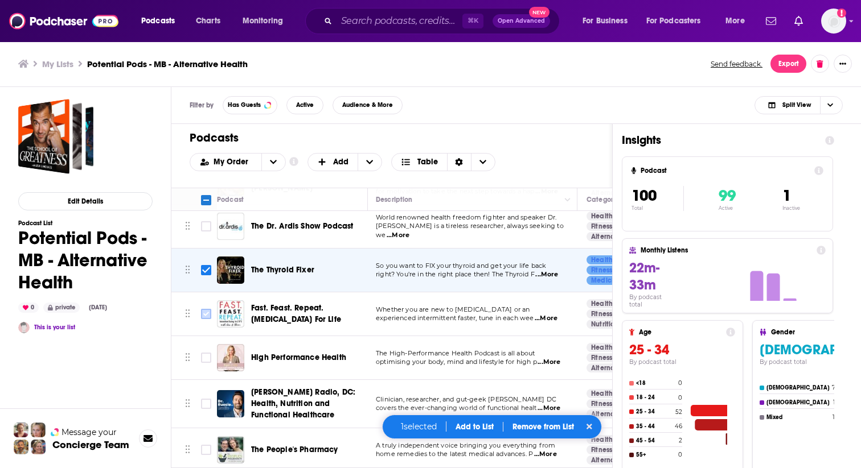
click at [209, 309] on input "Toggle select row" at bounding box center [206, 314] width 10 height 10
checkbox input "true"
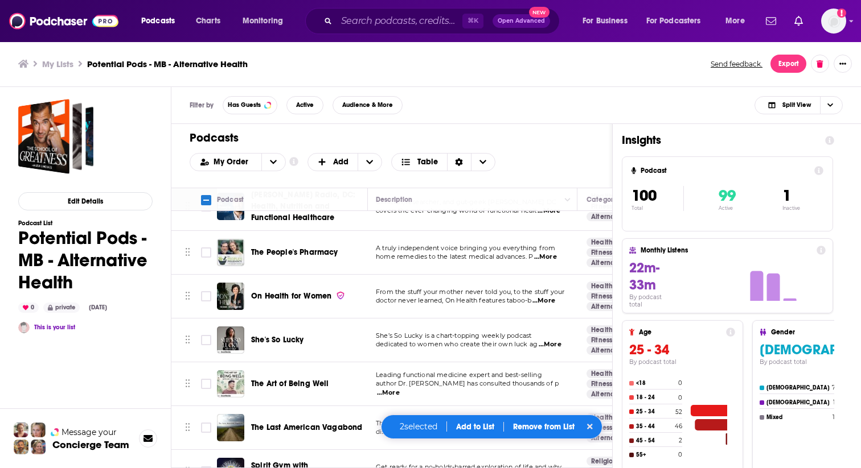
scroll to position [1184, 1]
click at [546, 252] on span "...More" at bounding box center [545, 256] width 23 height 9
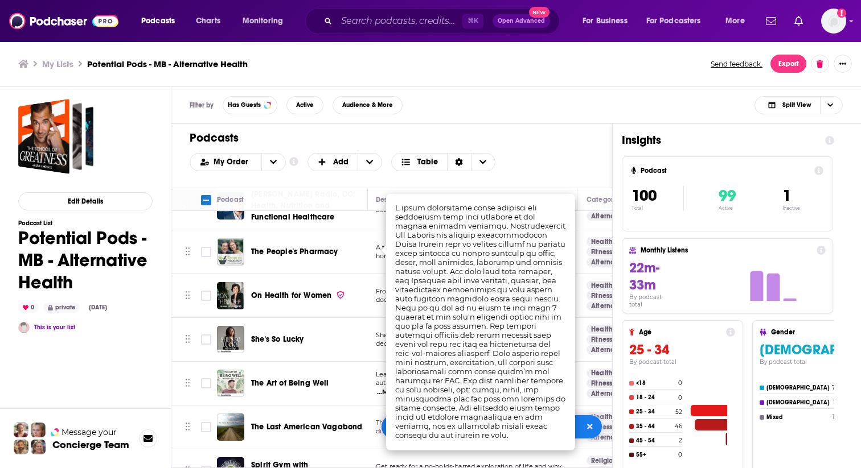
click at [548, 137] on h1 "Podcasts" at bounding box center [387, 138] width 395 height 14
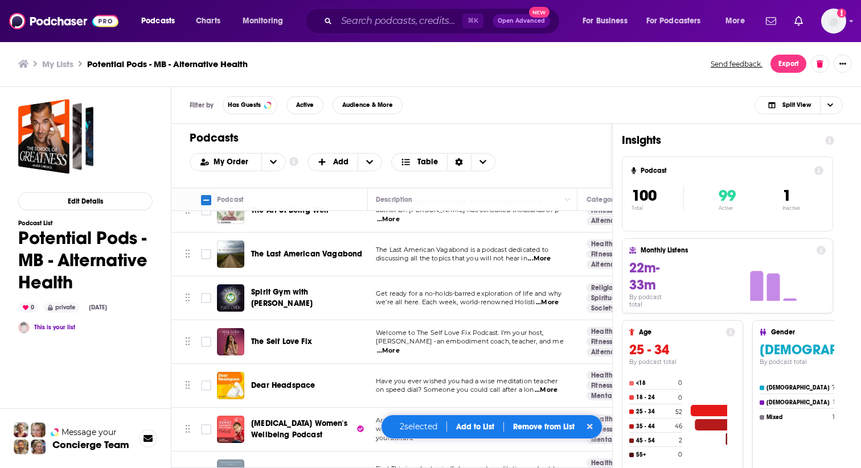
scroll to position [1358, 1]
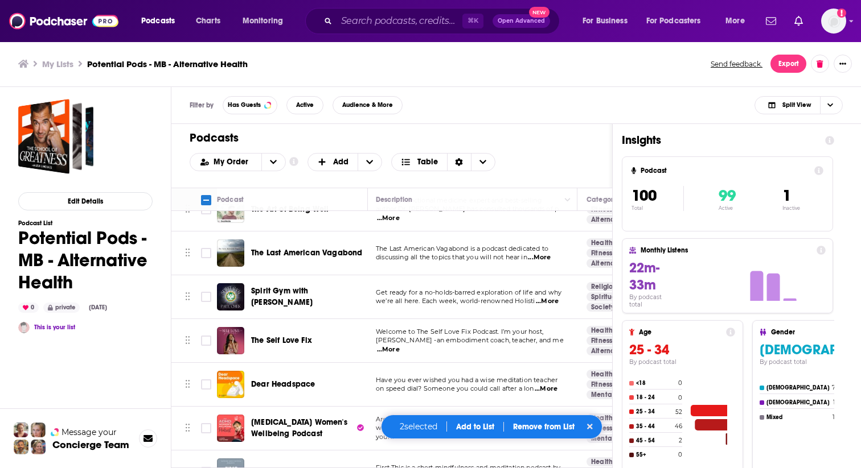
click at [550, 253] on span "...More" at bounding box center [539, 257] width 23 height 9
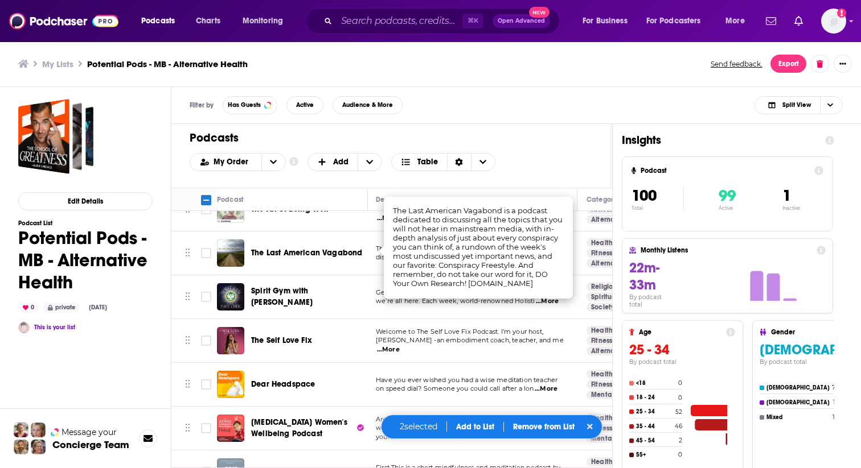
click at [539, 149] on div "Podcasts Add My Order Customize Your List Order Select the “My Order” sort and …" at bounding box center [391, 156] width 441 height 64
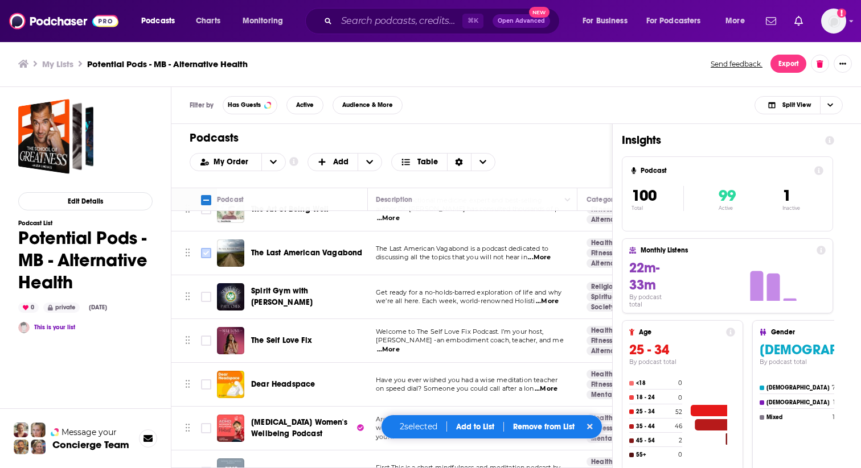
click at [205, 248] on input "Toggle select row" at bounding box center [206, 253] width 10 height 10
checkbox input "true"
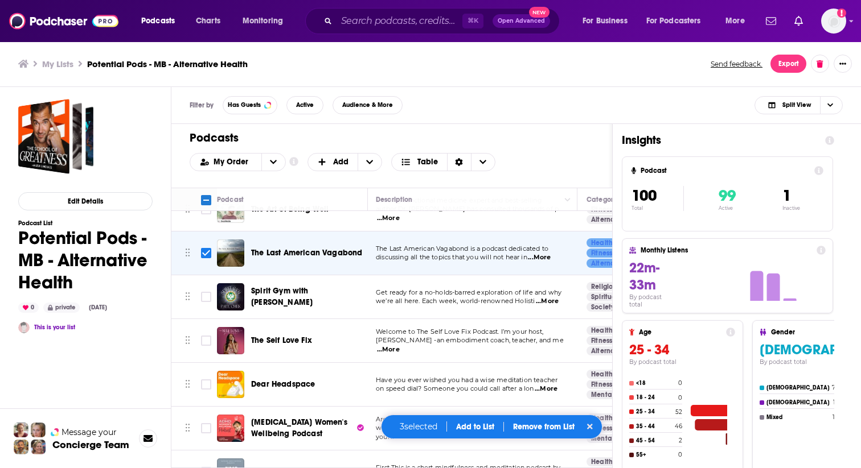
click at [552, 297] on span "...More" at bounding box center [547, 301] width 23 height 9
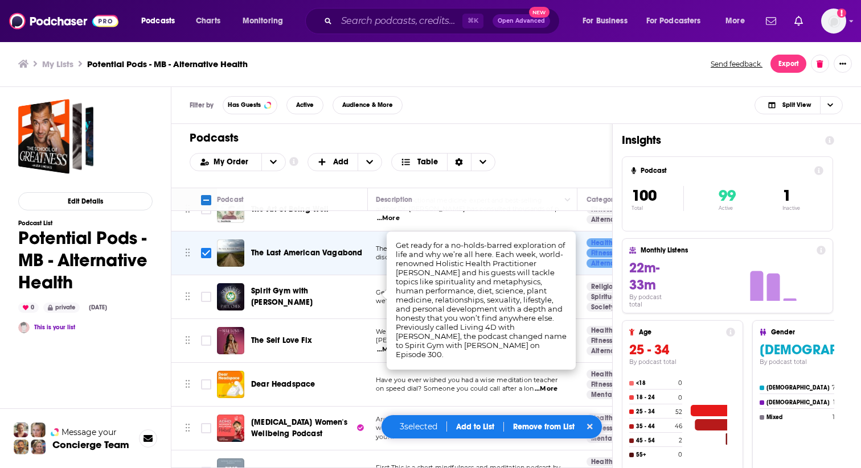
click at [536, 139] on h1 "Podcasts" at bounding box center [387, 138] width 395 height 14
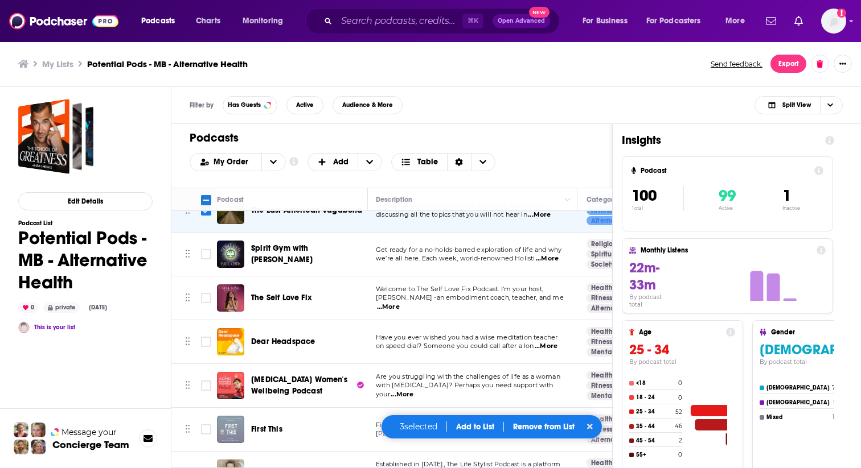
scroll to position [1401, 2]
click at [399, 303] on span "...More" at bounding box center [387, 307] width 23 height 9
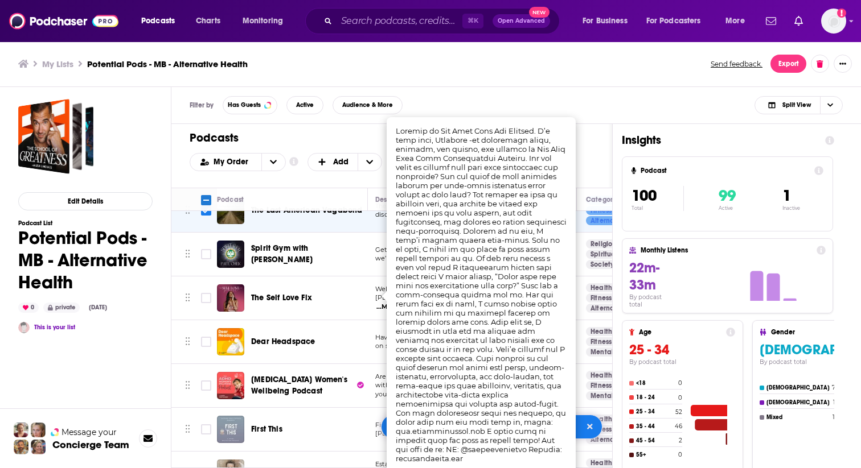
click at [502, 108] on div "Filter by Has Guests Active Audience & More Split View" at bounding box center [515, 105] width 689 height 37
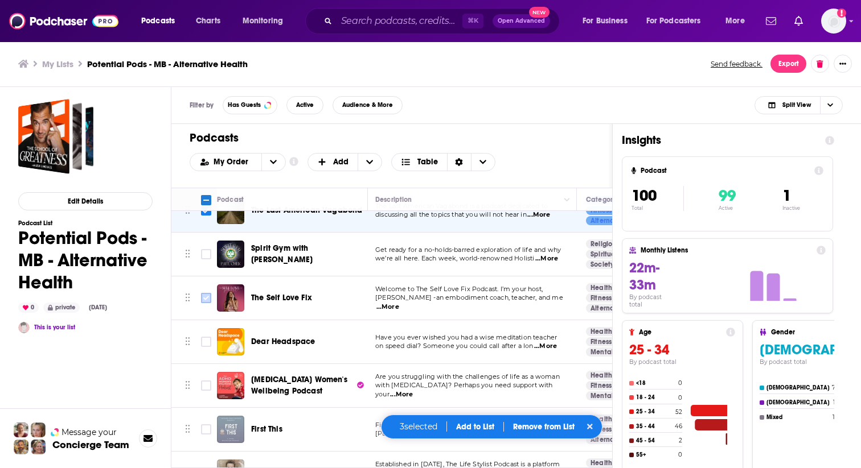
click at [208, 293] on input "Toggle select row" at bounding box center [206, 298] width 10 height 10
checkbox input "true"
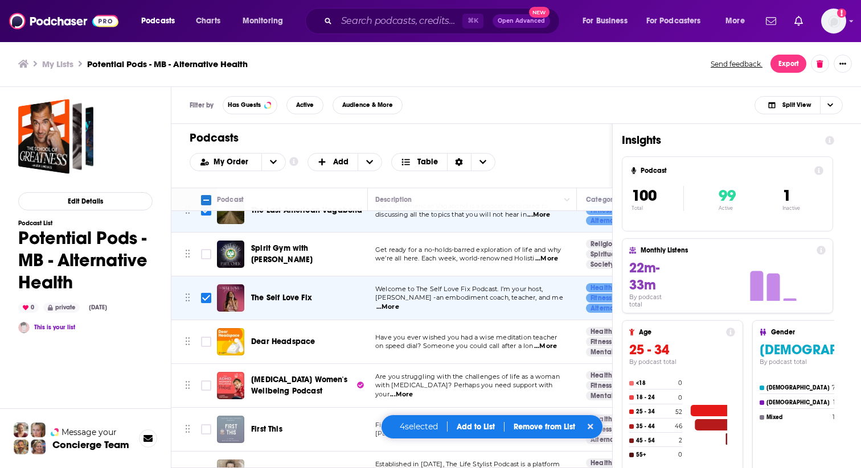
click at [553, 342] on span "...More" at bounding box center [545, 346] width 23 height 9
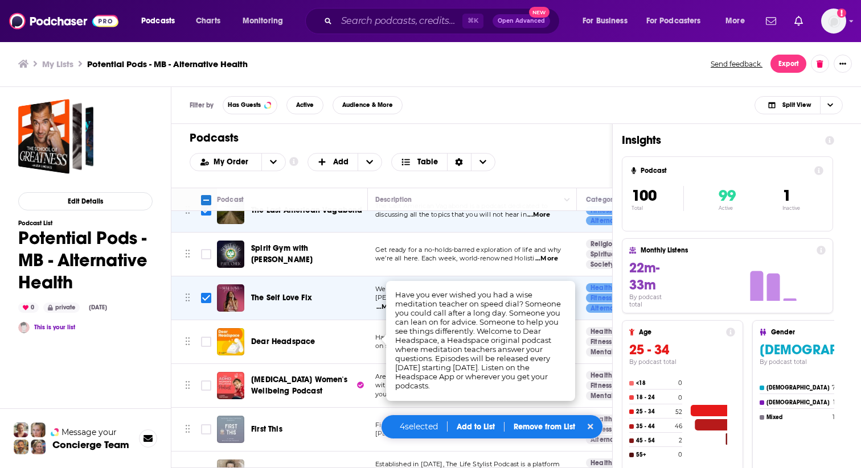
click at [521, 134] on h1 "Podcasts" at bounding box center [387, 138] width 395 height 14
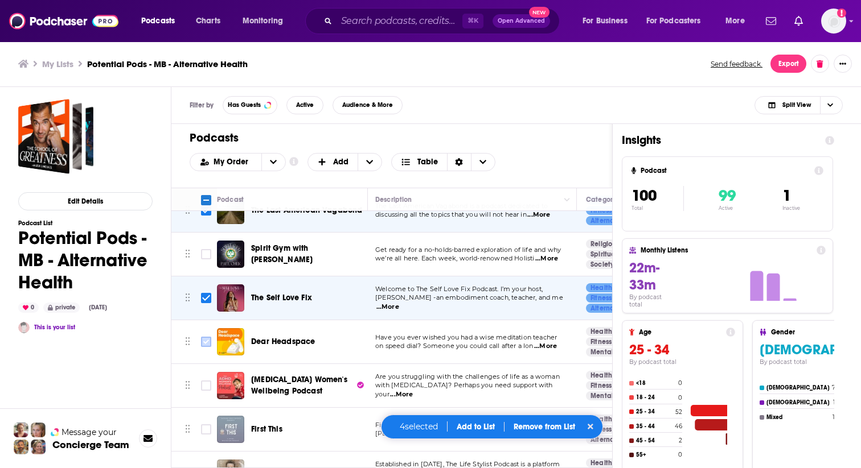
click at [201, 337] on input "Toggle select row" at bounding box center [206, 342] width 10 height 10
checkbox input "true"
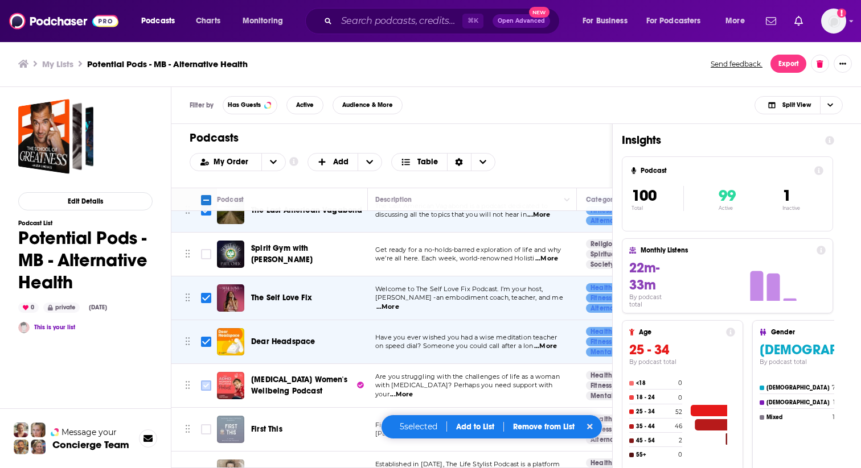
click at [205, 381] on input "Toggle select row" at bounding box center [206, 386] width 10 height 10
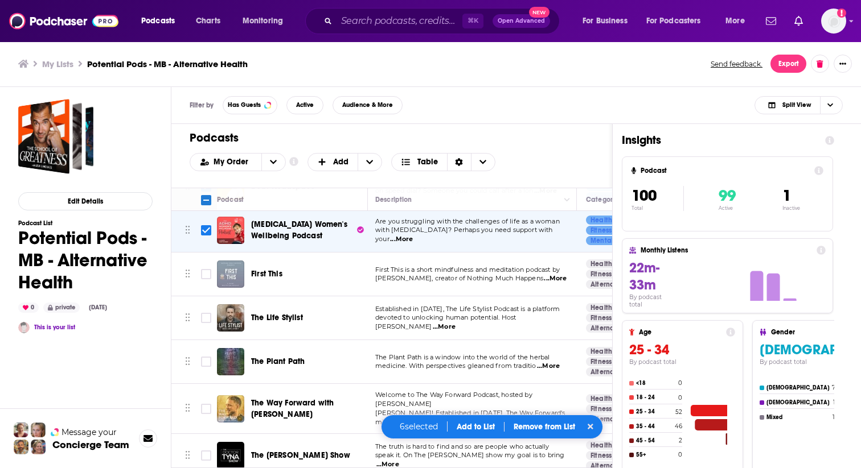
scroll to position [1557, 2]
click at [545, 274] on span "...More" at bounding box center [555, 278] width 23 height 9
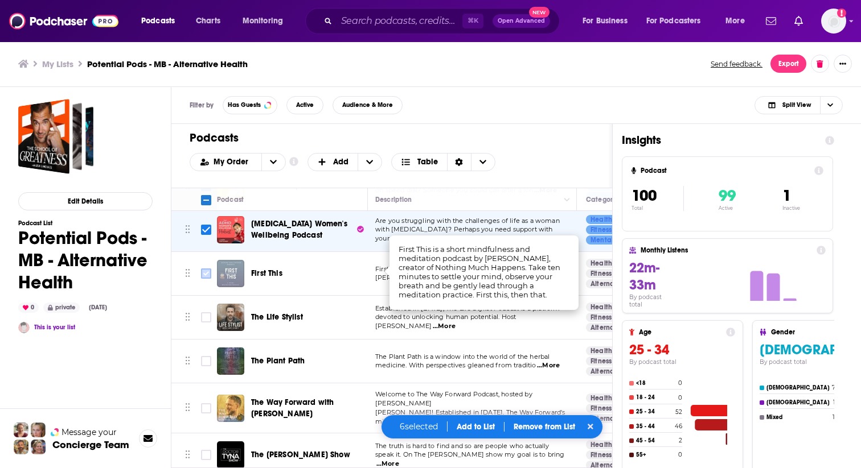
click at [204, 269] on input "Toggle select row" at bounding box center [206, 274] width 10 height 10
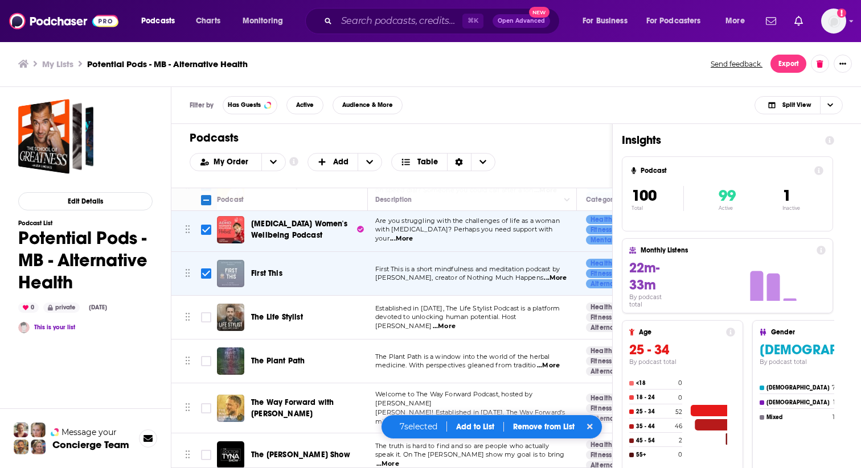
click at [455, 322] on span "...More" at bounding box center [444, 326] width 23 height 9
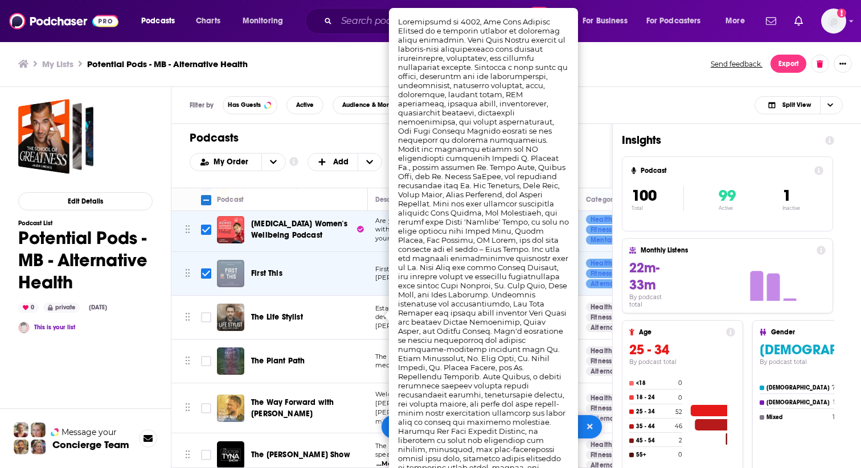
click at [624, 72] on div "My Lists Potential Pods - MB - Alternative Health Send feedback. Export" at bounding box center [430, 64] width 824 height 18
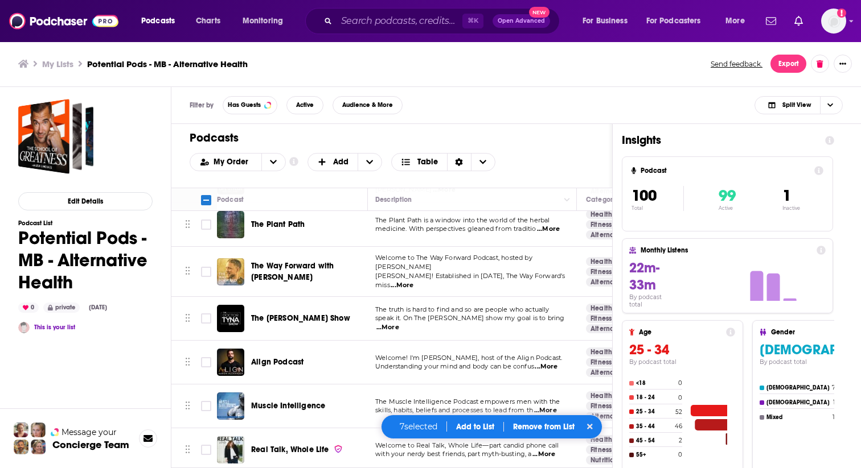
scroll to position [1696, 2]
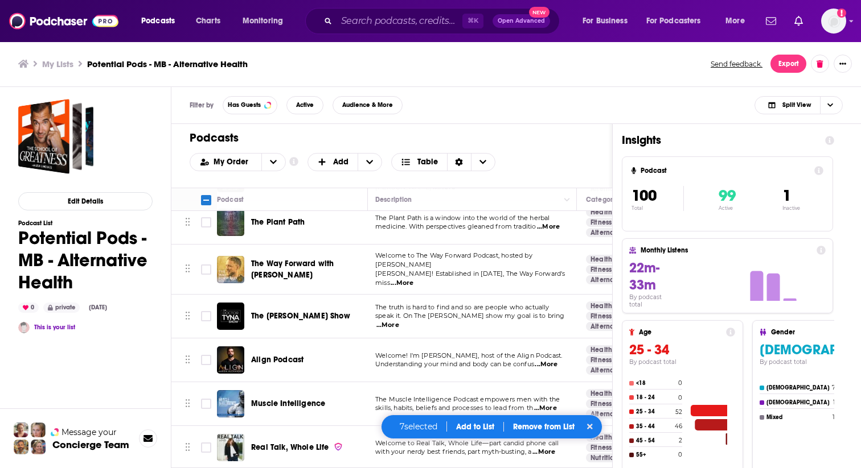
click at [413, 279] on span "...More" at bounding box center [401, 283] width 23 height 9
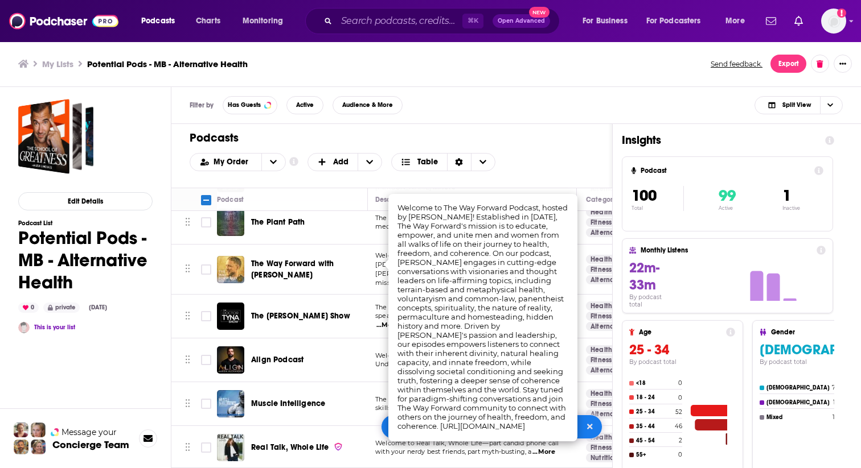
click at [544, 133] on h1 "Podcasts" at bounding box center [387, 138] width 395 height 14
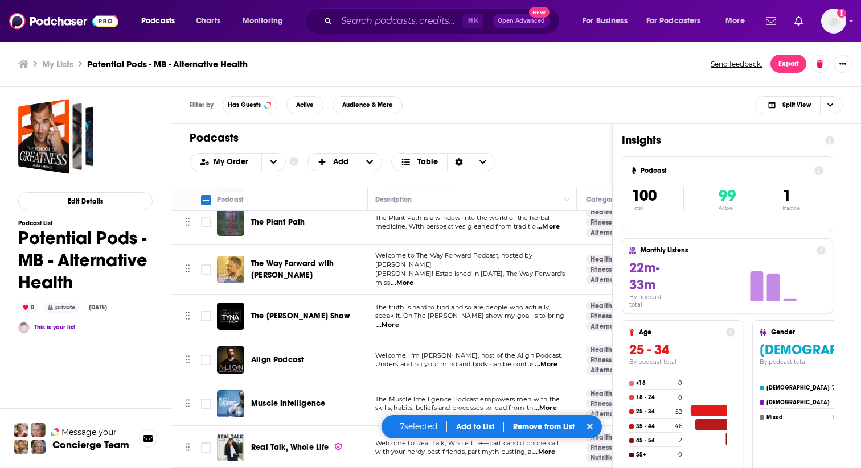
click at [399, 321] on span "...More" at bounding box center [387, 325] width 23 height 9
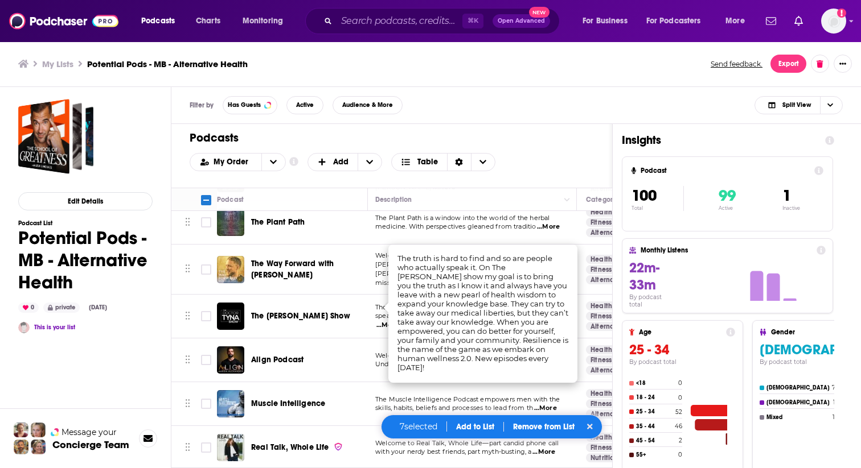
click at [522, 142] on h1 "Podcasts" at bounding box center [387, 138] width 395 height 14
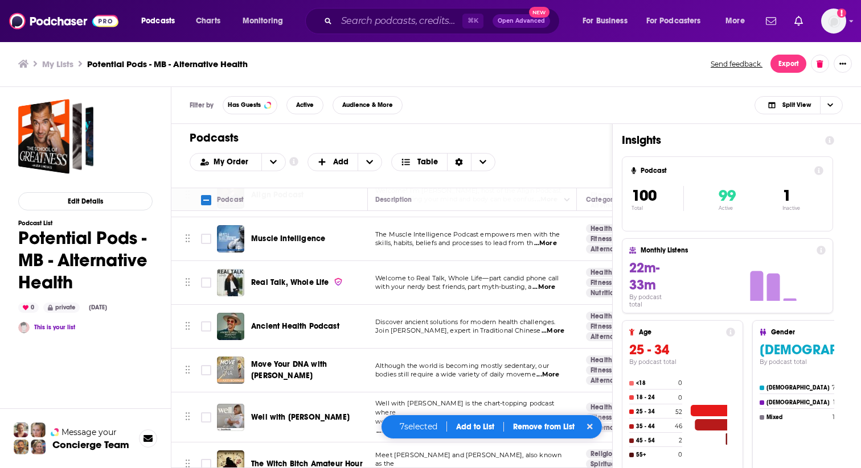
scroll to position [1863, 2]
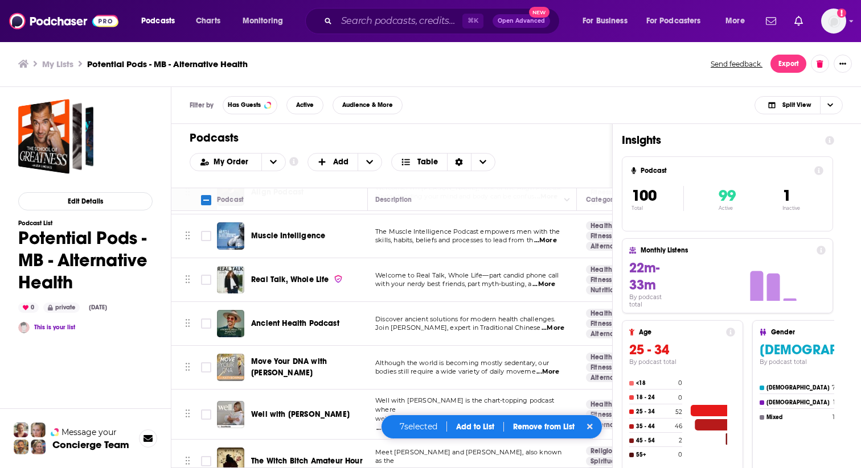
click at [551, 236] on span "...More" at bounding box center [545, 240] width 23 height 9
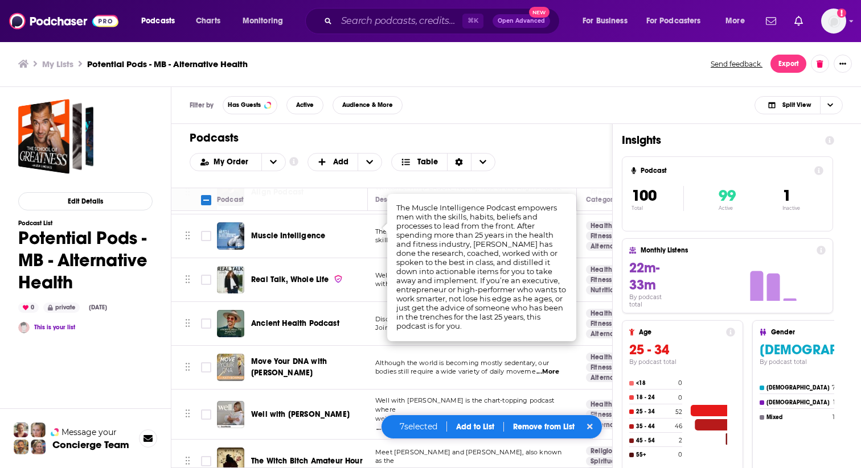
click at [545, 121] on div "Filter by Has Guests Active Audience & More Split View" at bounding box center [515, 105] width 689 height 37
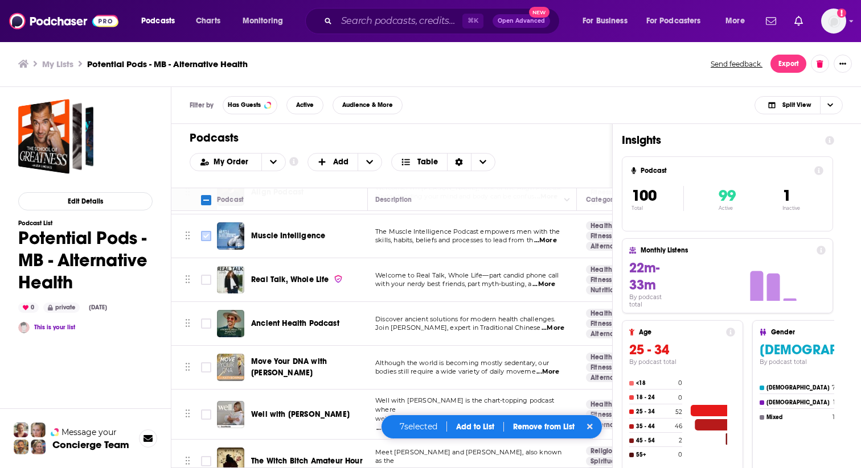
click at [205, 231] on input "Toggle select row" at bounding box center [206, 236] width 10 height 10
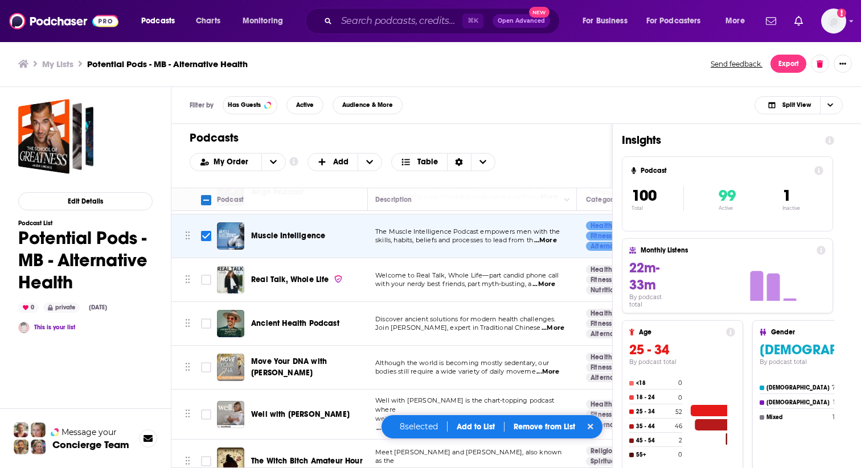
click at [550, 280] on span "...More" at bounding box center [543, 284] width 23 height 9
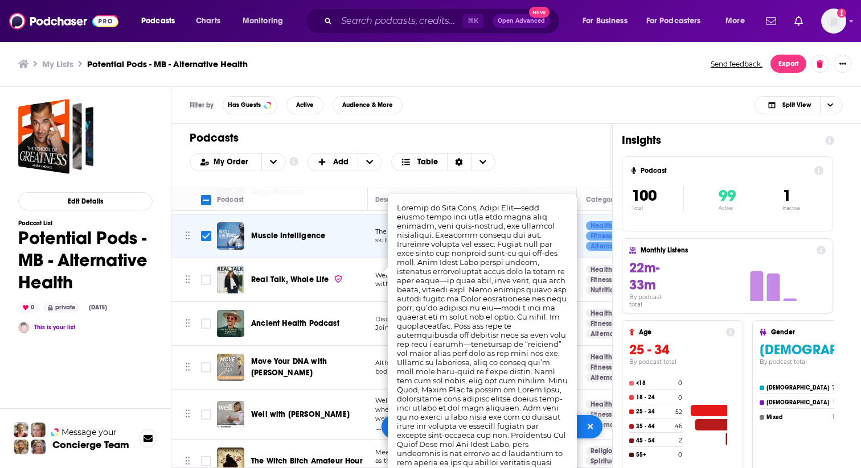
click at [553, 159] on div "My Order Customize Your List Order Select the “My Order” sort and remove all fi…" at bounding box center [392, 162] width 404 height 18
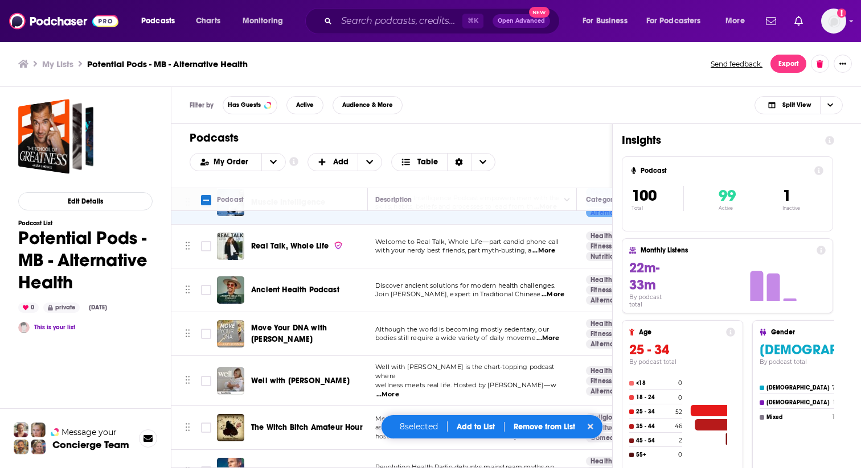
scroll to position [1899, 2]
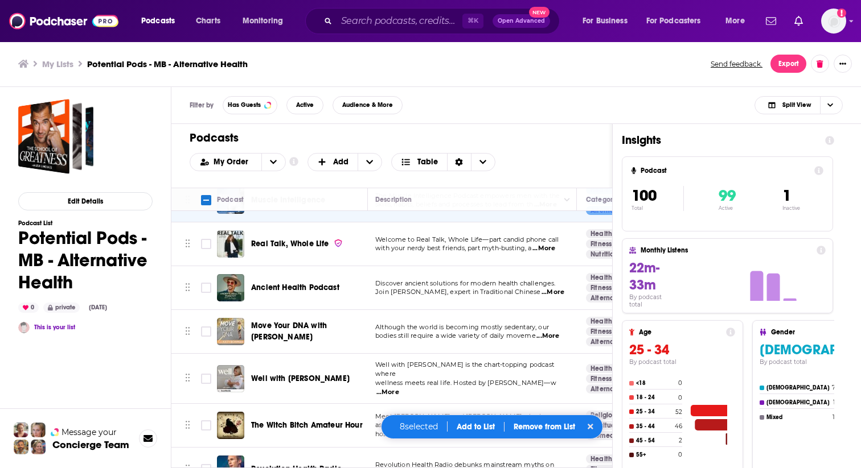
click at [550, 288] on span "...More" at bounding box center [552, 292] width 23 height 9
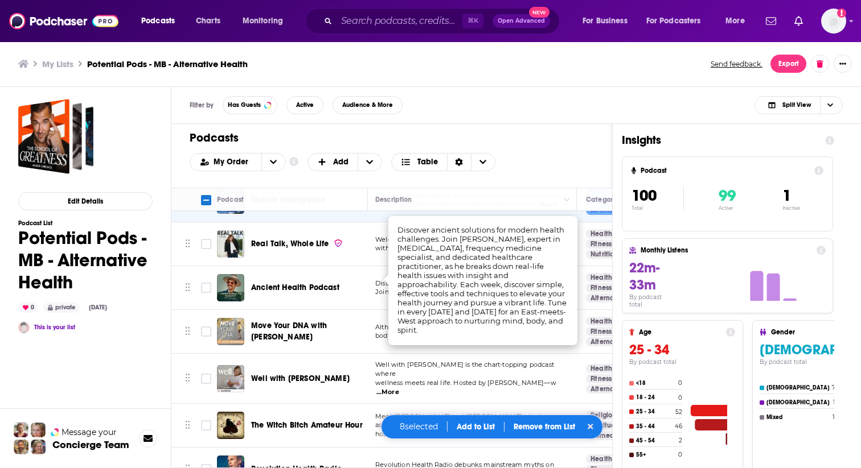
click at [538, 157] on div "My Order Customize Your List Order Select the “My Order” sort and remove all fi…" at bounding box center [392, 162] width 404 height 18
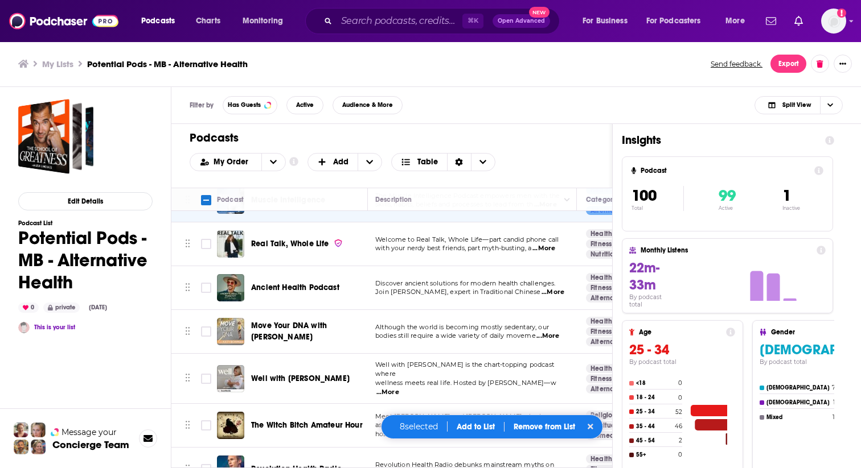
click at [542, 332] on span "...More" at bounding box center [547, 336] width 23 height 9
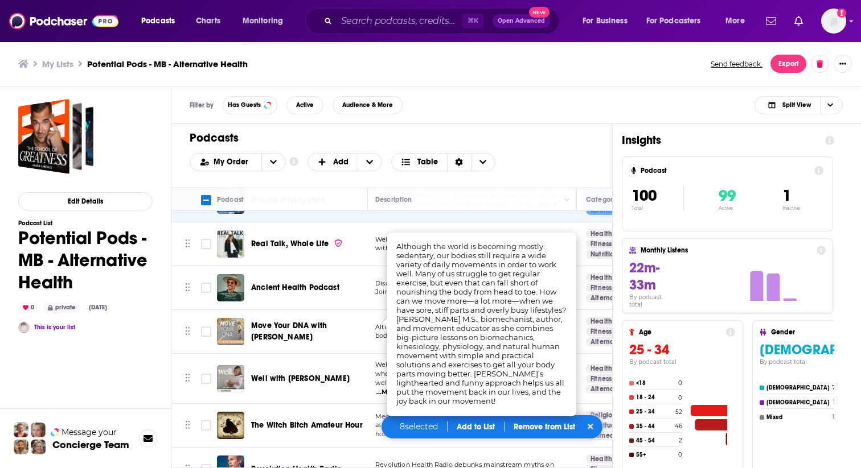
click at [552, 134] on h1 "Podcasts" at bounding box center [387, 138] width 395 height 14
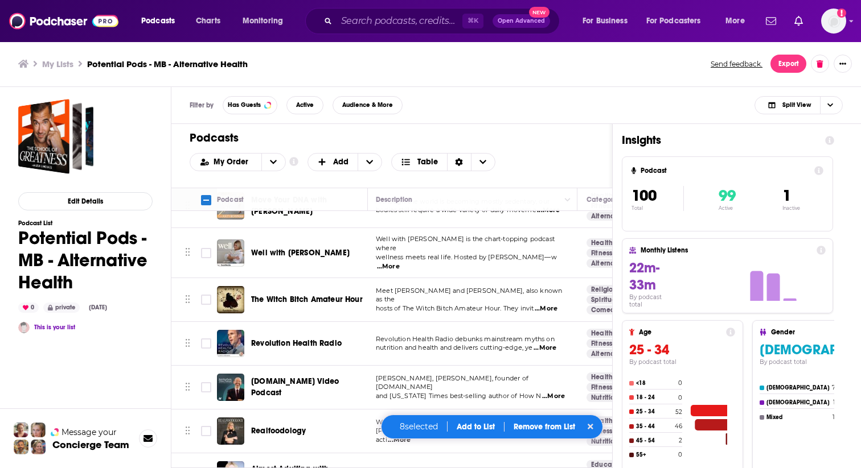
scroll to position [2026, 1]
click at [553, 304] on span "...More" at bounding box center [545, 308] width 23 height 9
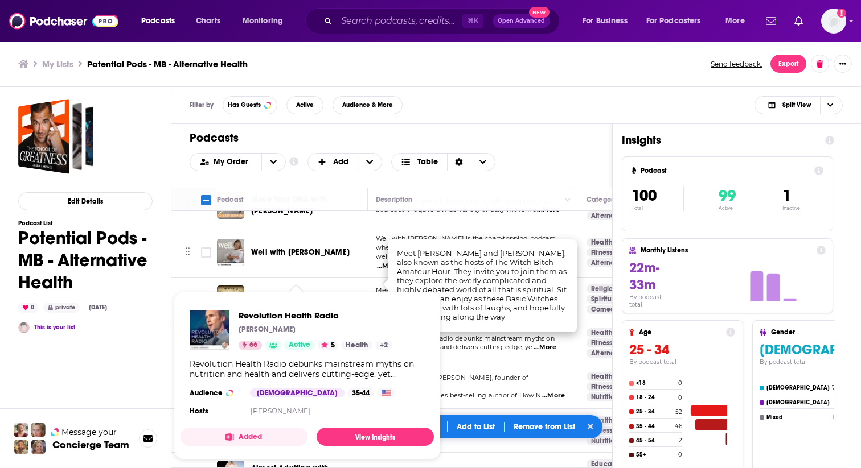
click at [205, 294] on input "Toggle select row" at bounding box center [206, 299] width 10 height 10
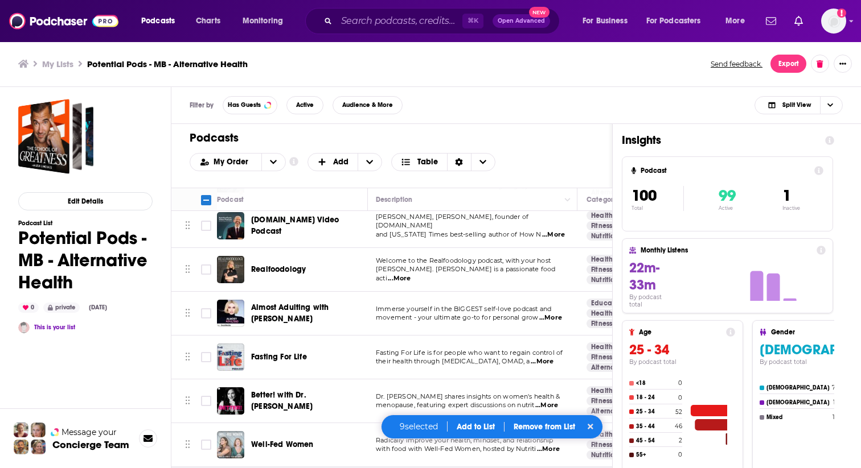
scroll to position [2193, 1]
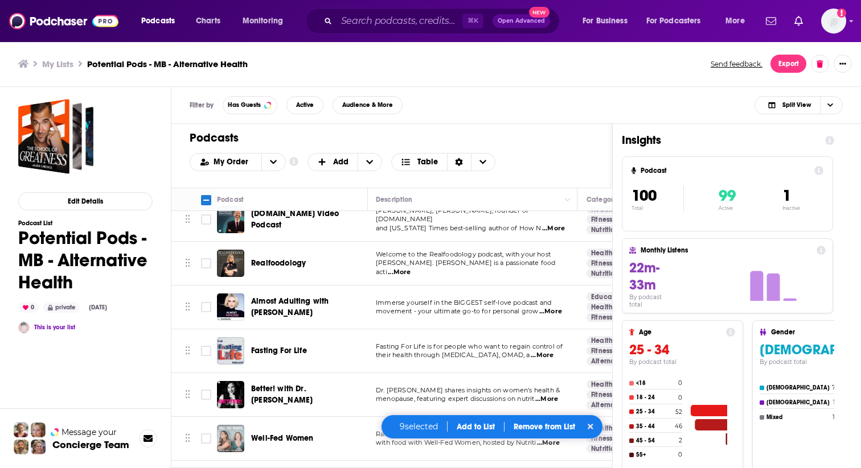
click at [410, 268] on span "...More" at bounding box center [399, 272] width 23 height 9
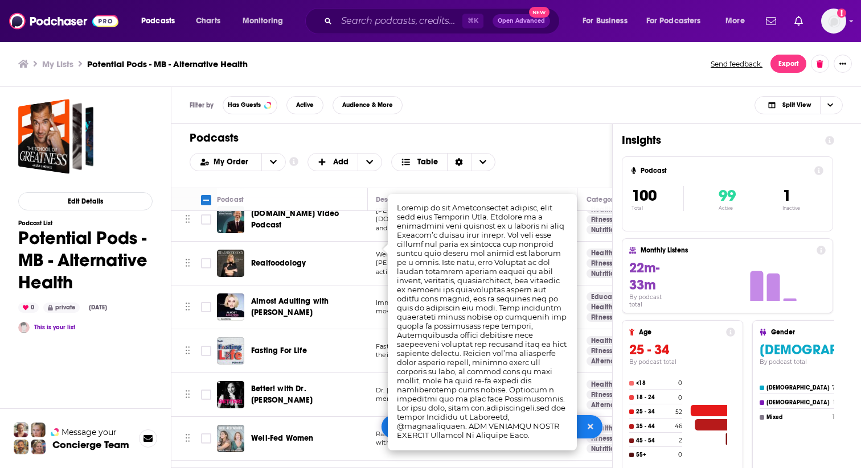
click at [546, 158] on div "My Order Customize Your List Order Select the “My Order” sort and remove all fi…" at bounding box center [392, 162] width 404 height 18
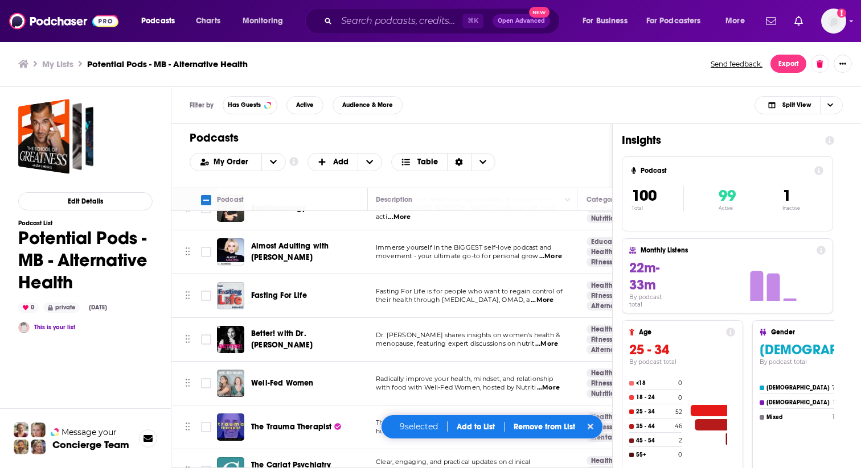
scroll to position [2251, 1]
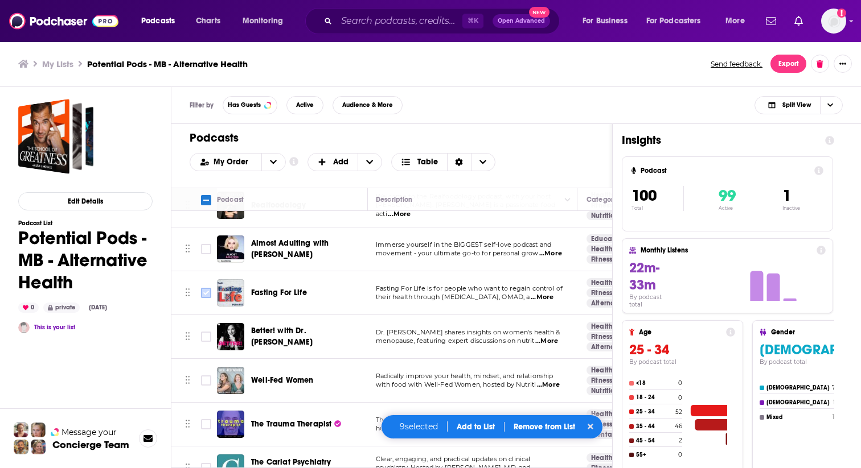
click at [208, 288] on input "Toggle select row" at bounding box center [206, 293] width 10 height 10
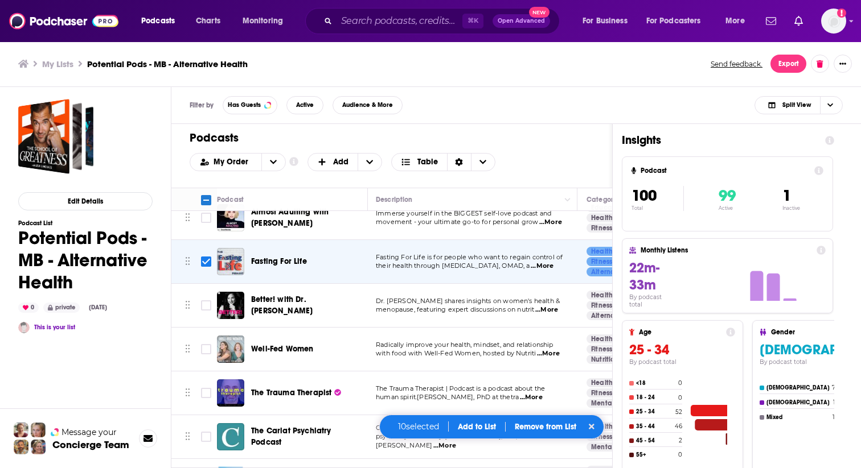
scroll to position [2281, 1]
click at [554, 307] on span "...More" at bounding box center [546, 311] width 23 height 9
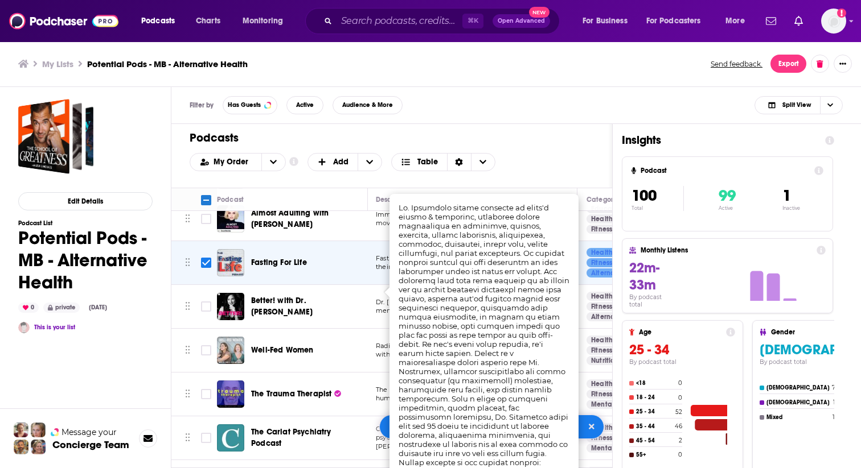
click at [530, 154] on div "My Order Customize Your List Order Select the “My Order” sort and remove all fi…" at bounding box center [392, 162] width 404 height 18
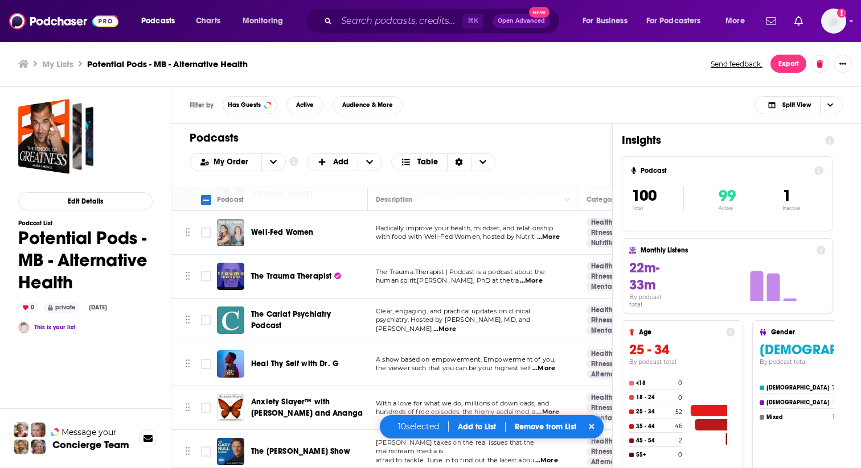
scroll to position [2406, 1]
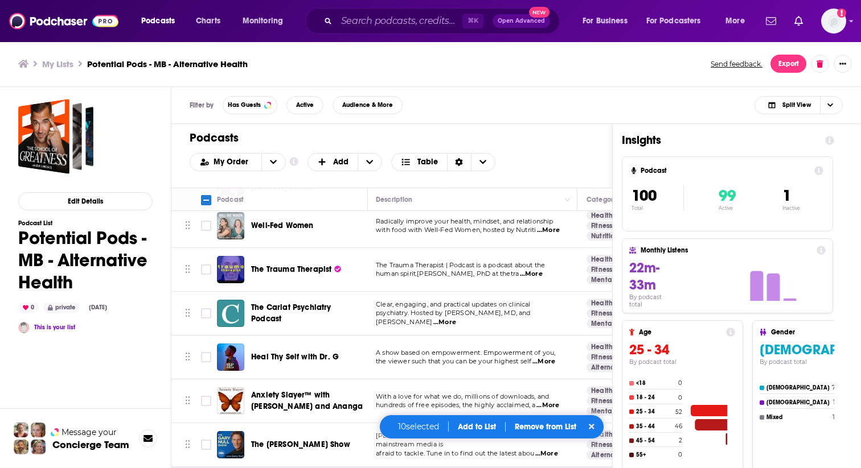
click at [542, 270] on span "...More" at bounding box center [531, 274] width 23 height 9
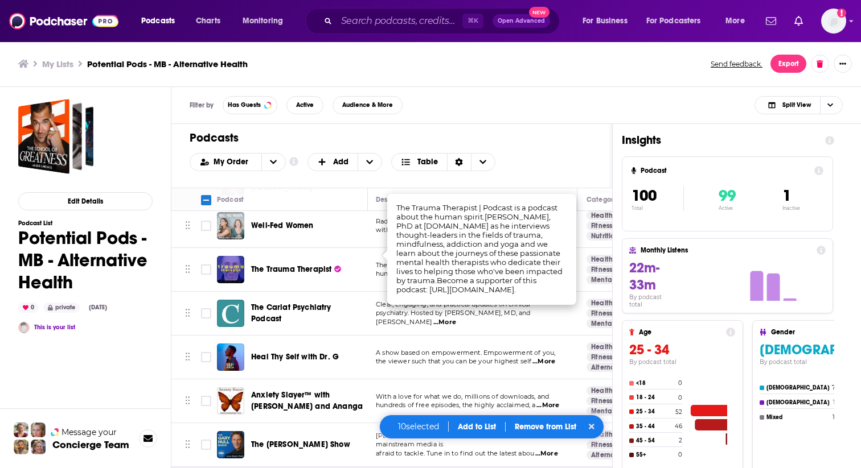
click at [545, 131] on h1 "Podcasts" at bounding box center [387, 138] width 395 height 14
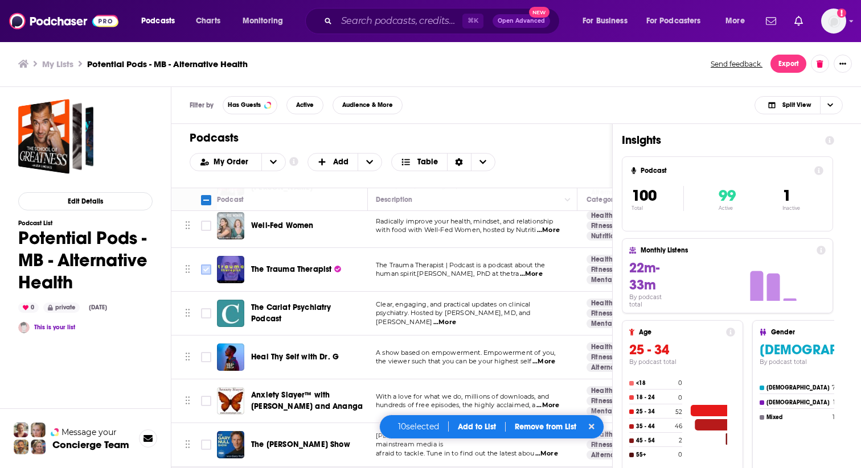
click at [204, 265] on input "Toggle select row" at bounding box center [206, 270] width 10 height 10
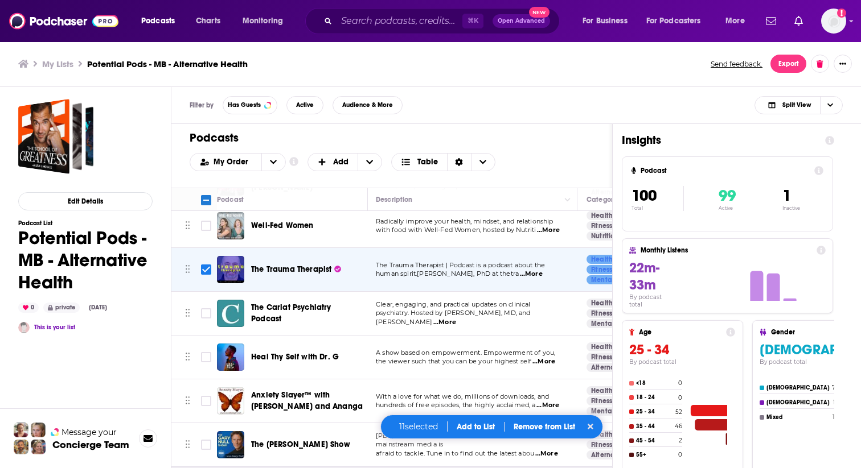
click at [456, 318] on span "...More" at bounding box center [444, 322] width 23 height 9
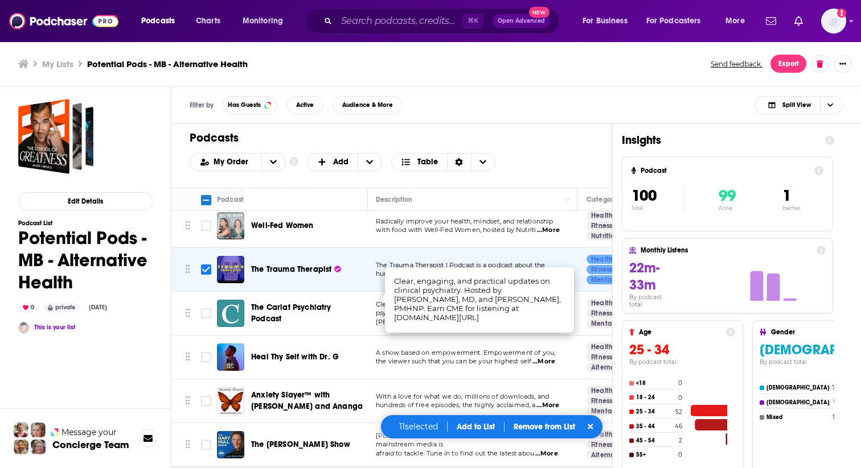
click at [545, 152] on div "Podcasts Add My Order Customize Your List Order Select the “My Order” sort and …" at bounding box center [391, 156] width 441 height 64
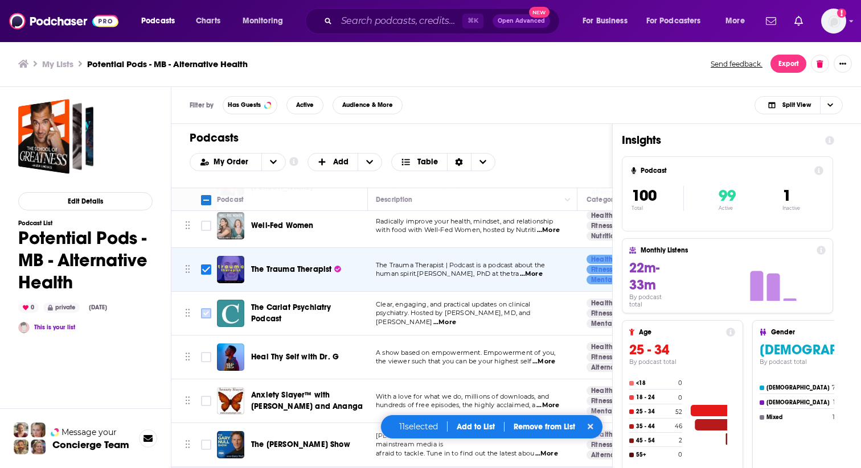
click at [205, 308] on input "Toggle select row" at bounding box center [206, 313] width 10 height 10
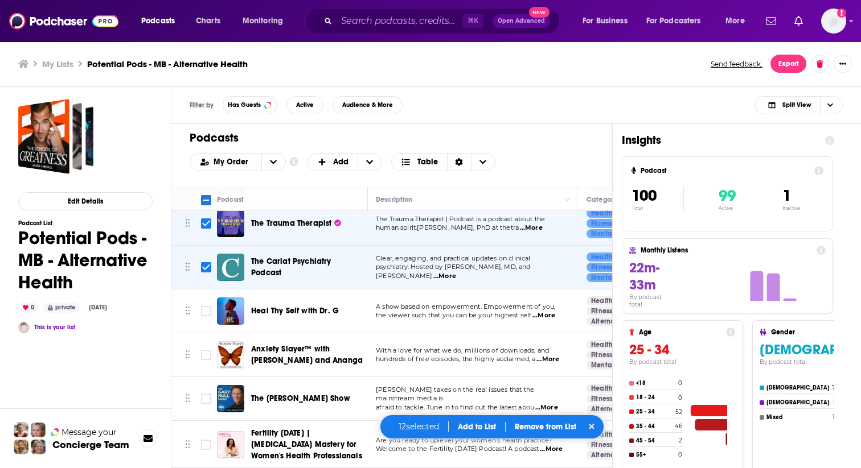
scroll to position [2460, 1]
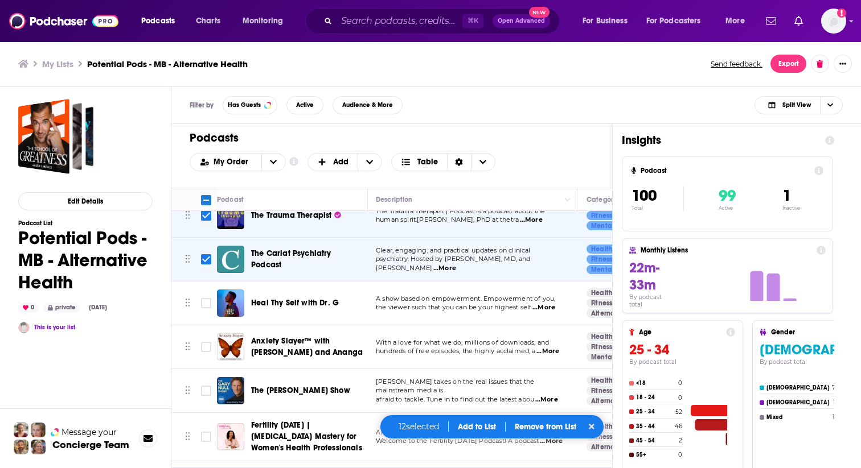
click at [549, 303] on span "...More" at bounding box center [543, 307] width 23 height 9
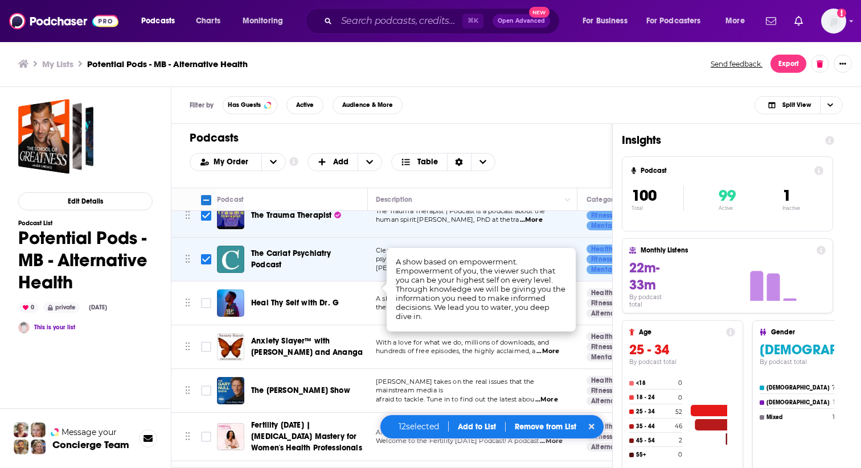
click at [558, 127] on div "Podcasts Add My Order Customize Your List Order Select the “My Order” sort and …" at bounding box center [391, 156] width 441 height 64
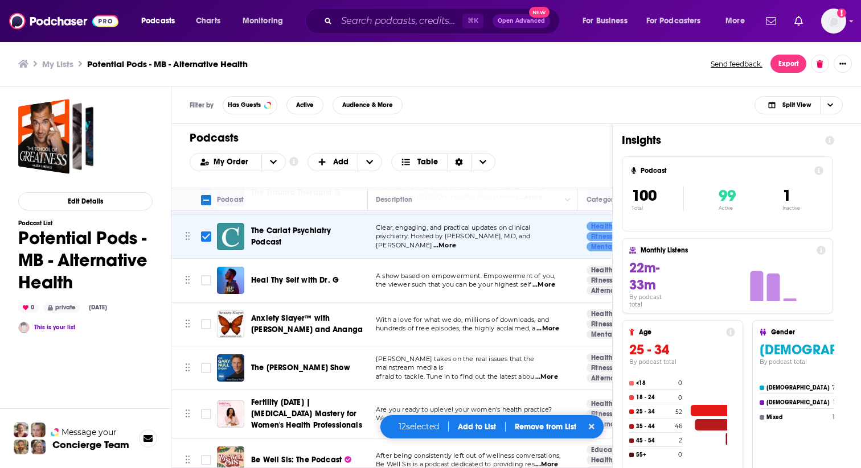
scroll to position [2492, 1]
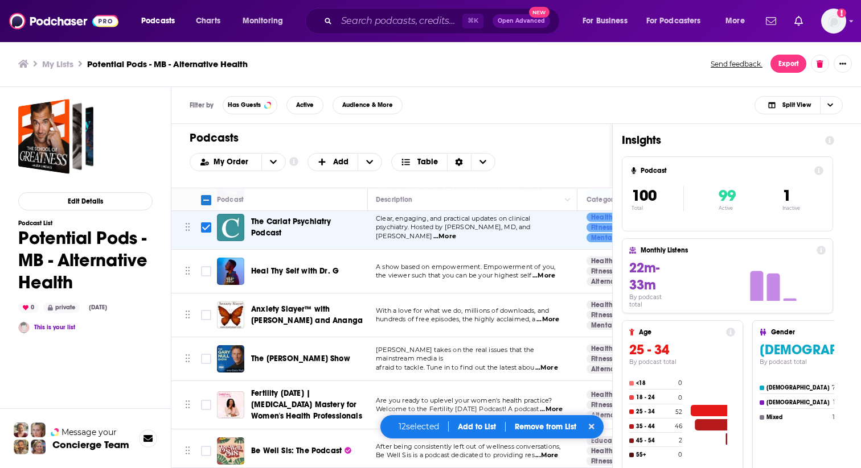
click at [546, 315] on span "...More" at bounding box center [547, 319] width 23 height 9
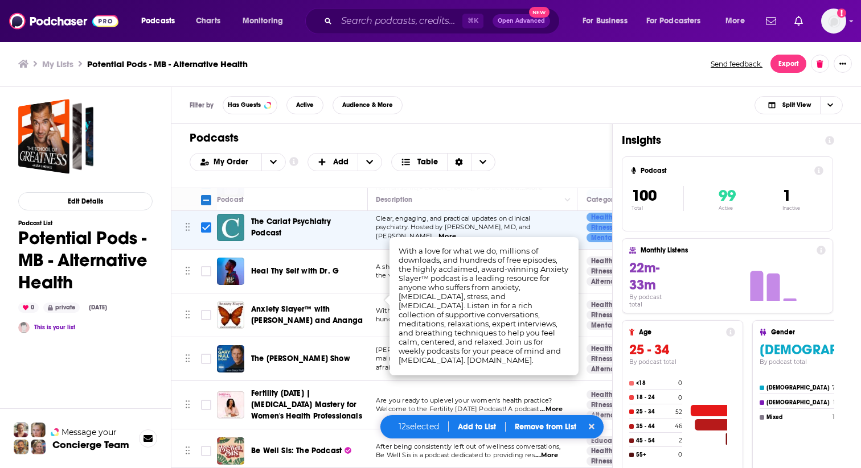
click at [549, 162] on div "My Order Customize Your List Order Select the “My Order” sort and remove all fi…" at bounding box center [392, 162] width 404 height 18
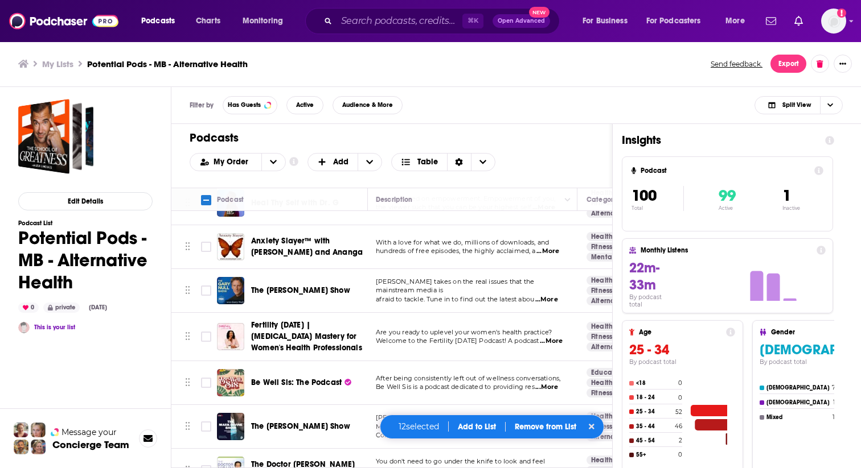
scroll to position [2565, 1]
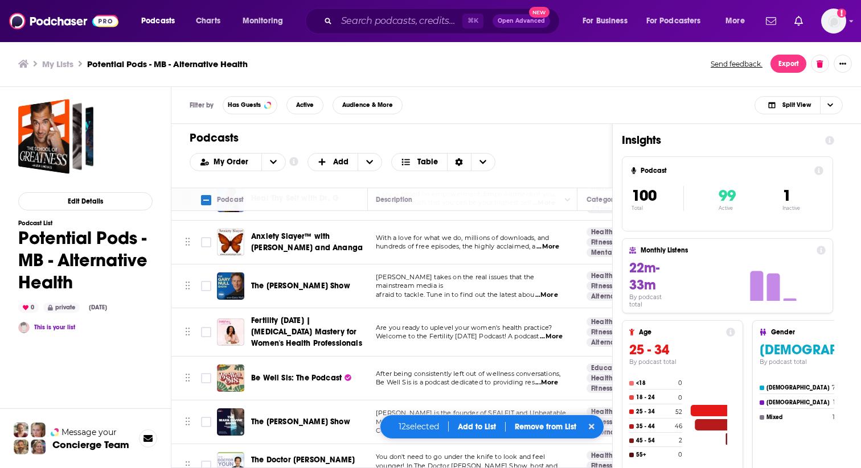
click at [554, 291] on span "...More" at bounding box center [546, 295] width 23 height 9
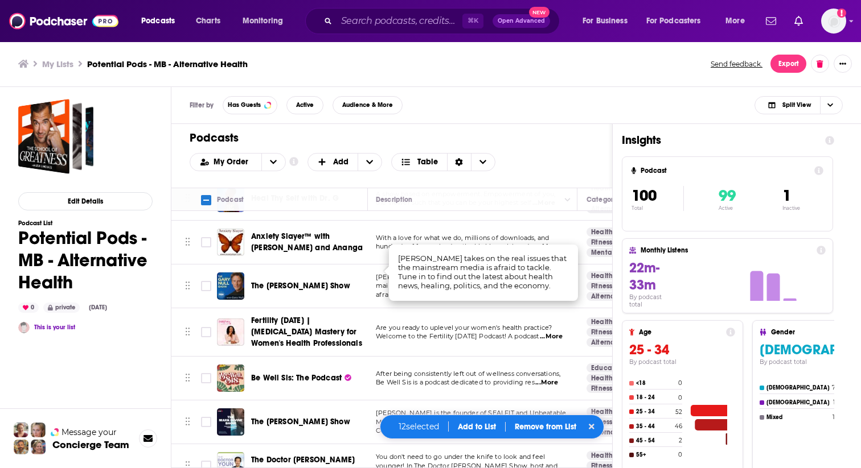
click at [558, 135] on h1 "Podcasts" at bounding box center [387, 138] width 395 height 14
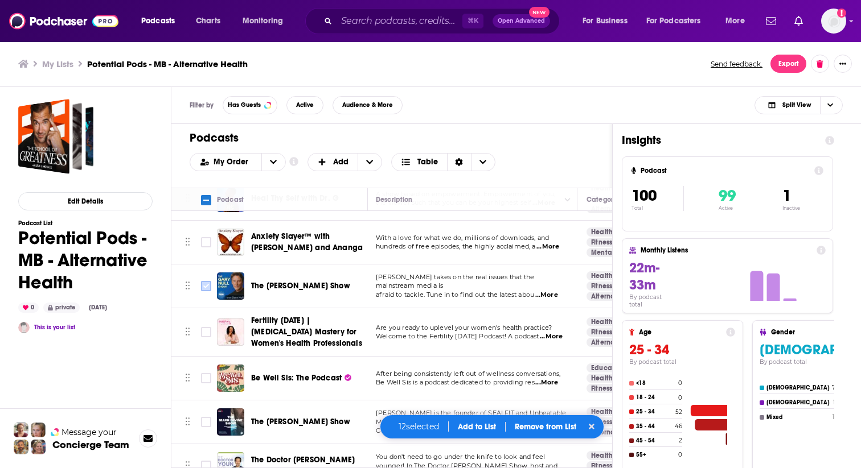
click at [204, 281] on input "Toggle select row" at bounding box center [206, 286] width 10 height 10
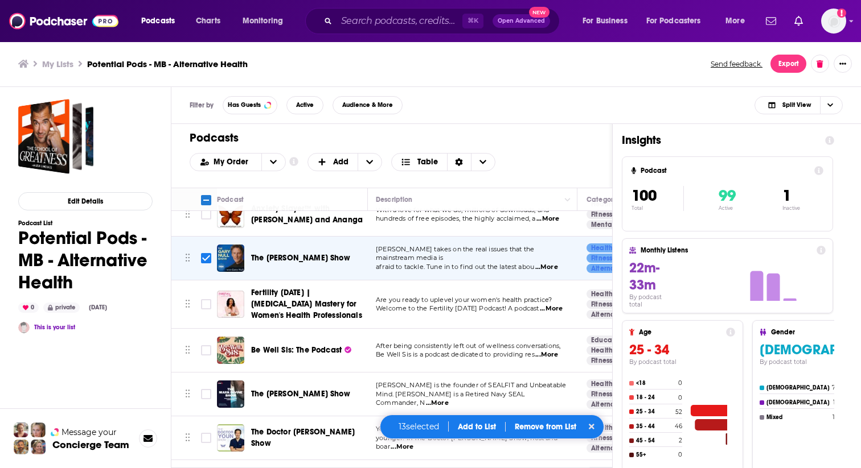
scroll to position [2610, 1]
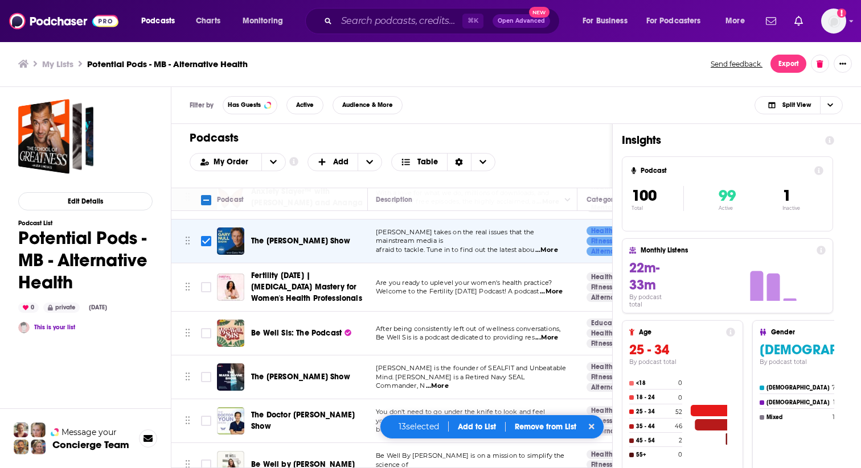
click at [544, 334] on span "...More" at bounding box center [546, 338] width 23 height 9
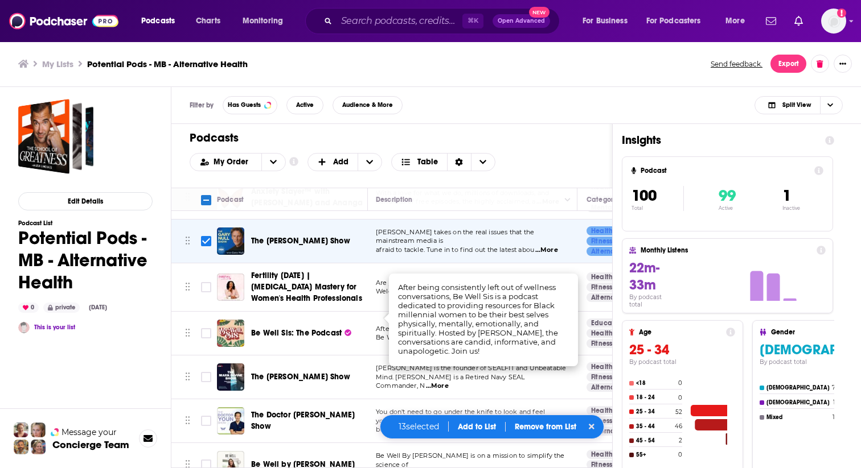
click at [549, 157] on div "My Order Customize Your List Order Select the “My Order” sort and remove all fi…" at bounding box center [392, 162] width 404 height 18
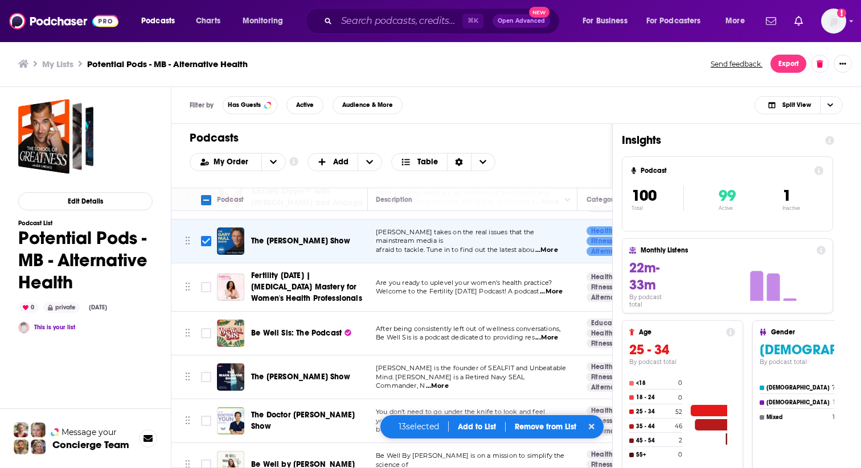
click at [448, 382] on span "...More" at bounding box center [437, 386] width 23 height 9
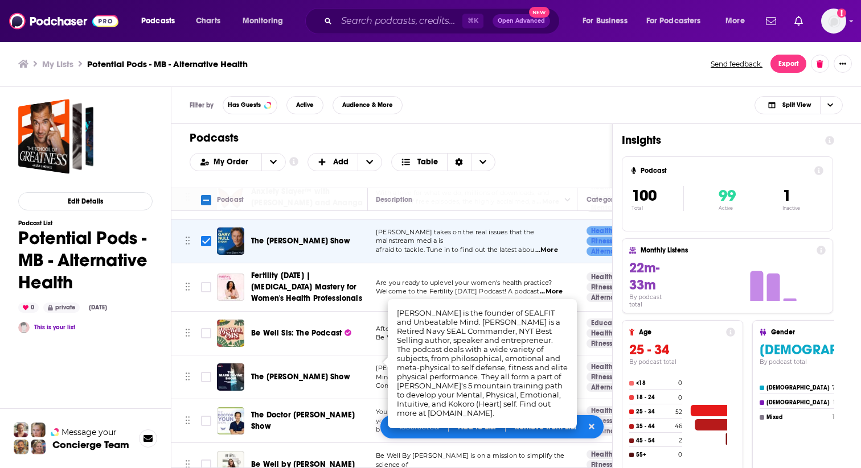
click at [534, 135] on h1 "Podcasts" at bounding box center [387, 138] width 395 height 14
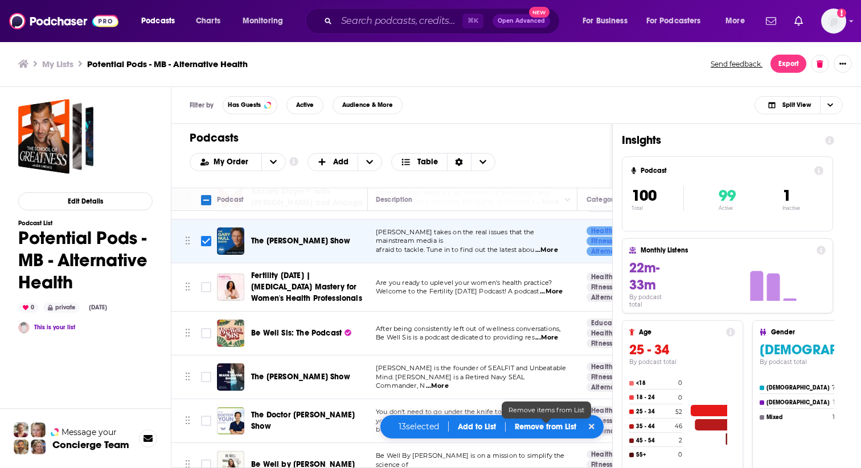
click at [541, 427] on p "Remove from List" at bounding box center [545, 427] width 61 height 10
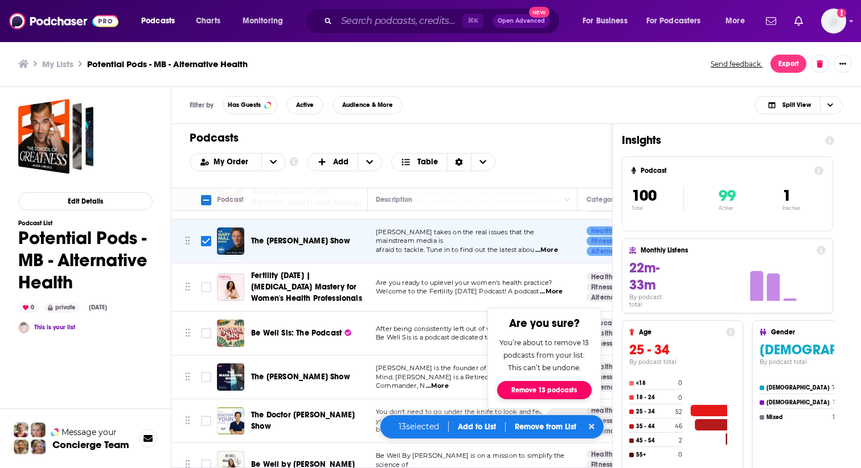
click at [540, 389] on button "Remove 13 podcasts" at bounding box center [544, 390] width 94 height 18
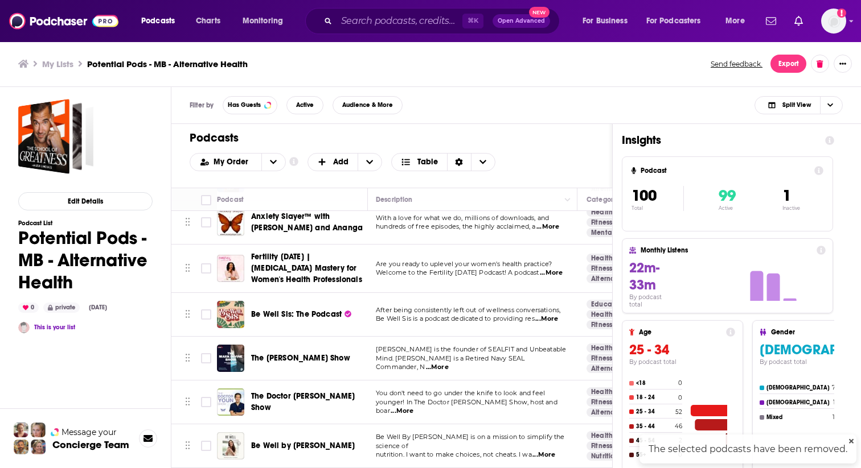
scroll to position [2040, 1]
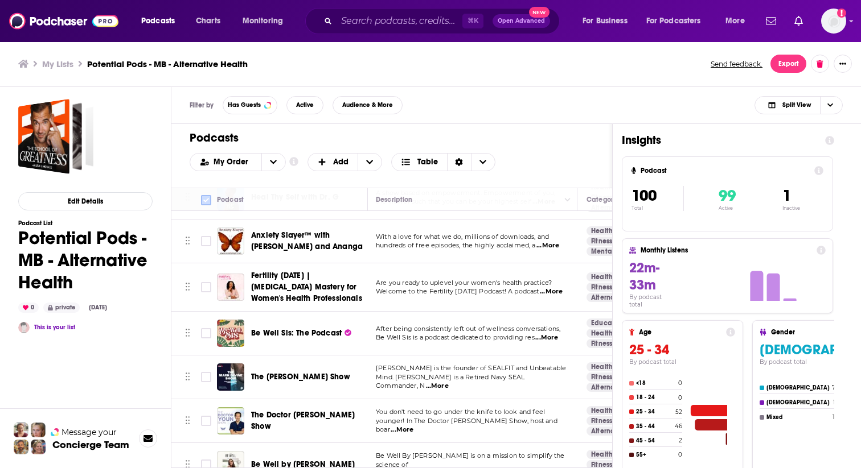
click at [207, 200] on input "Toggle select all" at bounding box center [206, 200] width 10 height 10
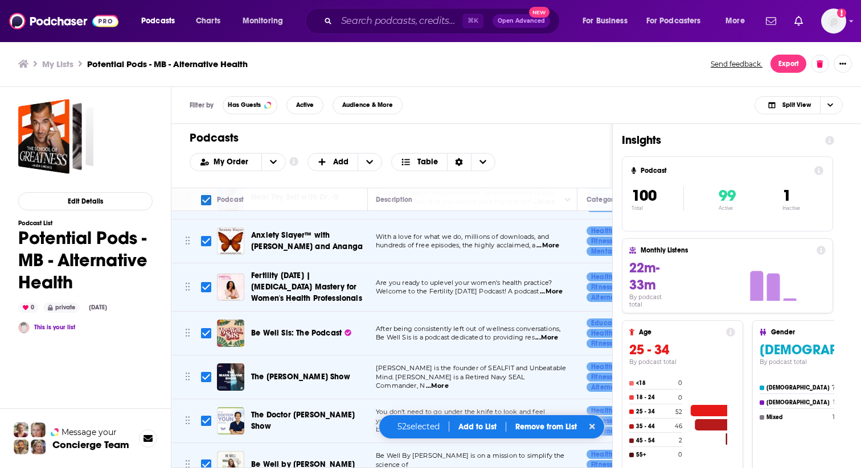
click at [207, 200] on input "Toggle select all" at bounding box center [206, 200] width 10 height 10
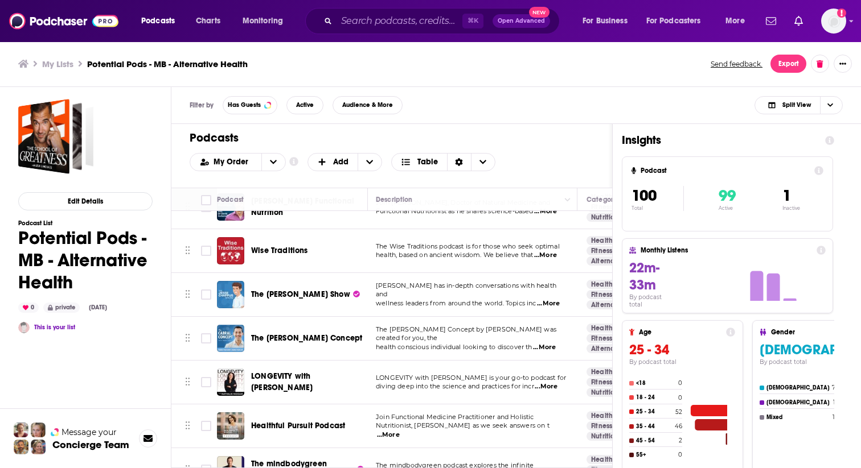
scroll to position [0, 1]
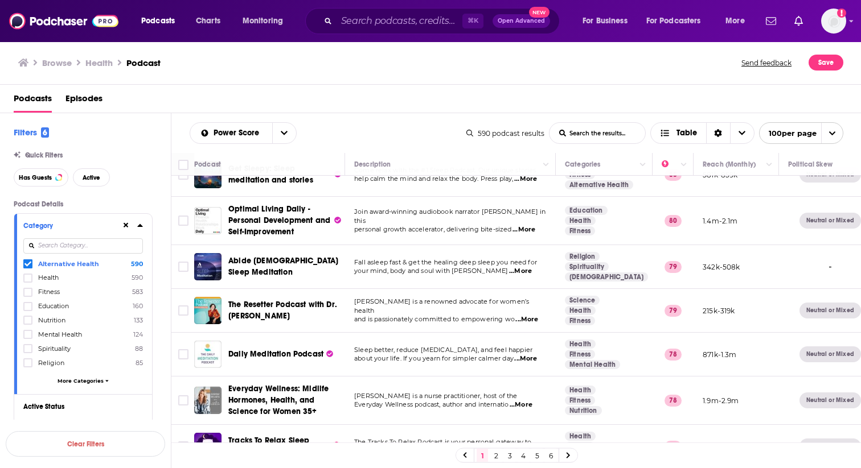
scroll to position [132, 0]
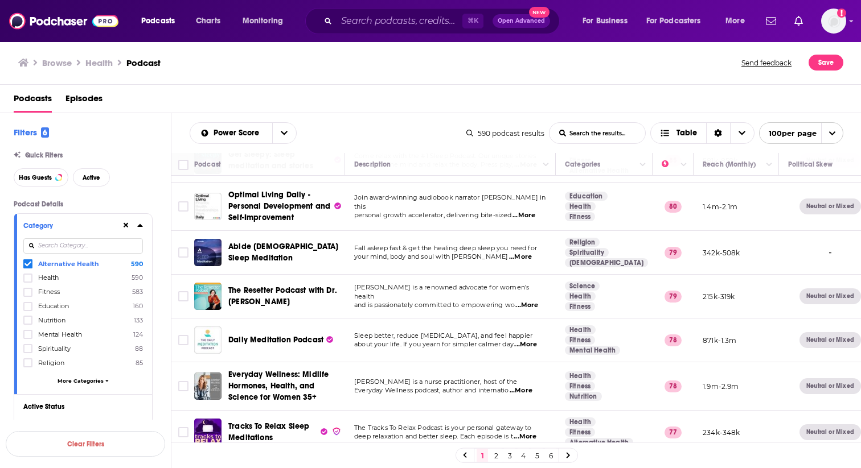
click at [496, 456] on link "2" at bounding box center [495, 456] width 11 height 14
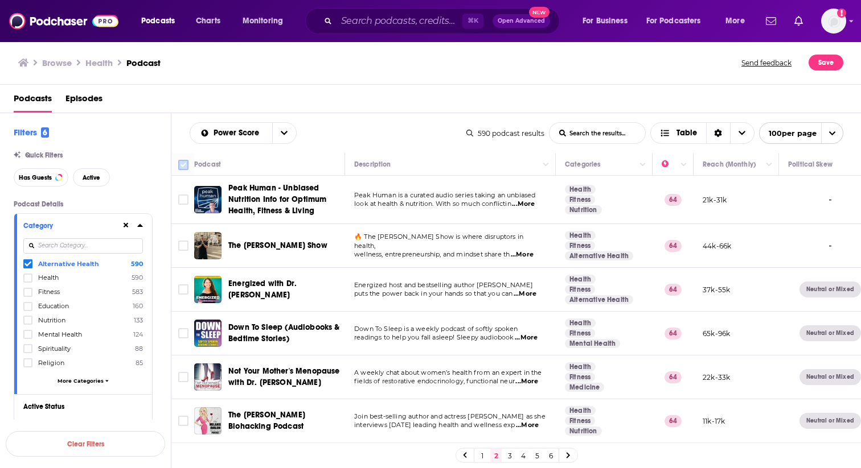
click at [184, 165] on input "Toggle select all" at bounding box center [183, 165] width 10 height 10
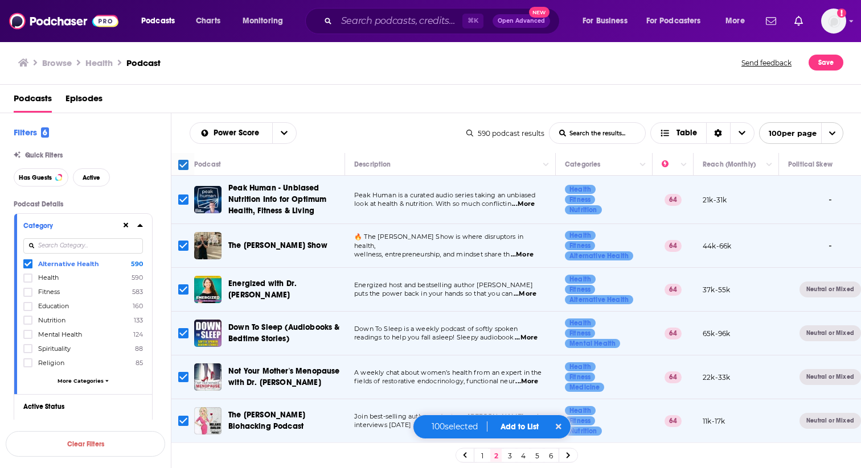
click at [185, 334] on input "Toggle select row" at bounding box center [183, 333] width 10 height 10
checkbox input "false"
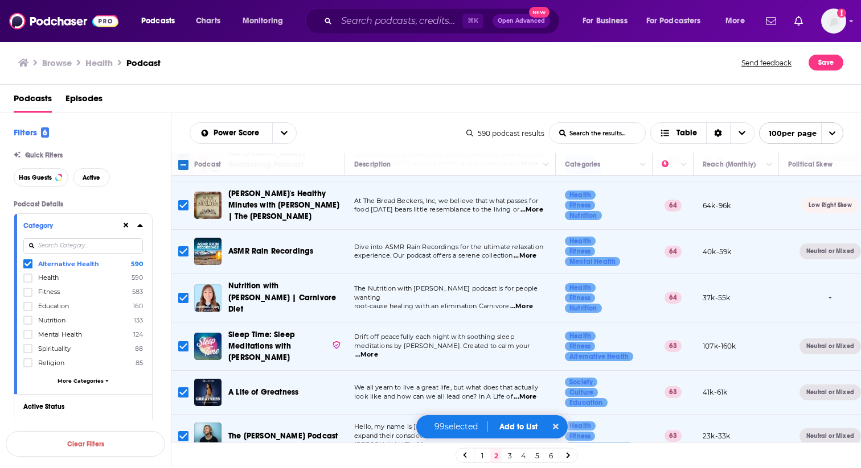
scroll to position [278, 0]
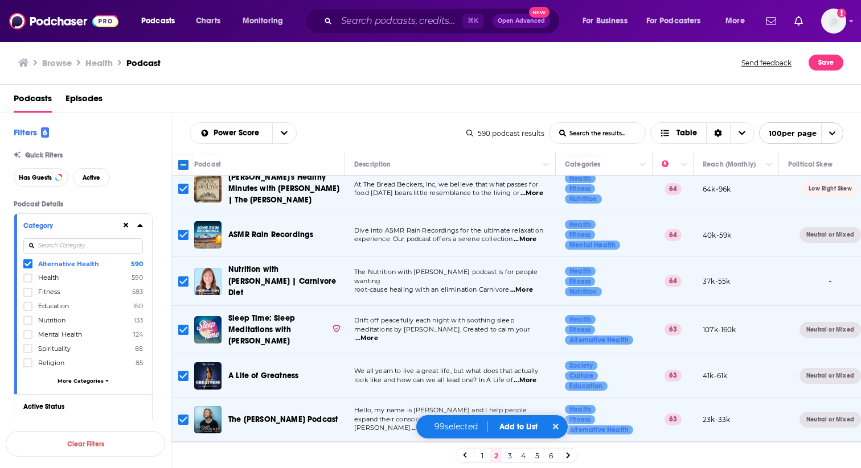
click at [181, 231] on input "Toggle select row" at bounding box center [183, 235] width 10 height 10
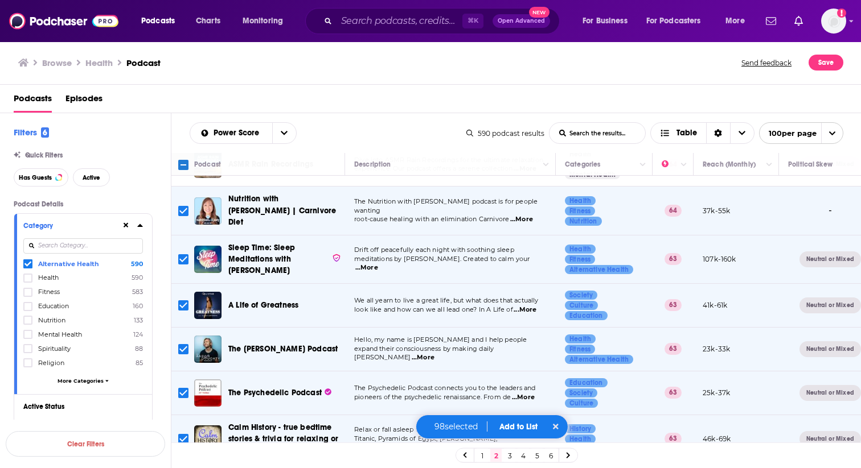
scroll to position [349, 1]
click at [183, 254] on input "Toggle select row" at bounding box center [183, 259] width 10 height 10
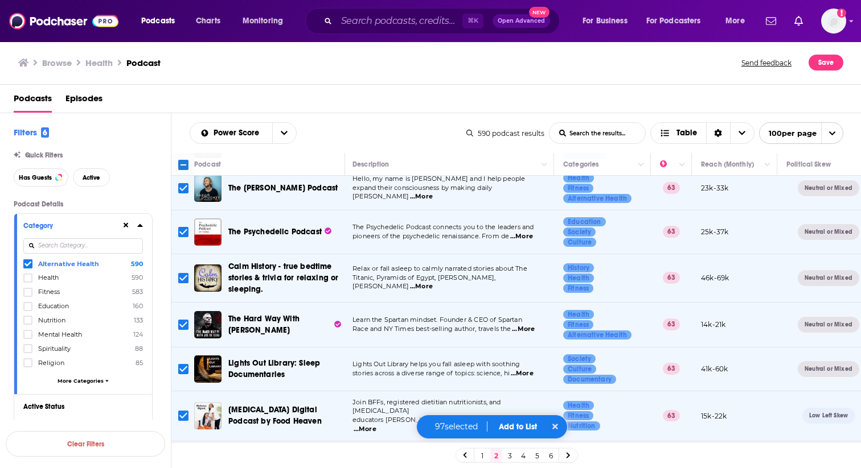
scroll to position [520, 2]
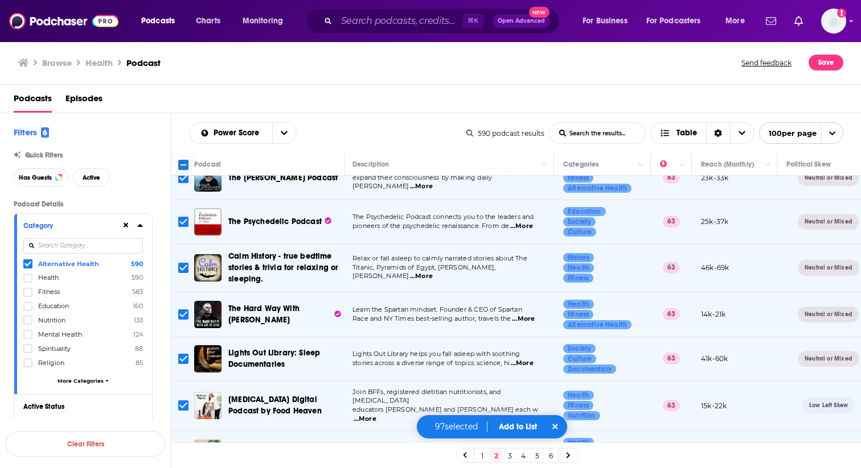
click at [182, 220] on input "Toggle select row" at bounding box center [183, 222] width 10 height 10
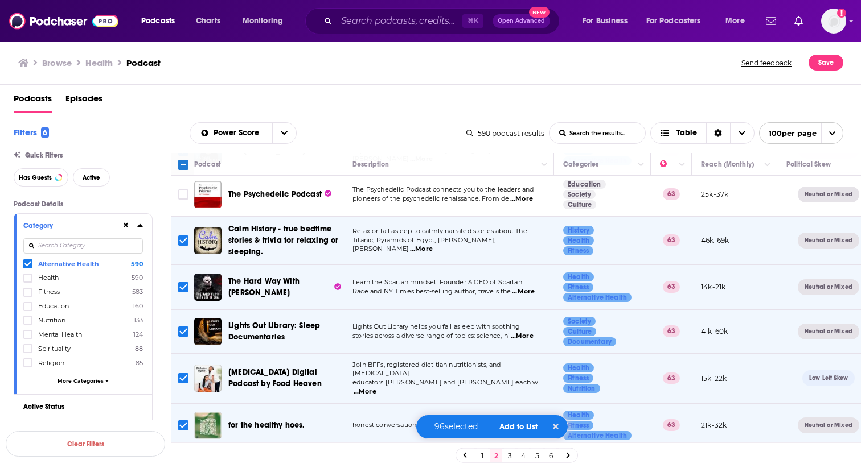
scroll to position [550, 2]
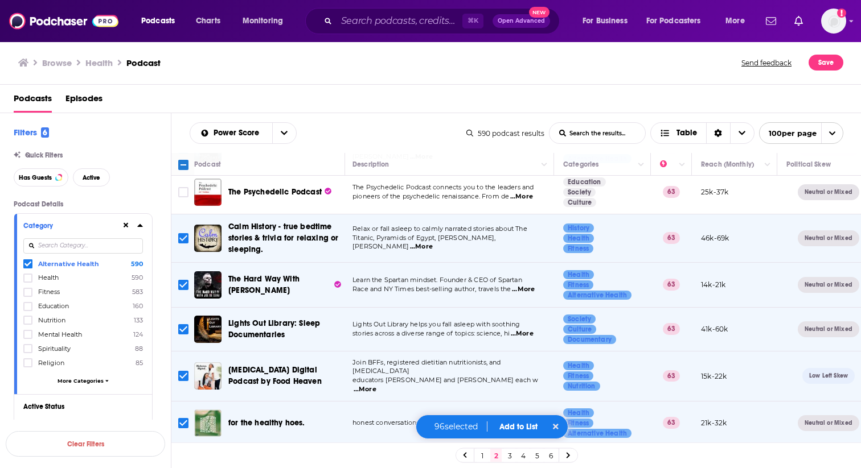
click at [182, 234] on input "Toggle select row" at bounding box center [183, 238] width 10 height 10
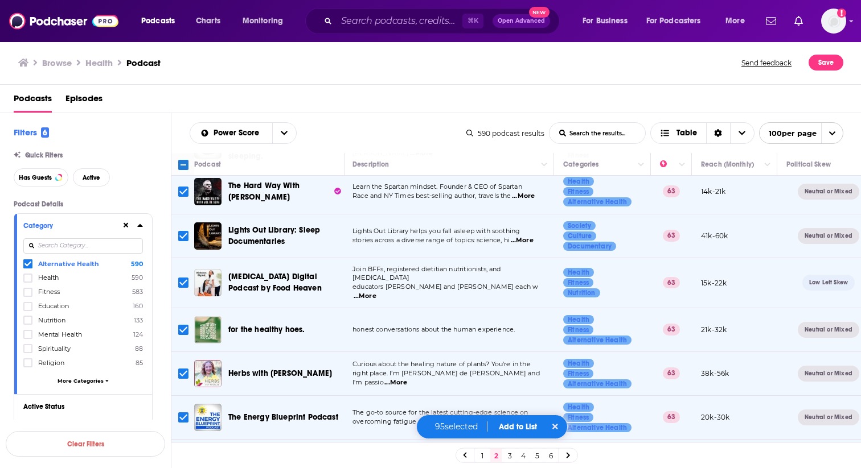
scroll to position [659, 2]
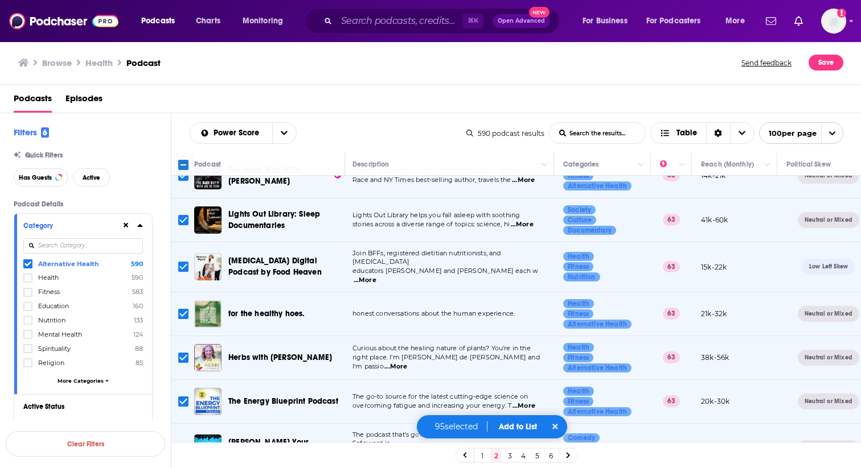
click at [182, 215] on input "Toggle select row" at bounding box center [183, 220] width 10 height 10
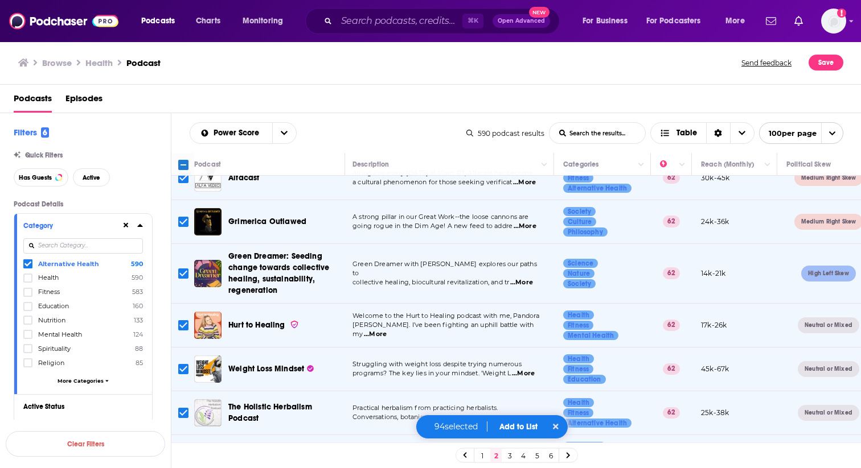
scroll to position [1025, 2]
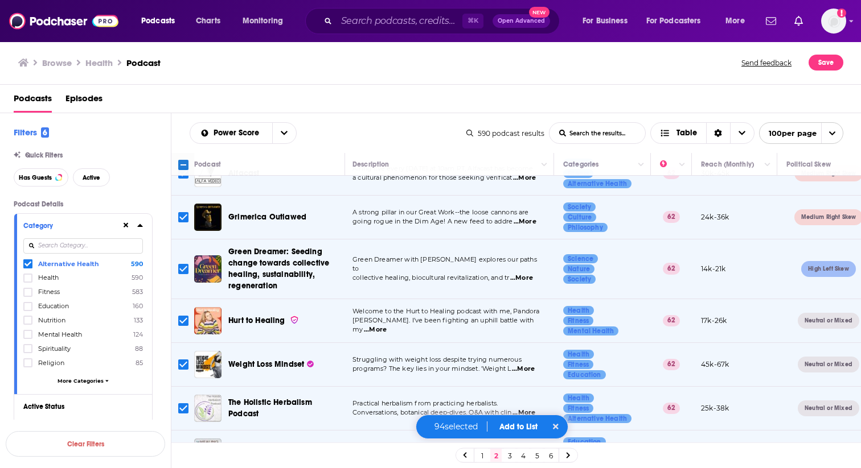
click at [182, 264] on input "Toggle select row" at bounding box center [183, 269] width 10 height 10
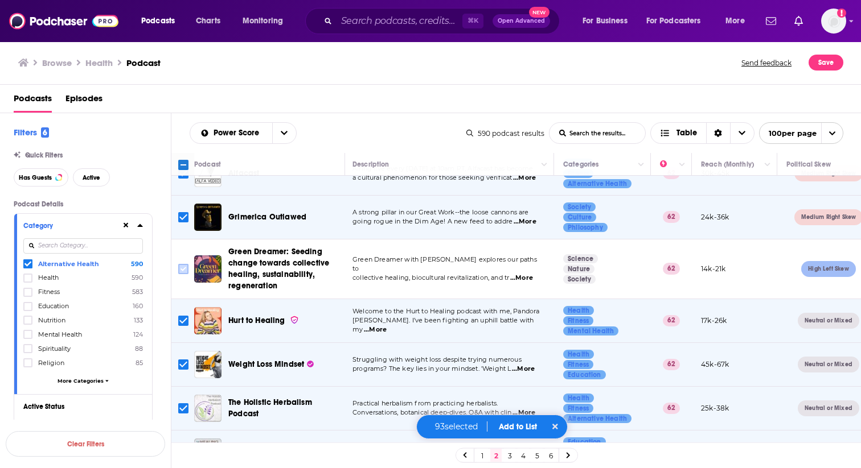
click at [180, 264] on input "Toggle select row" at bounding box center [183, 269] width 10 height 10
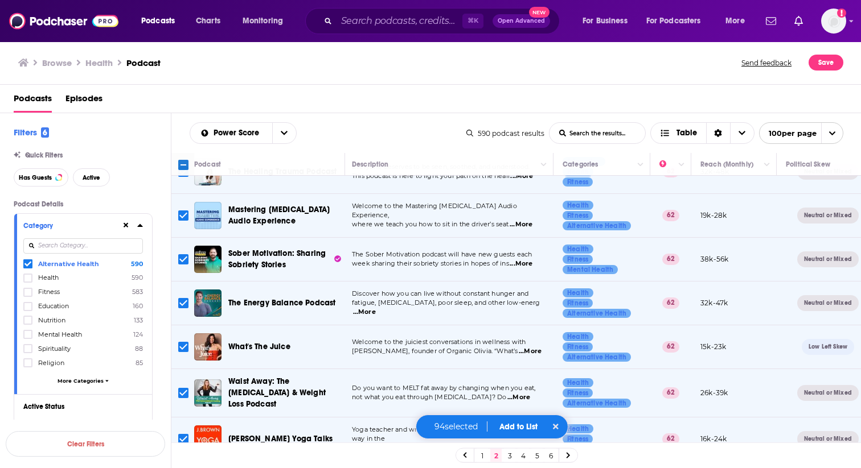
scroll to position [1306, 3]
click at [183, 211] on input "Toggle select row" at bounding box center [183, 216] width 10 height 10
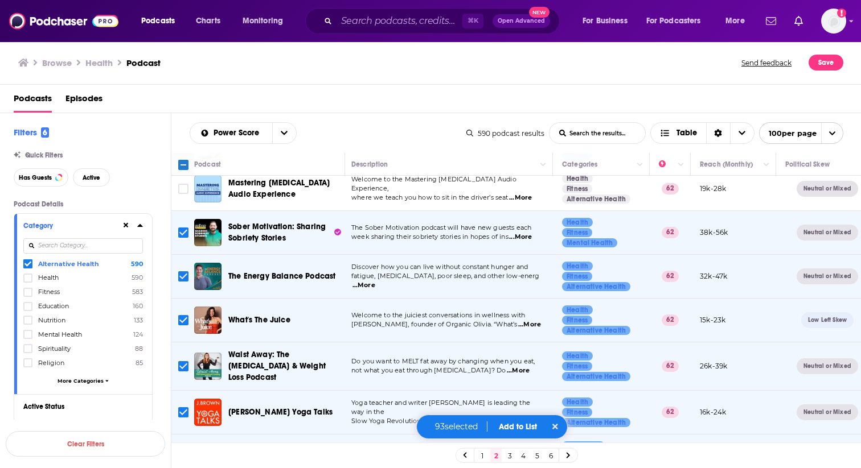
scroll to position [1332, 3]
click at [179, 228] on input "Toggle select row" at bounding box center [183, 233] width 10 height 10
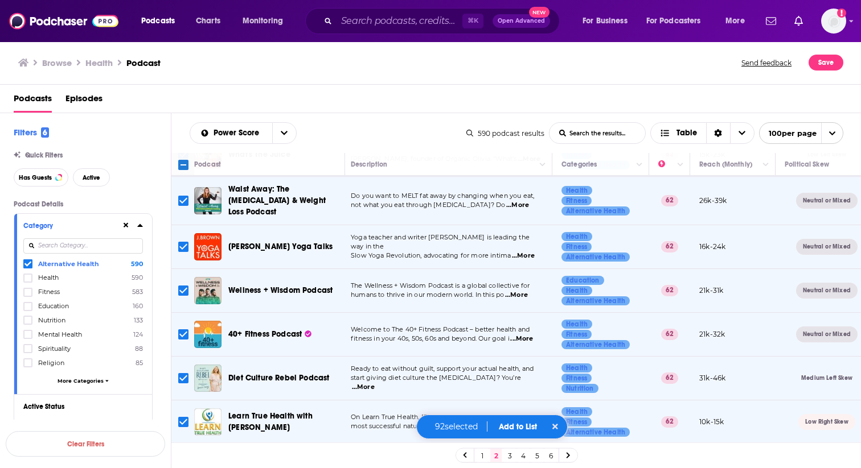
scroll to position [1499, 3]
click at [184, 241] on input "Toggle select row" at bounding box center [183, 246] width 10 height 10
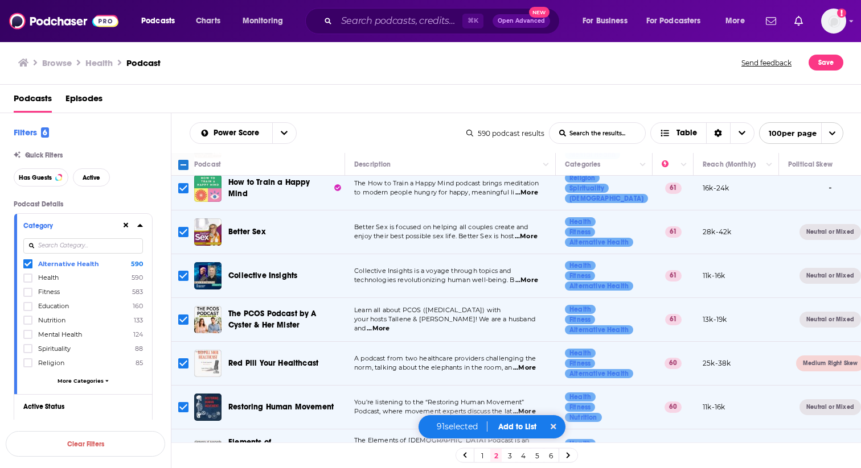
scroll to position [2291, 0]
click at [181, 227] on input "Toggle select row" at bounding box center [183, 232] width 10 height 10
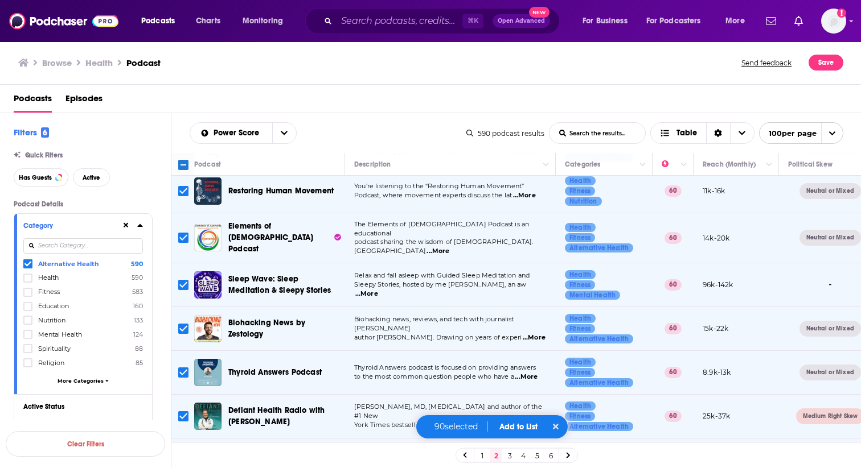
scroll to position [2509, 0]
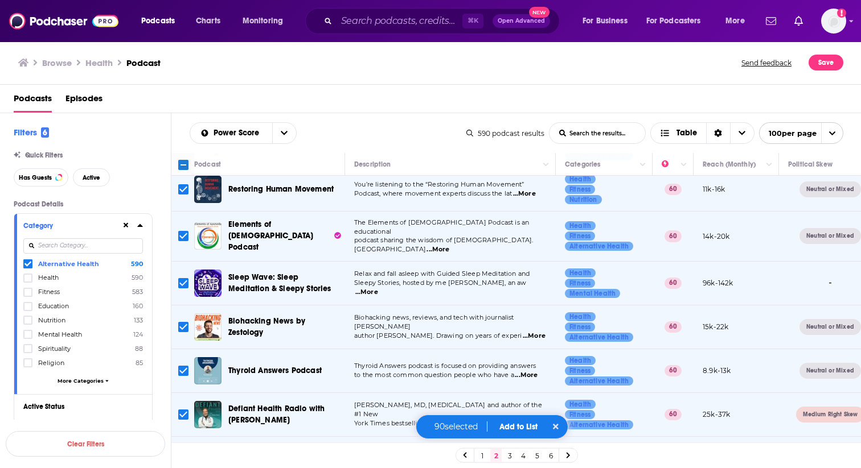
click at [180, 278] on input "Toggle select row" at bounding box center [183, 283] width 10 height 10
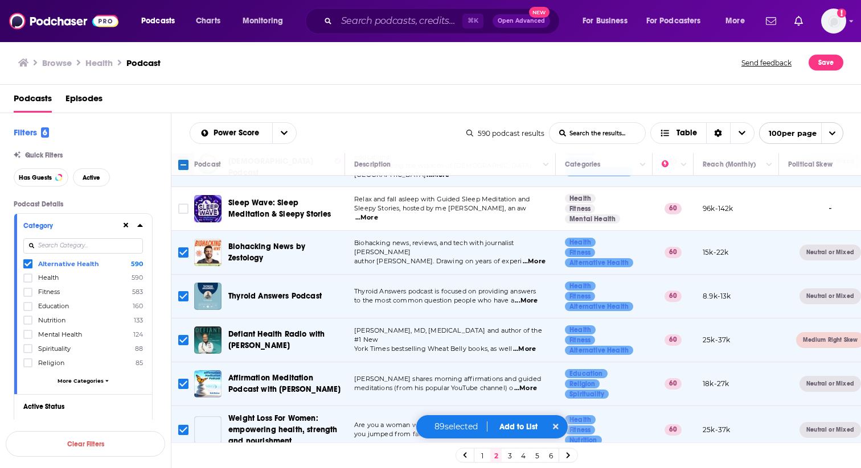
scroll to position [2587, 0]
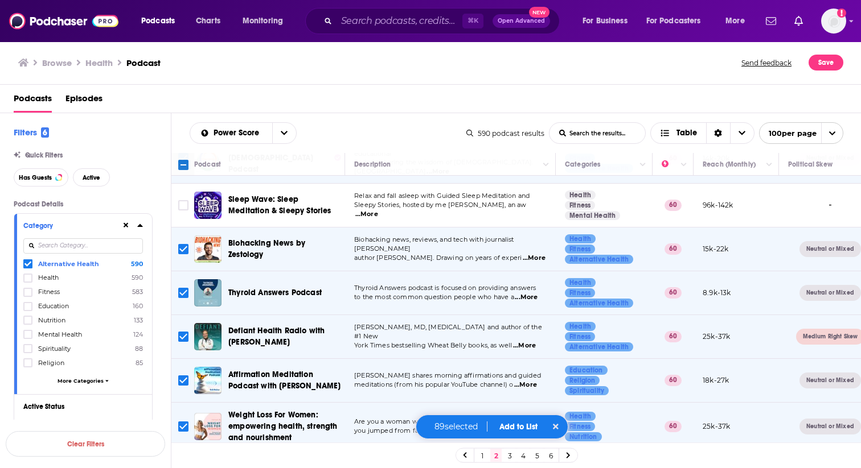
click at [179, 288] on input "Toggle select row" at bounding box center [183, 293] width 10 height 10
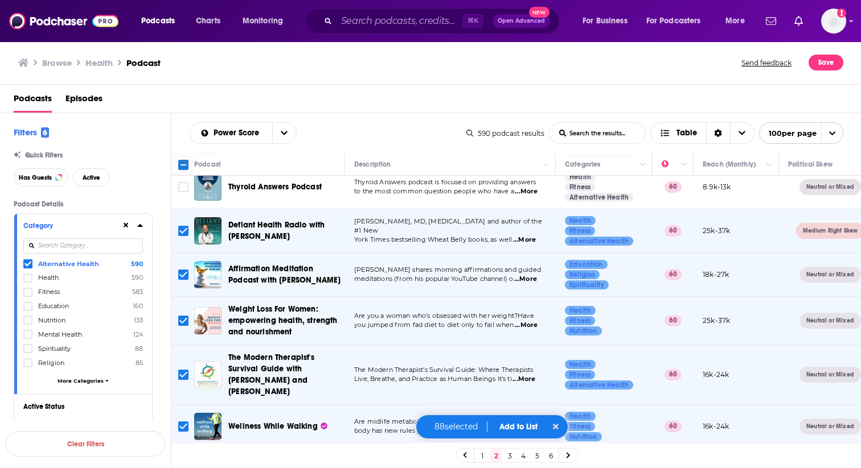
scroll to position [2697, 0]
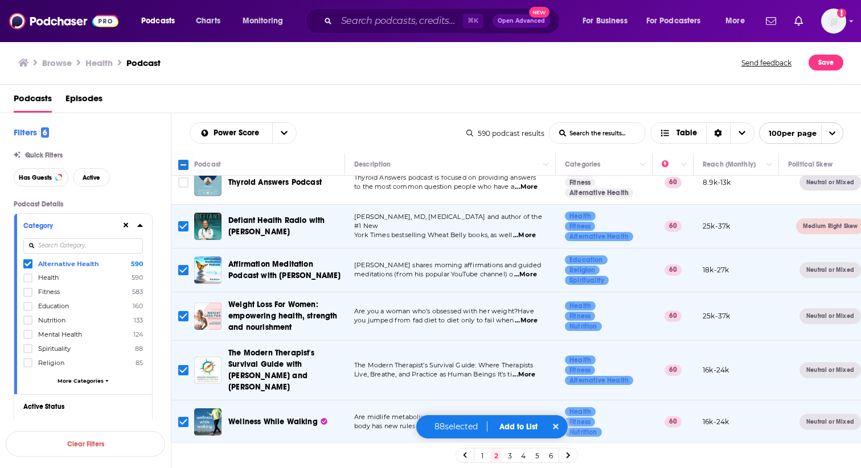
click at [182, 265] on input "Toggle select row" at bounding box center [183, 270] width 10 height 10
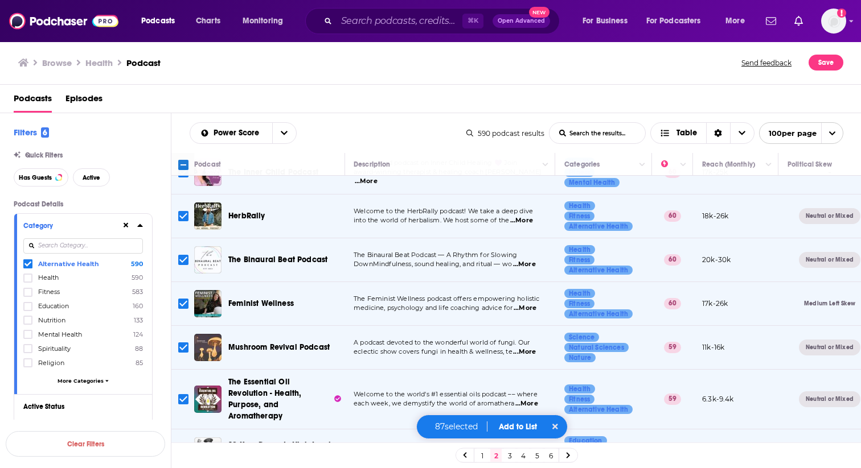
scroll to position [3093, 1]
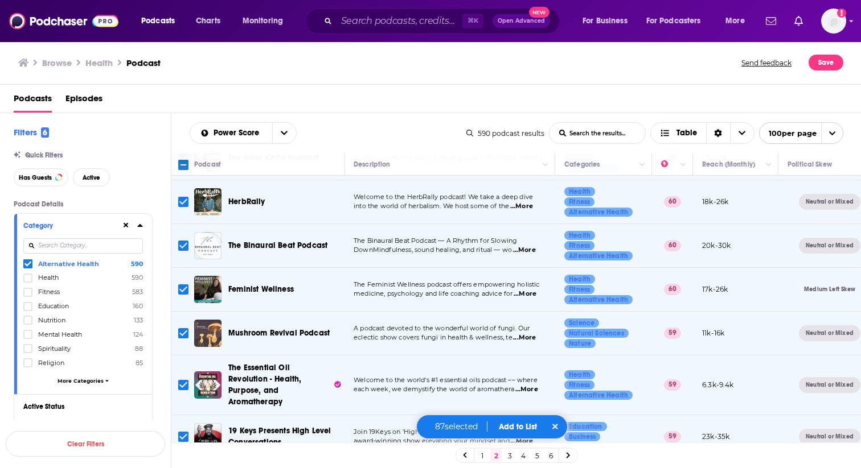
click at [183, 241] on input "Toggle select row" at bounding box center [183, 246] width 10 height 10
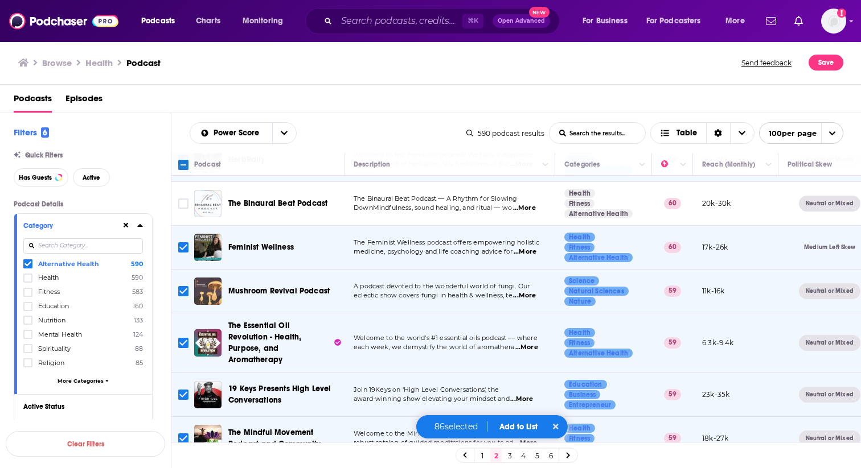
scroll to position [3137, 1]
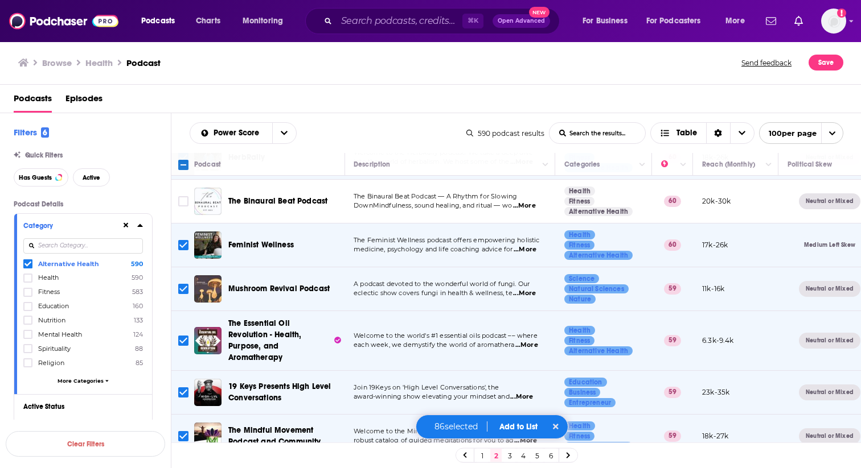
click at [179, 284] on input "Toggle select row" at bounding box center [183, 289] width 10 height 10
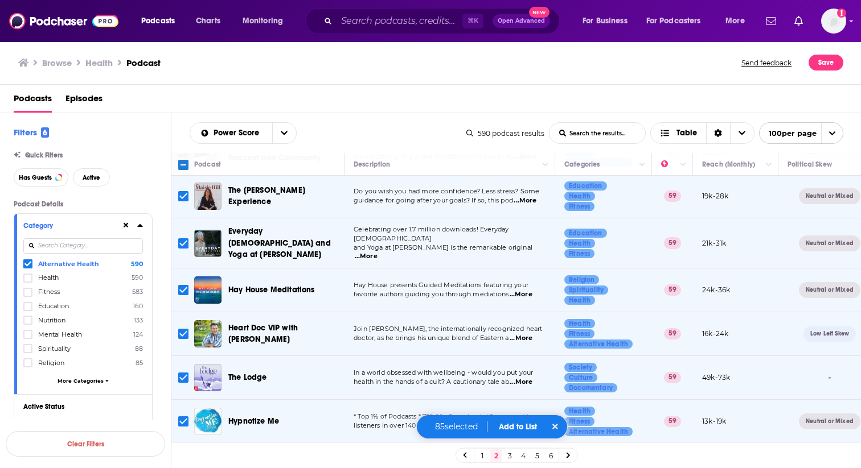
scroll to position [3422, 1]
click at [180, 285] on input "Toggle select row" at bounding box center [183, 290] width 10 height 10
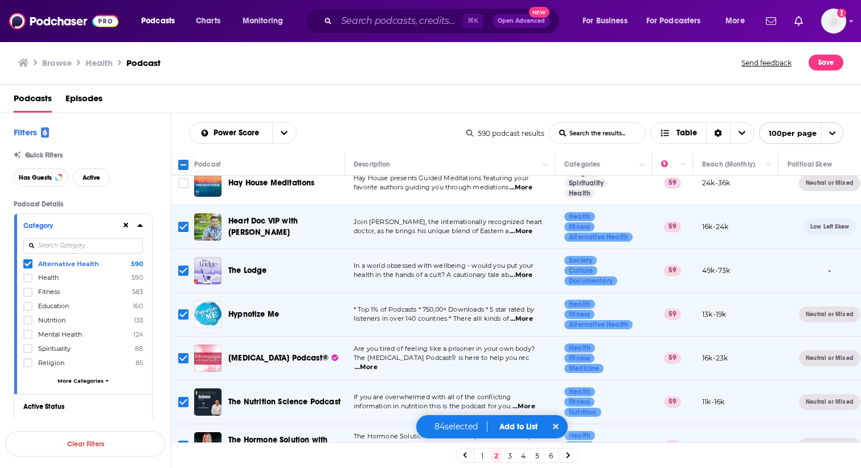
scroll to position [3529, 1]
click at [182, 309] on input "Toggle select row" at bounding box center [183, 314] width 10 height 10
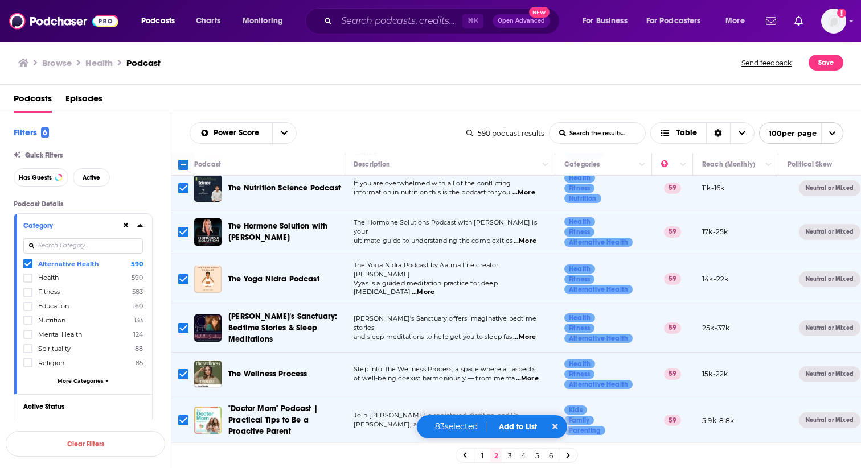
scroll to position [3756, 1]
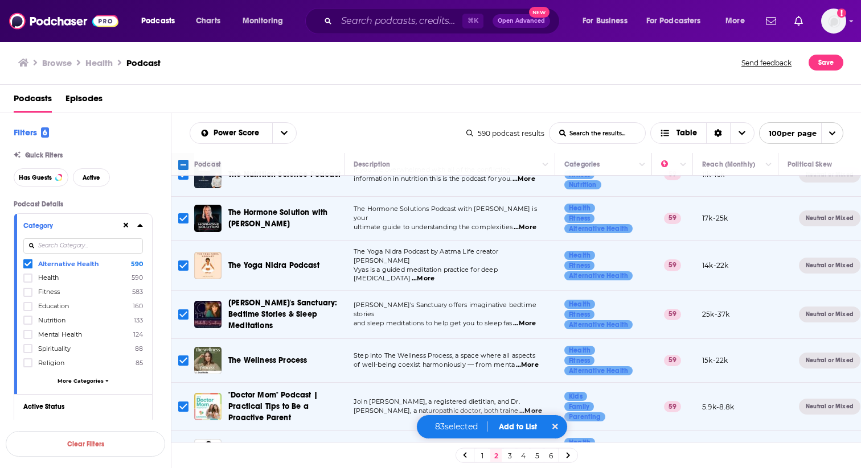
click at [180, 310] on input "Toggle select row" at bounding box center [183, 315] width 10 height 10
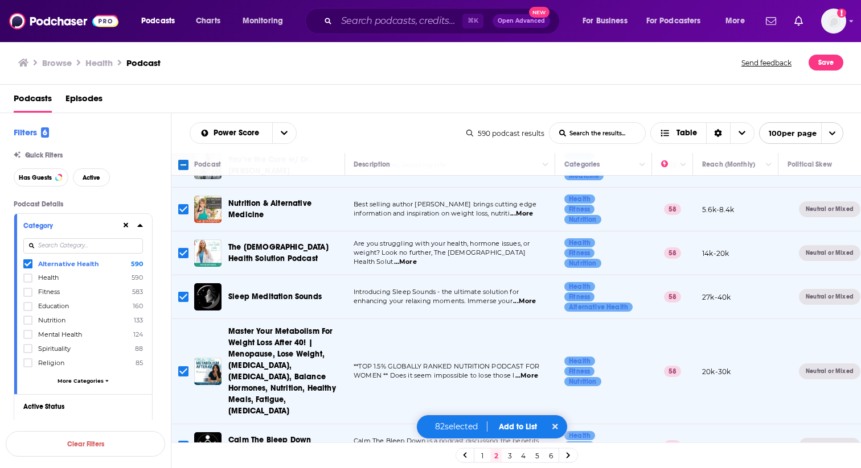
scroll to position [4088, 1]
click at [181, 291] on input "Toggle select row" at bounding box center [183, 296] width 10 height 10
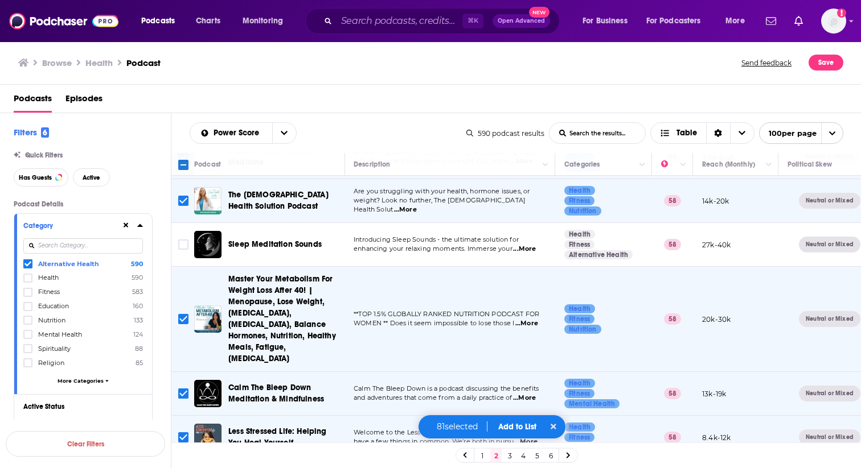
scroll to position [4179, 1]
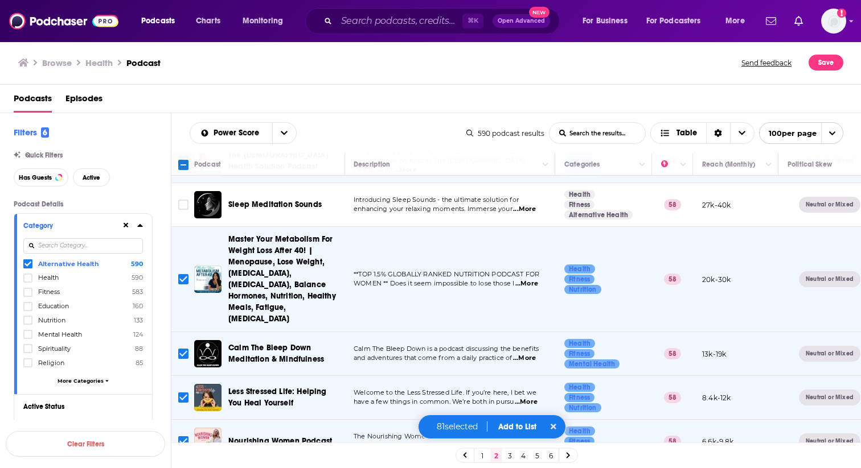
click at [183, 349] on input "Toggle select row" at bounding box center [183, 354] width 10 height 10
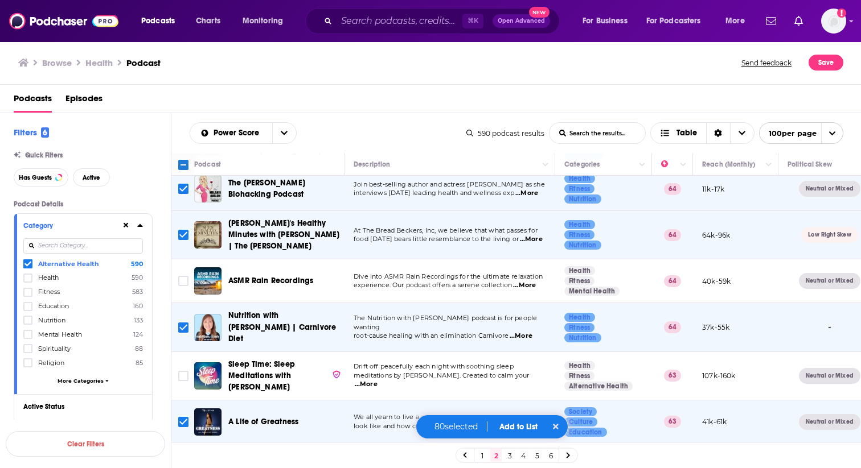
scroll to position [0, 1]
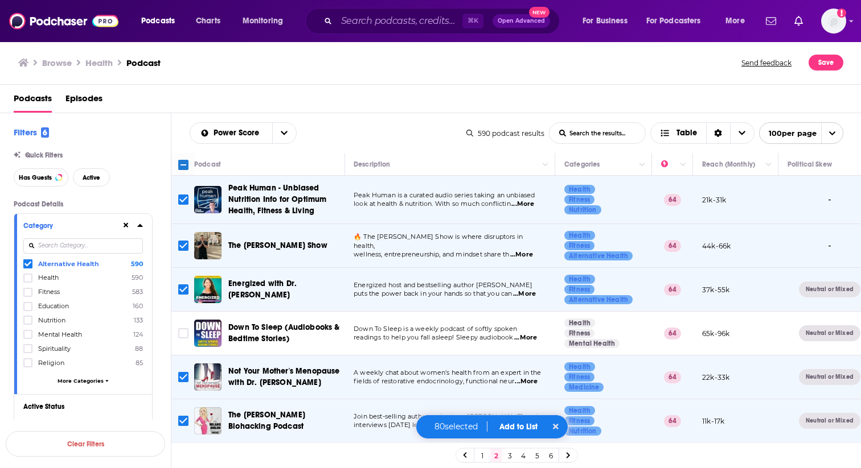
click at [531, 204] on span "...More" at bounding box center [522, 204] width 23 height 9
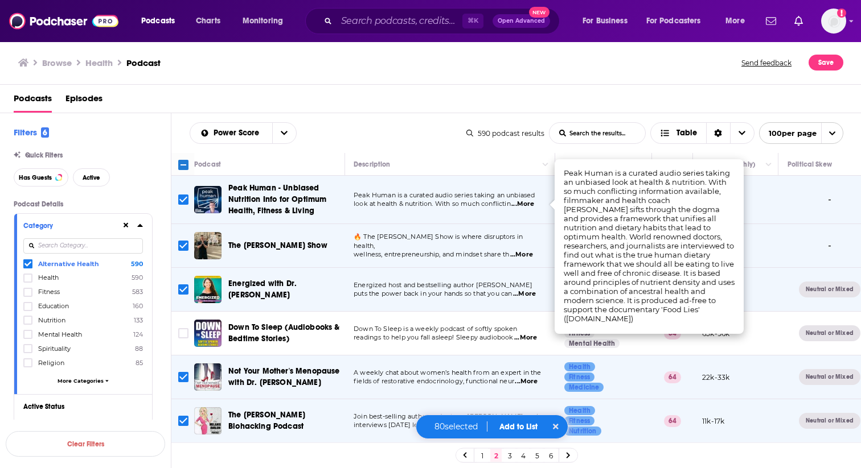
click at [406, 90] on div "Podcasts Episodes" at bounding box center [433, 100] width 838 height 23
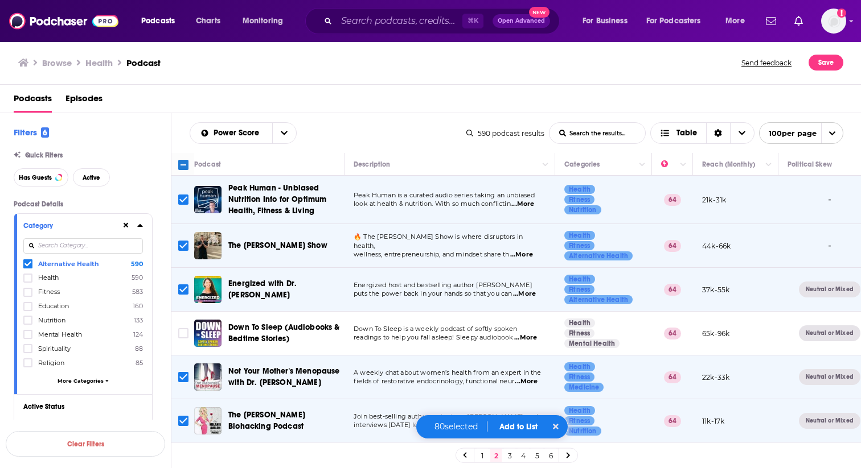
click at [529, 250] on span "...More" at bounding box center [521, 254] width 23 height 9
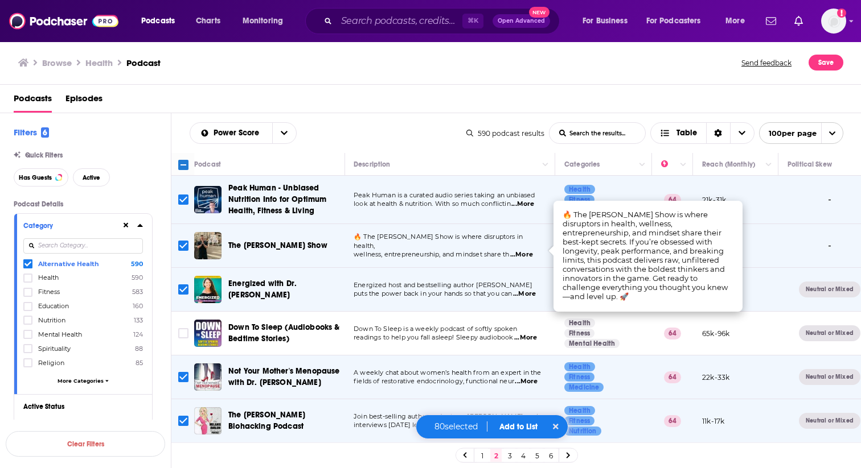
click at [534, 295] on span "...More" at bounding box center [524, 294] width 23 height 9
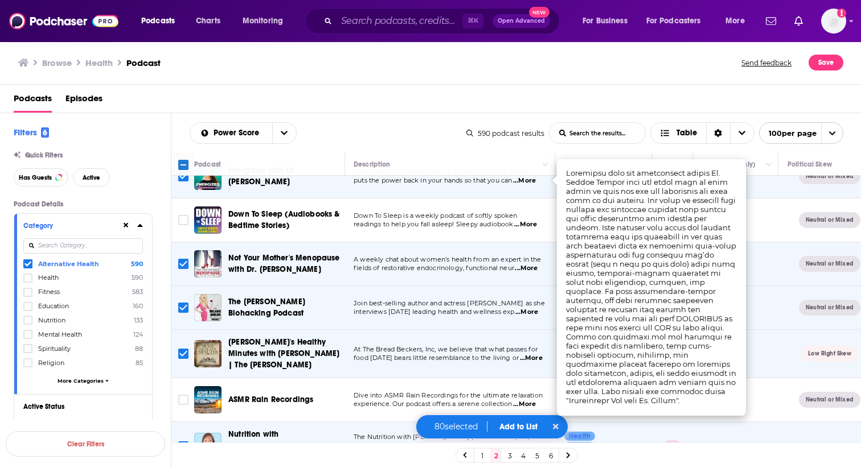
scroll to position [114, 1]
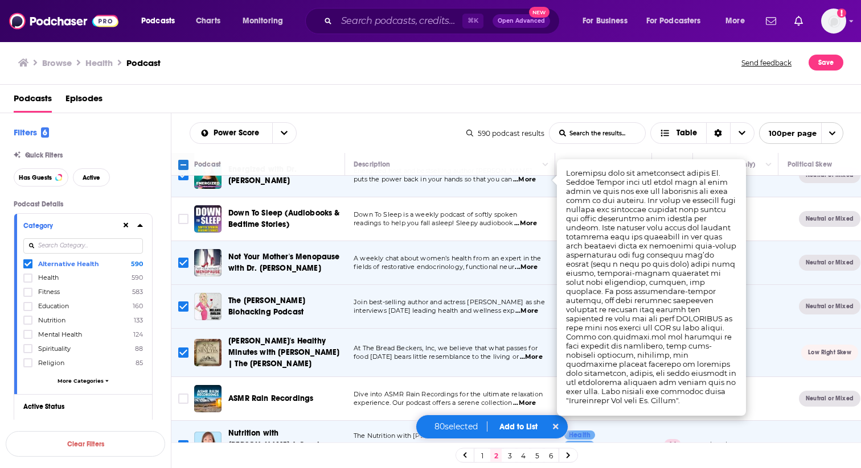
click at [528, 268] on span "...More" at bounding box center [526, 267] width 23 height 9
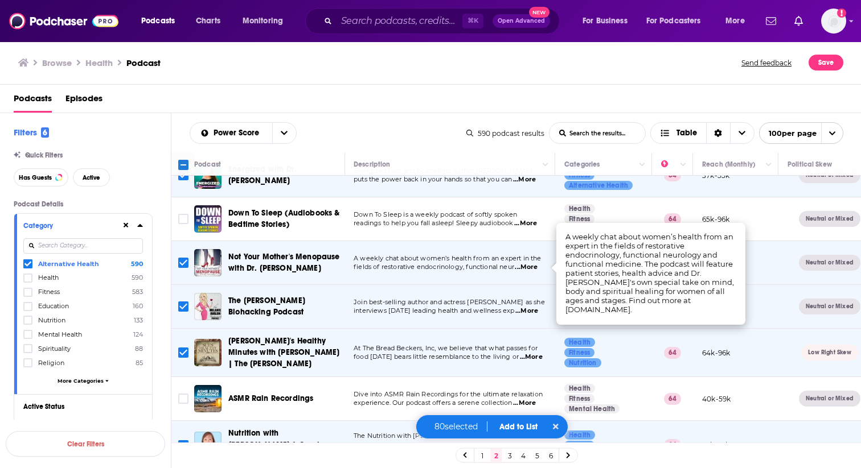
click at [530, 314] on span "...More" at bounding box center [526, 311] width 23 height 9
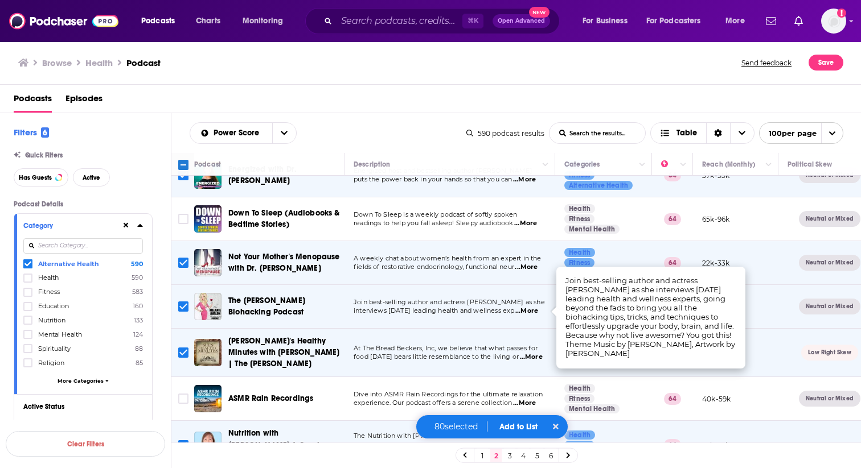
click at [530, 314] on span "...More" at bounding box center [526, 311] width 23 height 9
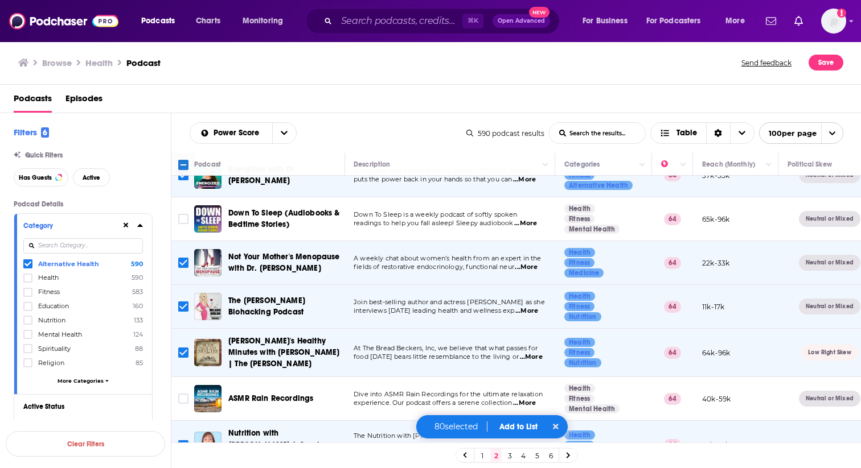
click at [534, 359] on span "...More" at bounding box center [531, 357] width 23 height 9
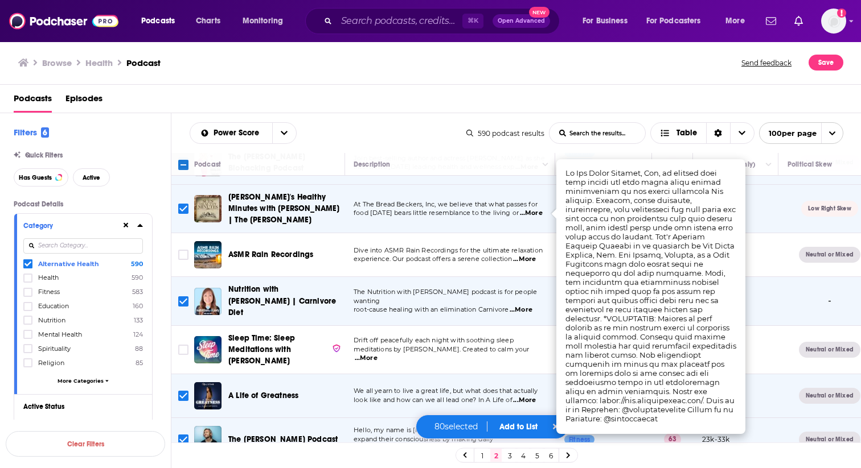
scroll to position [282, 1]
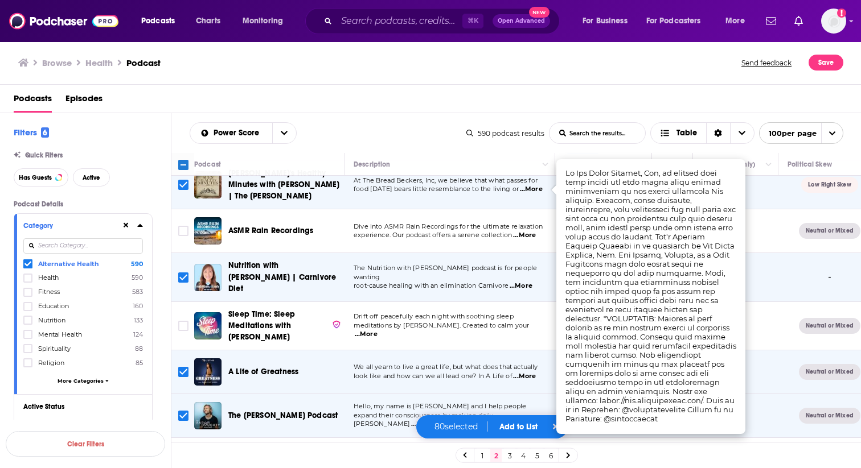
click at [528, 282] on span "...More" at bounding box center [520, 286] width 23 height 9
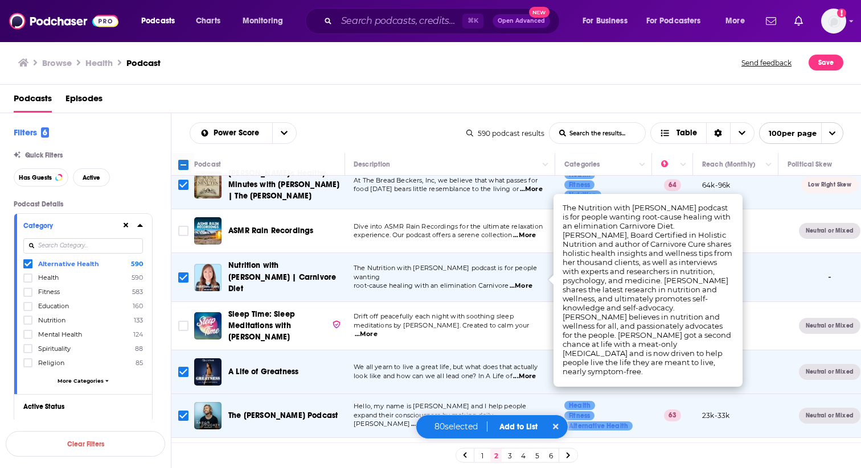
click at [528, 282] on span "...More" at bounding box center [520, 286] width 23 height 9
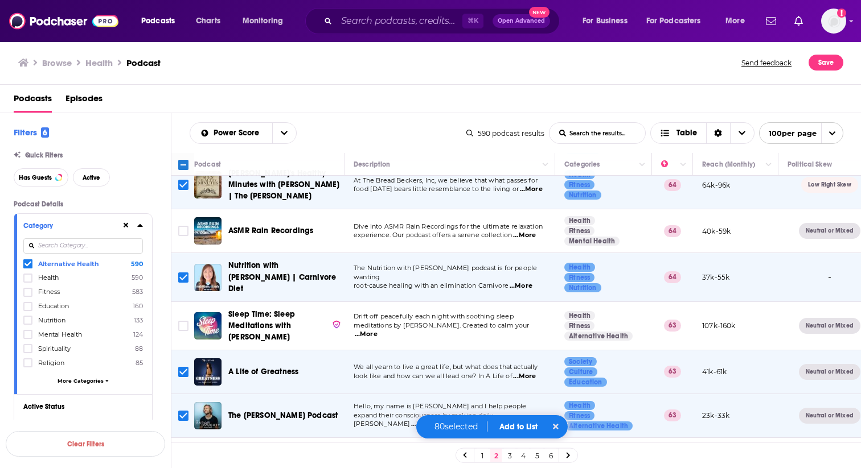
click at [528, 282] on span "...More" at bounding box center [520, 286] width 23 height 9
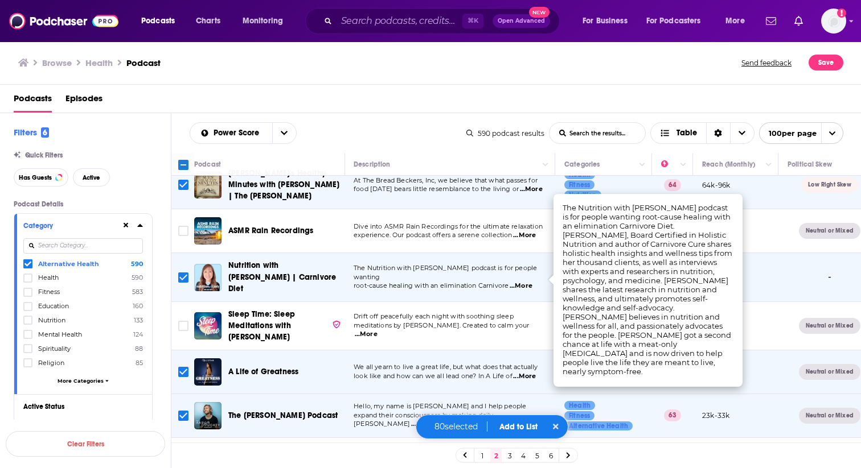
click at [184, 277] on input "Toggle select row" at bounding box center [183, 278] width 10 height 10
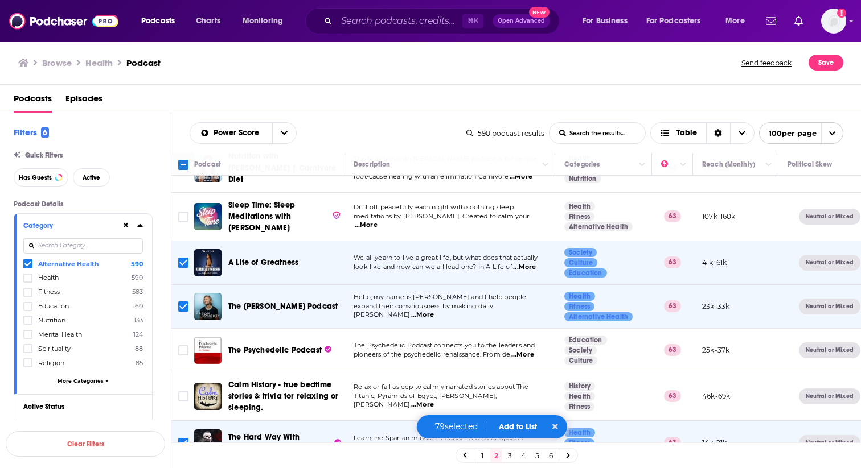
scroll to position [401, 1]
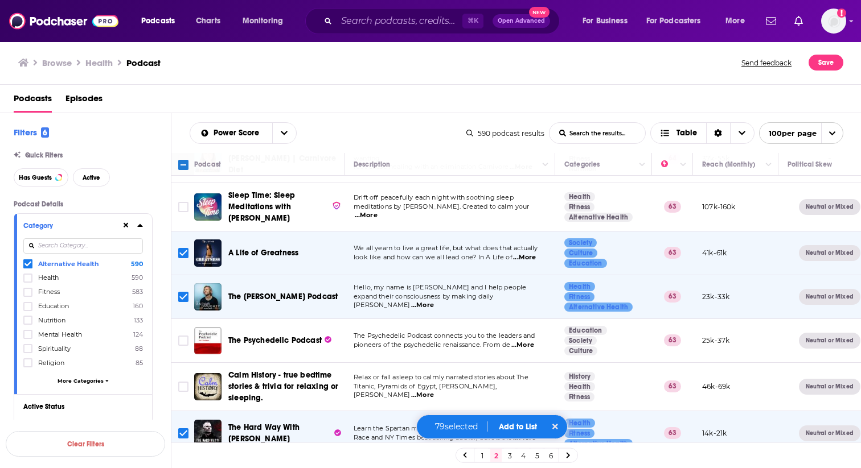
click at [527, 253] on span "...More" at bounding box center [524, 257] width 23 height 9
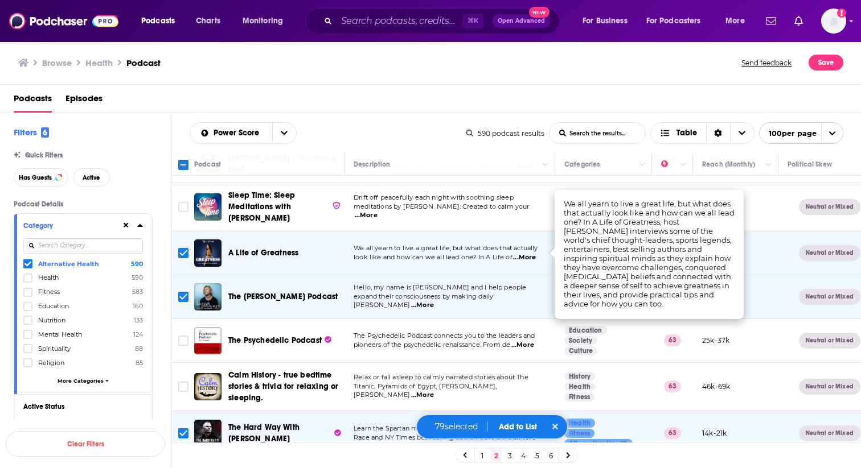
click at [182, 248] on input "Toggle select row" at bounding box center [183, 253] width 10 height 10
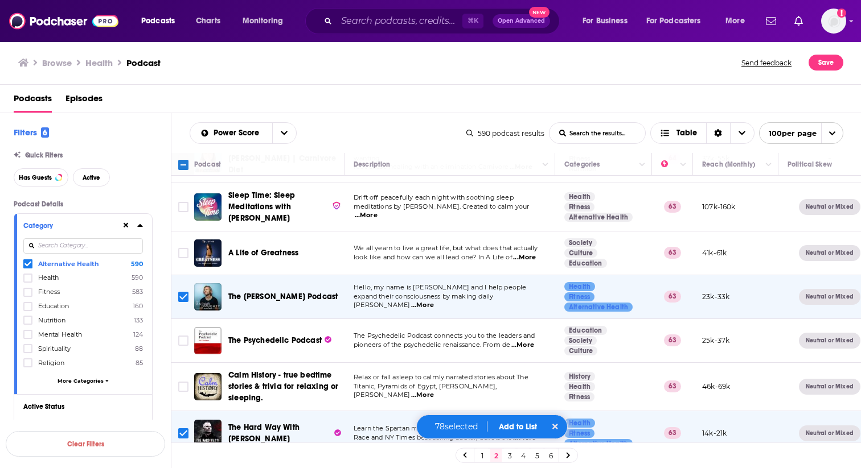
click at [434, 301] on span "...More" at bounding box center [422, 305] width 23 height 9
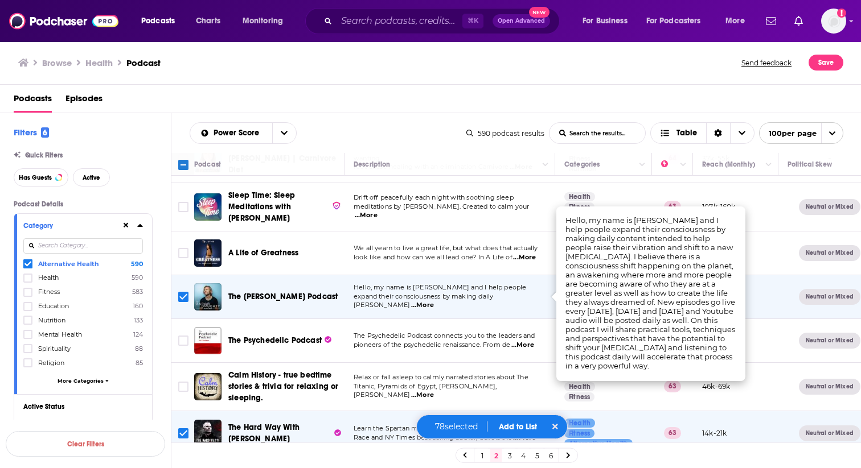
click at [434, 301] on span "...More" at bounding box center [422, 305] width 23 height 9
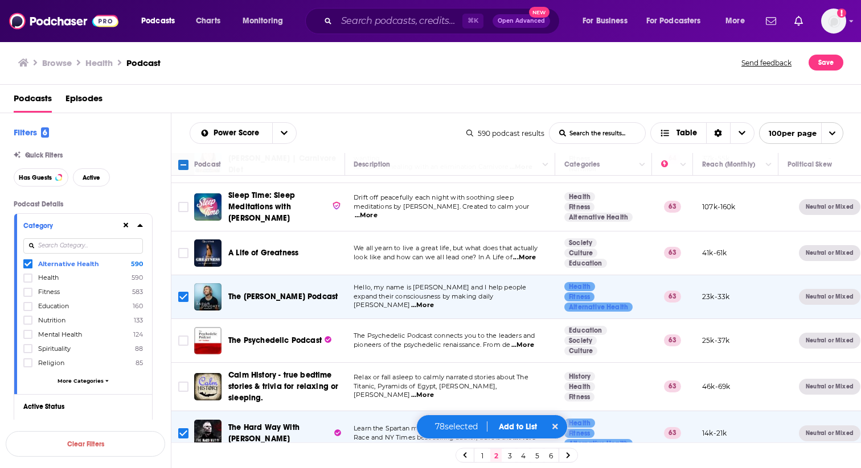
click at [434, 301] on span "...More" at bounding box center [422, 305] width 23 height 9
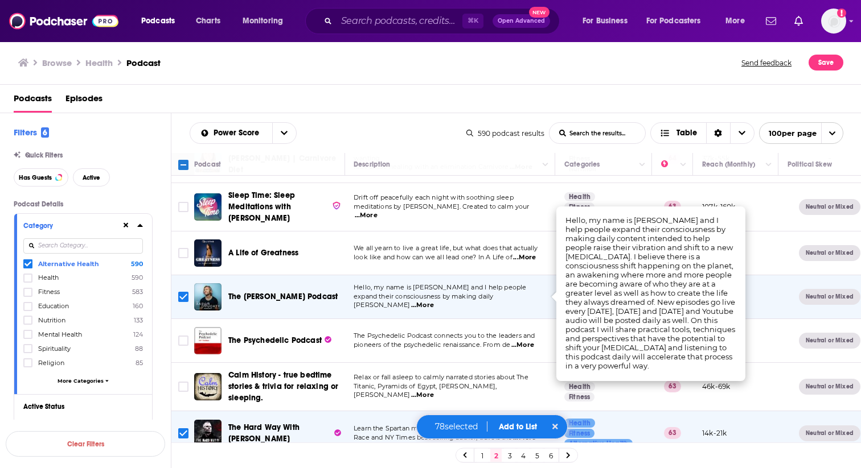
click at [434, 301] on span "...More" at bounding box center [422, 305] width 23 height 9
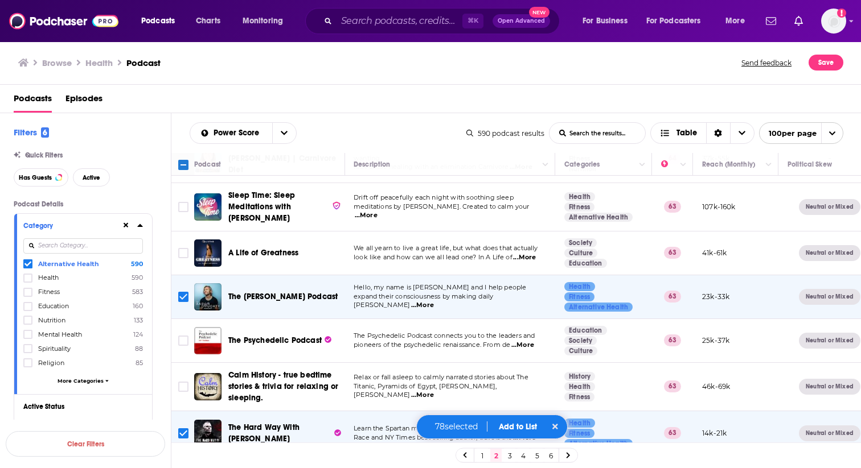
click at [182, 293] on input "Toggle select row" at bounding box center [183, 297] width 10 height 10
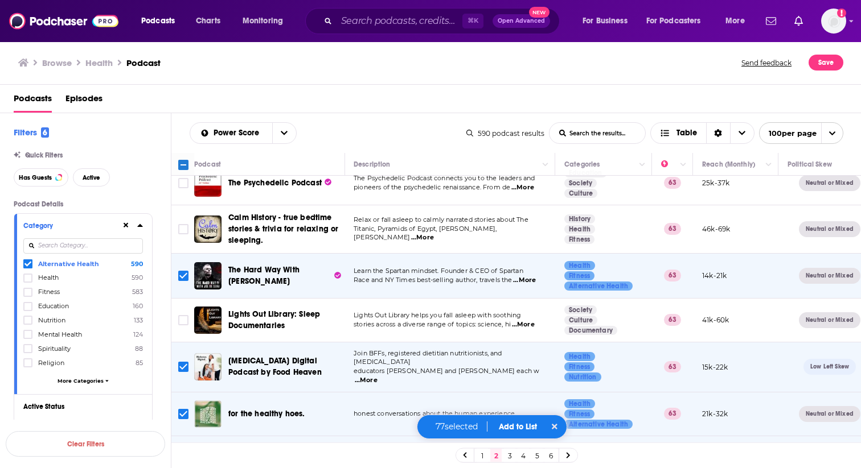
scroll to position [574, 1]
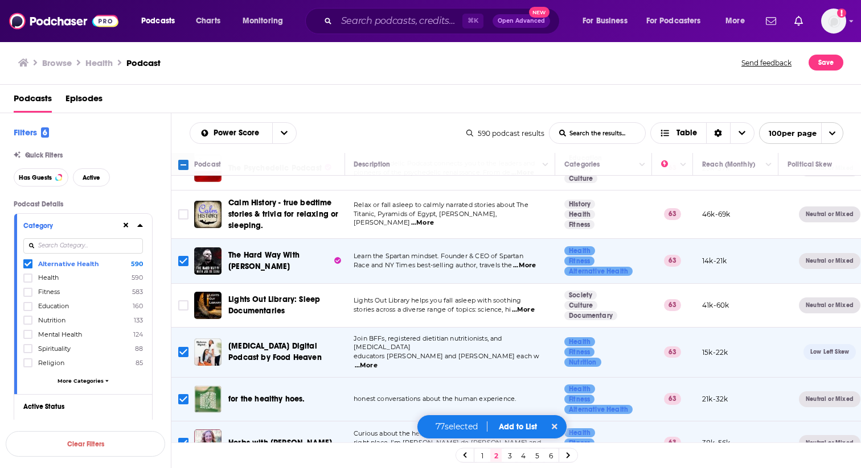
click at [524, 261] on span "...More" at bounding box center [524, 265] width 23 height 9
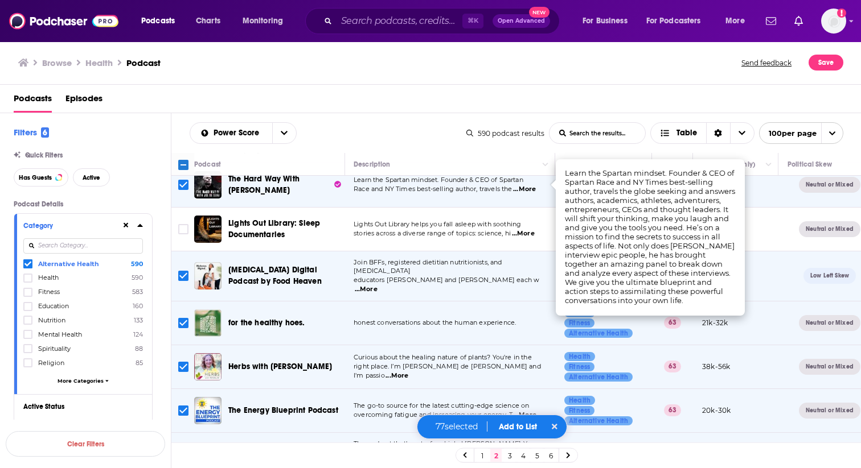
scroll to position [651, 1]
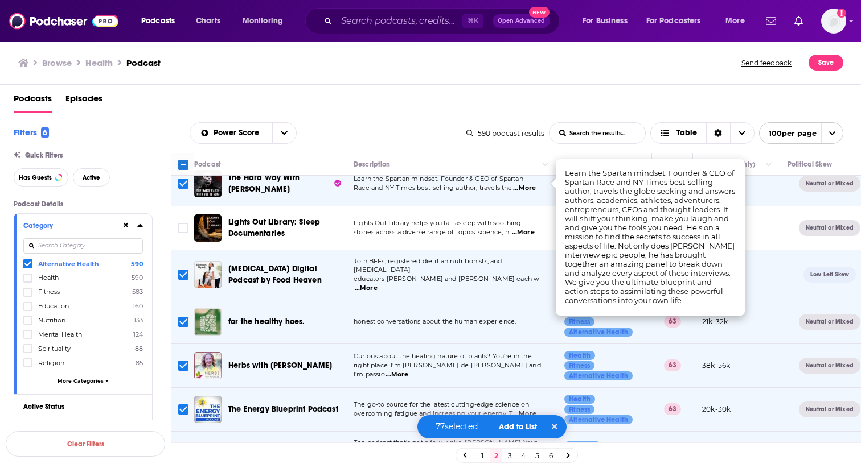
click at [377, 284] on span "...More" at bounding box center [366, 288] width 23 height 9
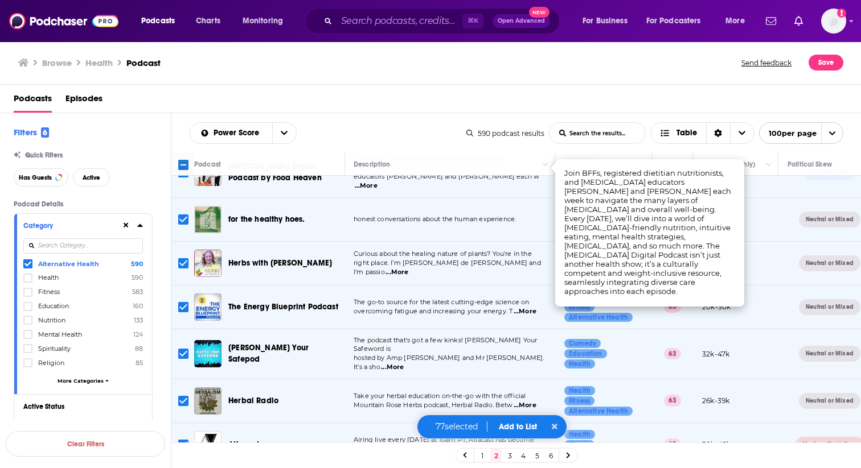
scroll to position [760, 1]
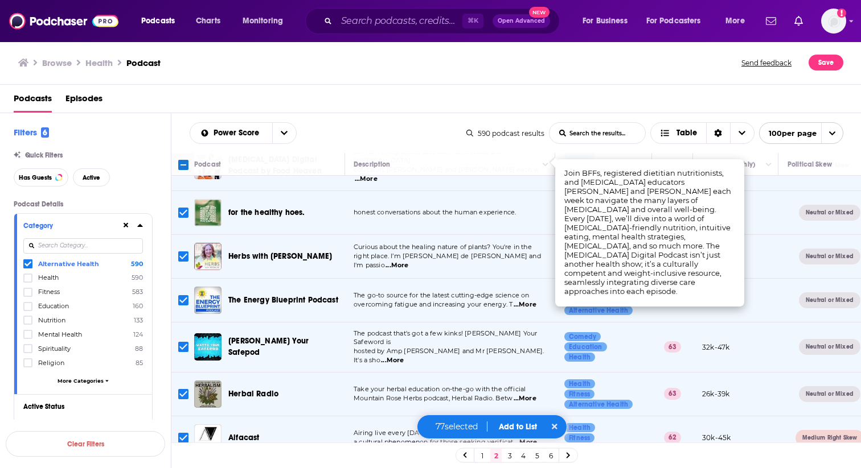
click at [408, 261] on span "...More" at bounding box center [396, 265] width 23 height 9
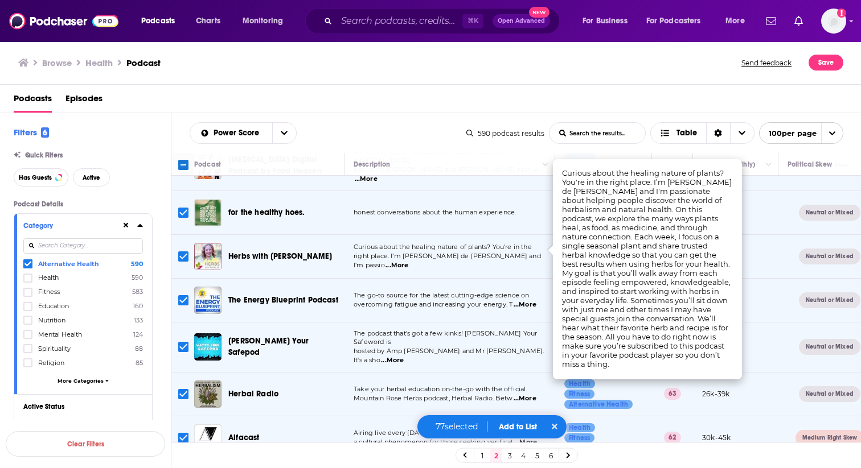
click at [182, 252] on input "Toggle select row" at bounding box center [183, 257] width 10 height 10
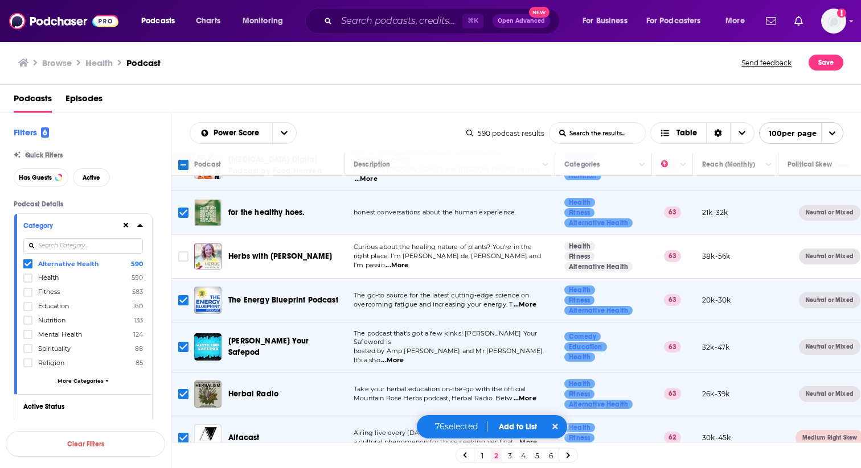
click at [528, 301] on span "...More" at bounding box center [524, 305] width 23 height 9
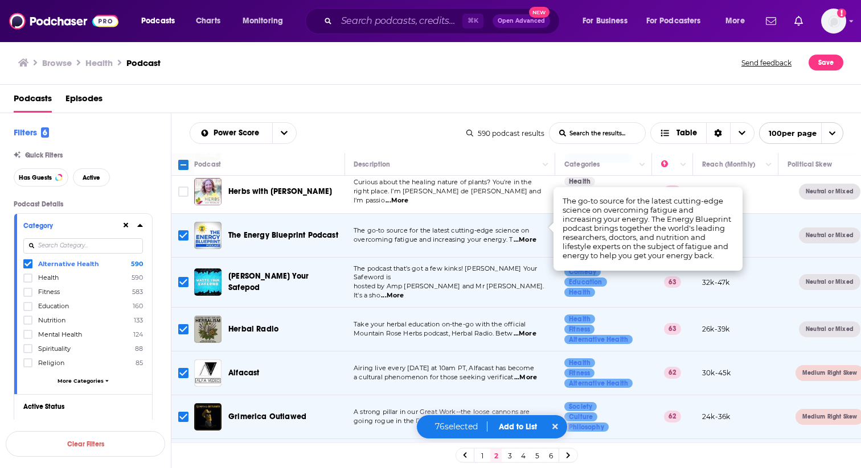
scroll to position [827, 1]
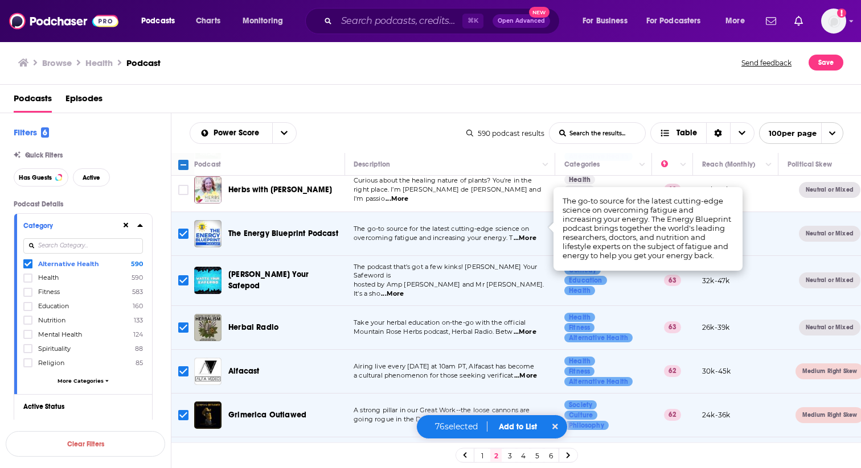
click at [404, 290] on span "...More" at bounding box center [392, 294] width 23 height 9
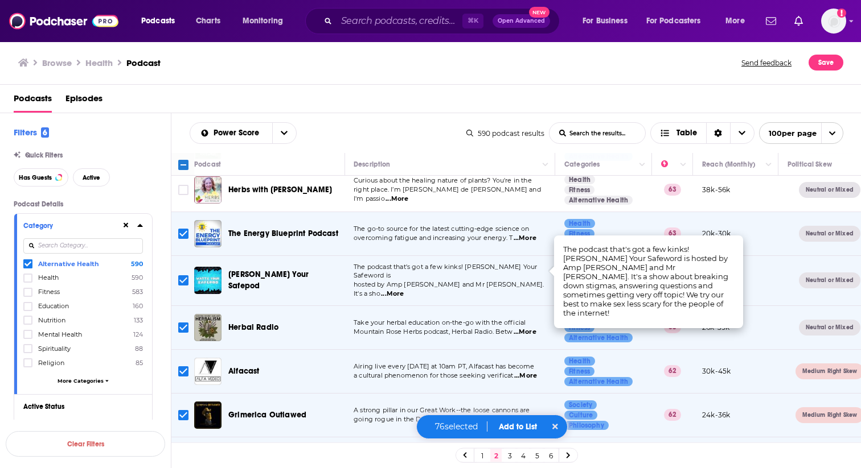
click at [182, 275] on input "Toggle select row" at bounding box center [183, 280] width 10 height 10
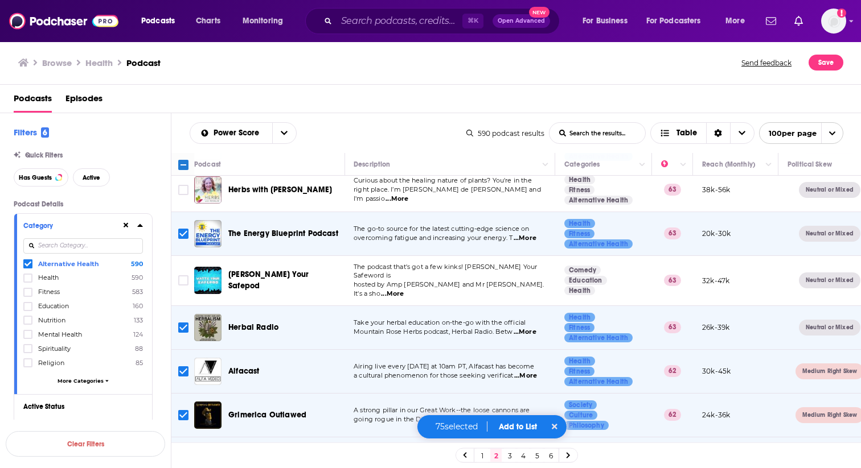
click at [531, 328] on span "...More" at bounding box center [524, 332] width 23 height 9
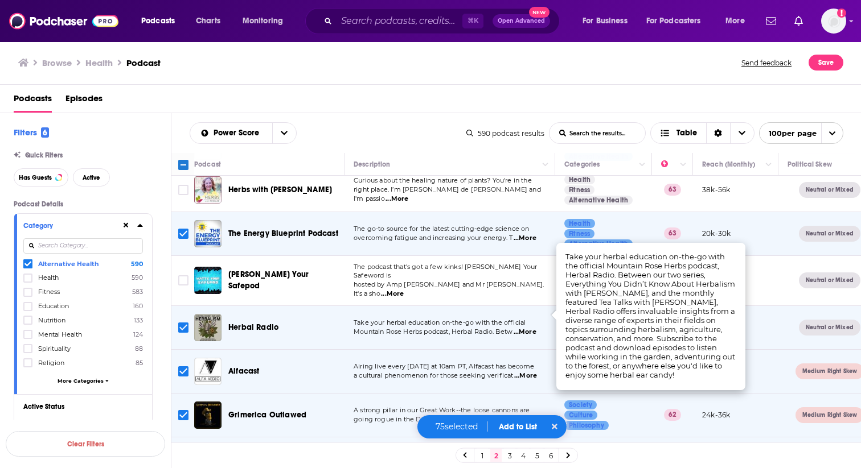
click at [181, 323] on input "Toggle select row" at bounding box center [183, 328] width 10 height 10
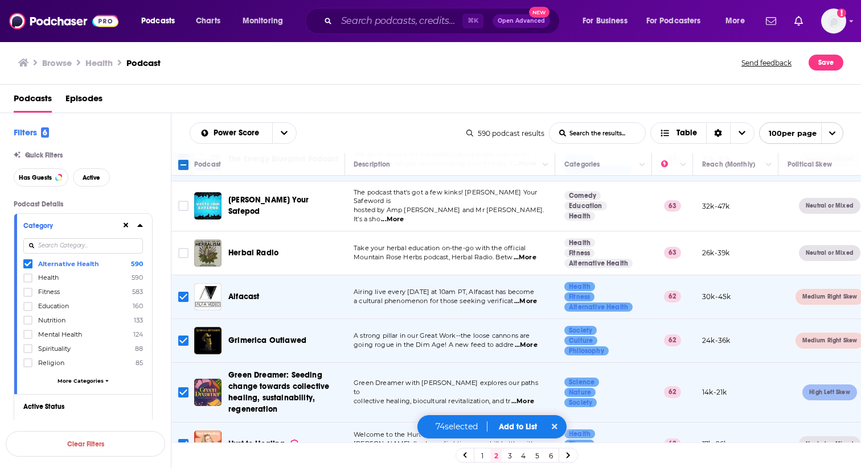
scroll to position [903, 1]
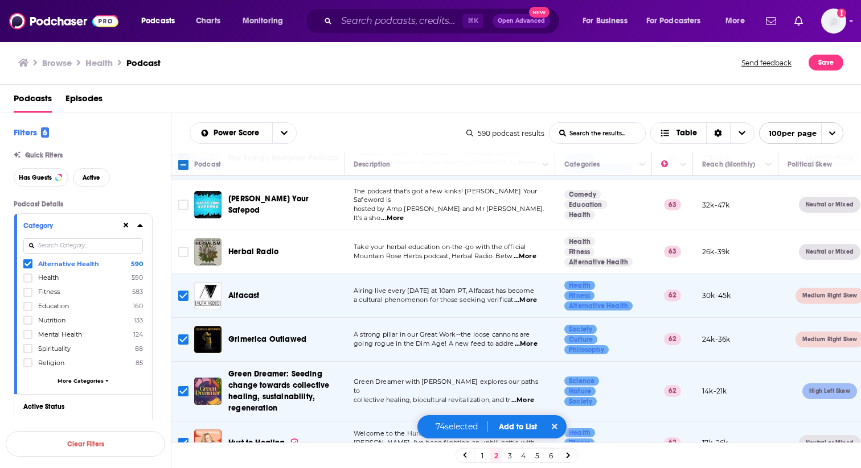
click at [524, 296] on span "...More" at bounding box center [525, 300] width 23 height 9
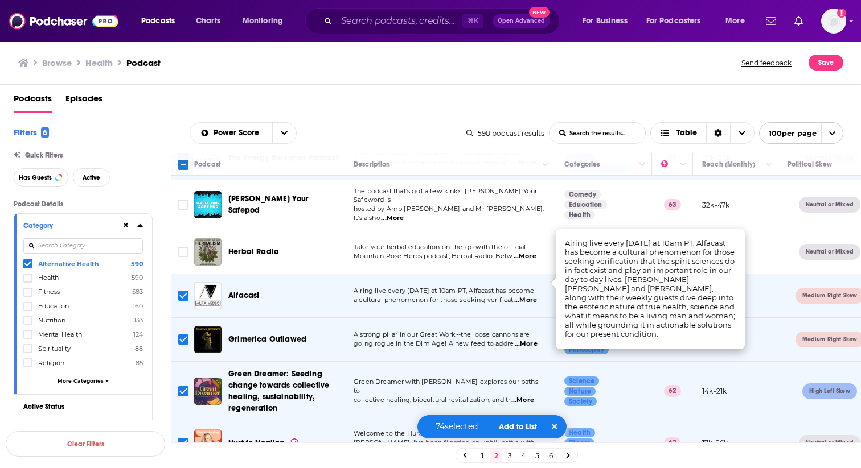
click at [183, 291] on input "Toggle select row" at bounding box center [183, 296] width 10 height 10
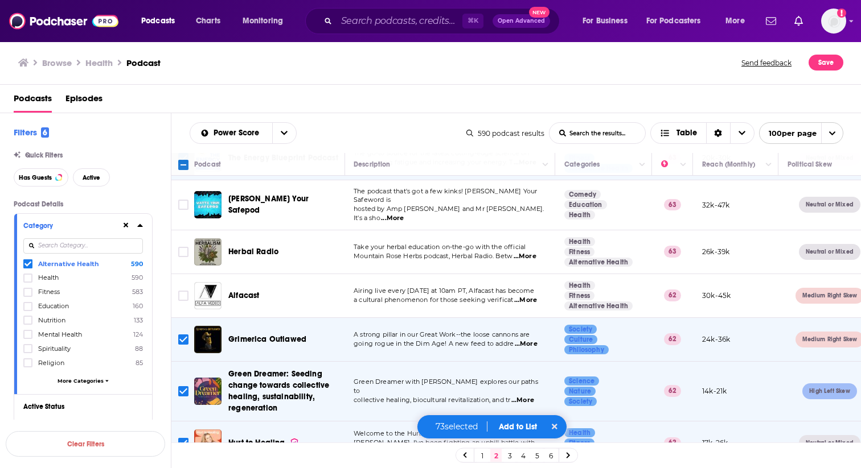
click at [524, 340] on span "...More" at bounding box center [526, 344] width 23 height 9
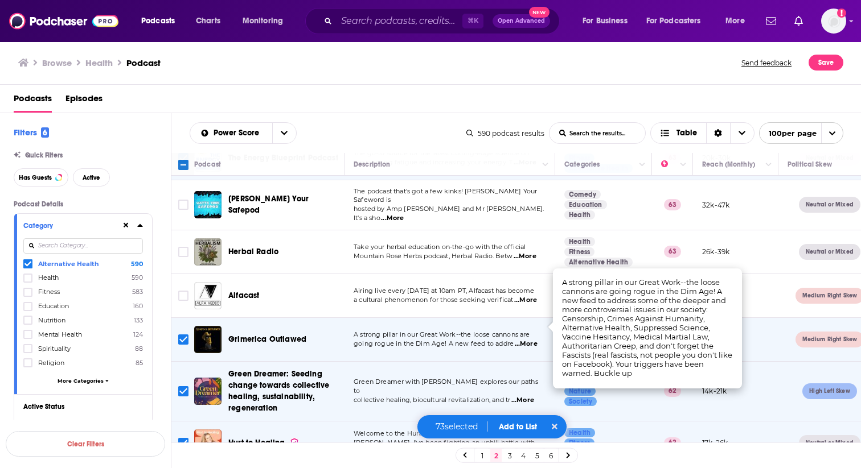
click at [437, 103] on div "Podcasts Episodes" at bounding box center [433, 100] width 838 height 23
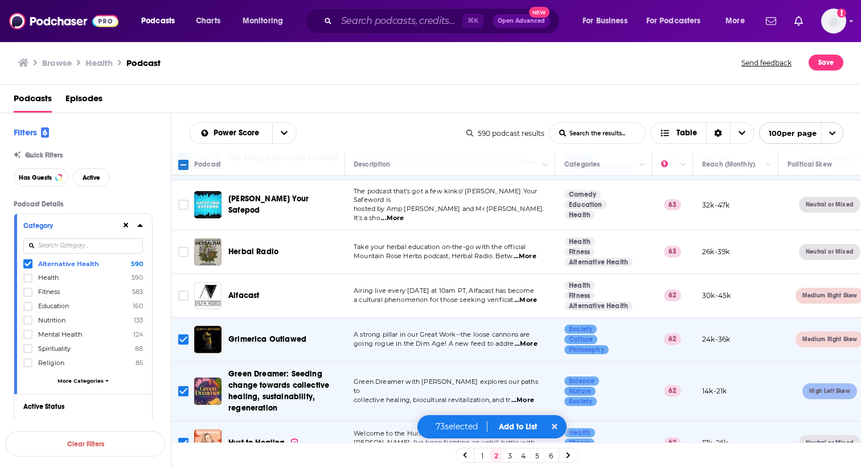
click at [181, 335] on input "Toggle select row" at bounding box center [183, 340] width 10 height 10
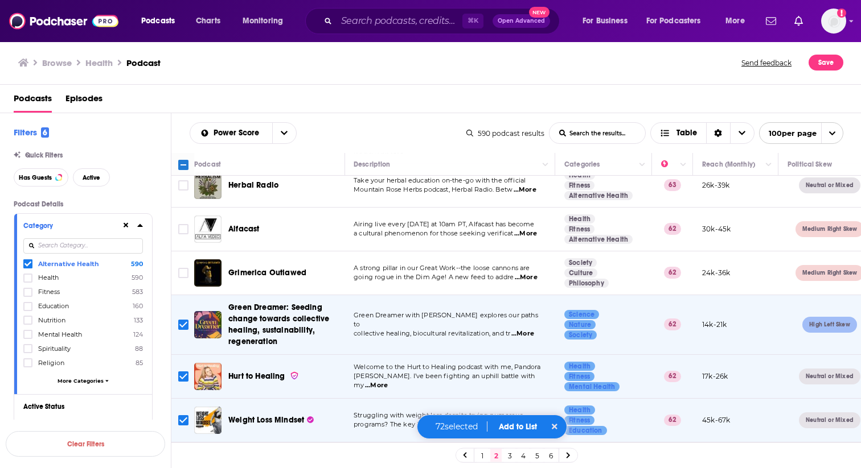
scroll to position [980, 1]
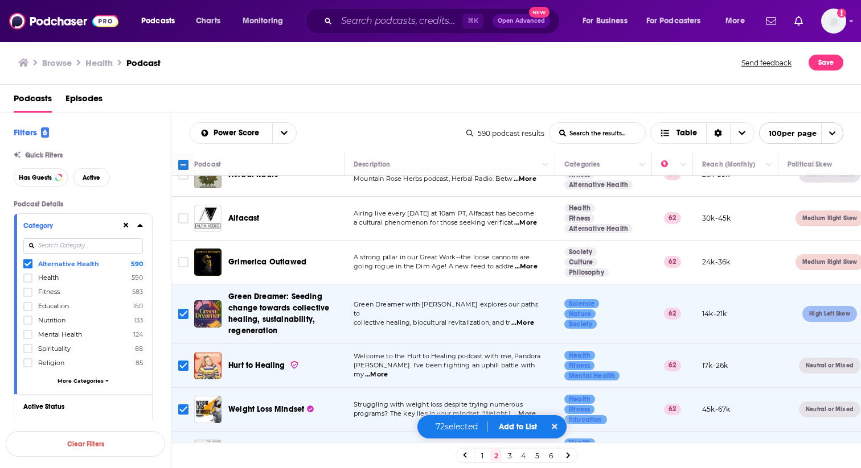
click at [526, 319] on span "...More" at bounding box center [522, 323] width 23 height 9
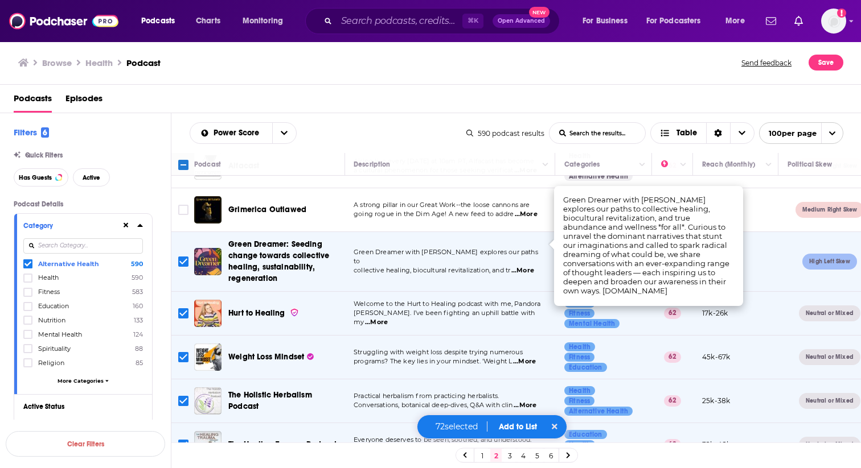
scroll to position [1040, 1]
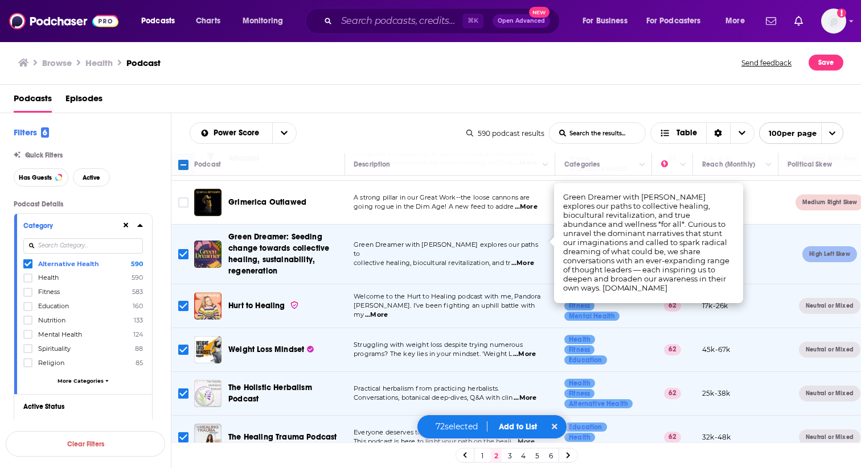
click at [388, 311] on span "...More" at bounding box center [376, 315] width 23 height 9
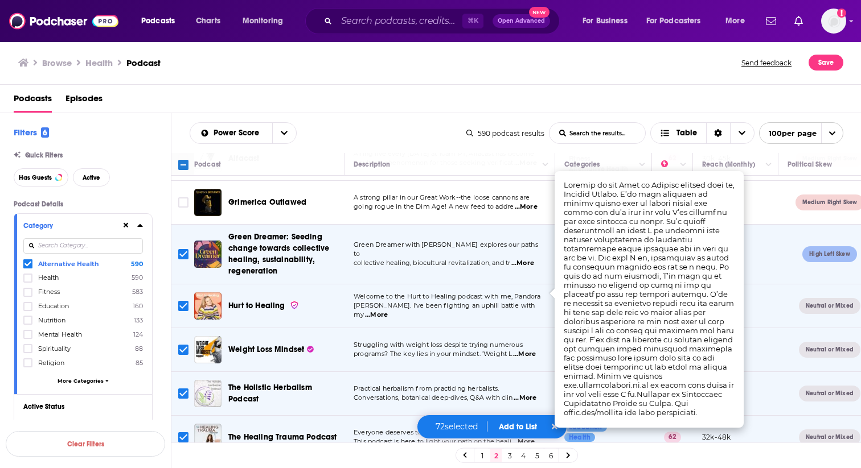
click at [182, 301] on input "Toggle select row" at bounding box center [183, 306] width 10 height 10
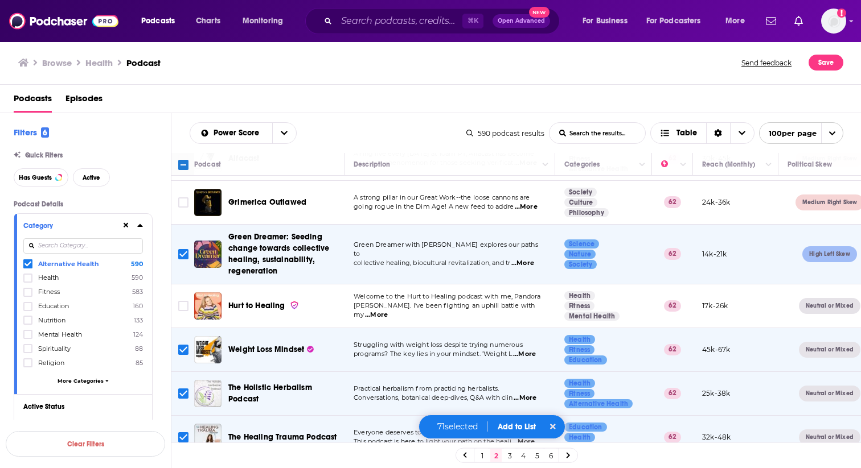
click at [528, 350] on span "...More" at bounding box center [524, 354] width 23 height 9
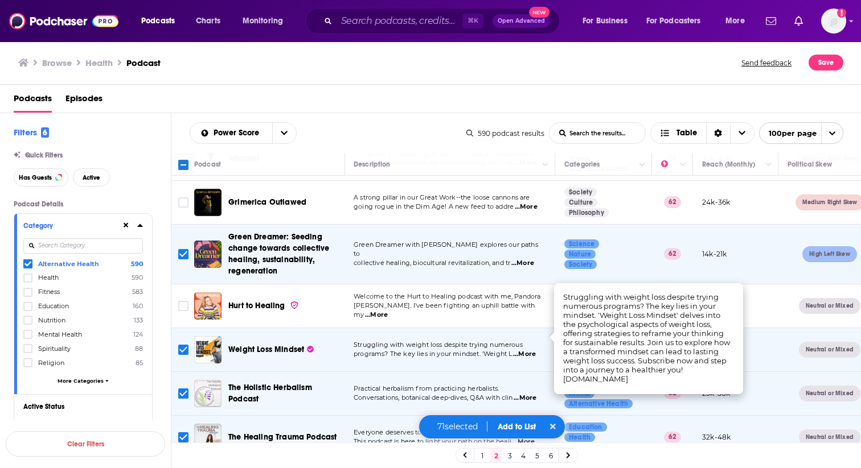
click at [184, 345] on input "Toggle select row" at bounding box center [183, 350] width 10 height 10
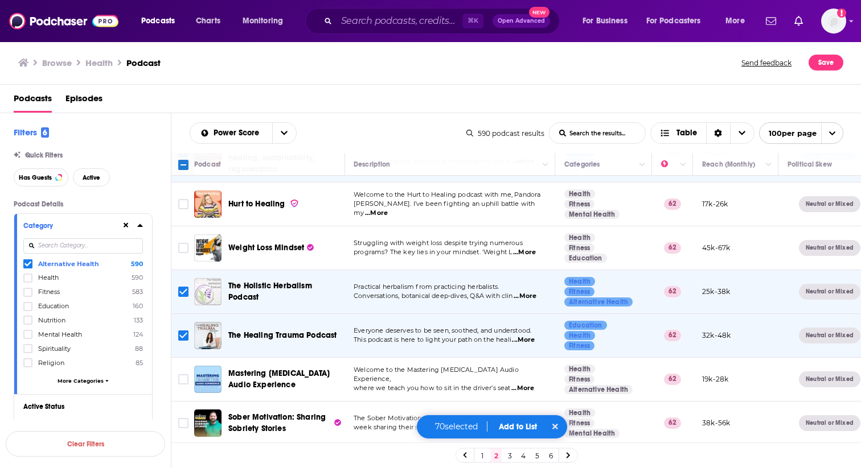
scroll to position [1149, 1]
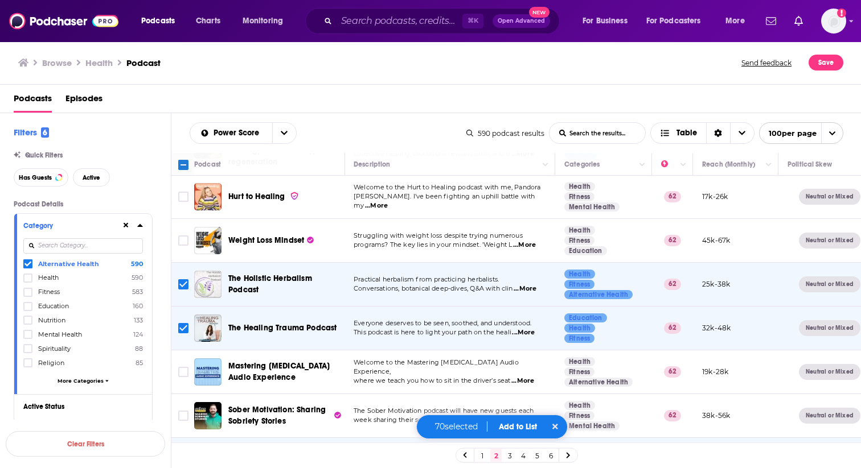
click at [526, 285] on span "...More" at bounding box center [524, 289] width 23 height 9
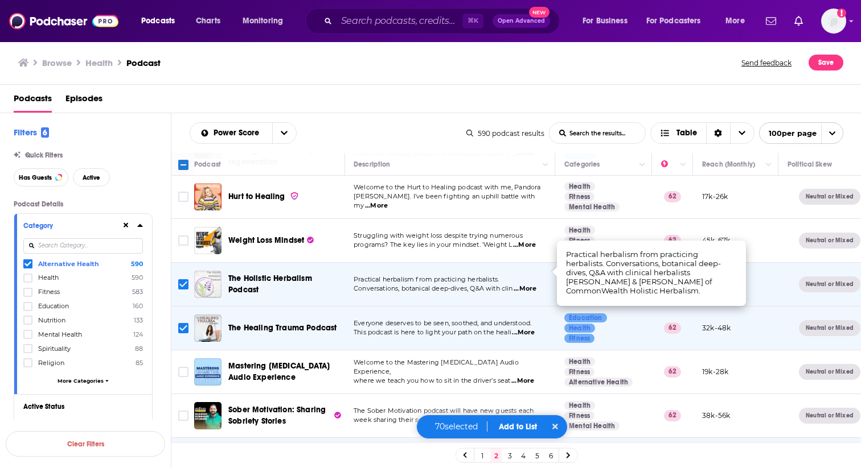
click at [181, 279] on input "Toggle select row" at bounding box center [183, 284] width 10 height 10
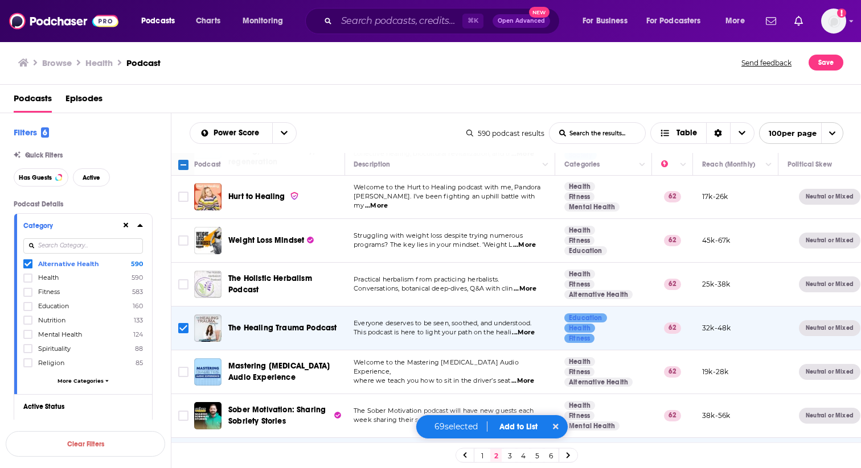
click at [529, 328] on span "...More" at bounding box center [523, 332] width 23 height 9
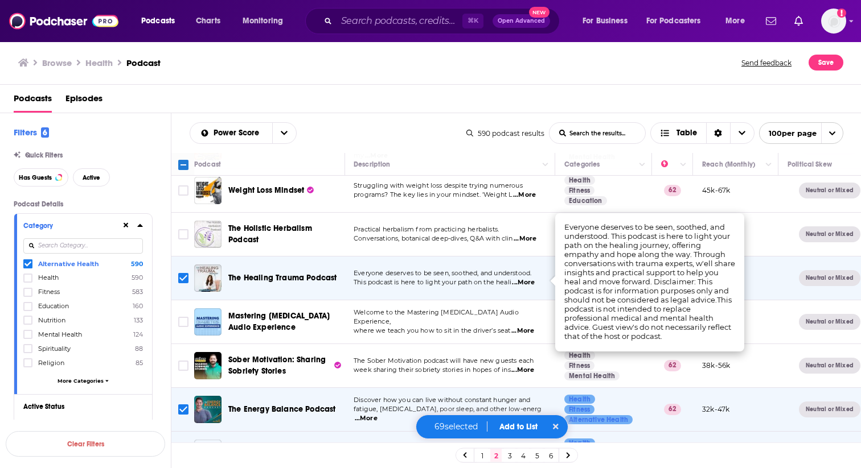
scroll to position [1218, 1]
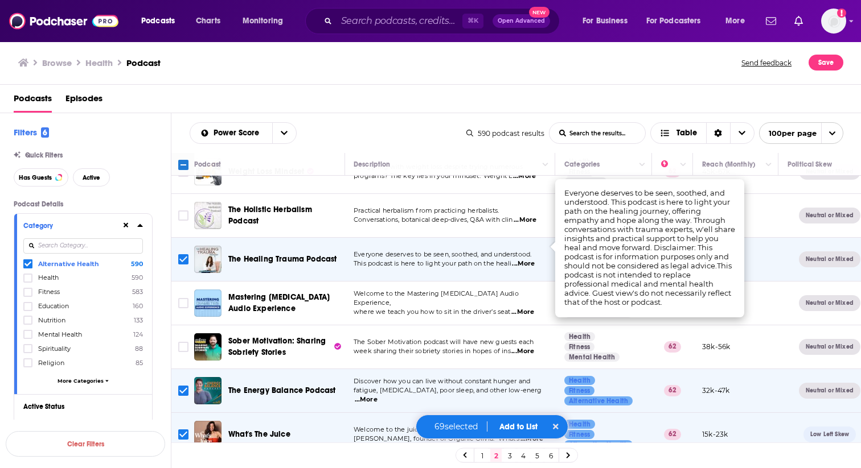
click at [180, 254] on input "Toggle select row" at bounding box center [183, 259] width 10 height 10
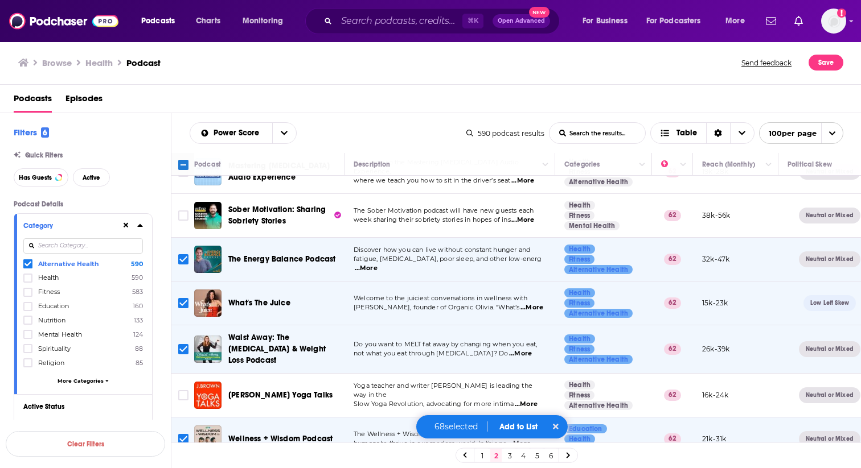
scroll to position [1351, 1]
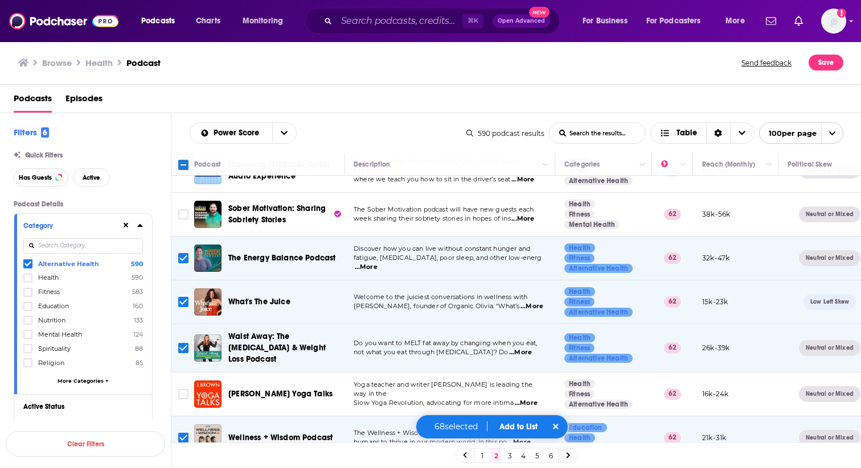
click at [377, 263] on span "...More" at bounding box center [366, 267] width 23 height 9
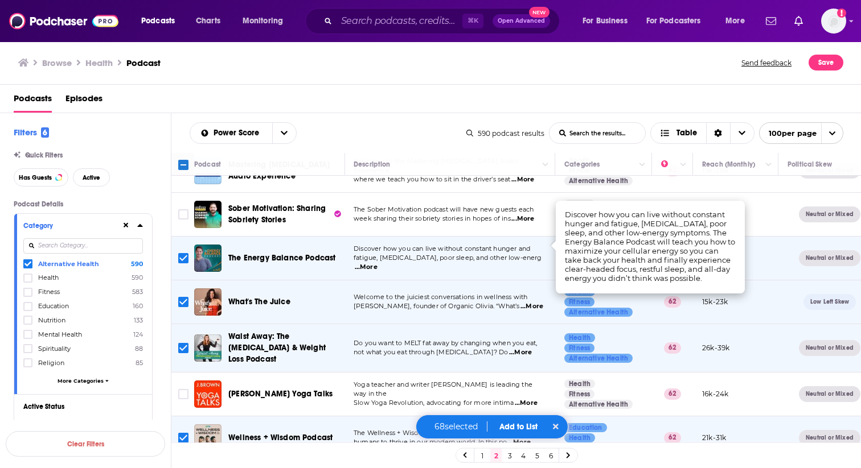
click at [531, 302] on span "...More" at bounding box center [531, 306] width 23 height 9
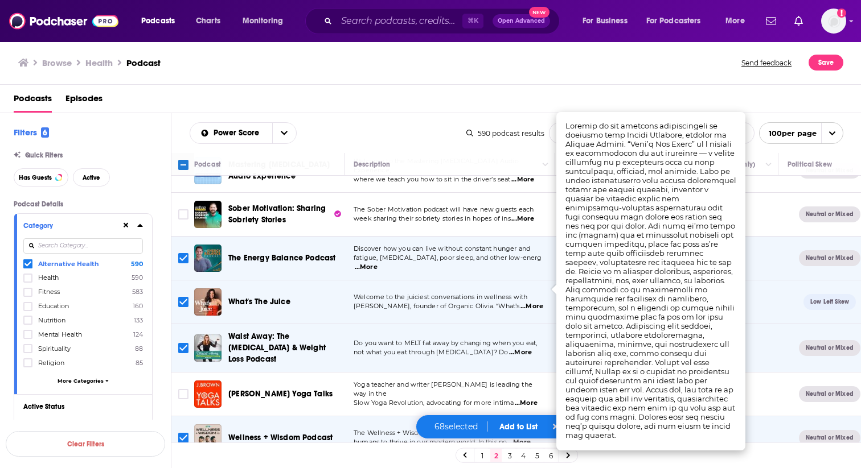
click at [530, 348] on span "...More" at bounding box center [520, 352] width 23 height 9
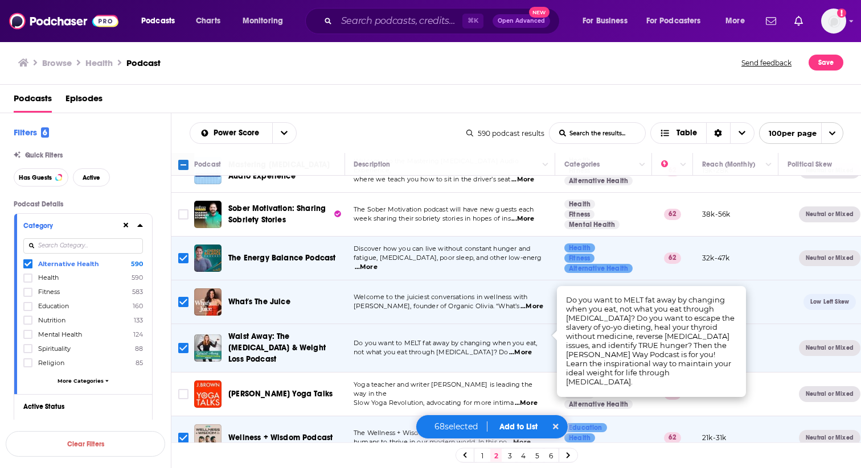
click at [181, 343] on input "Toggle select row" at bounding box center [183, 348] width 10 height 10
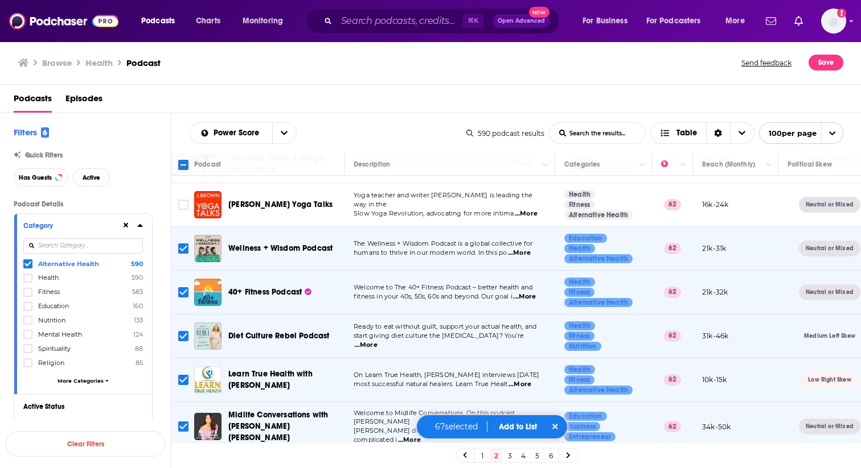
scroll to position [1542, 1]
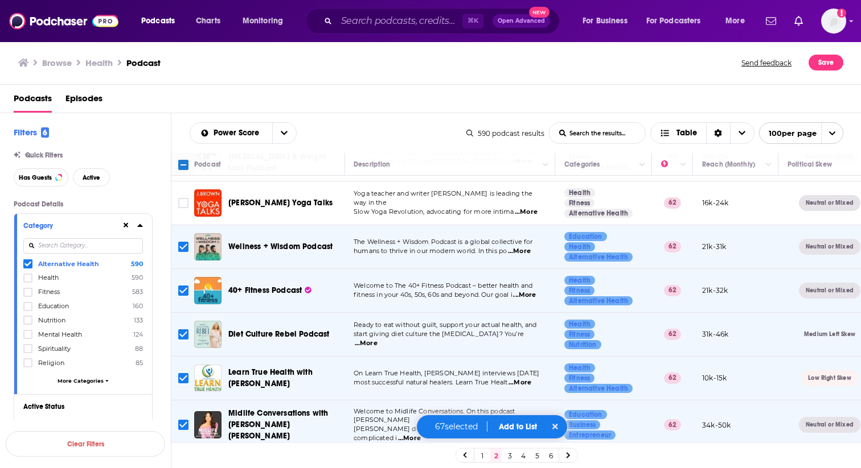
click at [523, 247] on span "...More" at bounding box center [519, 251] width 23 height 9
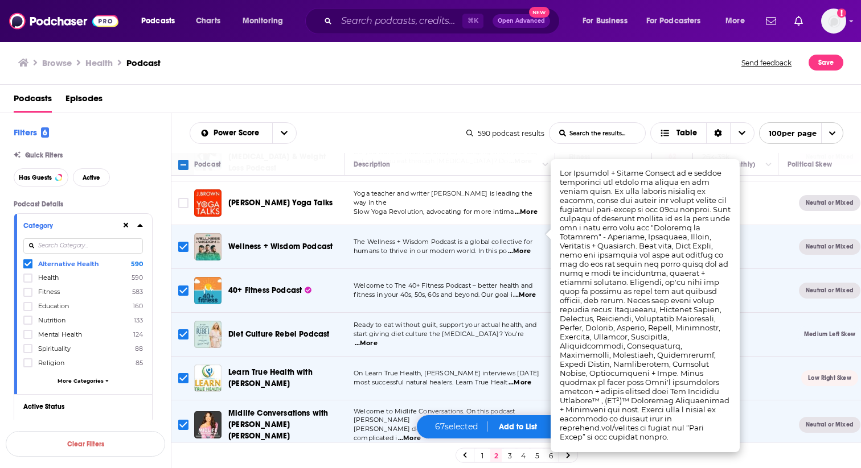
click at [438, 131] on div "Power Score List Search Input Search the results... Table" at bounding box center [328, 133] width 277 height 22
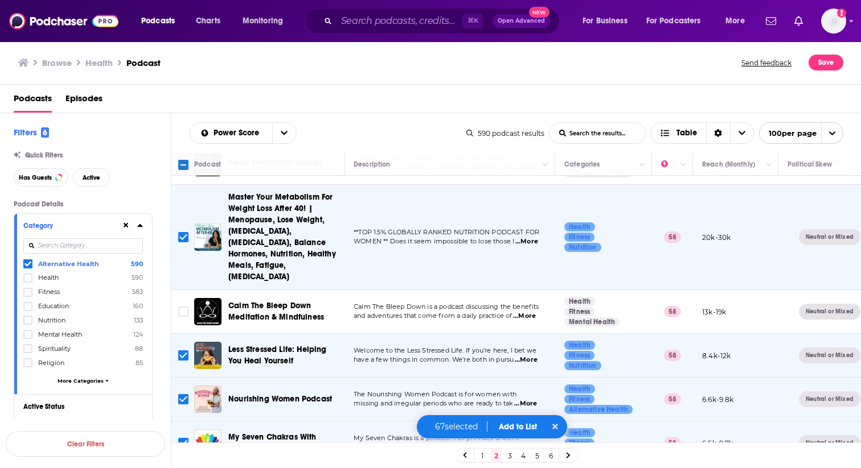
scroll to position [4237, 1]
